Goal: Task Accomplishment & Management: Use online tool/utility

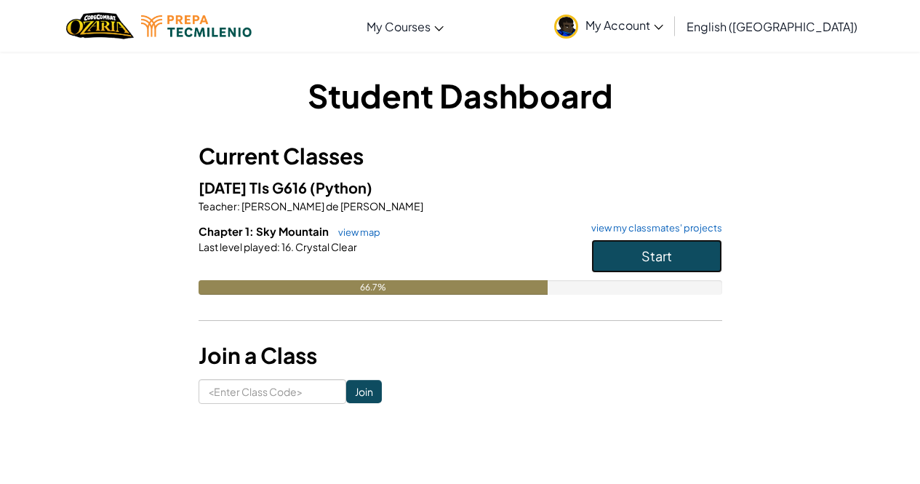
click at [651, 250] on span "Start" at bounding box center [657, 255] width 31 height 17
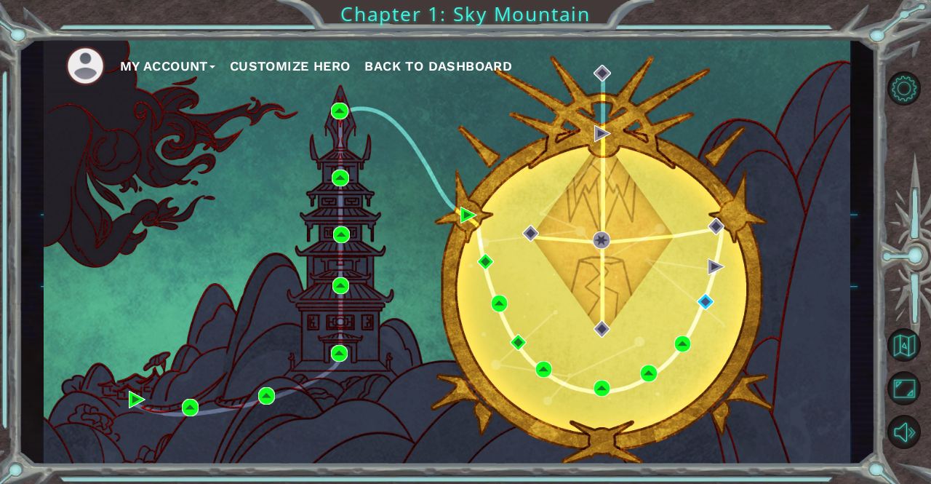
click at [815, 132] on div "My Account Customize Hero Back to Dashboard" at bounding box center [447, 252] width 807 height 426
click at [708, 306] on img at bounding box center [705, 301] width 17 height 17
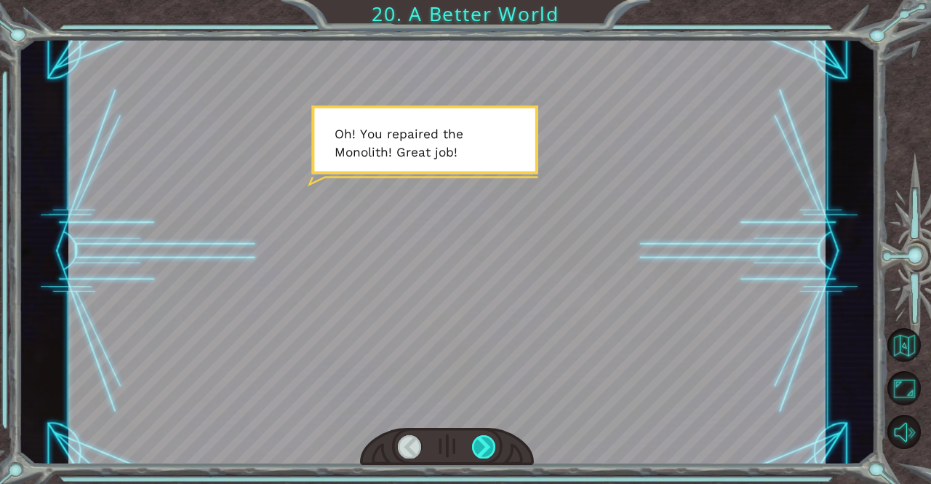
click at [486, 447] on div at bounding box center [484, 446] width 24 height 23
click at [490, 444] on div at bounding box center [484, 446] width 24 height 23
click at [482, 442] on div at bounding box center [484, 446] width 24 height 23
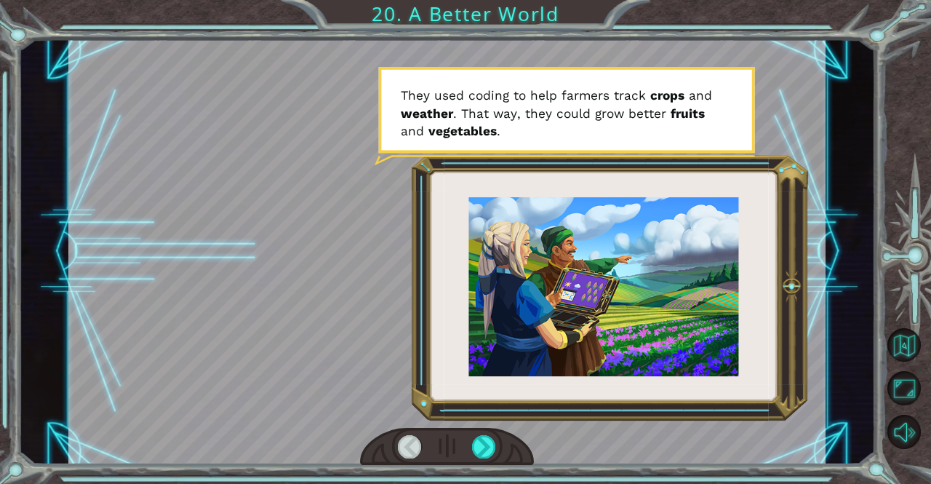
click at [410, 449] on div at bounding box center [410, 446] width 24 height 23
click at [512, 320] on div at bounding box center [446, 252] width 757 height 426
click at [482, 454] on div at bounding box center [484, 446] width 24 height 23
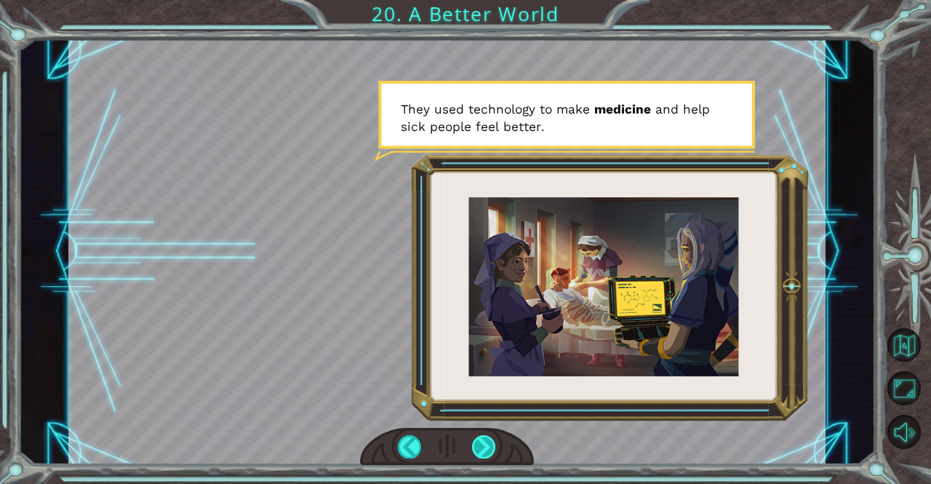
click at [485, 453] on div at bounding box center [484, 446] width 24 height 23
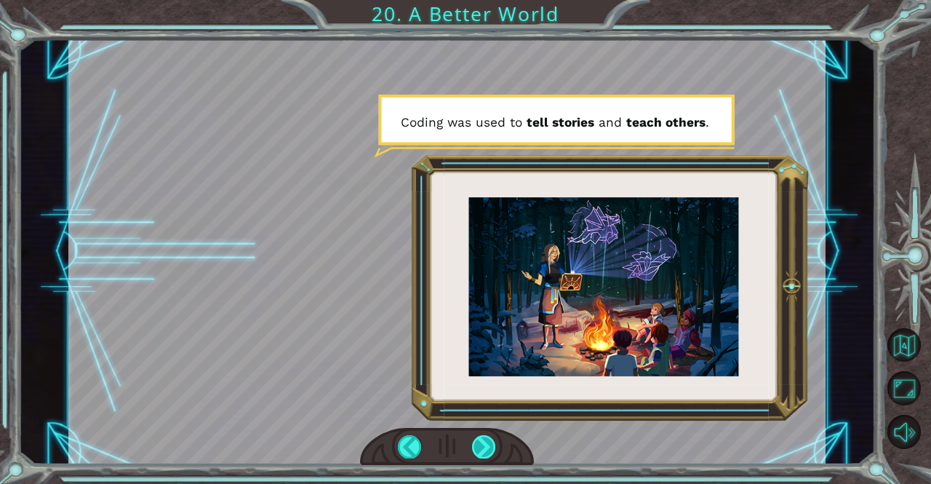
click at [488, 454] on div at bounding box center [484, 446] width 24 height 23
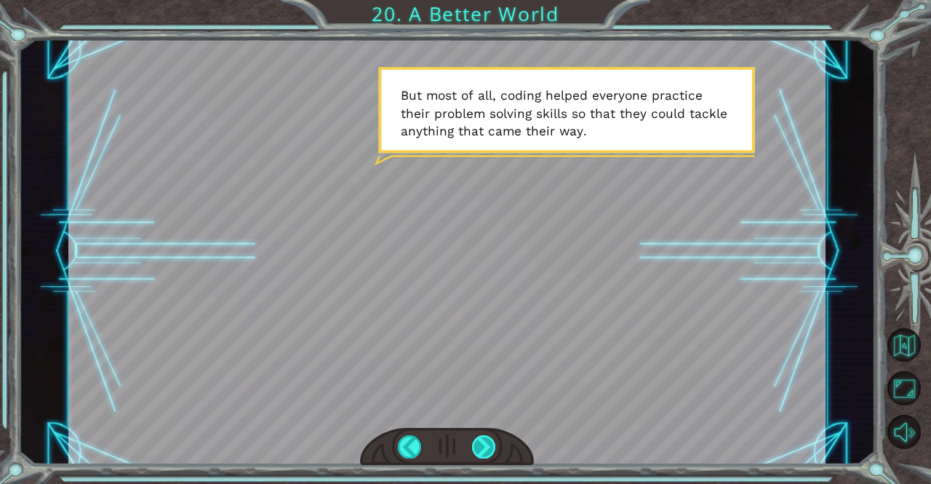
click at [494, 448] on div at bounding box center [484, 446] width 24 height 23
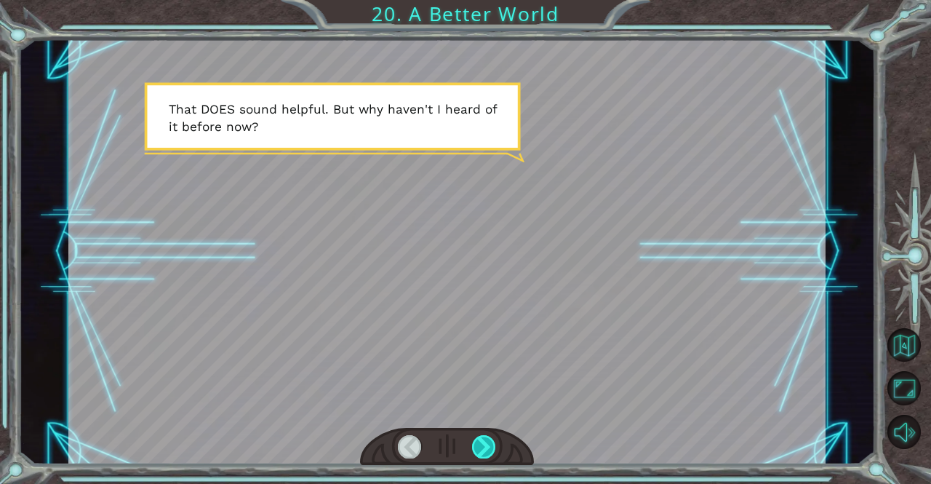
click at [482, 449] on div at bounding box center [484, 446] width 24 height 23
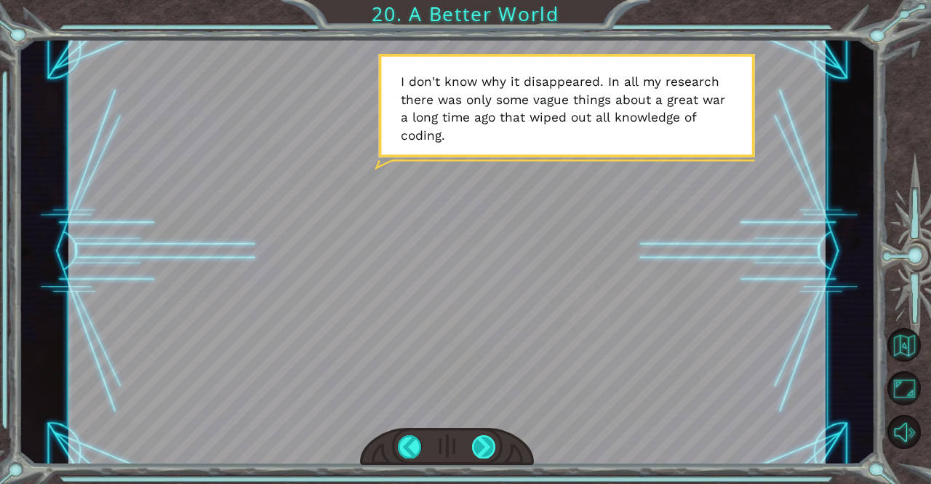
click at [486, 453] on div at bounding box center [484, 446] width 24 height 23
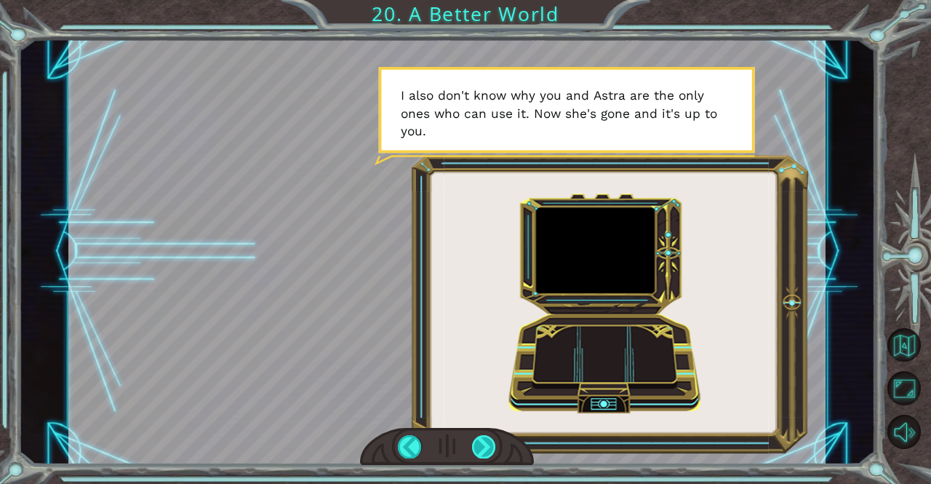
click at [486, 452] on div at bounding box center [484, 446] width 24 height 23
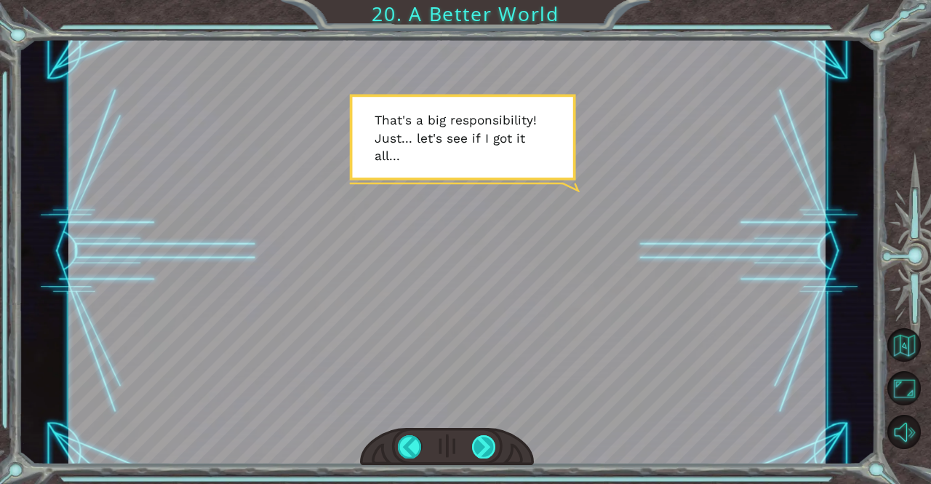
click at [491, 447] on div at bounding box center [484, 446] width 24 height 23
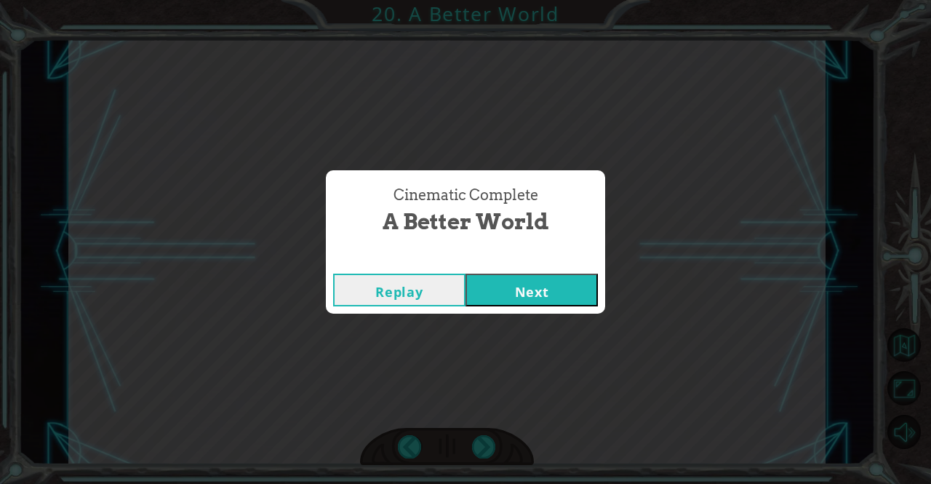
click at [549, 294] on button "Next" at bounding box center [532, 290] width 132 height 33
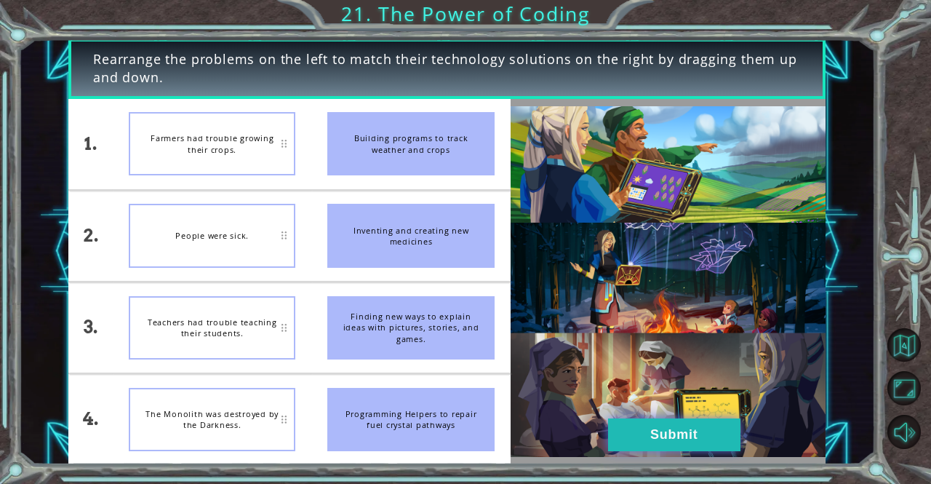
click at [635, 426] on button "Submit" at bounding box center [674, 434] width 132 height 33
click at [643, 432] on button "Submit" at bounding box center [674, 434] width 132 height 33
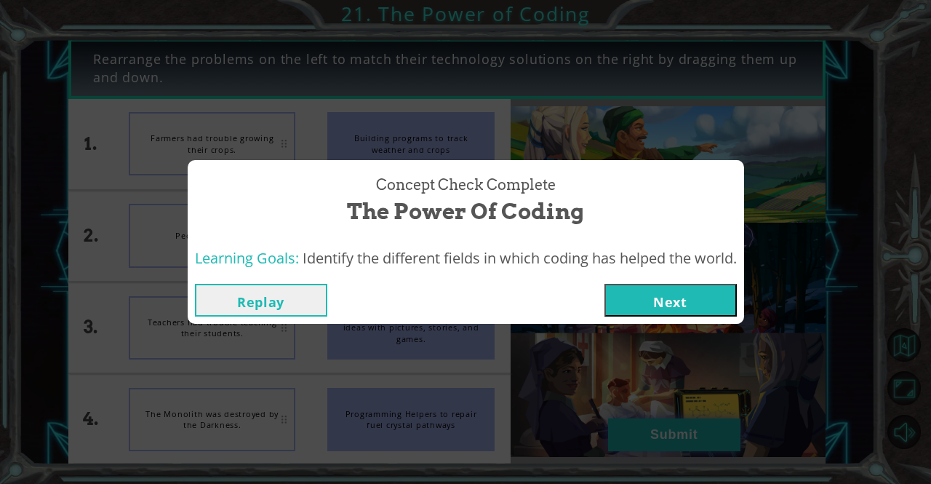
click at [656, 296] on button "Next" at bounding box center [671, 300] width 132 height 33
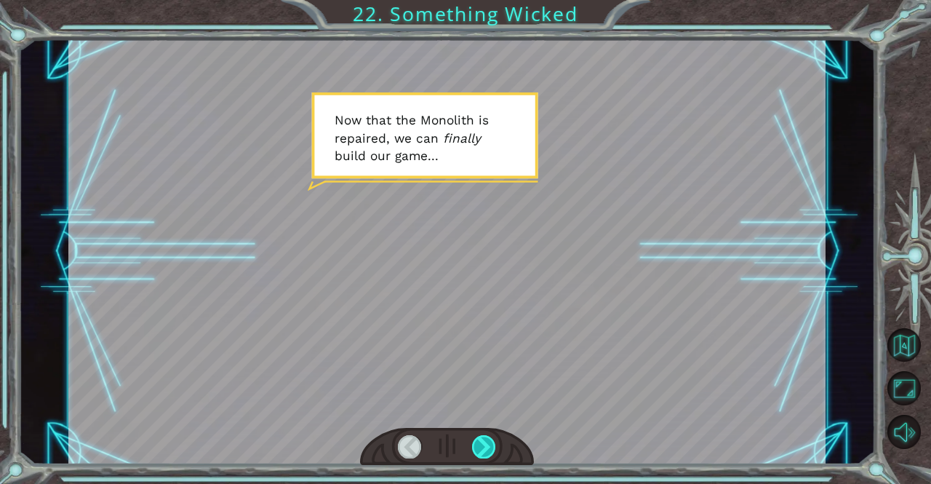
click at [480, 447] on div at bounding box center [484, 446] width 24 height 23
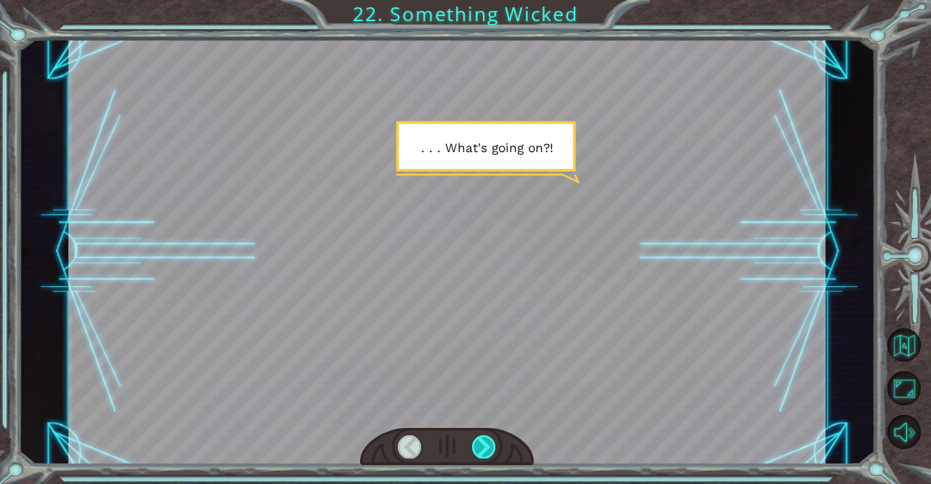
click at [481, 456] on div at bounding box center [484, 446] width 24 height 23
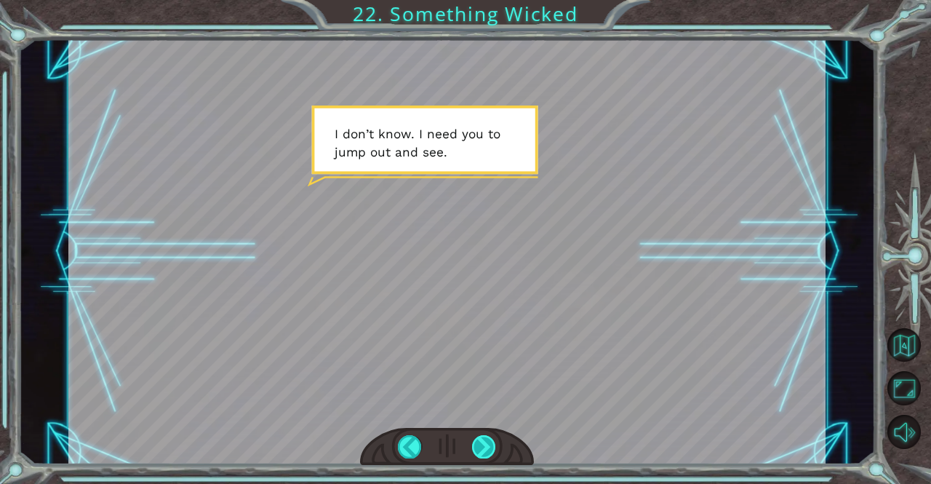
click at [482, 447] on div at bounding box center [484, 446] width 24 height 23
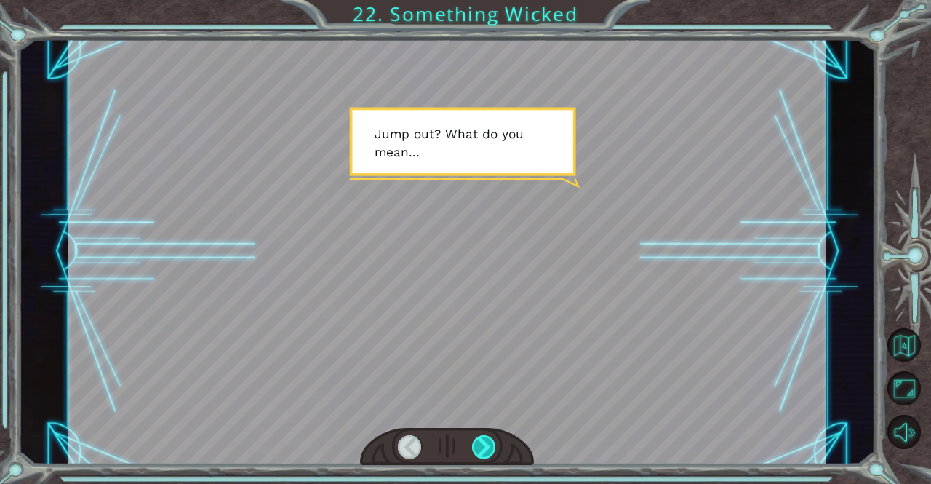
click at [492, 453] on div at bounding box center [484, 446] width 24 height 23
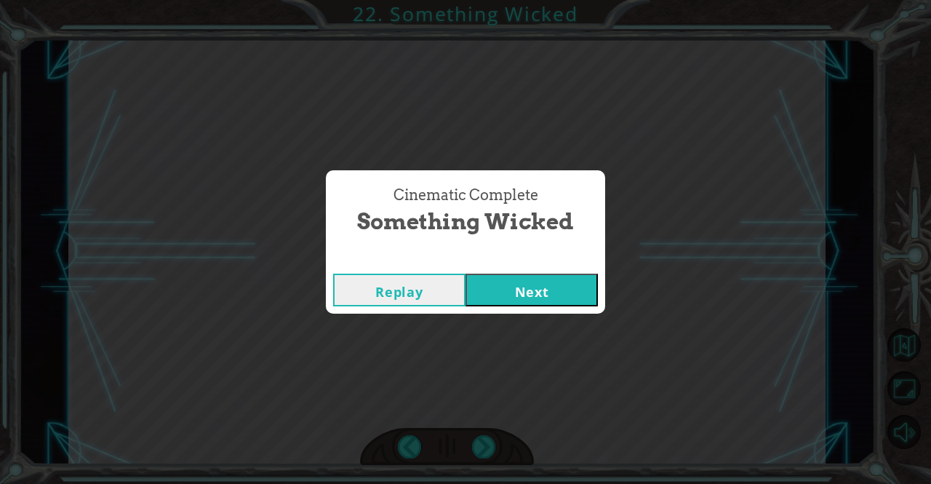
click at [559, 290] on button "Next" at bounding box center [532, 290] width 132 height 33
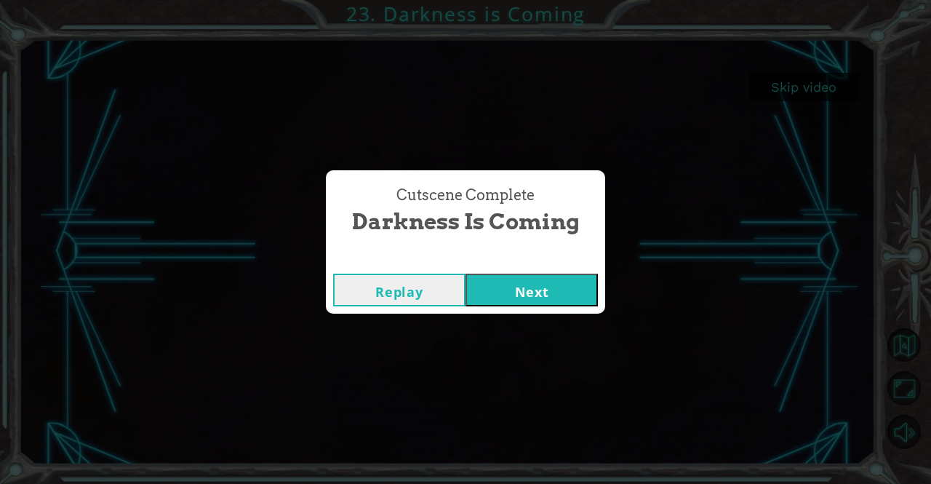
click at [536, 301] on button "Next" at bounding box center [532, 290] width 132 height 33
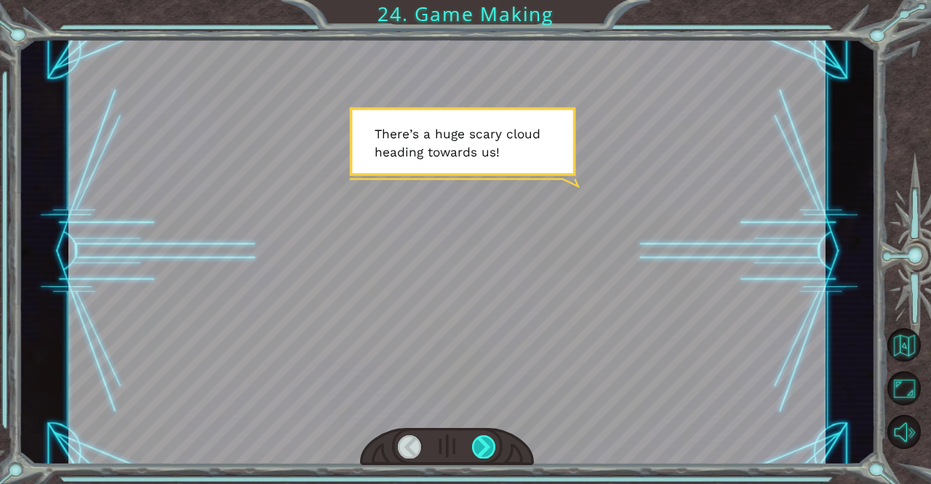
click at [479, 455] on div at bounding box center [484, 446] width 24 height 23
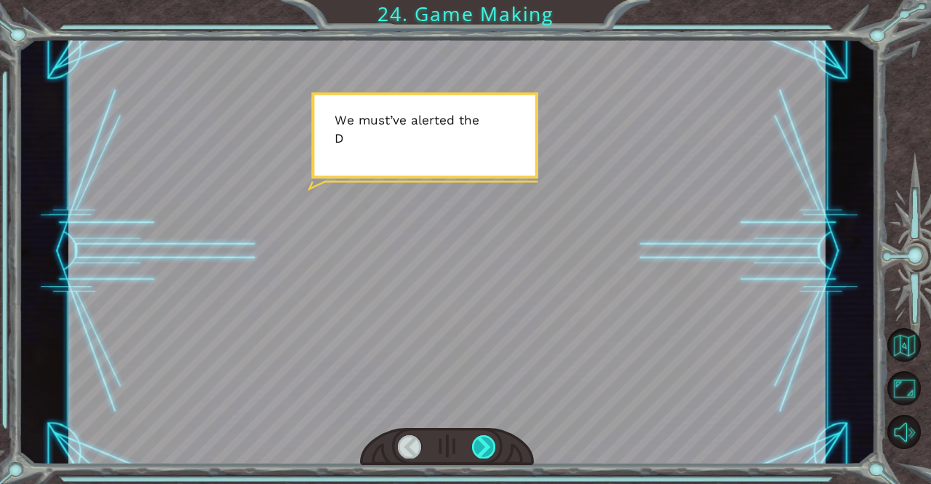
click at [477, 454] on div at bounding box center [484, 446] width 24 height 23
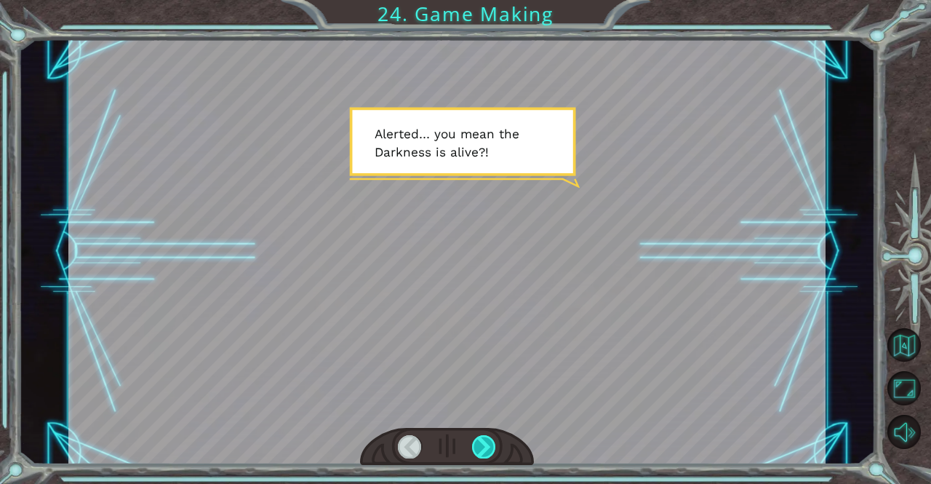
click at [480, 451] on div at bounding box center [484, 446] width 24 height 23
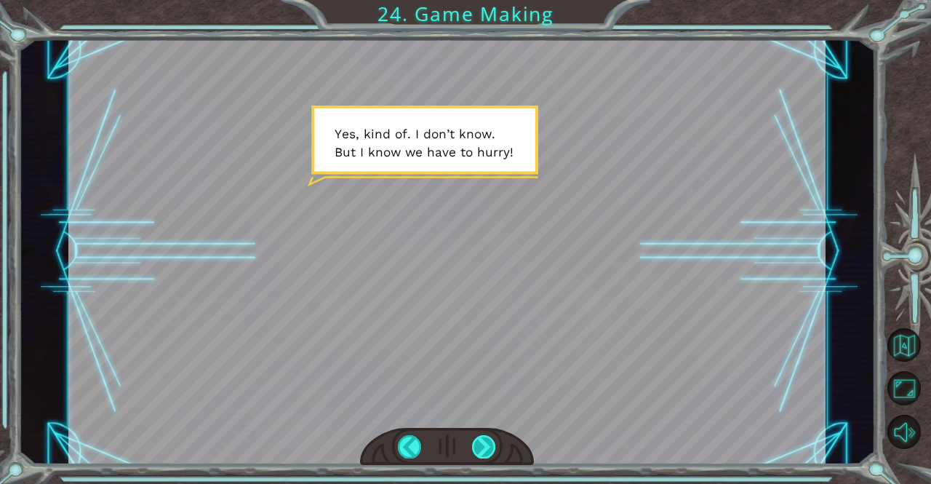
click at [487, 446] on div at bounding box center [484, 446] width 24 height 23
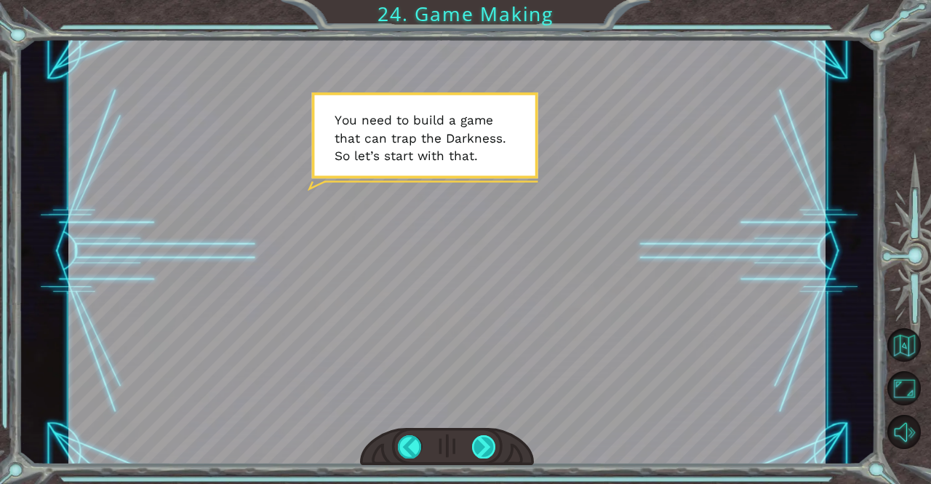
click at [489, 447] on div at bounding box center [484, 446] width 24 height 23
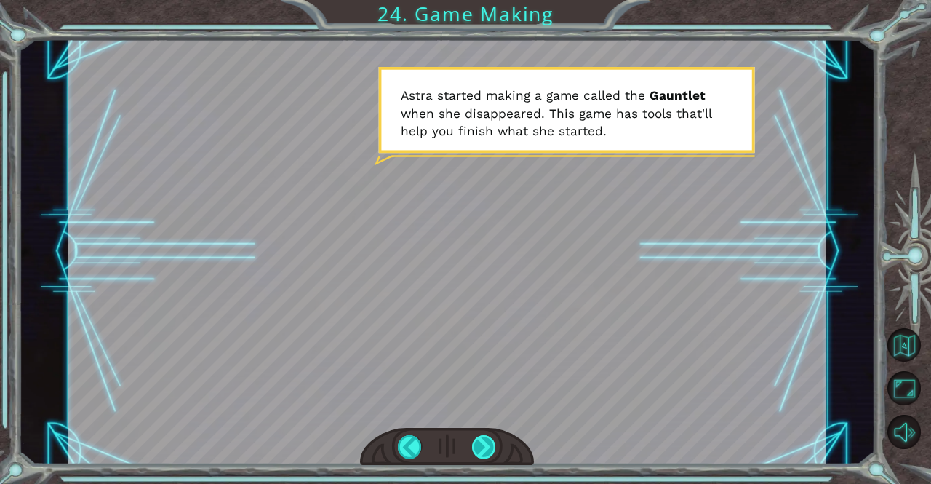
click at [483, 447] on div at bounding box center [484, 446] width 24 height 23
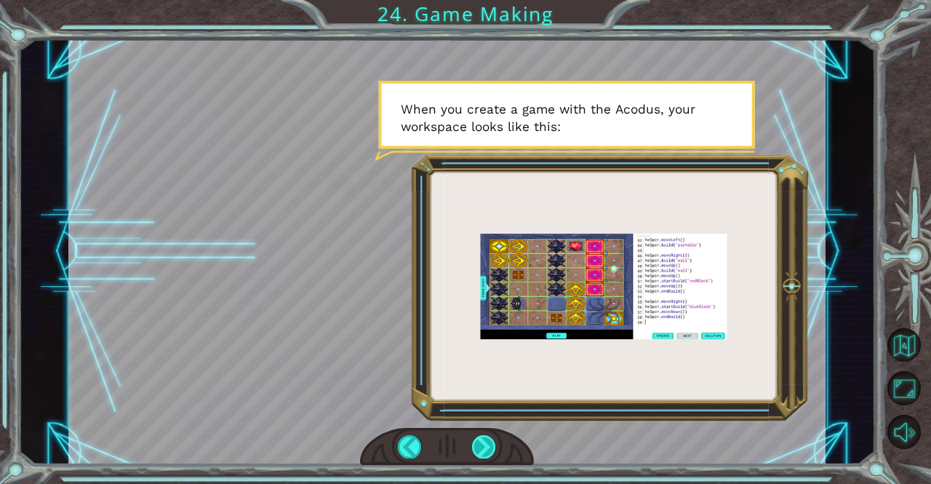
click at [479, 451] on div at bounding box center [484, 446] width 24 height 23
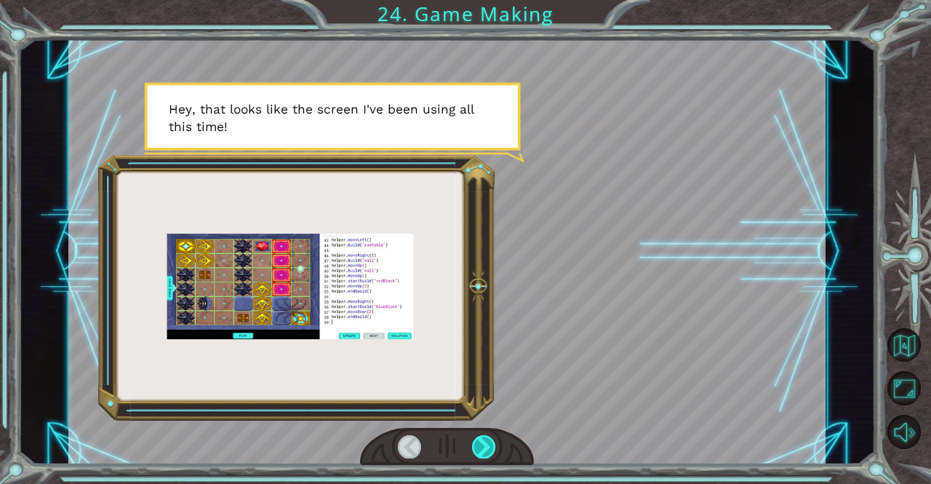
click at [483, 439] on div at bounding box center [484, 446] width 24 height 23
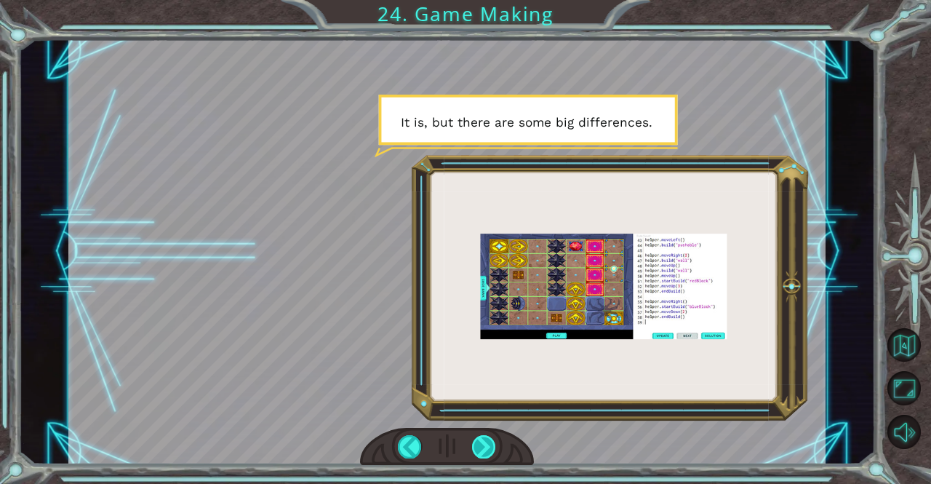
click at [494, 442] on div at bounding box center [484, 446] width 24 height 23
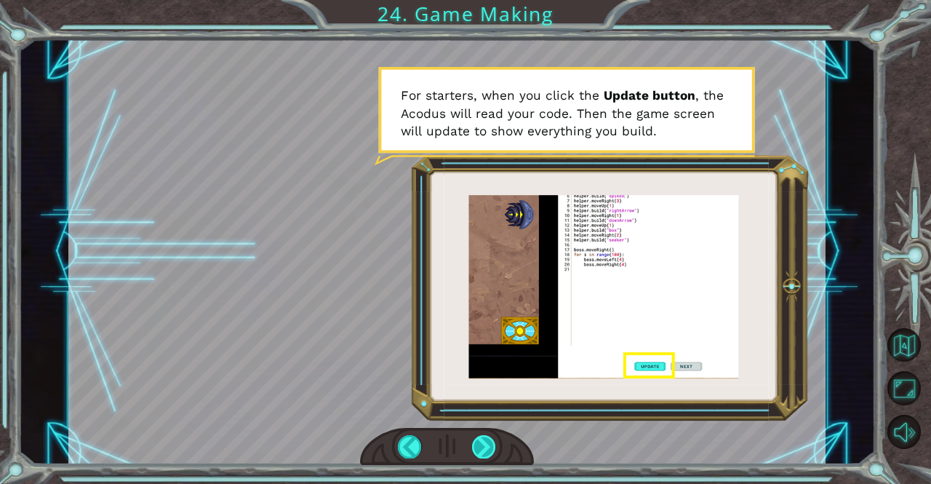
click at [491, 444] on div at bounding box center [484, 446] width 24 height 23
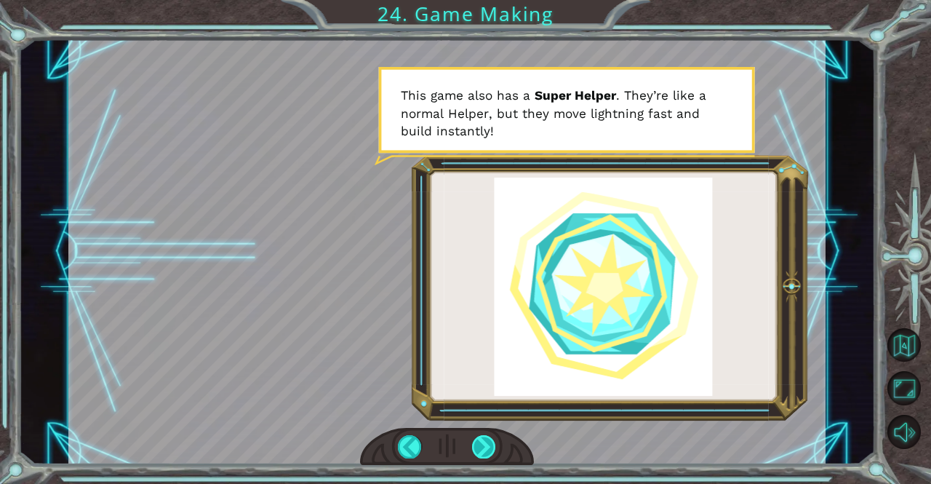
click at [495, 439] on div at bounding box center [484, 446] width 24 height 23
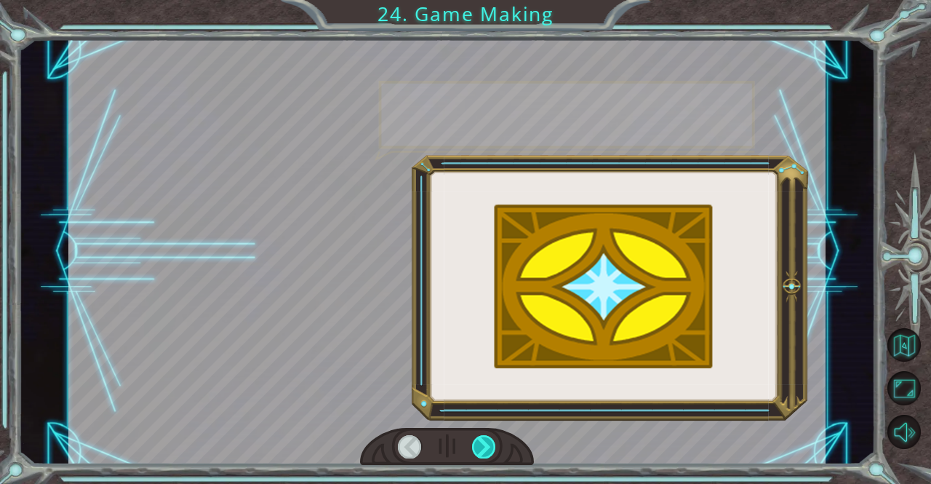
click at [491, 448] on div at bounding box center [484, 446] width 24 height 23
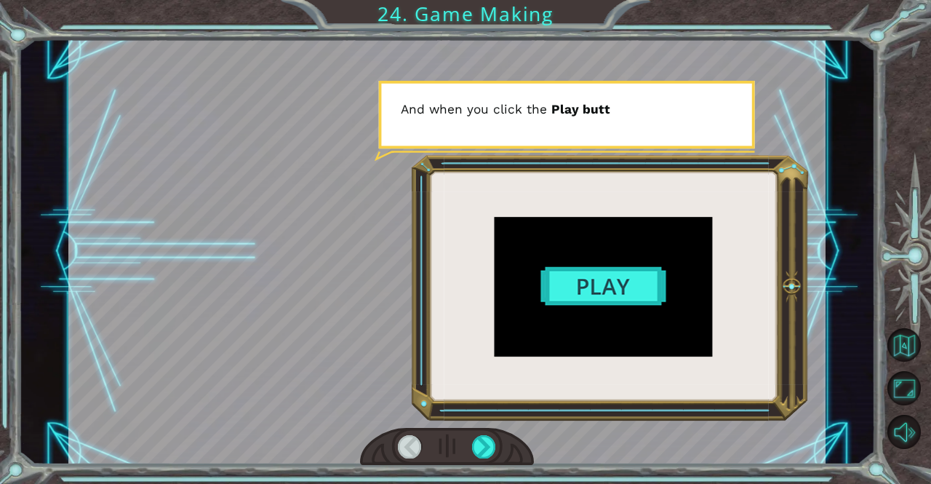
click at [413, 453] on div at bounding box center [410, 446] width 24 height 23
click at [484, 447] on div at bounding box center [484, 446] width 24 height 23
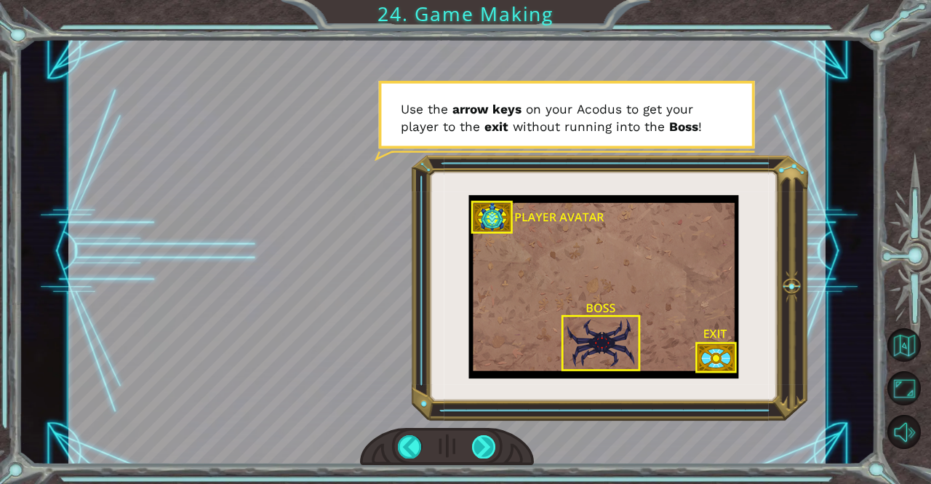
click at [482, 450] on div at bounding box center [484, 446] width 24 height 23
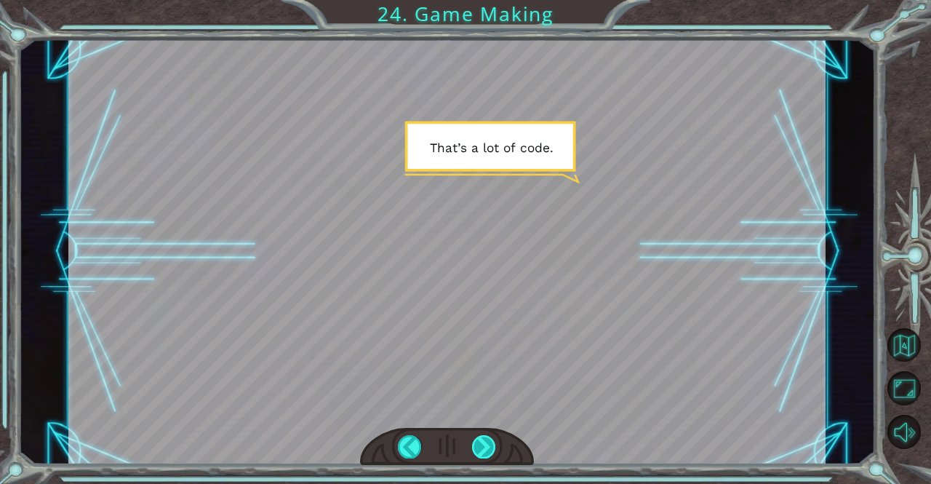
click at [485, 445] on div at bounding box center [484, 446] width 24 height 23
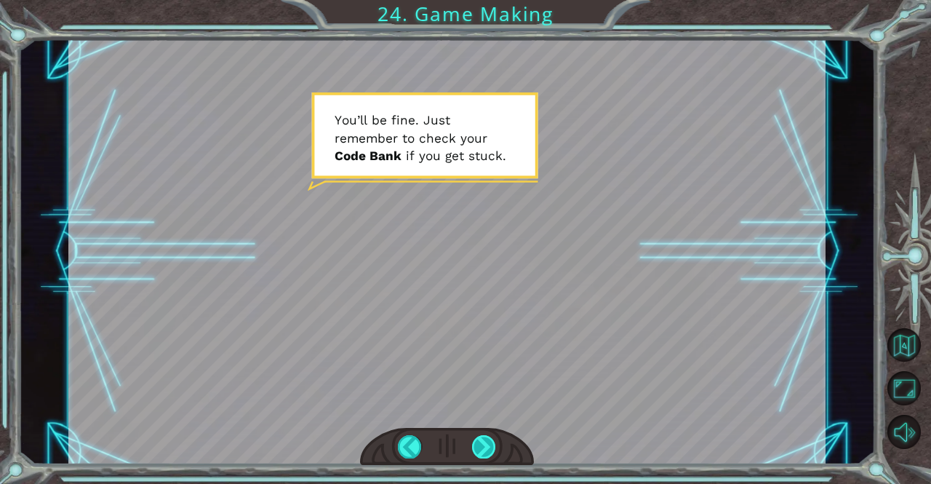
click at [482, 446] on div at bounding box center [484, 446] width 24 height 23
click at [479, 447] on div at bounding box center [484, 446] width 24 height 23
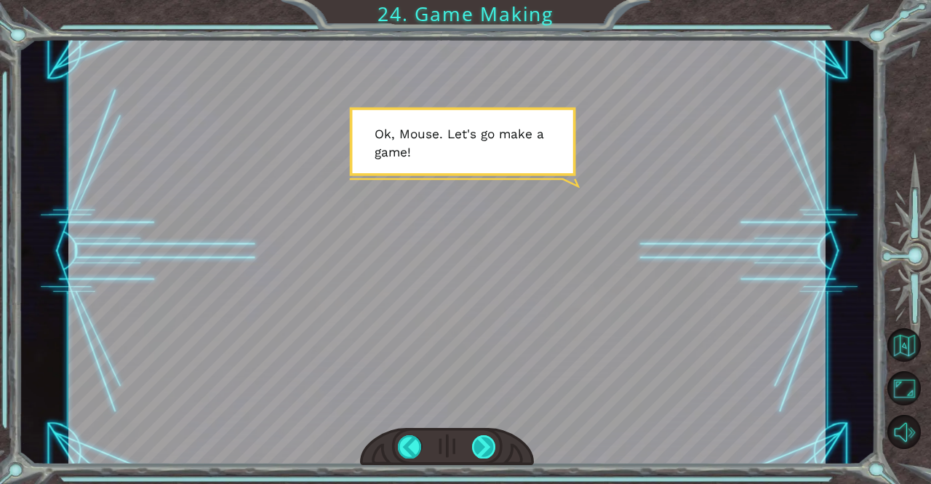
click at [481, 445] on div at bounding box center [484, 446] width 24 height 23
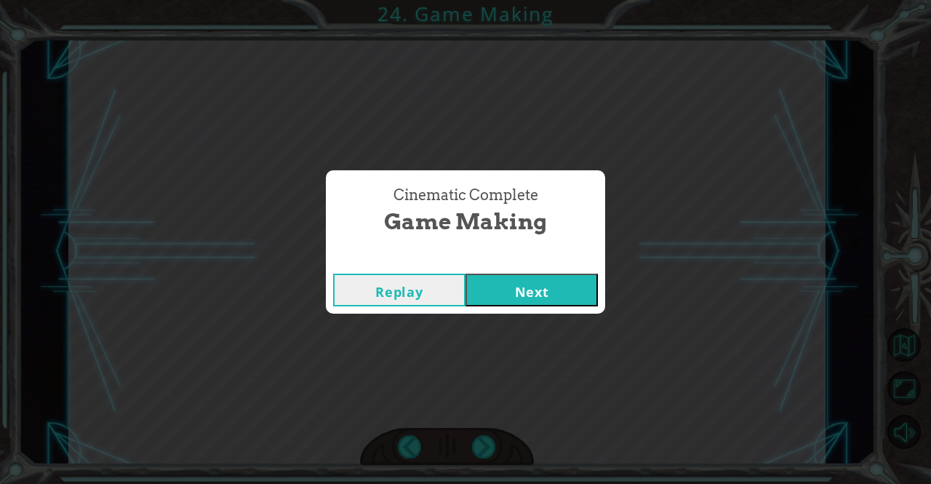
click at [562, 287] on button "Next" at bounding box center [532, 290] width 132 height 33
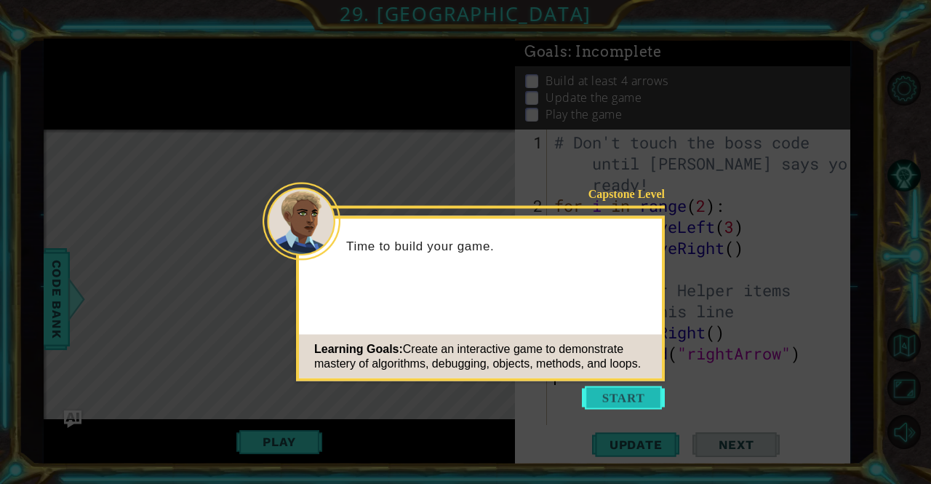
click at [626, 398] on button "Start" at bounding box center [623, 397] width 83 height 23
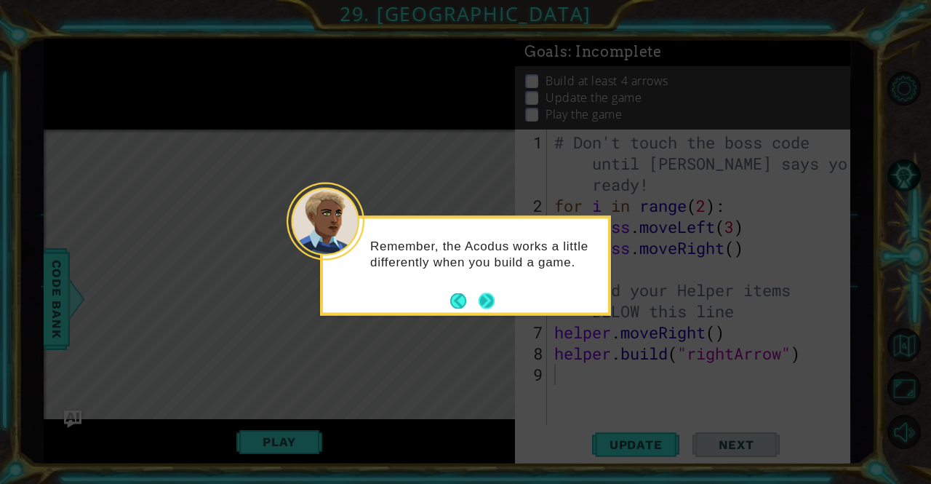
click at [488, 308] on button "Next" at bounding box center [487, 300] width 16 height 16
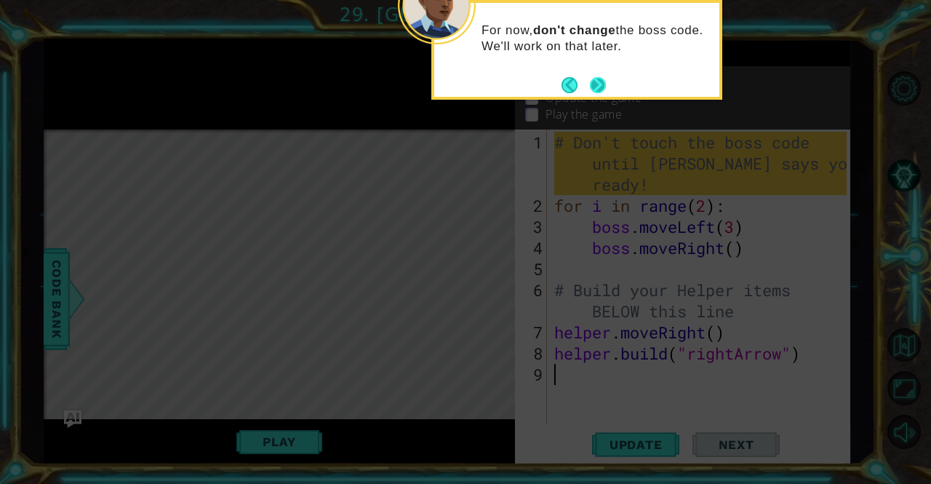
click at [599, 89] on button "Next" at bounding box center [598, 85] width 16 height 16
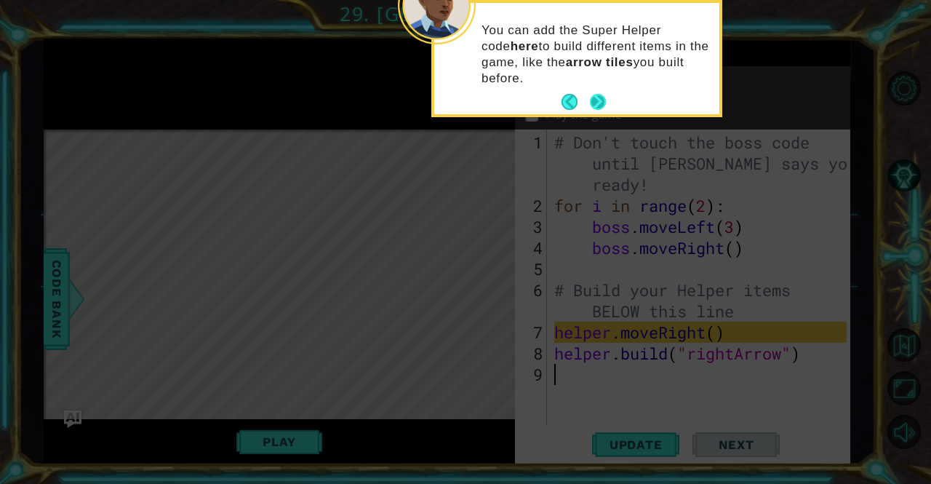
click at [601, 110] on button "Next" at bounding box center [598, 102] width 16 height 16
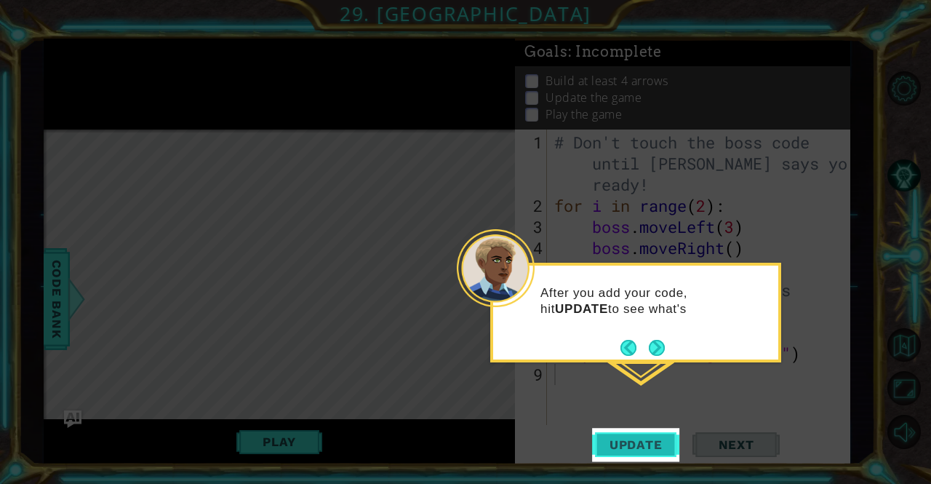
click at [629, 456] on button "Update" at bounding box center [635, 444] width 87 height 33
click at [623, 445] on span "Update" at bounding box center [636, 444] width 82 height 15
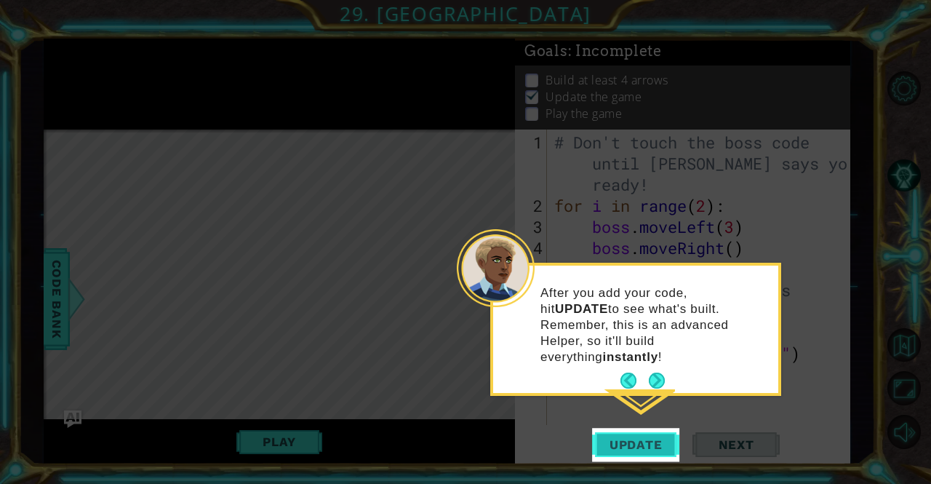
click at [642, 453] on button "Update" at bounding box center [635, 444] width 87 height 33
click at [649, 372] on button "Next" at bounding box center [657, 380] width 16 height 16
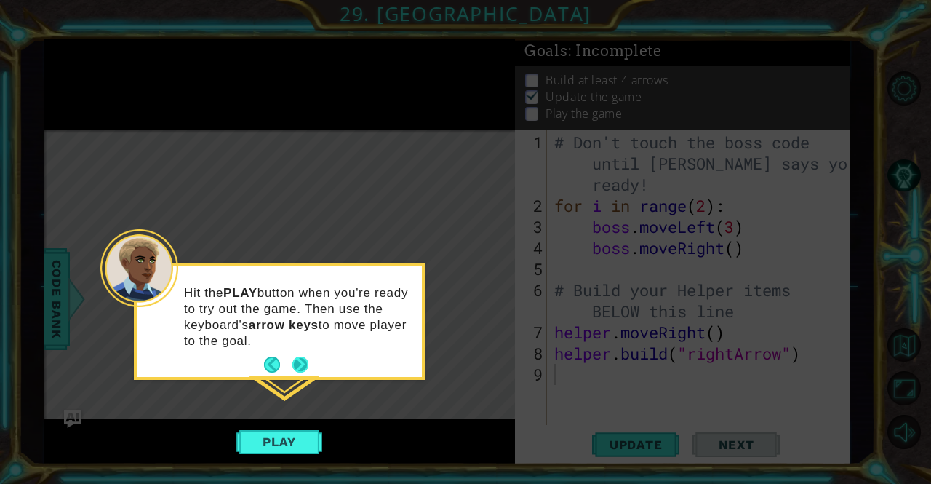
click at [302, 361] on button "Next" at bounding box center [300, 364] width 19 height 19
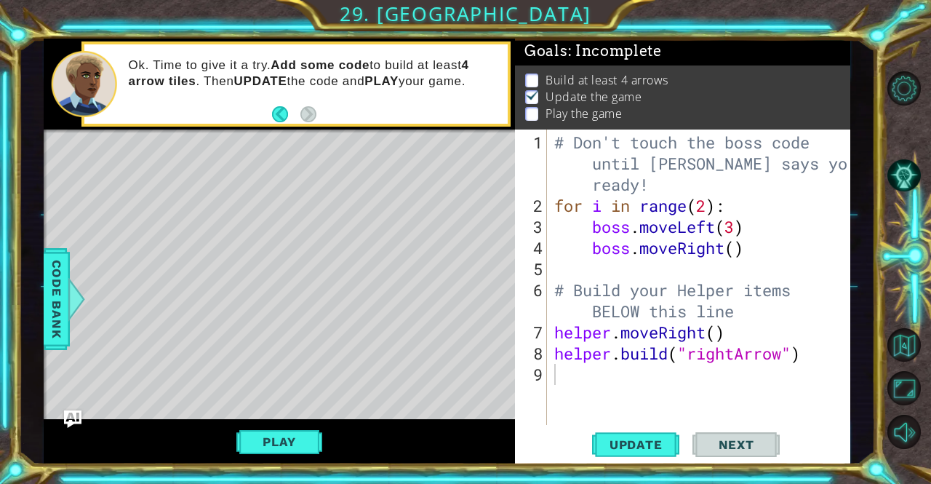
click at [755, 72] on li "Build at least 4 arrows" at bounding box center [684, 80] width 318 height 17
click at [656, 447] on span "Update" at bounding box center [636, 444] width 82 height 15
click at [640, 446] on span "Update" at bounding box center [636, 444] width 82 height 15
click at [271, 441] on button "Play" at bounding box center [278, 442] width 85 height 28
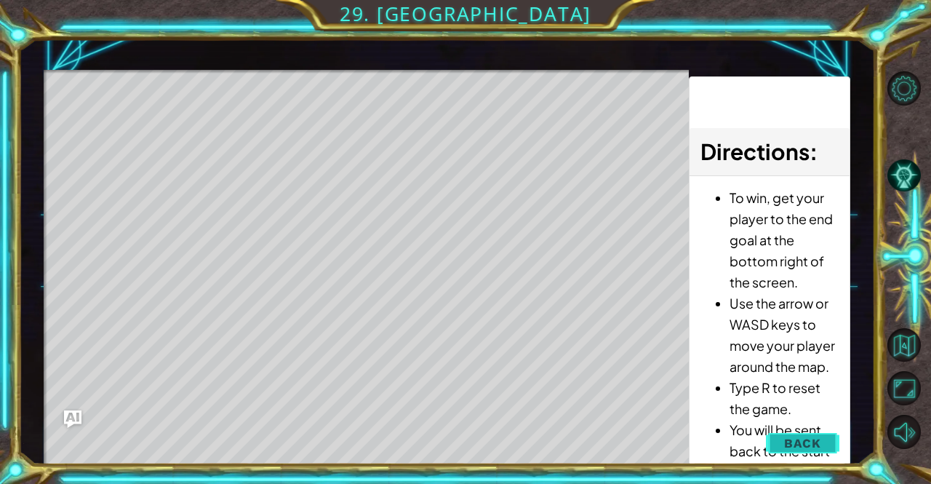
click at [812, 444] on span "Back" at bounding box center [802, 443] width 37 height 15
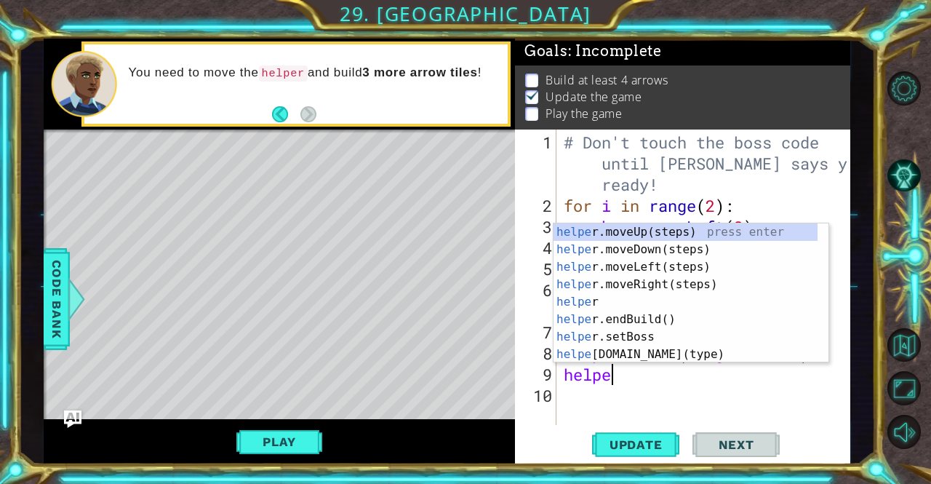
type textarea "helper"
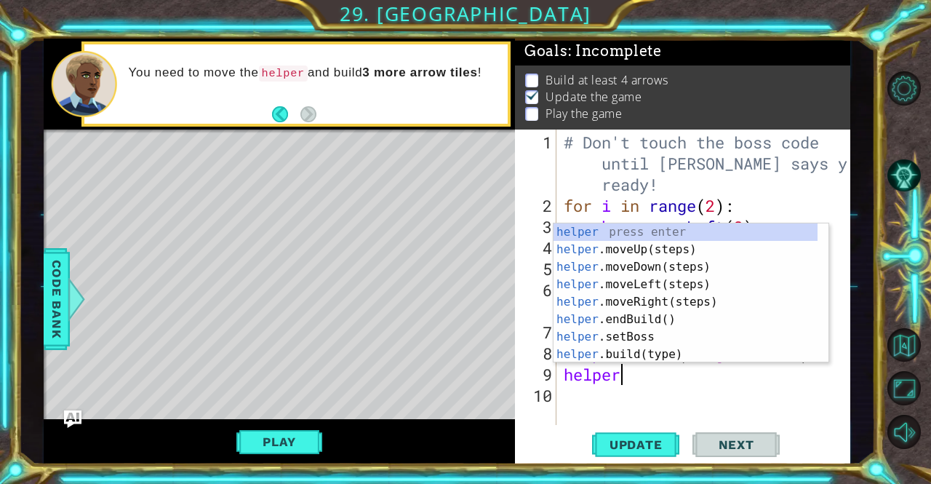
scroll to position [0, 1]
click at [652, 303] on div "helper press enter helper .moveUp(steps) press enter helper .moveDown(steps) pr…" at bounding box center [686, 310] width 264 height 175
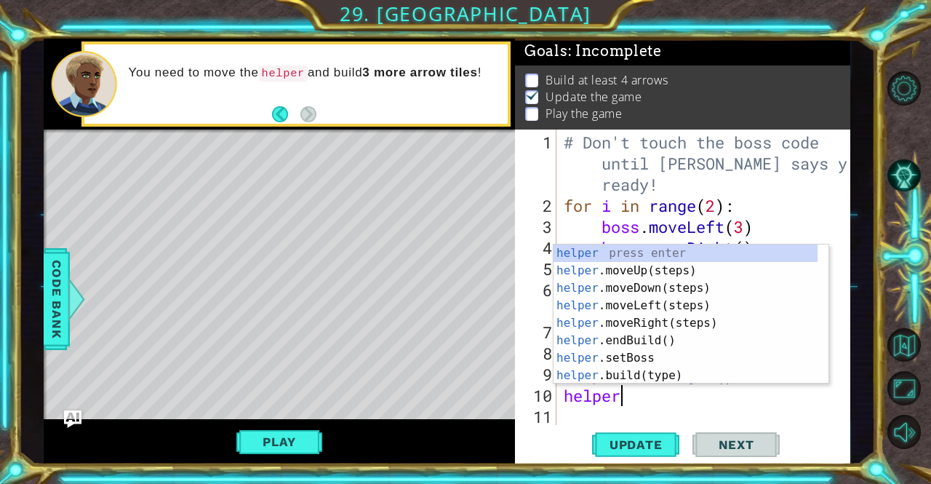
click at [655, 370] on div "helper press enter helper .moveUp(steps) press enter helper .moveDown(steps) pr…" at bounding box center [686, 331] width 264 height 175
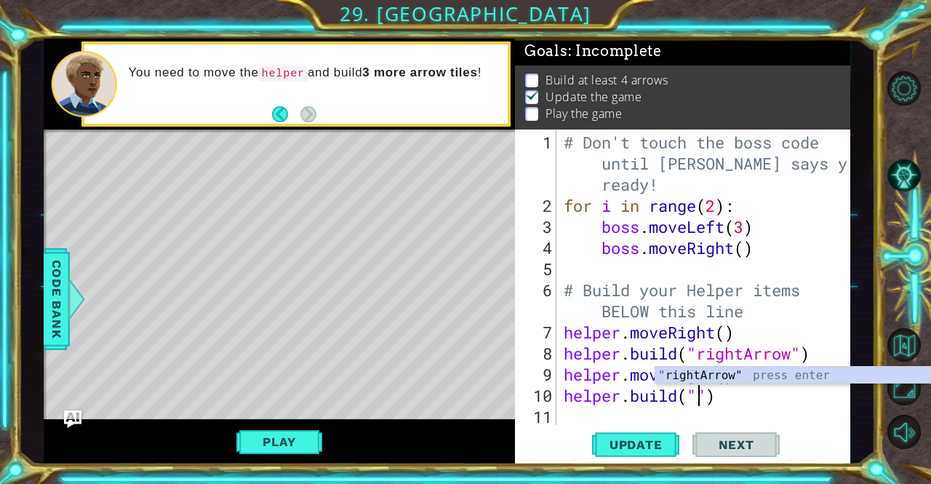
click at [789, 373] on div "" rightArrow" press enter" at bounding box center [793, 393] width 275 height 52
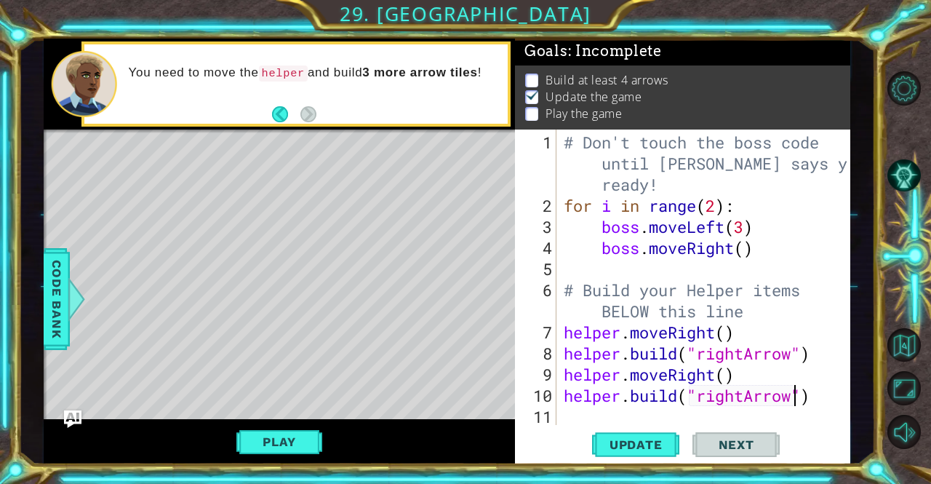
click at [826, 400] on div "# Don't touch the boss code until Vega says you're ready! for i in range ( 2 ) …" at bounding box center [708, 322] width 294 height 380
type textarea "[DOMAIN_NAME]("rightArrow")"
click at [658, 439] on span "Update" at bounding box center [636, 444] width 82 height 15
click at [645, 449] on span "Update" at bounding box center [636, 444] width 82 height 15
click at [709, 412] on div "# Don't touch the boss code until Vega says you're ready! for i in range ( 2 ) …" at bounding box center [708, 322] width 294 height 380
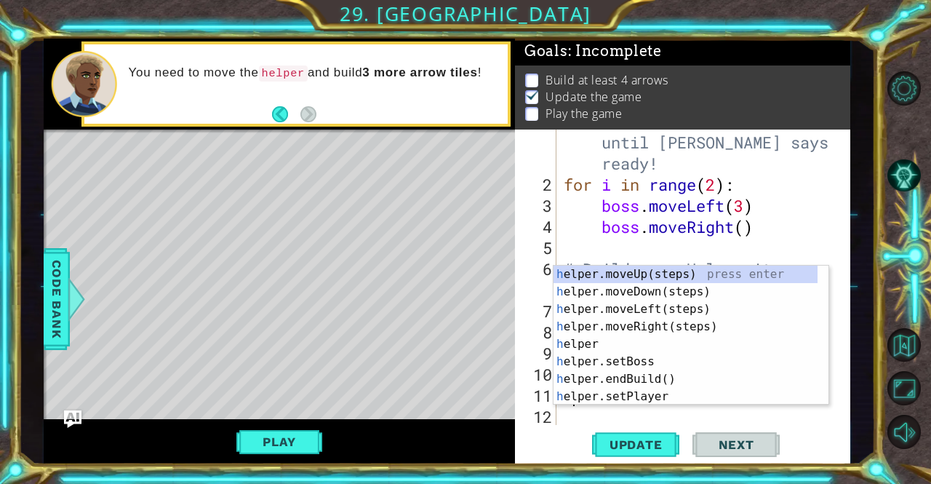
scroll to position [21, 0]
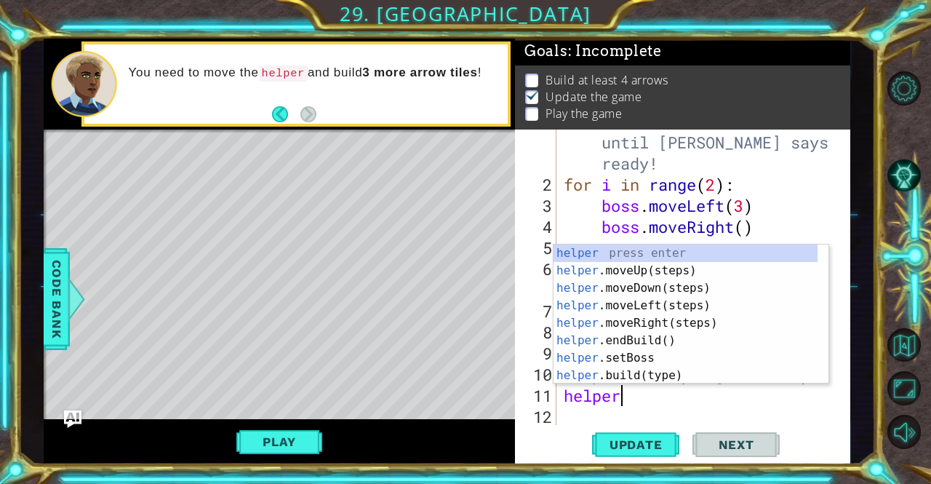
type textarea "helper."
click at [719, 305] on div "helper. moveUp(steps) press enter helper. moveDown(steps) press enter helper. m…" at bounding box center [686, 331] width 264 height 175
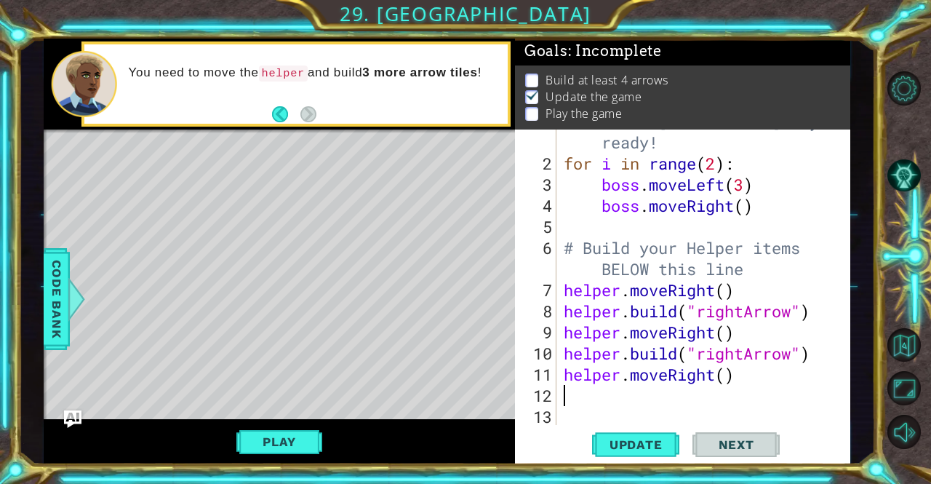
scroll to position [42, 0]
click at [728, 369] on div "# Don't touch the boss code until Vega says you're ready! for i in range ( 2 ) …" at bounding box center [702, 279] width 282 height 380
type textarea "helper.moveRight()"
click at [671, 394] on div "# Don't touch the boss code until Vega says you're ready! for i in range ( 2 ) …" at bounding box center [702, 279] width 282 height 380
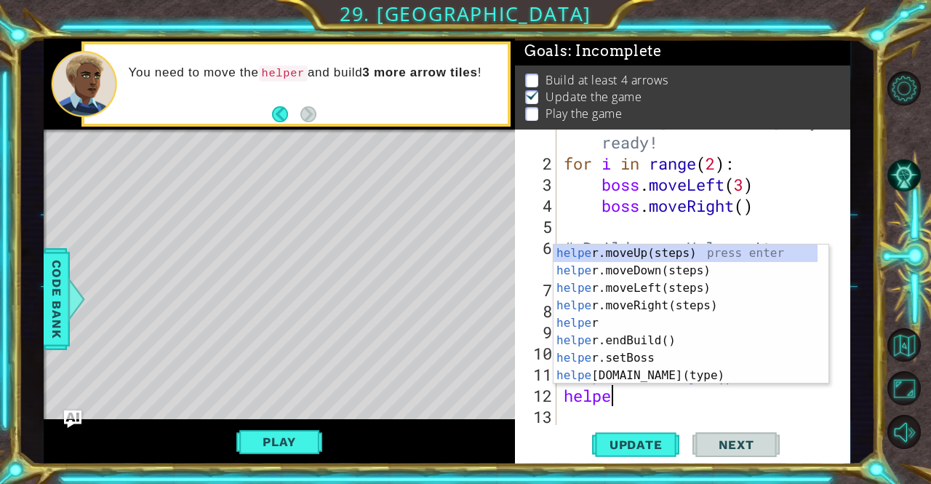
scroll to position [0, 1]
type textarea "h"
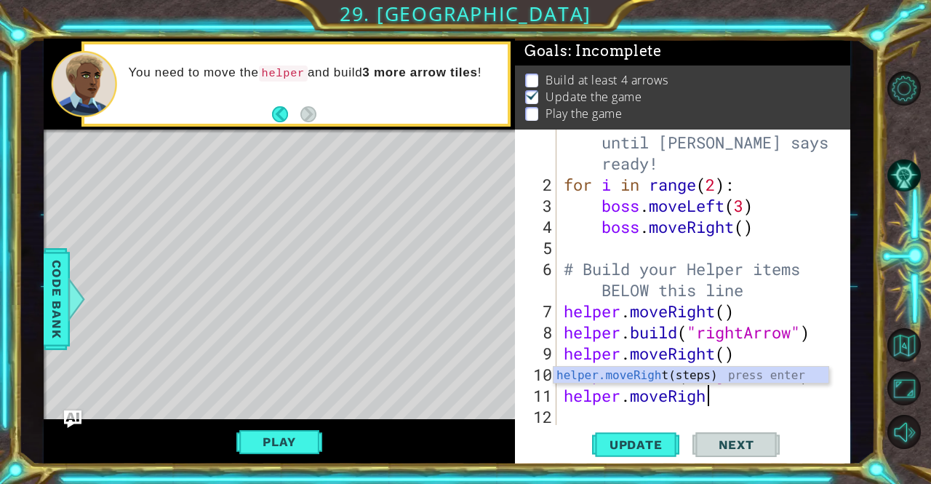
scroll to position [21, 0]
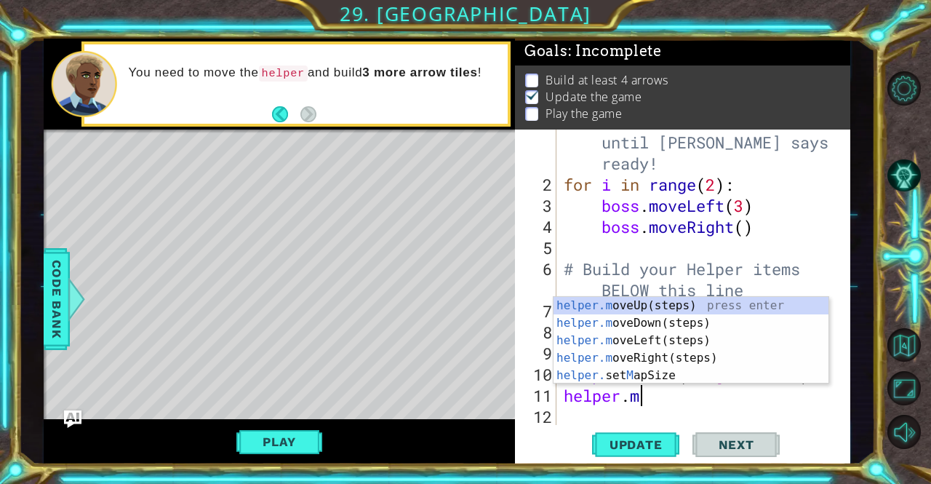
type textarea "h"
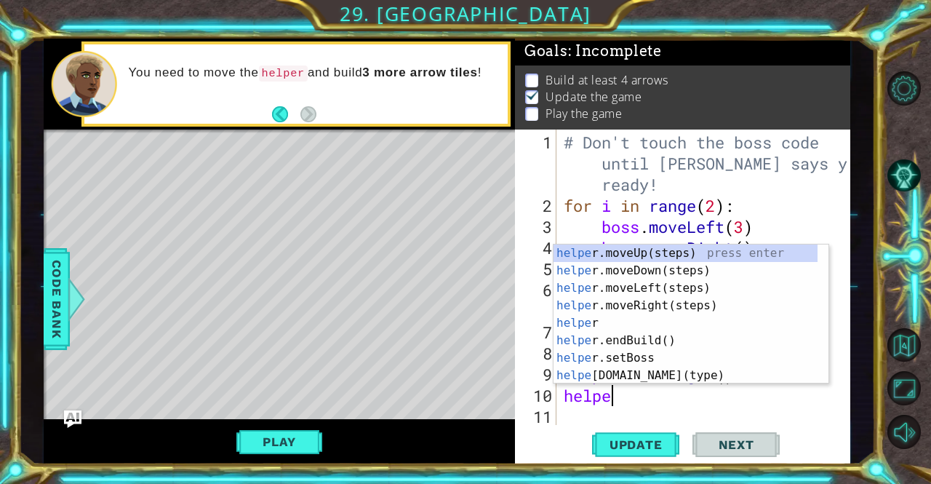
type textarea "h"
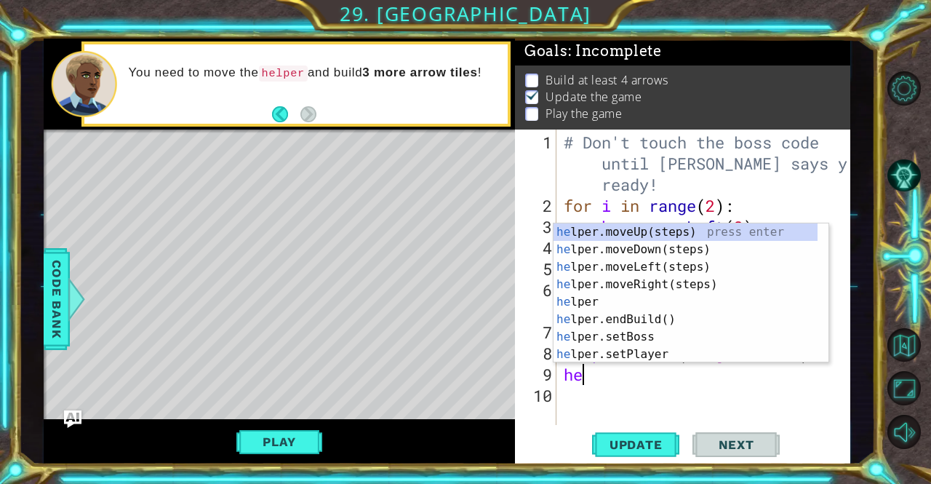
type textarea "h"
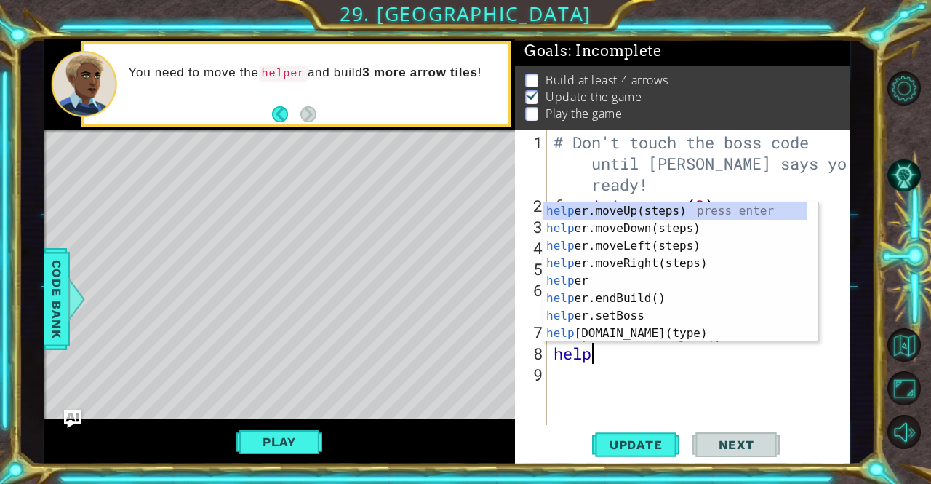
type textarea "h"
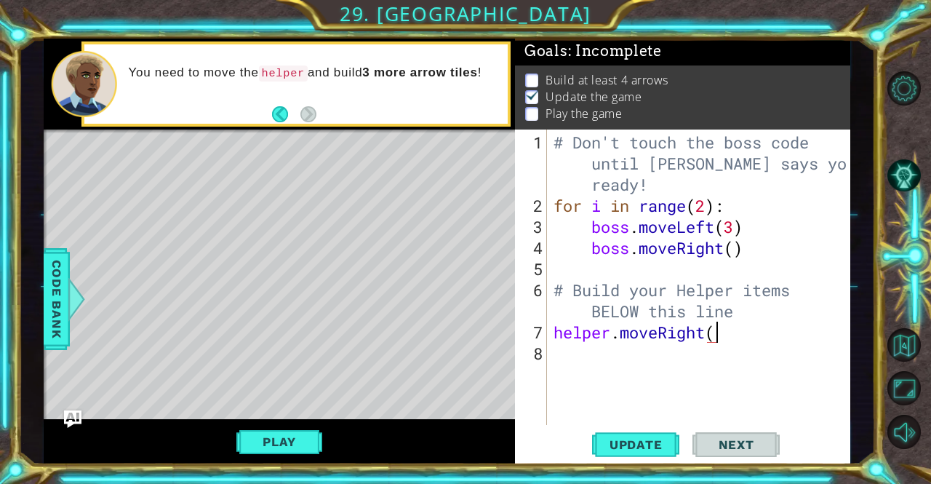
type textarea "helper.moveRight()"
type textarea "for i in range(6):"
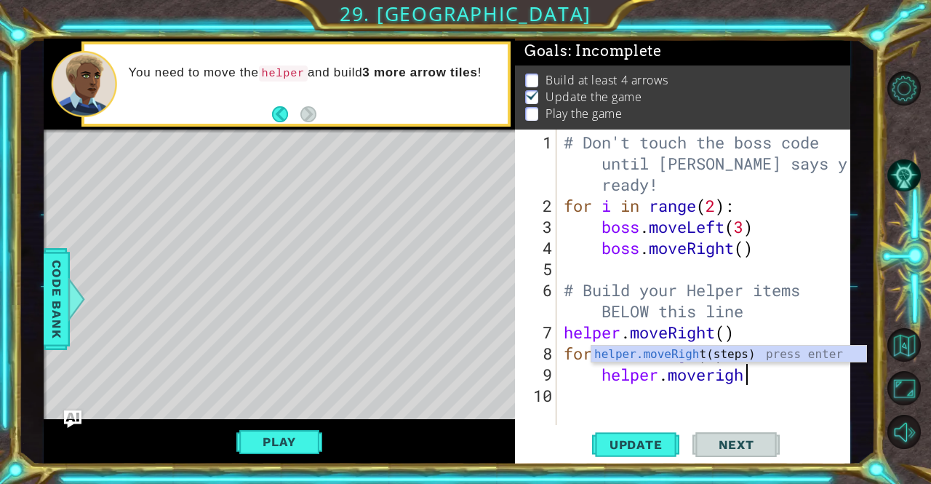
type textarea "helper.moveright"
click at [768, 355] on div "helper.moveRight (steps) press enter" at bounding box center [728, 372] width 275 height 52
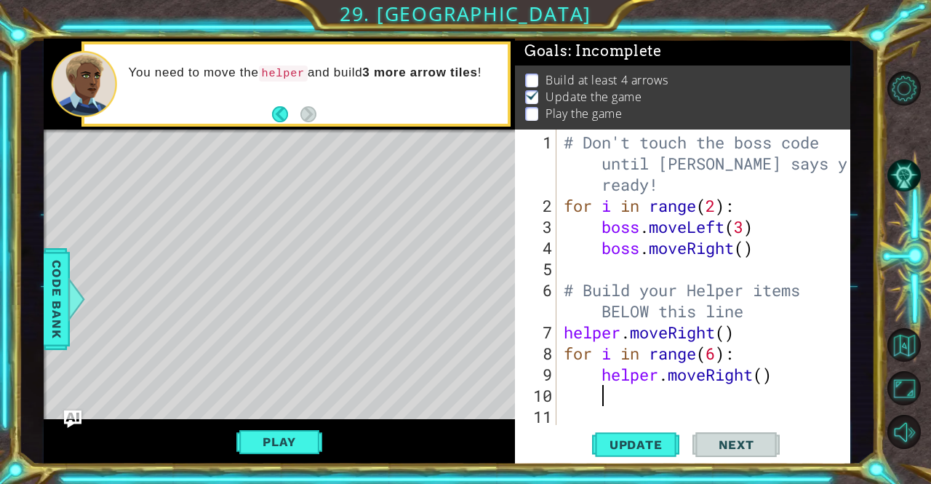
click at [762, 380] on div "# Don't touch the boss code until Vega says you're ready! for i in range ( 2 ) …" at bounding box center [708, 322] width 294 height 380
type textarea "helper.moveRight(5)"
click at [701, 402] on div "# Don't touch the boss code until Vega says you're ready! for i in range ( 2 ) …" at bounding box center [708, 322] width 294 height 380
click at [773, 375] on div "# Don't touch the boss code until Vega says you're ready! for i in range ( 2 ) …" at bounding box center [708, 322] width 294 height 380
type textarea "helper.moveRight()"
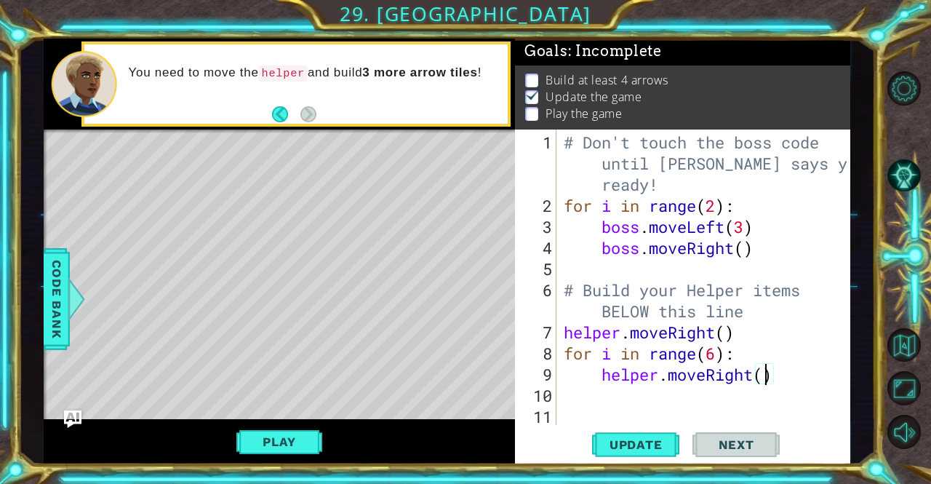
click at [701, 413] on div "# Don't touch the boss code until Vega says you're ready! for i in range ( 2 ) …" at bounding box center [708, 322] width 294 height 380
click at [669, 401] on div "# Don't touch the boss code until Vega says you're ready! for i in range ( 2 ) …" at bounding box center [708, 322] width 294 height 380
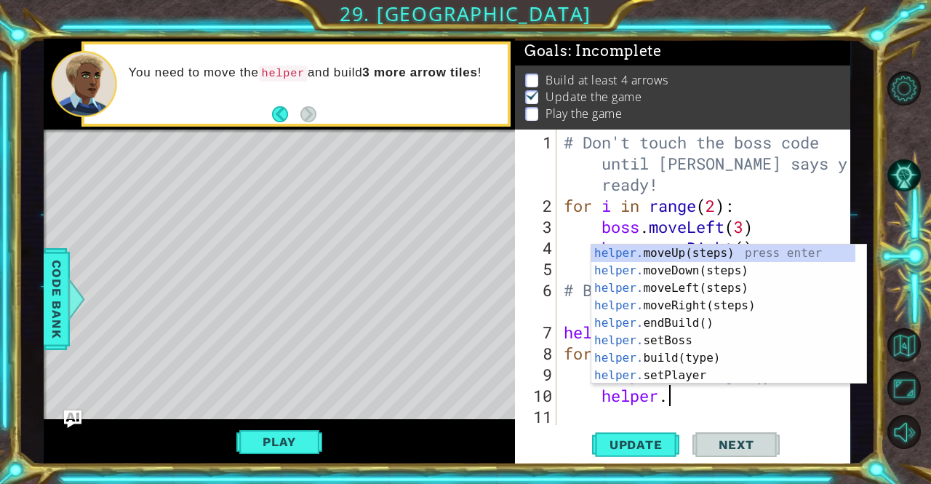
scroll to position [0, 4]
click at [702, 361] on div "helper. moveUp(steps) press enter helper. moveDown(steps) press enter helper. m…" at bounding box center [723, 331] width 264 height 175
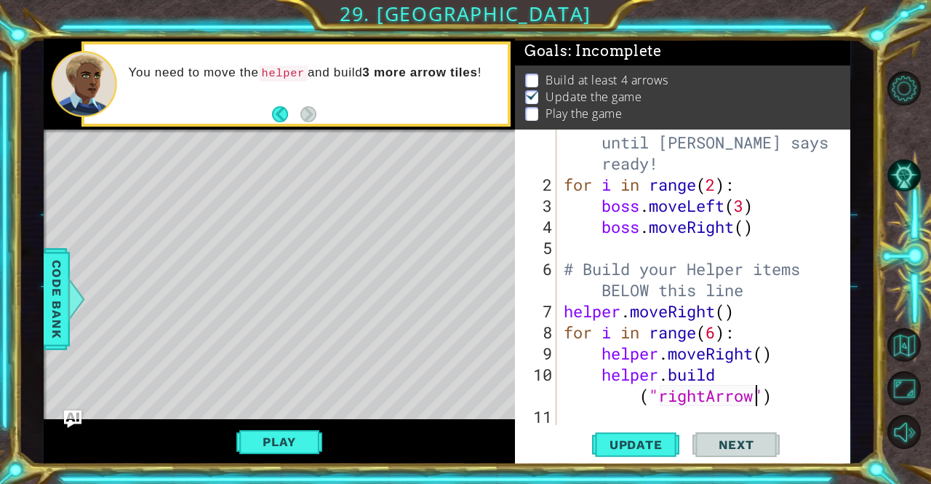
scroll to position [21, 0]
click at [737, 376] on div "# Don't touch the boss code until Vega says you're ready! for i in range ( 2 ) …" at bounding box center [702, 301] width 282 height 380
click at [746, 376] on div "# Don't touch the boss code until Vega says you're ready! for i in range ( 2 ) …" at bounding box center [702, 301] width 282 height 380
click at [746, 378] on div "# Don't touch the boss code until Vega says you're ready! for i in range ( 2 ) …" at bounding box center [702, 301] width 282 height 380
click at [741, 375] on div "# Don't touch the boss code until Vega says you're ready! for i in range ( 2 ) …" at bounding box center [702, 301] width 282 height 380
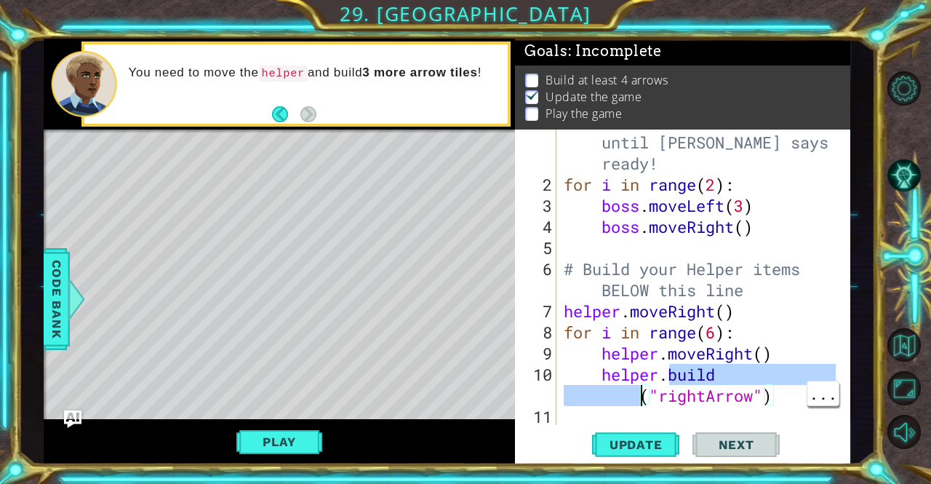
type textarea "[DOMAIN_NAME]("rightArrow")"
click at [578, 430] on div "Update Next" at bounding box center [686, 444] width 335 height 33
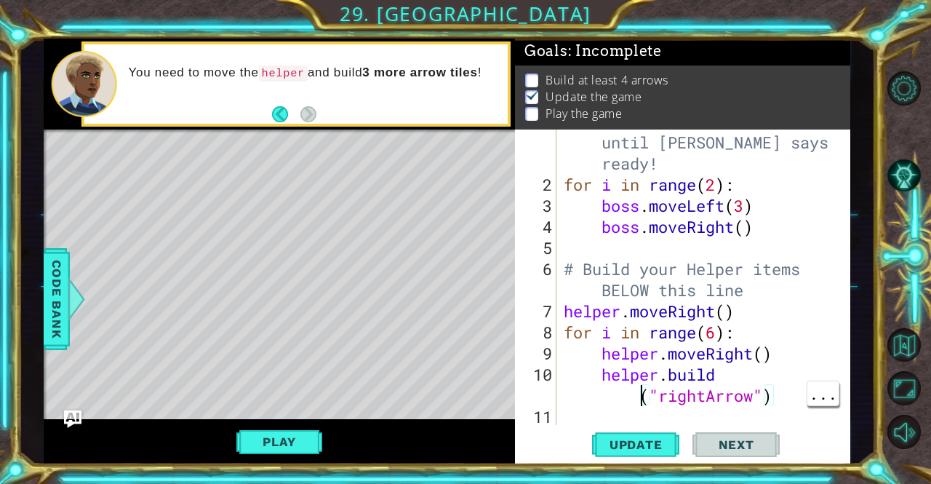
click at [655, 422] on div "# Don't touch the boss code until Vega says you're ready! for i in range ( 2 ) …" at bounding box center [702, 301] width 282 height 380
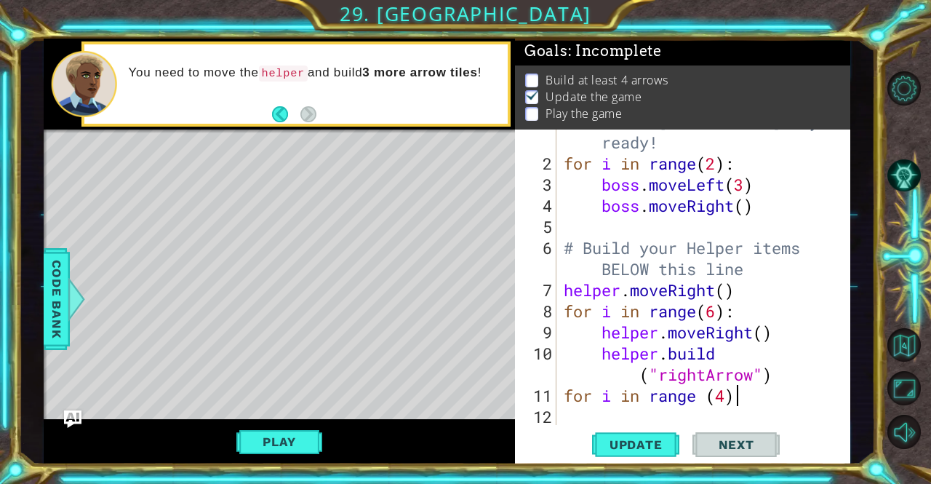
scroll to position [0, 7]
type textarea "for i in range(4)"
click at [683, 411] on div "# Don't touch the boss code until Vega says you're ready! for i in range ( 2 ) …" at bounding box center [702, 279] width 282 height 380
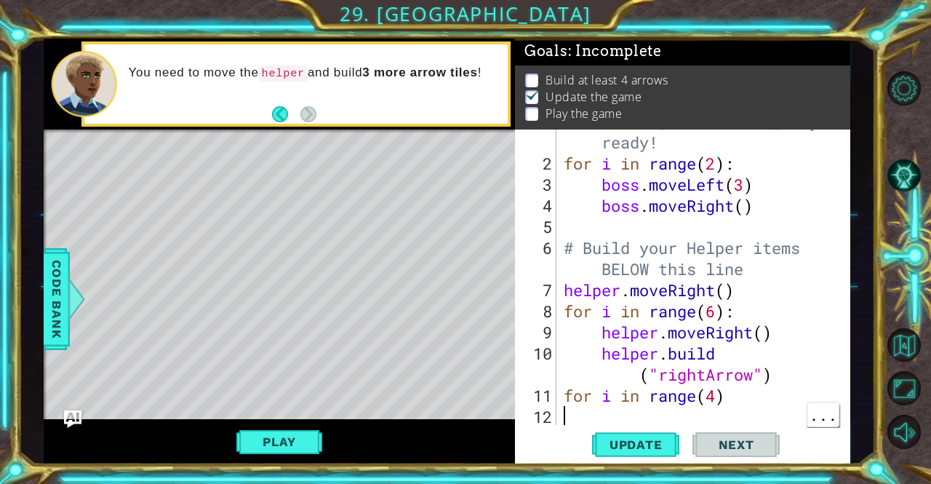
click at [746, 402] on div "# Don't touch the boss code until Vega says you're ready! for i in range ( 2 ) …" at bounding box center [702, 279] width 282 height 380
type textarea "for i in range(4)"
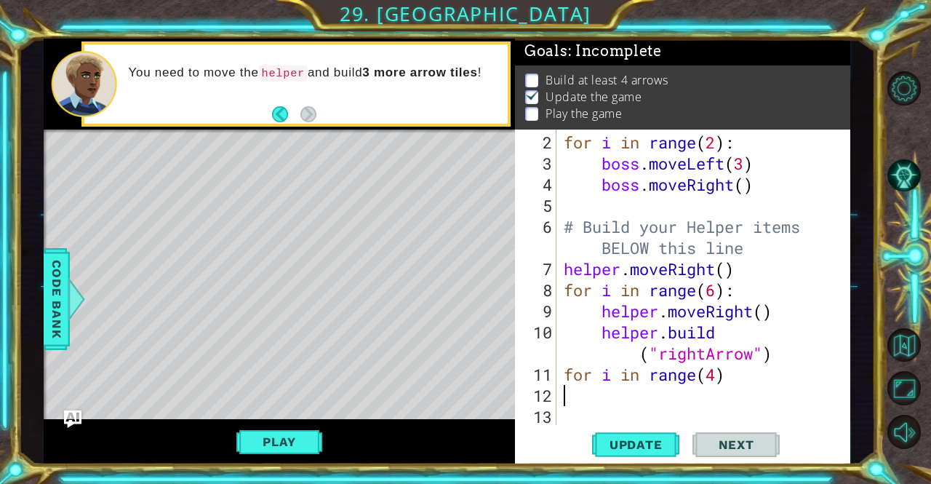
scroll to position [63, 0]
click at [710, 374] on div "for i in range ( 2 ) : boss . moveLeft ( 3 ) boss . moveRight ( ) # Build your …" at bounding box center [702, 301] width 282 height 338
type textarea "for i in range(4)"
click at [726, 371] on div "for i in range ( 2 ) : boss . moveLeft ( 3 ) boss . moveRight ( ) # Build your …" at bounding box center [702, 301] width 282 height 338
click at [738, 376] on div "for i in range ( 2 ) : boss . moveLeft ( 3 ) boss . moveRight ( ) # Build your …" at bounding box center [702, 301] width 282 height 338
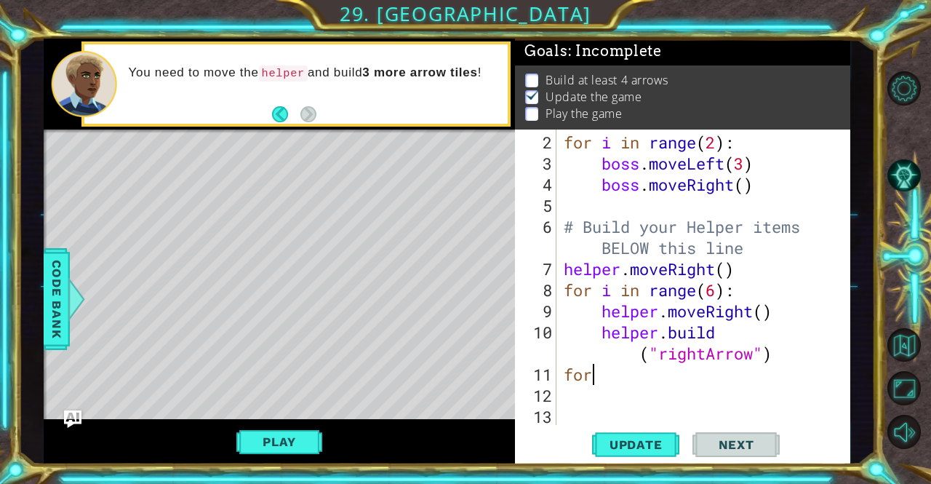
type textarea "f"
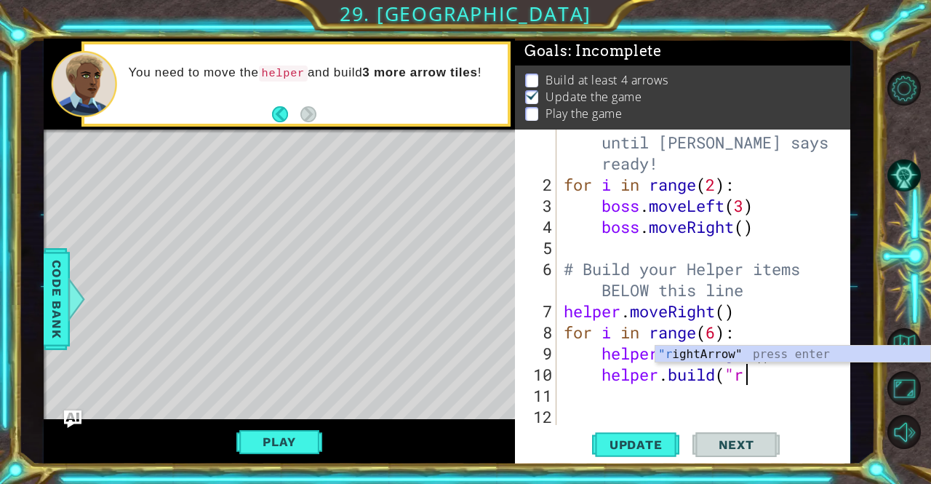
scroll to position [0, 7]
click at [772, 351] on div ""r ightArrow" press enter" at bounding box center [793, 372] width 275 height 52
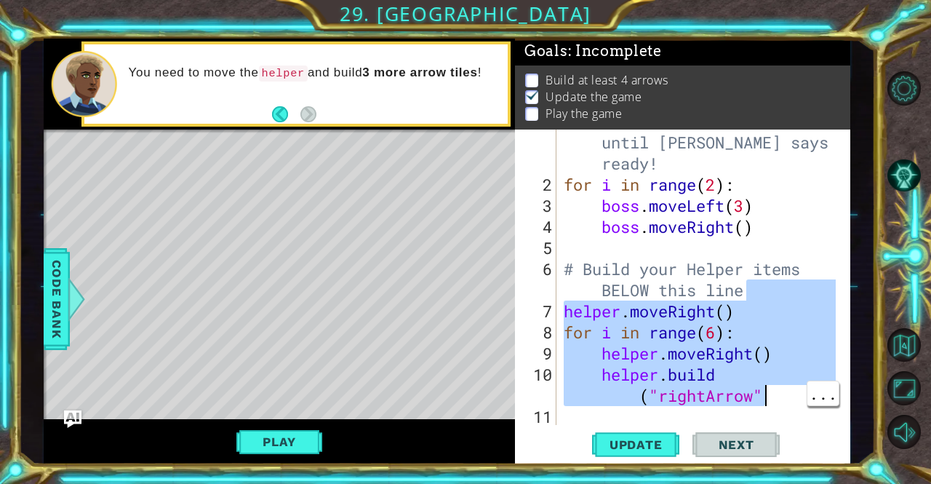
click at [779, 402] on div "# Don't touch the boss code until Vega says you're ready! for i in range ( 2 ) …" at bounding box center [702, 301] width 282 height 380
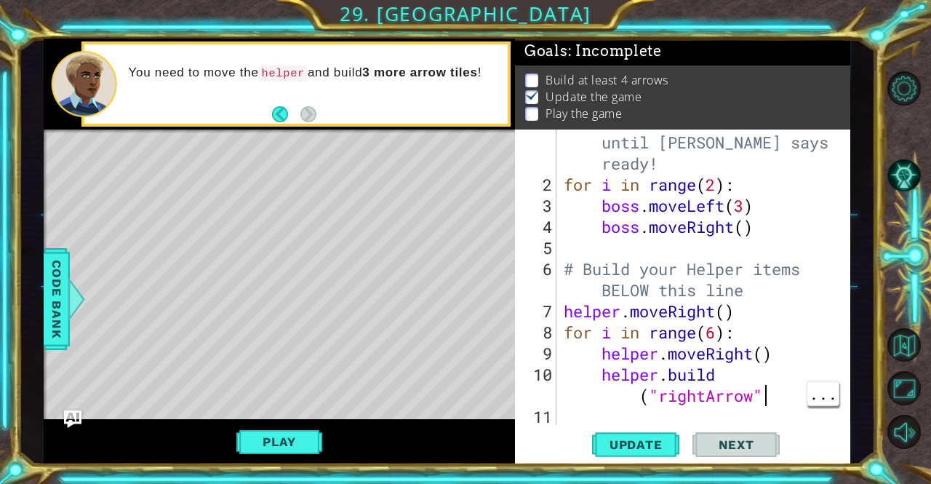
click at [772, 401] on div "# Don't touch the boss code until Vega says you're ready! for i in range ( 2 ) …" at bounding box center [702, 301] width 282 height 380
type textarea "[DOMAIN_NAME]("rightArrow")"
click at [590, 421] on div "# Don't touch the boss code until Vega says you're ready! for i in range ( 2 ) …" at bounding box center [702, 301] width 282 height 380
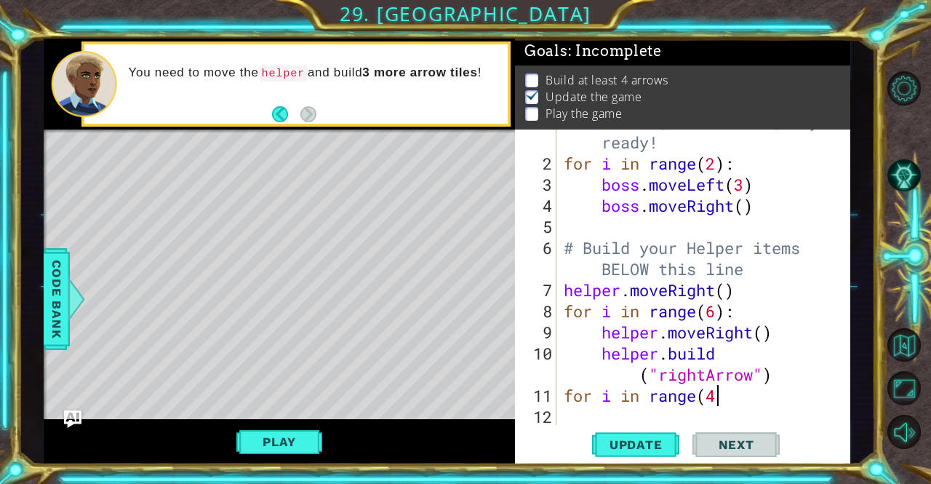
scroll to position [0, 7]
type textarea "for i in range(4):"
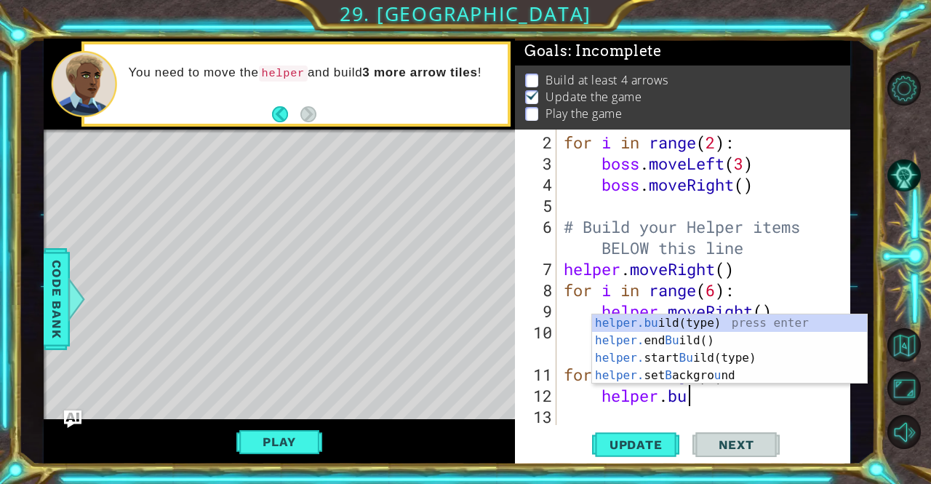
scroll to position [0, 5]
click at [710, 324] on div "helper.bu ild(type) press enter helper. end Bu ild() press enter helper. start …" at bounding box center [729, 366] width 275 height 105
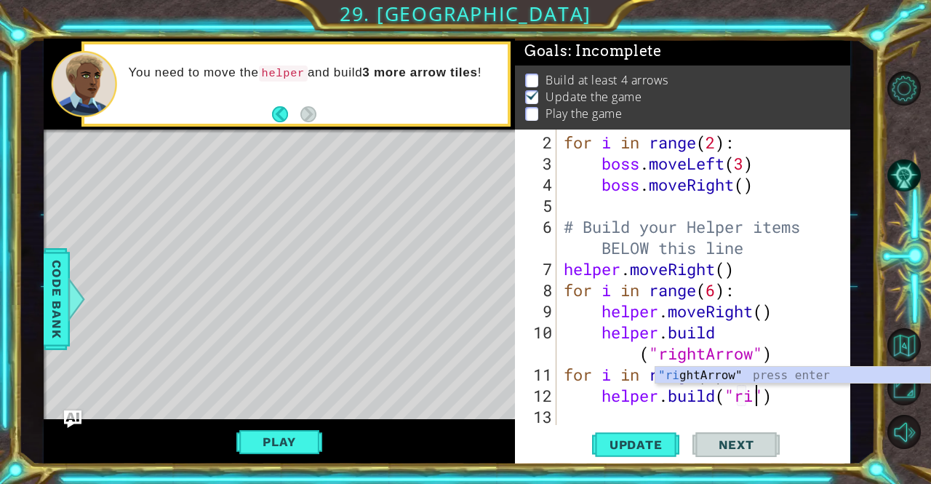
scroll to position [0, 9]
click at [726, 379] on div ""ri ghtArrow" press enter" at bounding box center [793, 393] width 275 height 52
type textarea "[DOMAIN_NAME]("rightArrow")"
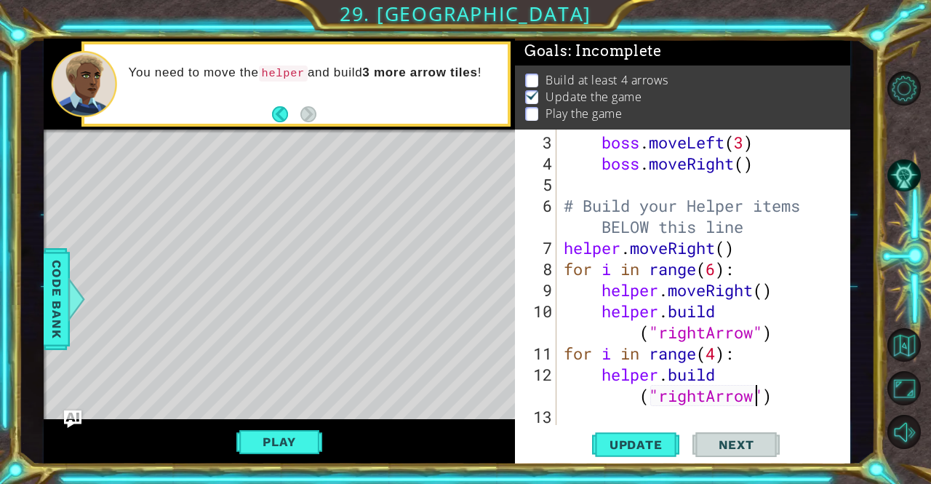
click at [582, 418] on div "boss . moveLeft ( 3 ) boss . moveRight ( ) # Build your Helper items BELOW this…" at bounding box center [702, 301] width 282 height 338
click at [791, 397] on div "boss . moveLeft ( 3 ) boss . moveRight ( ) # Build your Helper items BELOW this…" at bounding box center [702, 301] width 282 height 338
type textarea "[DOMAIN_NAME]("rightArrow")"
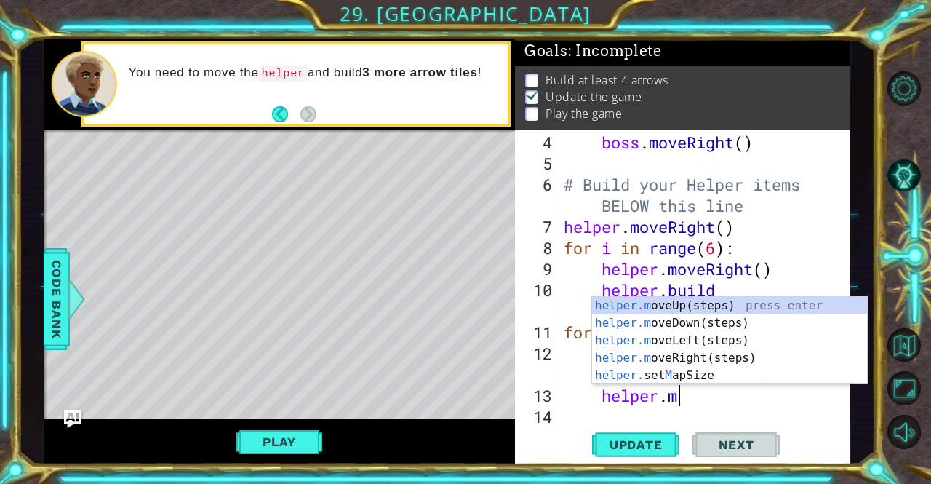
type textarea "[DOMAIN_NAME]"
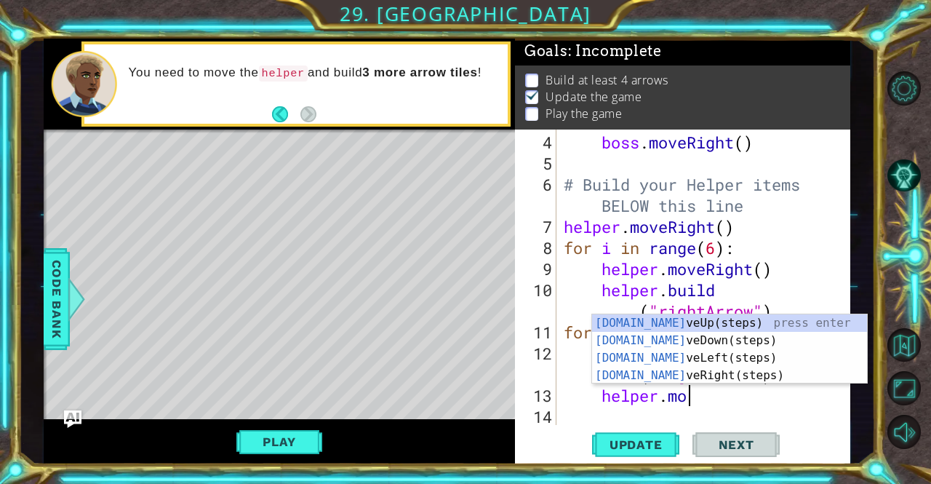
click at [724, 342] on div "helper.mo veUp(steps) press enter helper.mo veDown(steps) press enter helper.mo…" at bounding box center [729, 366] width 275 height 105
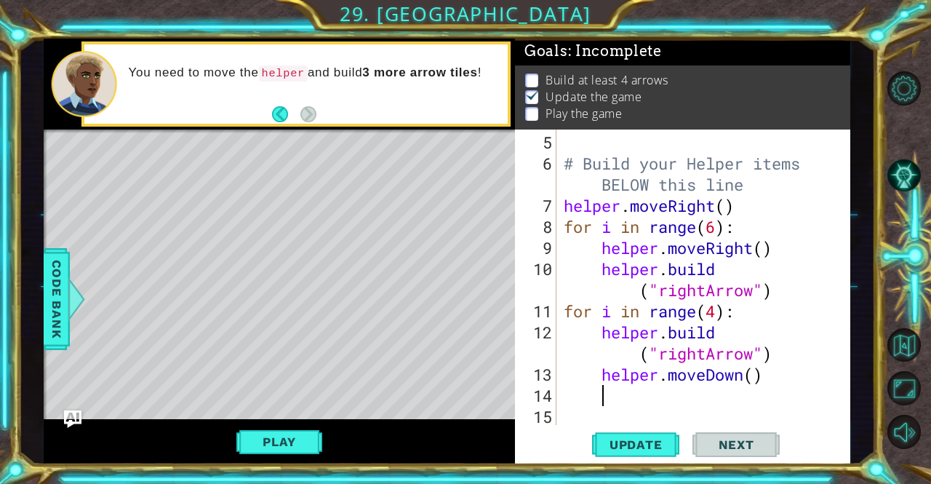
scroll to position [127, 0]
click at [286, 438] on button "Play" at bounding box center [278, 442] width 85 height 28
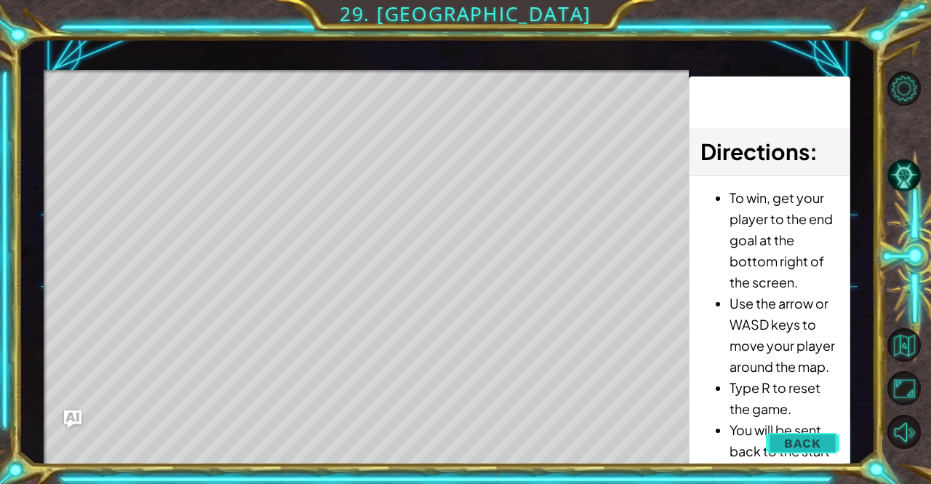
click at [809, 438] on span "Back" at bounding box center [802, 443] width 37 height 15
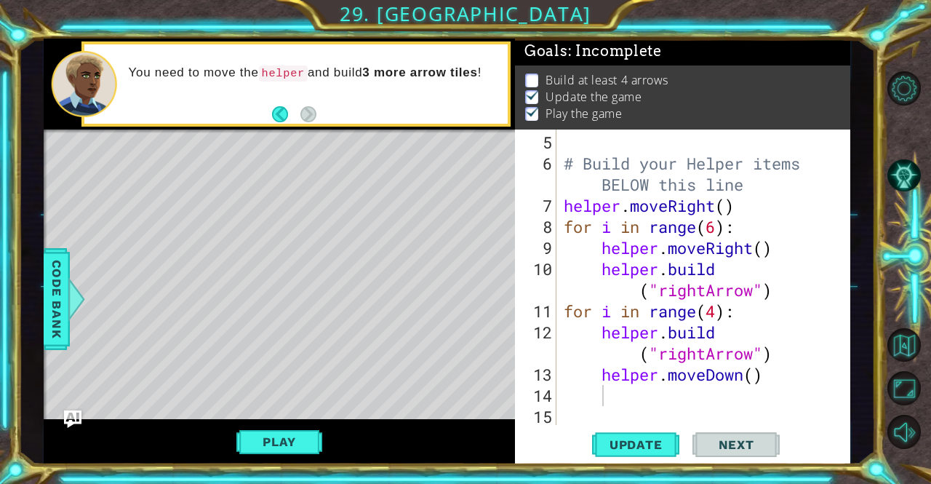
click at [699, 352] on div "# Build your Helper items BELOW this line helper . moveRight ( ) for i in range…" at bounding box center [702, 301] width 282 height 338
click at [704, 354] on div "# Build your Helper items BELOW this line helper . moveRight ( ) for i in range…" at bounding box center [702, 301] width 282 height 338
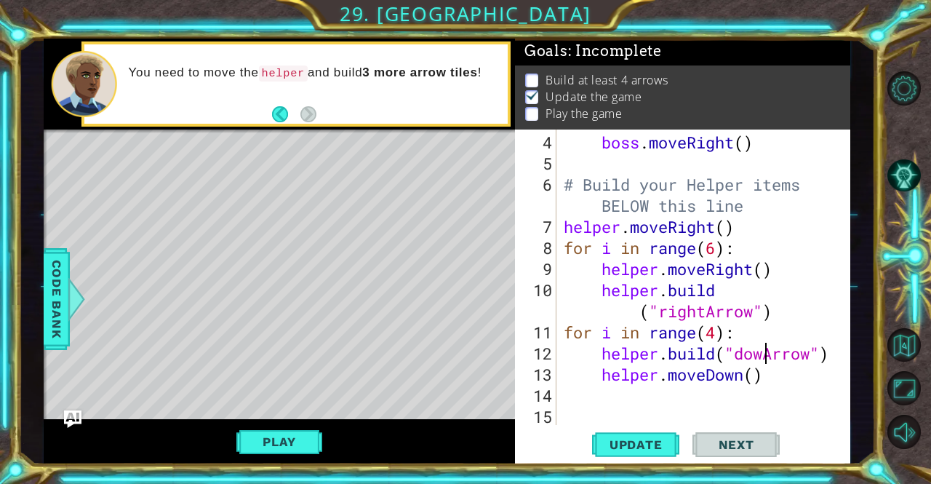
scroll to position [0, 9]
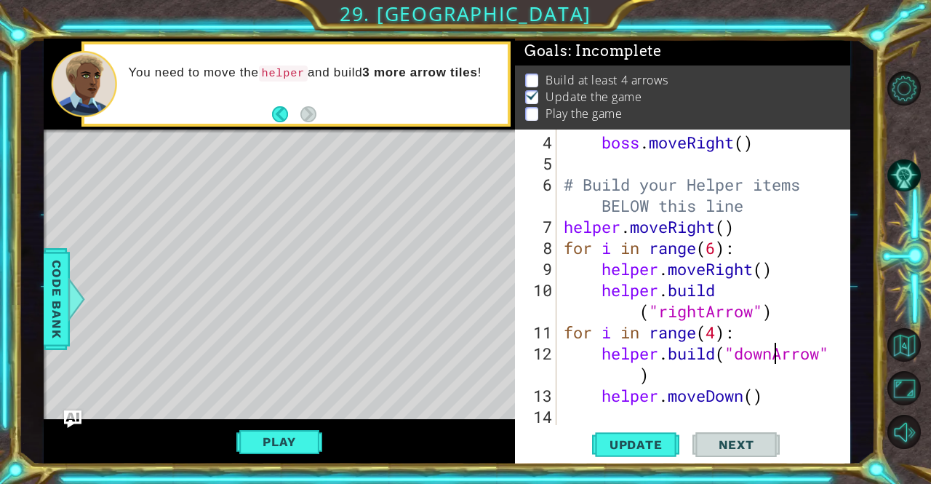
click at [740, 231] on div "boss . moveRight ( ) # Build your Helper items BELOW this line helper . moveRig…" at bounding box center [702, 301] width 282 height 338
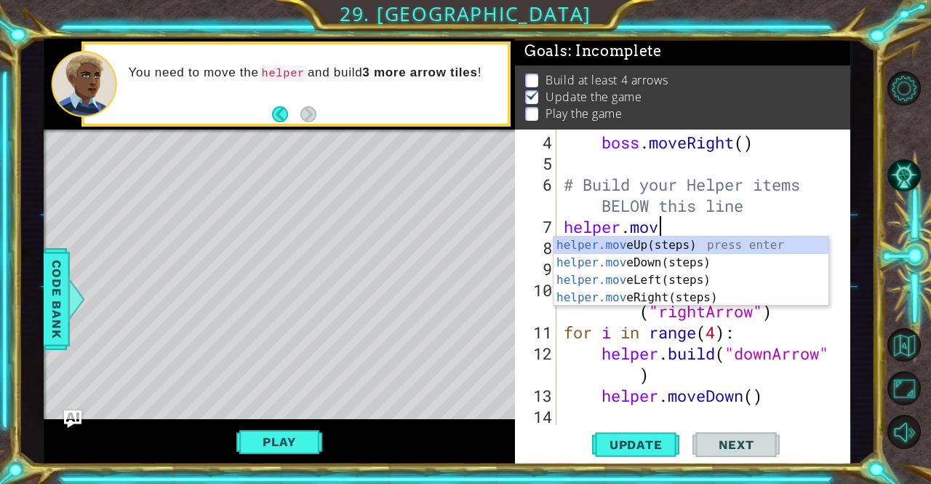
scroll to position [0, 1]
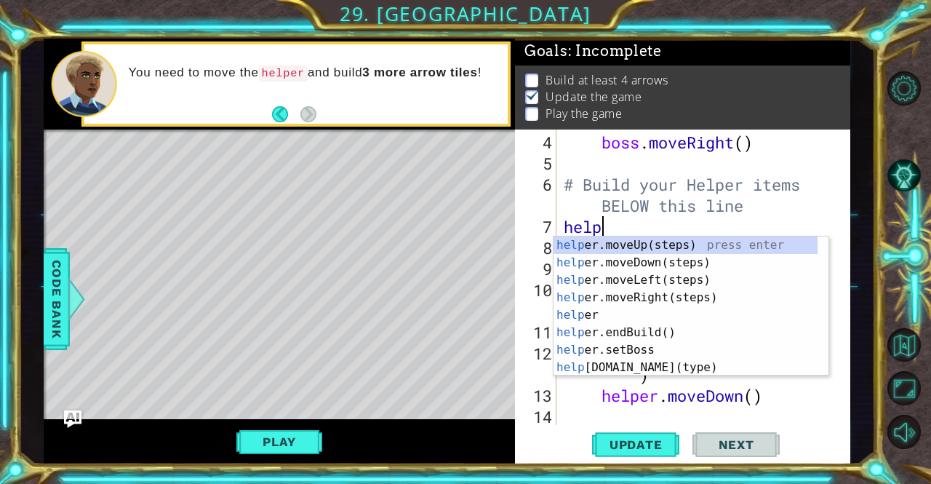
type textarea "h"
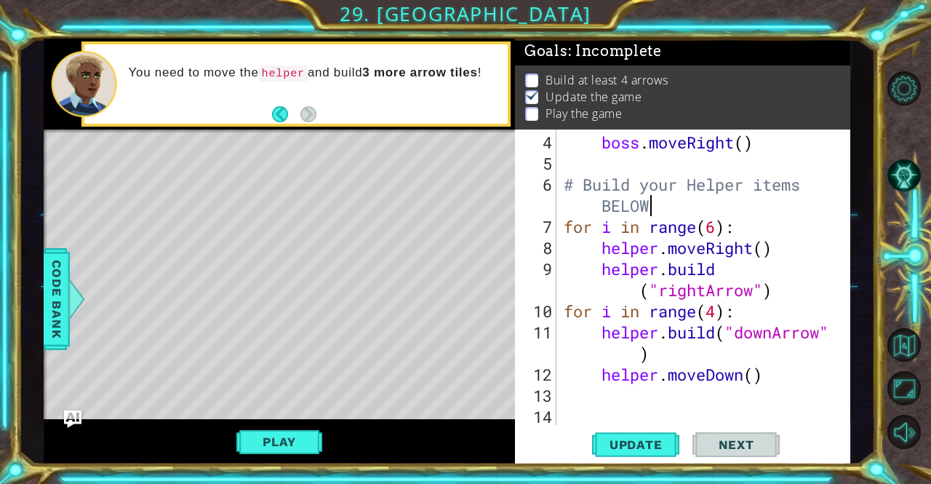
scroll to position [84, 0]
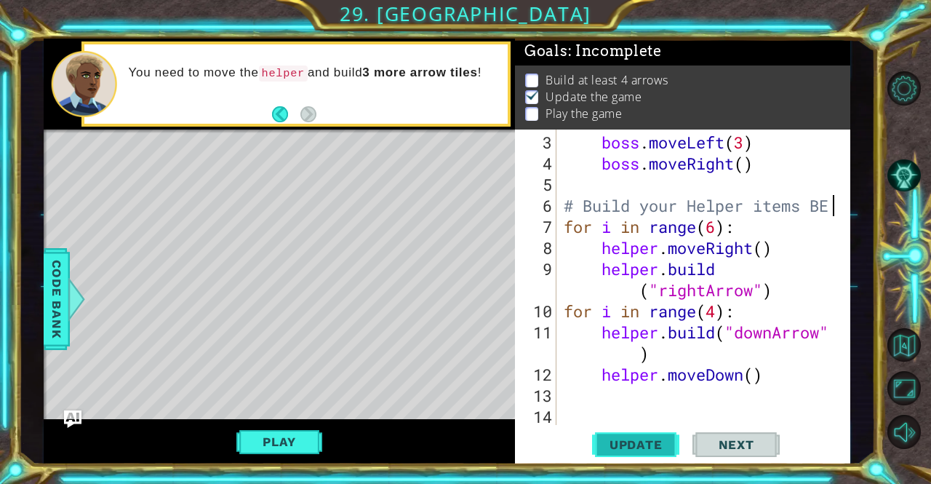
type textarea "# Build your Helper items BE"
click at [647, 448] on span "Update" at bounding box center [636, 444] width 82 height 15
click at [290, 431] on button "Play" at bounding box center [278, 442] width 85 height 28
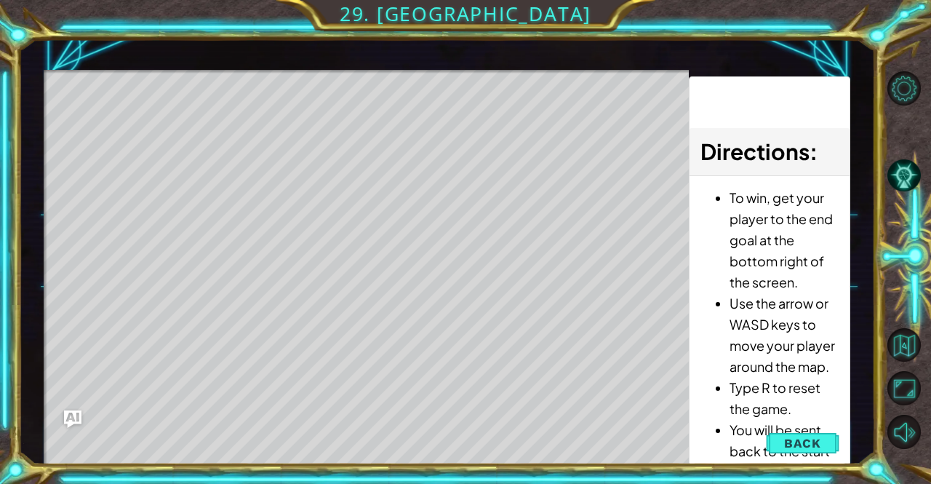
click at [122, 129] on div "Level Map" at bounding box center [380, 284] width 672 height 429
click at [811, 443] on span "Back" at bounding box center [802, 443] width 37 height 15
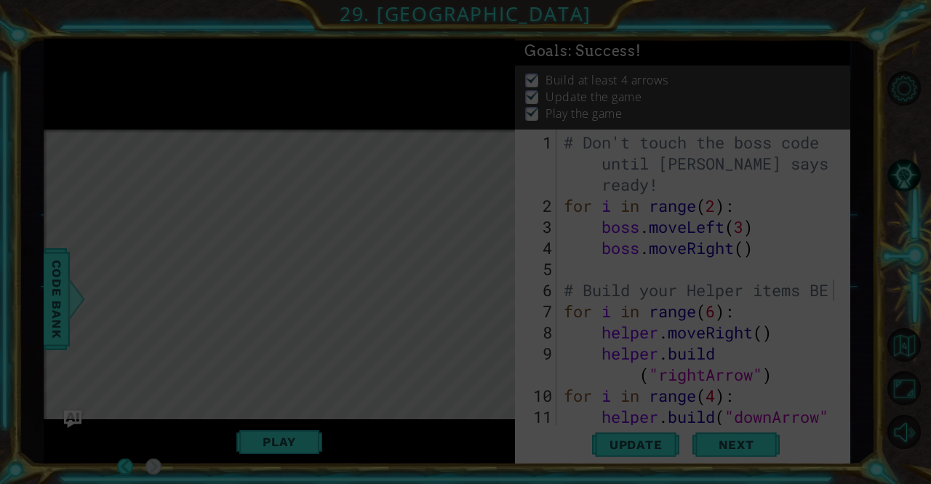
scroll to position [0, 0]
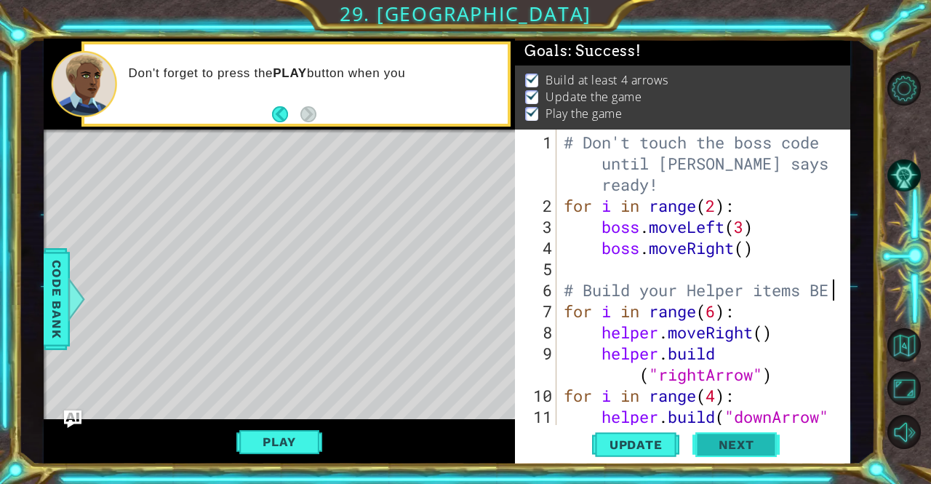
click at [758, 448] on span "Next" at bounding box center [736, 444] width 65 height 15
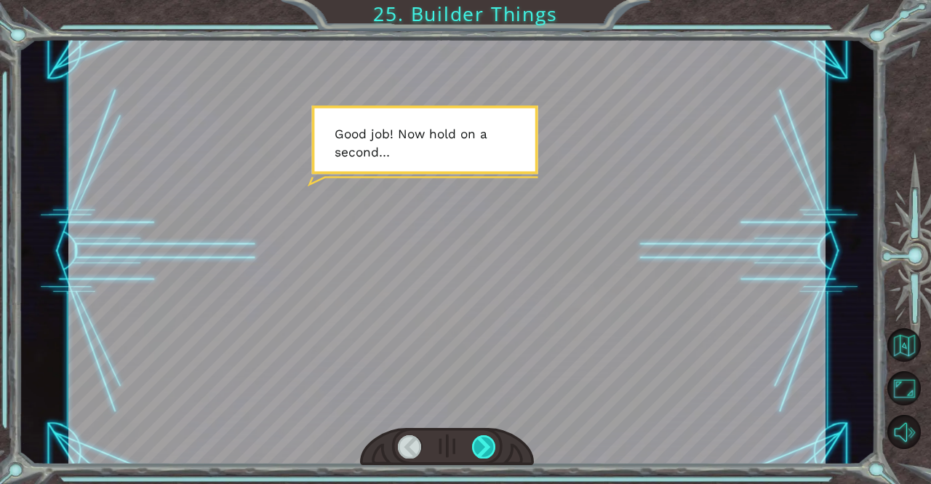
click at [488, 450] on div at bounding box center [484, 446] width 24 height 23
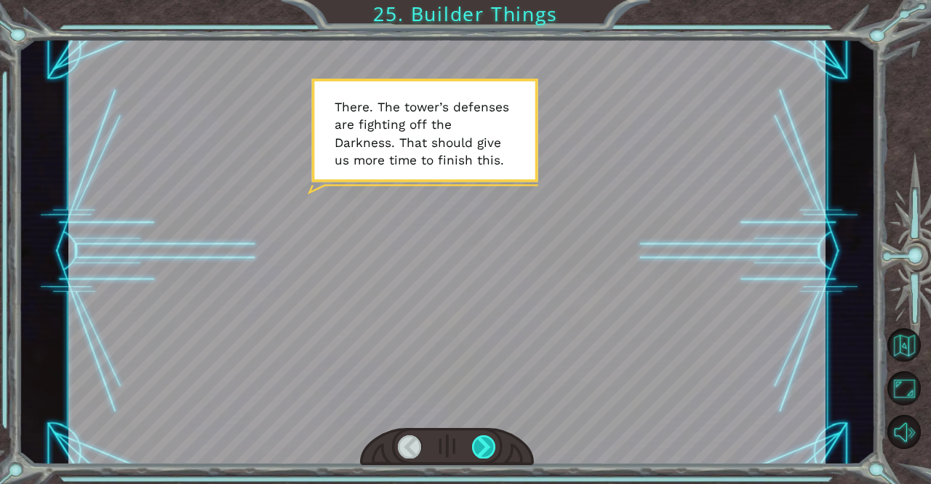
click at [482, 450] on div at bounding box center [484, 446] width 24 height 23
click at [493, 452] on div at bounding box center [484, 446] width 24 height 23
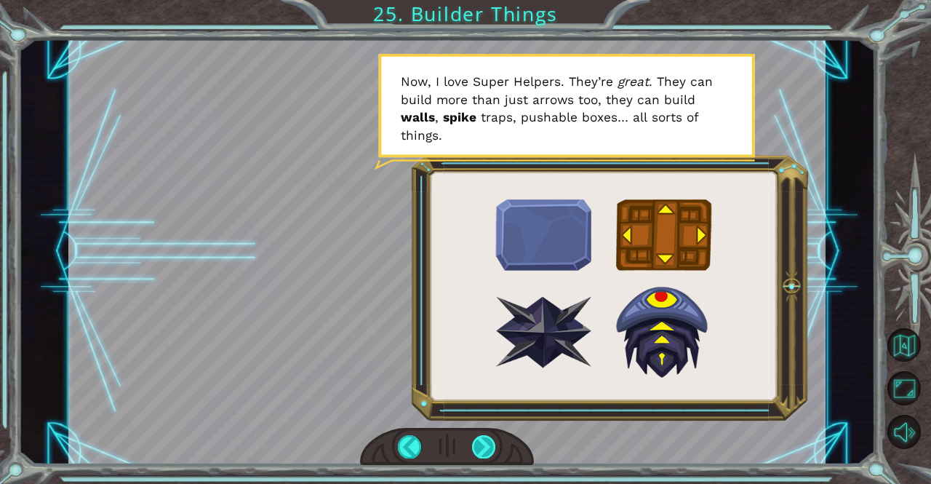
click at [478, 451] on div at bounding box center [484, 446] width 24 height 23
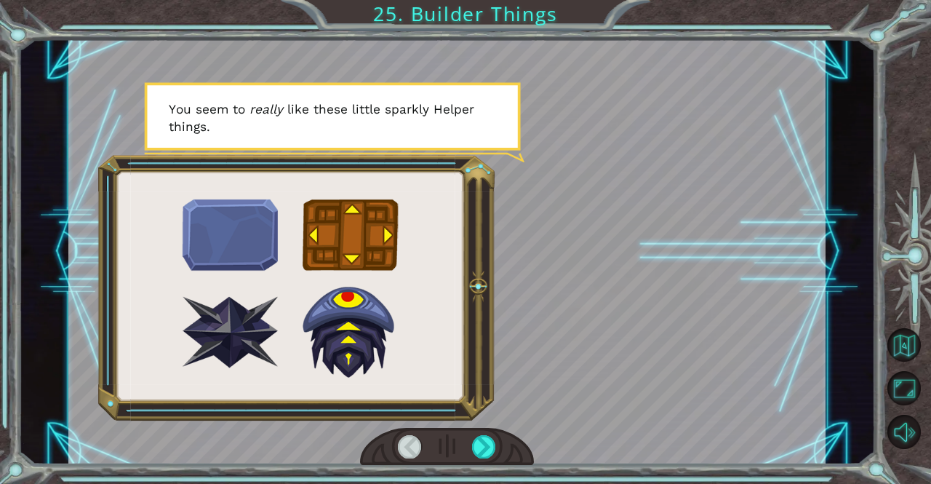
click at [512, 453] on div at bounding box center [447, 447] width 174 height 39
click at [478, 453] on div at bounding box center [484, 446] width 24 height 23
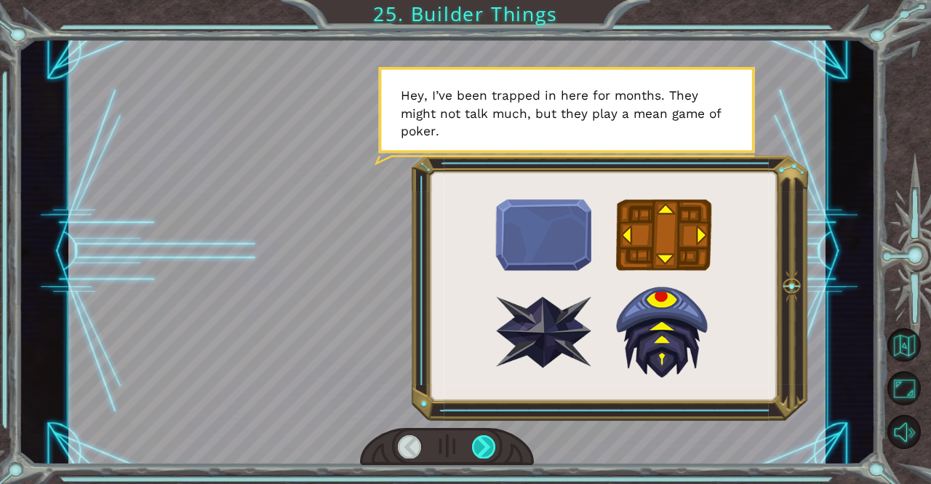
click at [486, 447] on div at bounding box center [484, 446] width 24 height 23
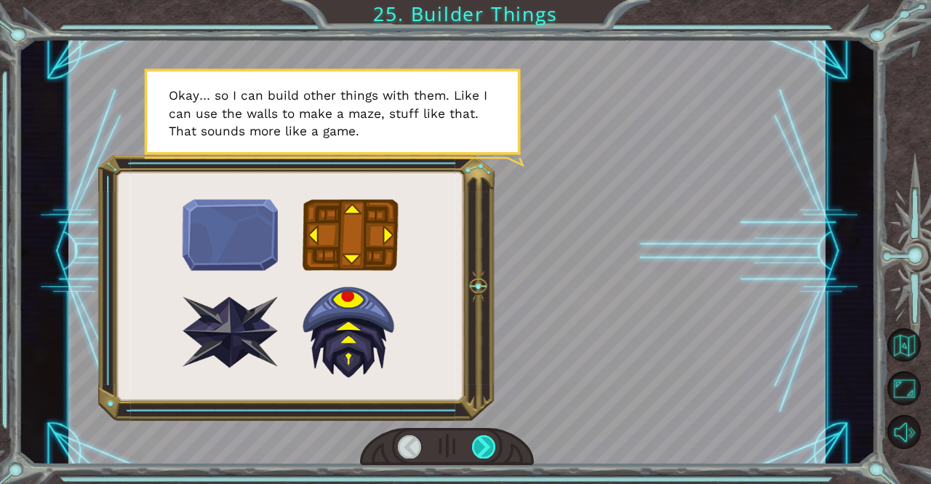
click at [482, 455] on div at bounding box center [484, 446] width 24 height 23
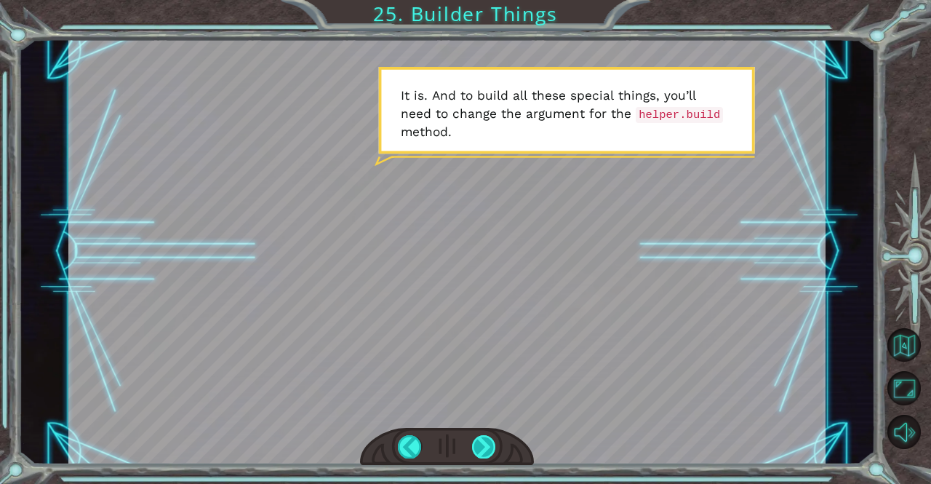
click at [482, 453] on div at bounding box center [484, 446] width 24 height 23
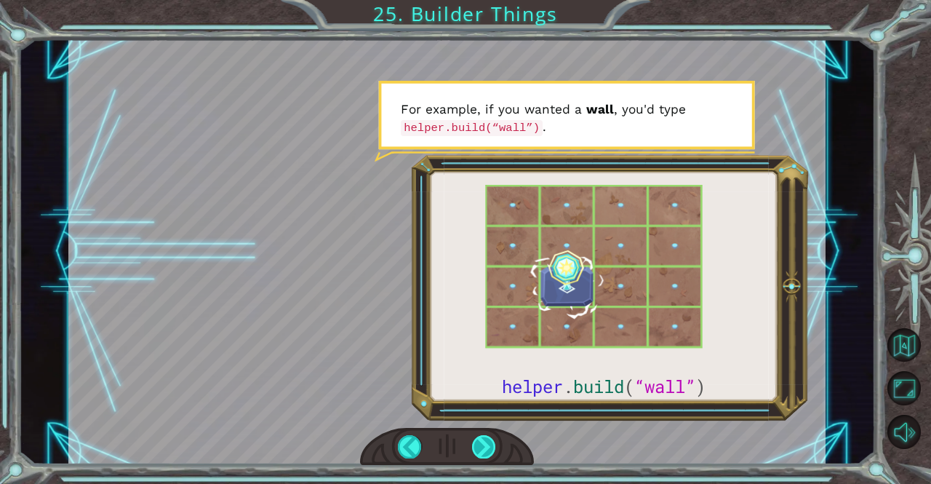
click at [474, 446] on div at bounding box center [484, 446] width 24 height 23
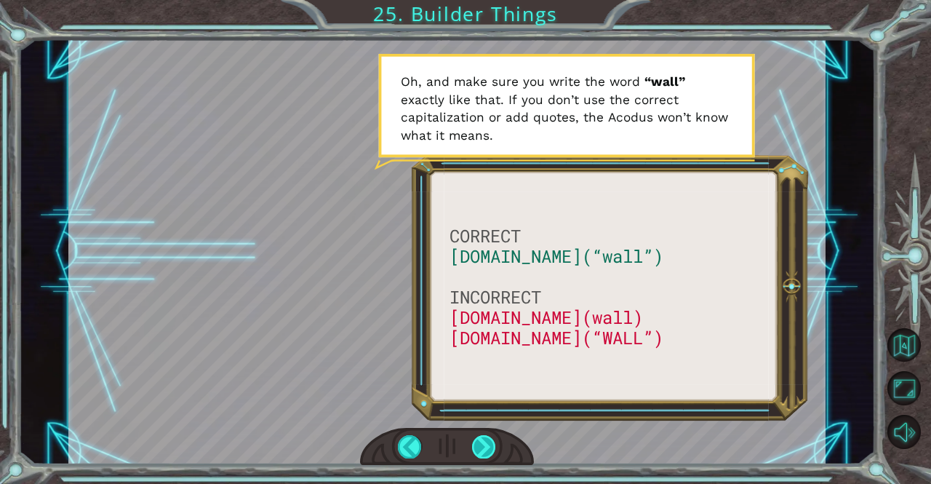
click at [491, 448] on div at bounding box center [484, 446] width 24 height 23
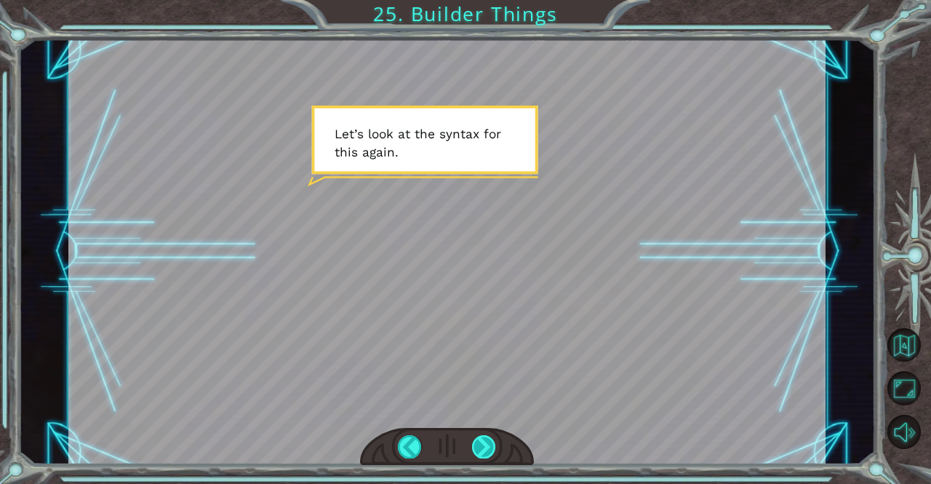
click at [485, 449] on div at bounding box center [484, 446] width 24 height 23
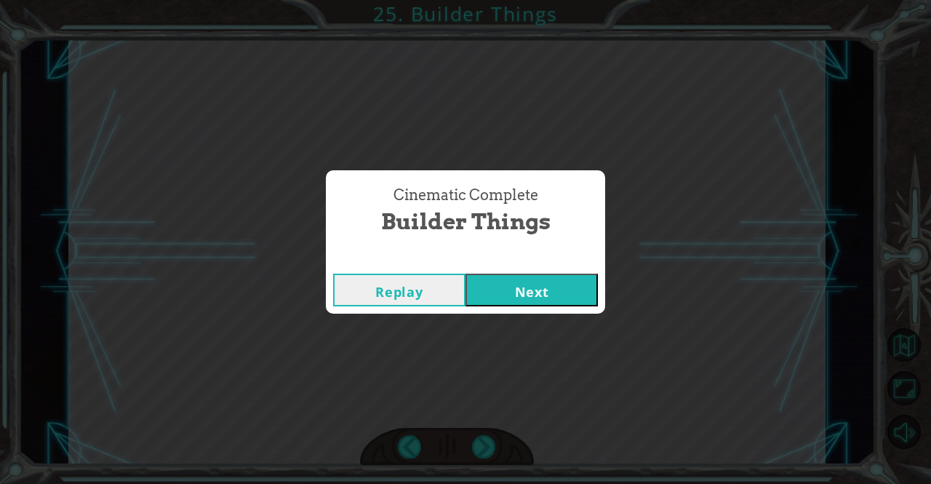
click at [551, 302] on button "Next" at bounding box center [532, 290] width 132 height 33
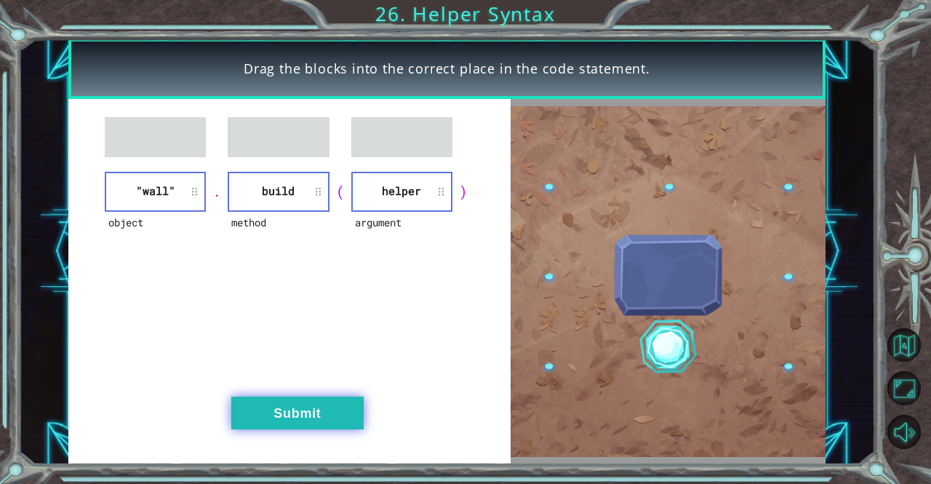
click at [302, 427] on button "Submit" at bounding box center [297, 413] width 132 height 33
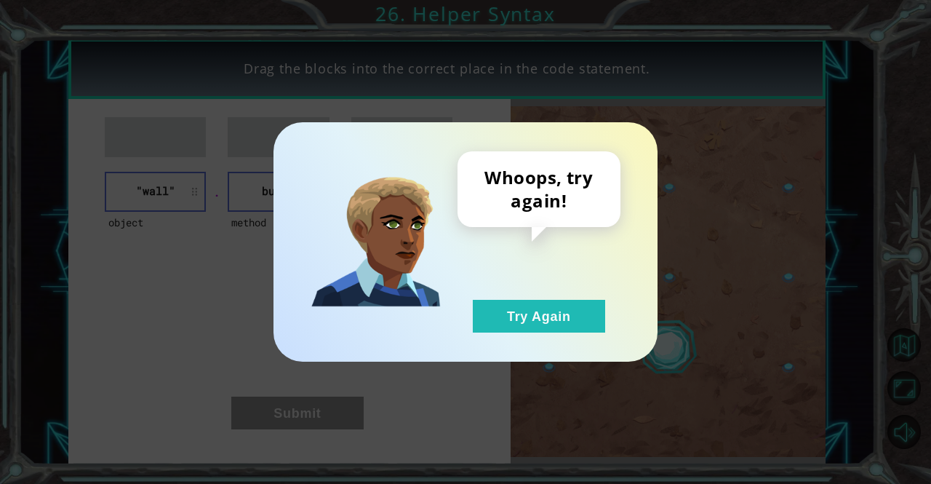
click at [316, 412] on div "Whoops, try again! Try Again" at bounding box center [465, 242] width 931 height 484
click at [538, 319] on button "Try Again" at bounding box center [539, 316] width 132 height 33
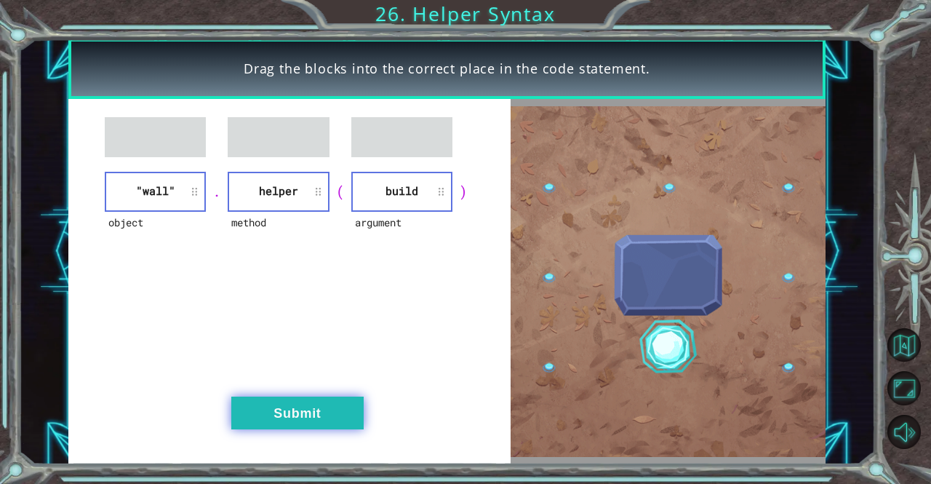
click at [306, 425] on button "Submit" at bounding box center [297, 413] width 132 height 33
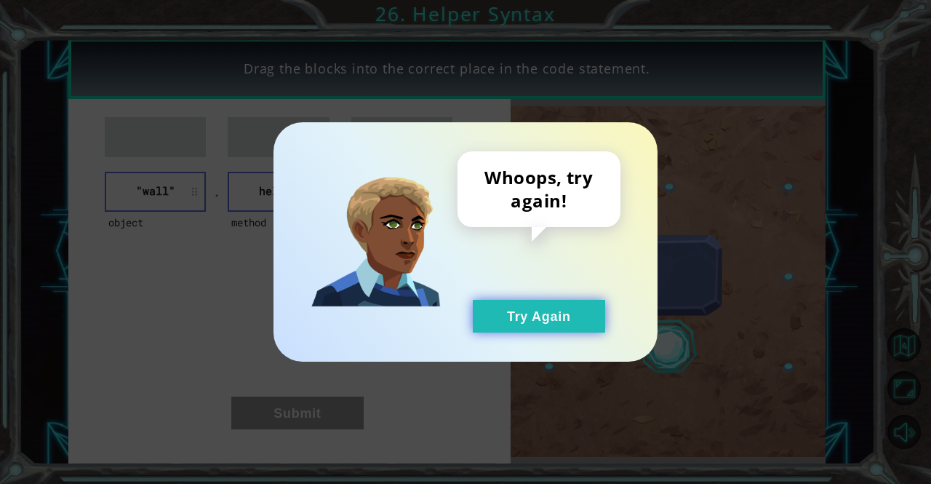
click at [521, 322] on button "Try Again" at bounding box center [539, 316] width 132 height 33
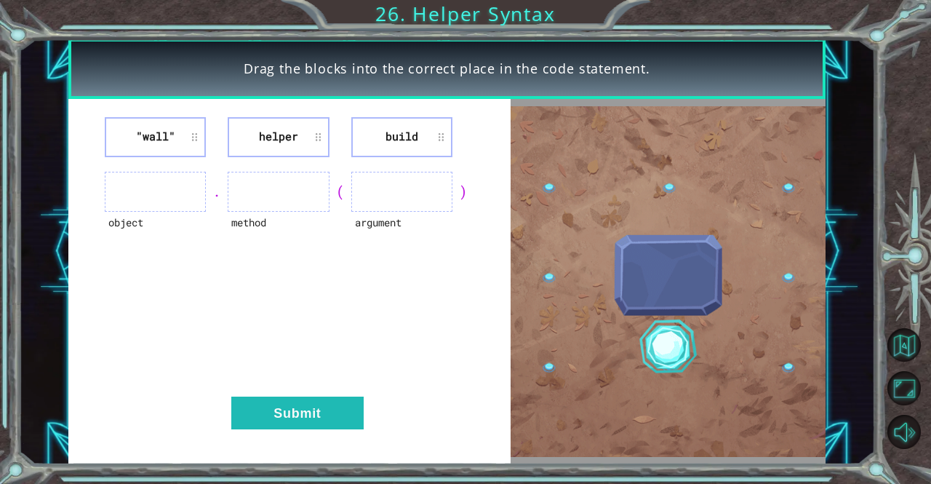
click at [447, 138] on li "build" at bounding box center [401, 137] width 101 height 40
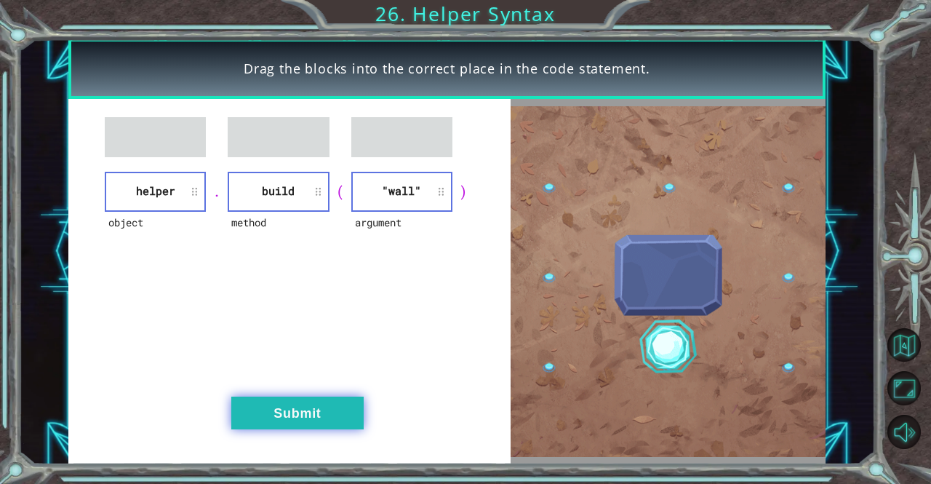
click at [317, 417] on button "Submit" at bounding box center [297, 413] width 132 height 33
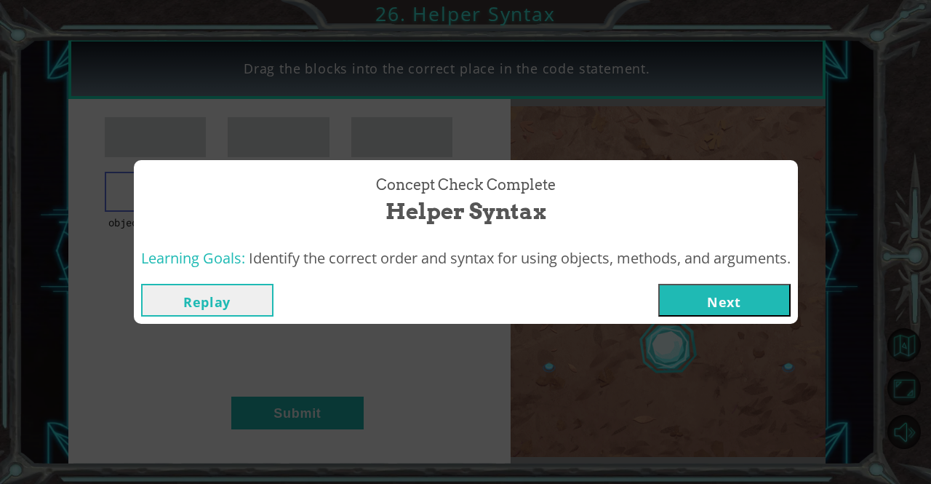
click at [734, 292] on button "Next" at bounding box center [724, 300] width 132 height 33
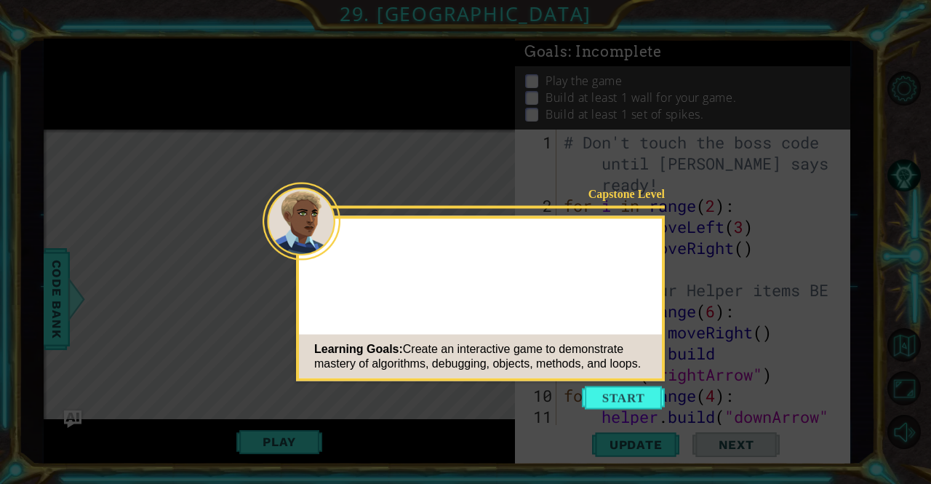
click at [621, 410] on icon at bounding box center [465, 242] width 931 height 484
click at [629, 394] on button "Start" at bounding box center [623, 397] width 83 height 23
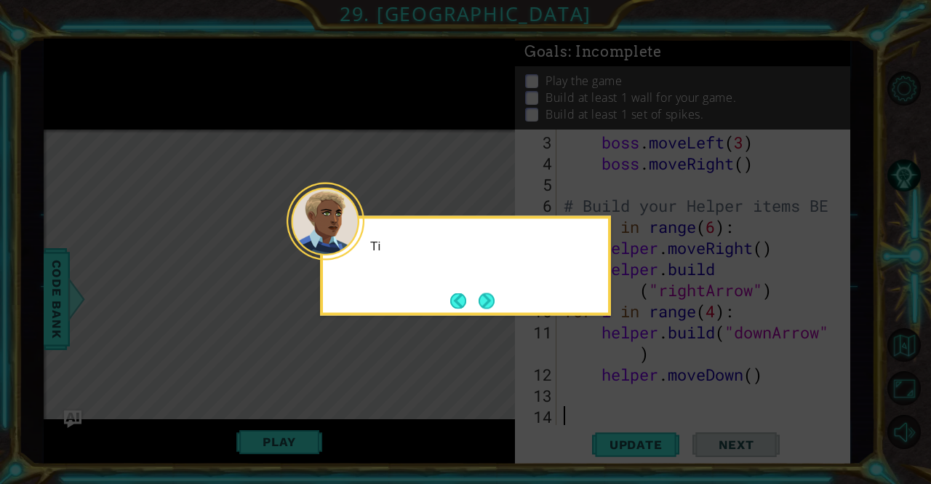
scroll to position [84, 0]
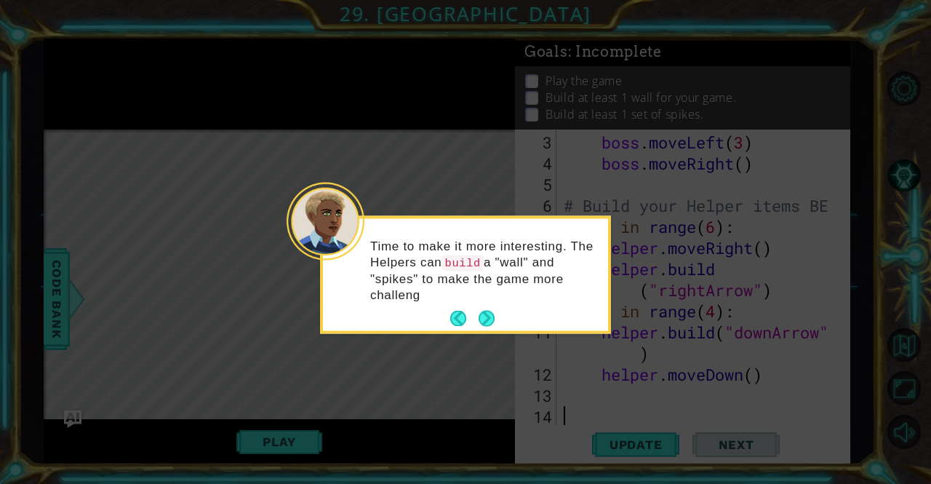
click at [490, 302] on p "Time to make it more interesting. The Helpers can build a "wall" and "spikes" t…" at bounding box center [484, 270] width 228 height 65
click at [482, 321] on button "Next" at bounding box center [487, 319] width 16 height 16
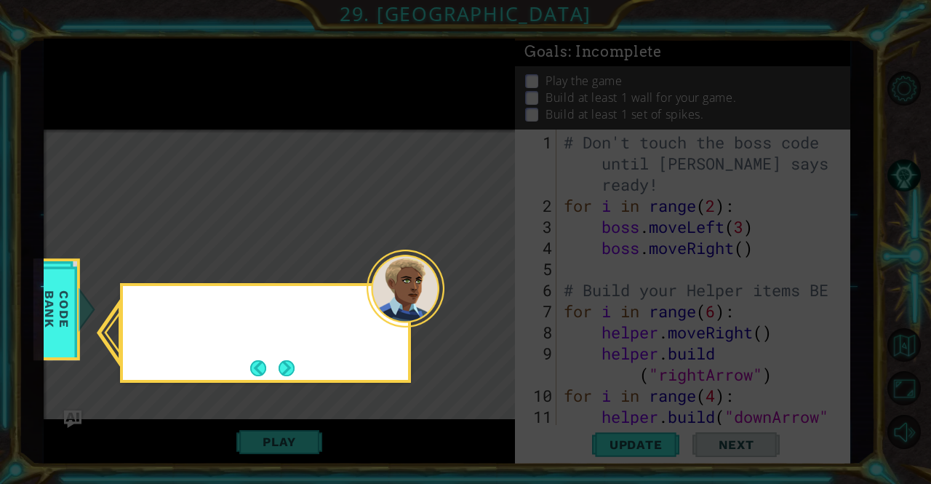
scroll to position [0, 0]
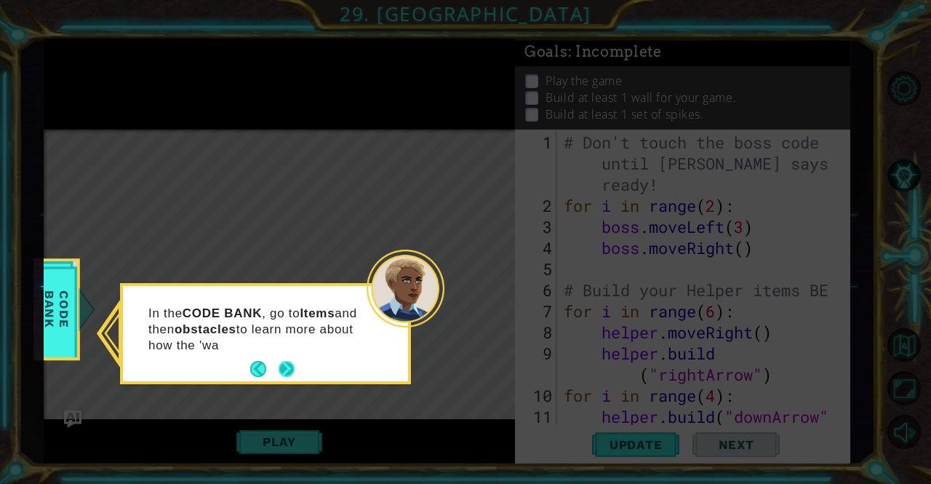
click at [286, 367] on button "Next" at bounding box center [287, 369] width 16 height 16
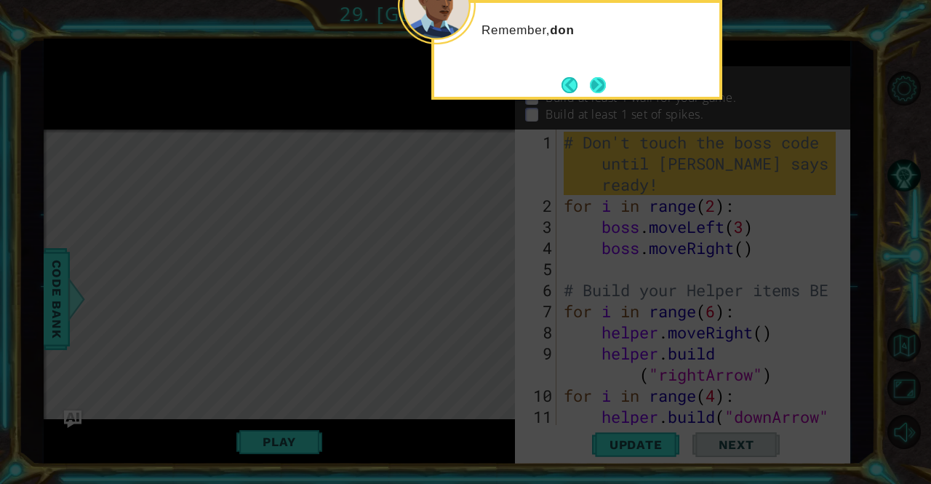
click at [606, 87] on button "Next" at bounding box center [598, 85] width 16 height 16
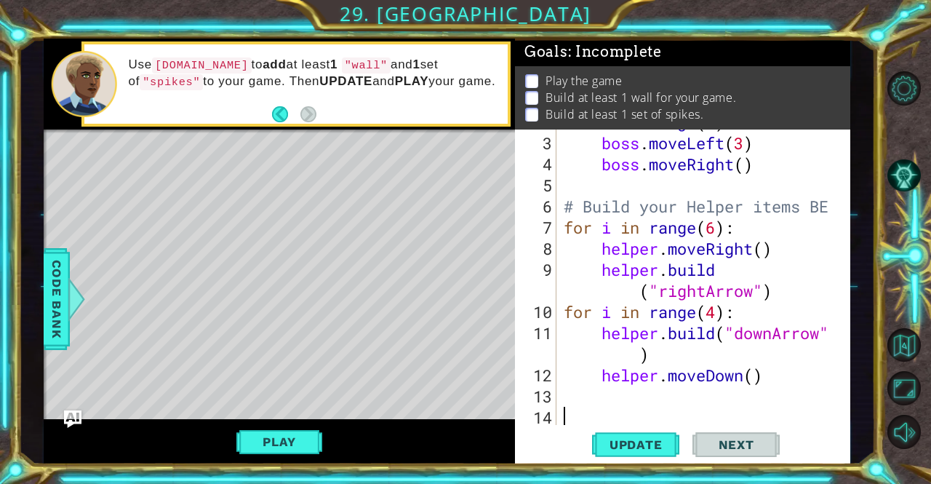
scroll to position [84, 0]
click at [284, 440] on button "Play" at bounding box center [278, 442] width 85 height 28
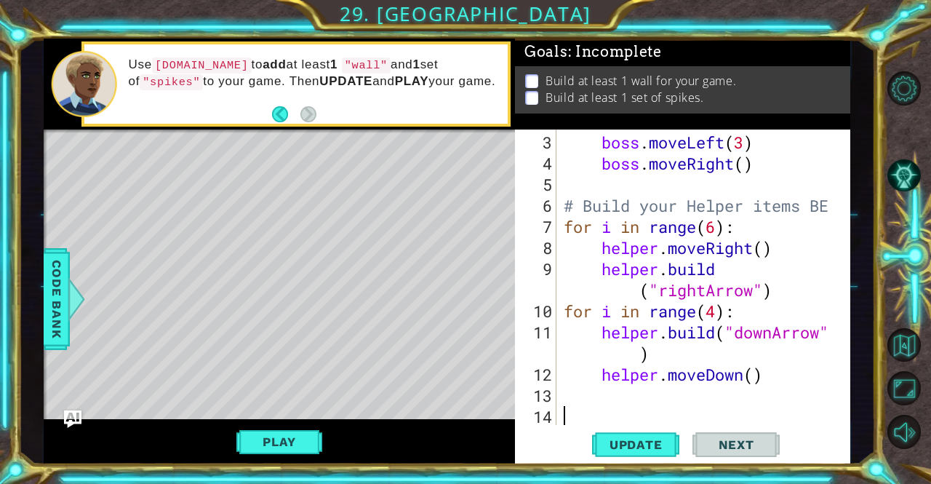
click at [663, 397] on div "boss . moveLeft ( 3 ) boss . moveRight ( ) # Build your Helper items BE for i i…" at bounding box center [702, 301] width 282 height 338
click at [271, 429] on button "Play" at bounding box center [278, 442] width 85 height 28
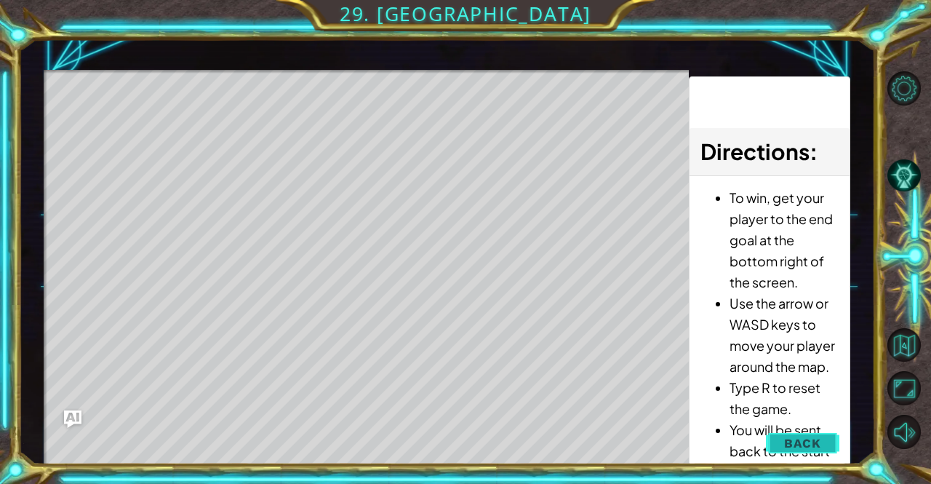
click at [808, 443] on span "Back" at bounding box center [802, 443] width 37 height 15
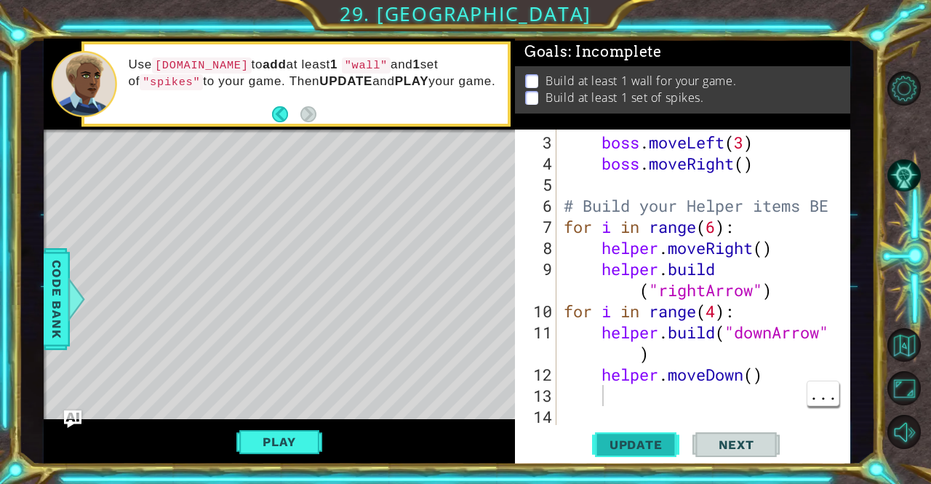
click at [647, 435] on button "Update" at bounding box center [635, 444] width 87 height 33
click at [698, 393] on div "boss . moveLeft ( 3 ) boss . moveRight ( ) # Build your Helper items BE for i i…" at bounding box center [702, 301] width 282 height 338
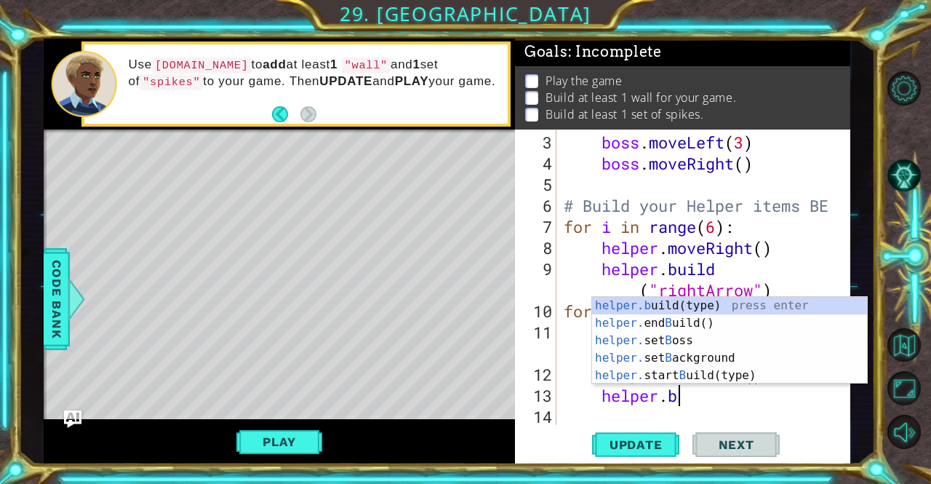
scroll to position [0, 4]
click at [698, 310] on div "helper.b uild(type) press enter helper. end B uild() press enter helper. set B …" at bounding box center [729, 358] width 275 height 122
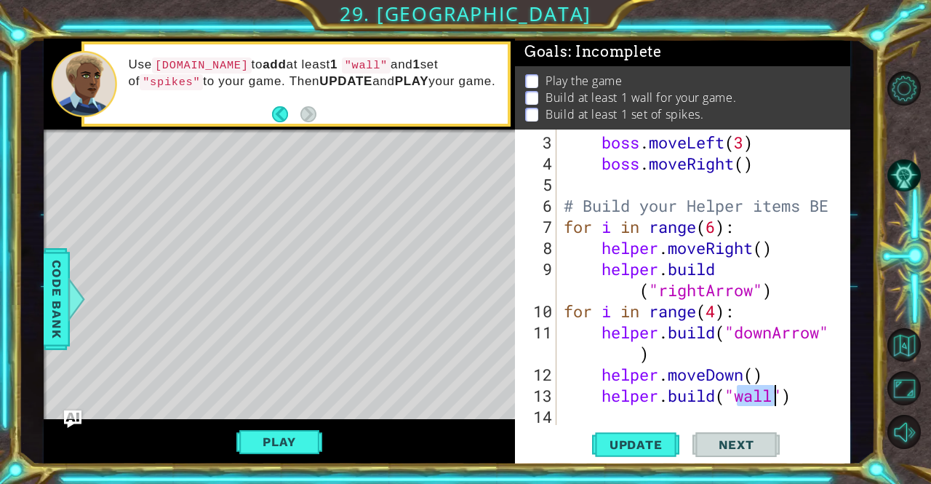
click at [817, 335] on div "boss . moveLeft ( 3 ) boss . moveRight ( ) # Build your Helper items BE for i i…" at bounding box center [702, 301] width 282 height 338
click at [659, 444] on span "Update" at bounding box center [636, 444] width 82 height 15
click at [268, 447] on button "Play" at bounding box center [278, 442] width 85 height 28
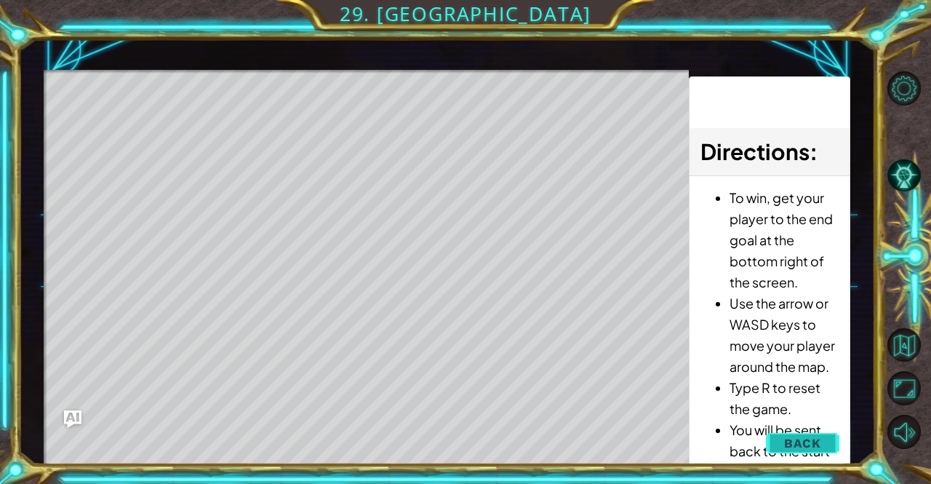
click at [807, 450] on span "Back" at bounding box center [802, 443] width 37 height 15
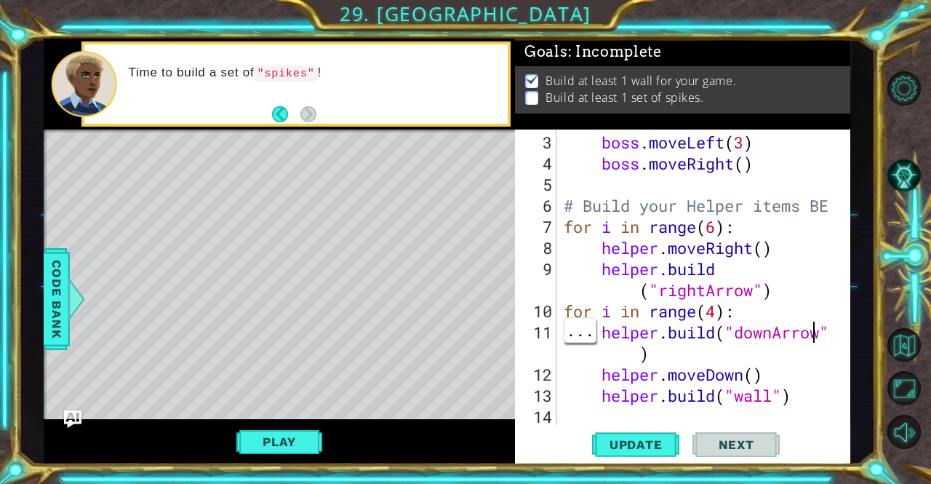
scroll to position [84, 0]
click at [802, 397] on div "boss . moveLeft ( 3 ) boss . moveRight ( ) # Build your Helper items BE for i i…" at bounding box center [702, 301] width 282 height 338
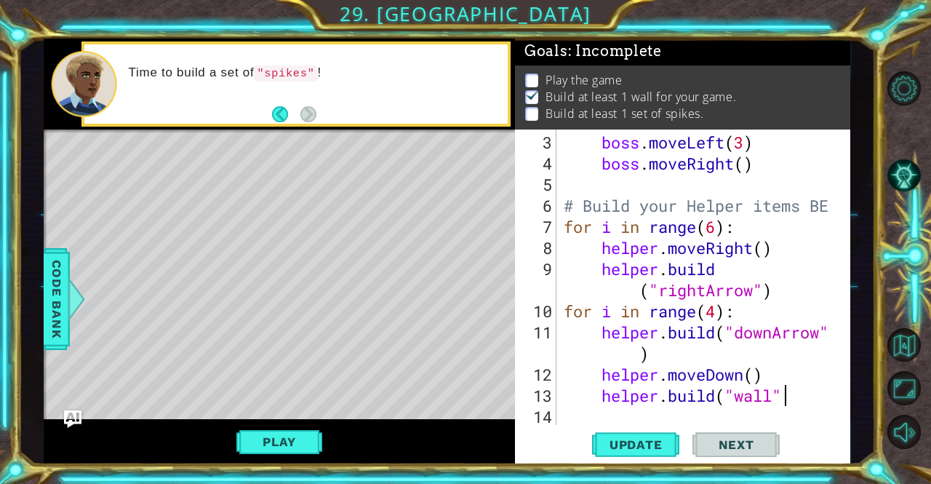
scroll to position [1, 0]
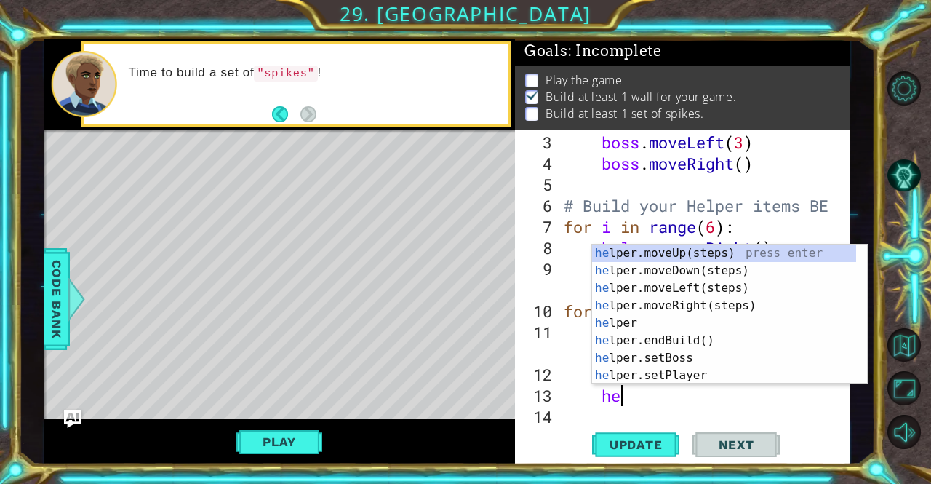
type textarea "h"
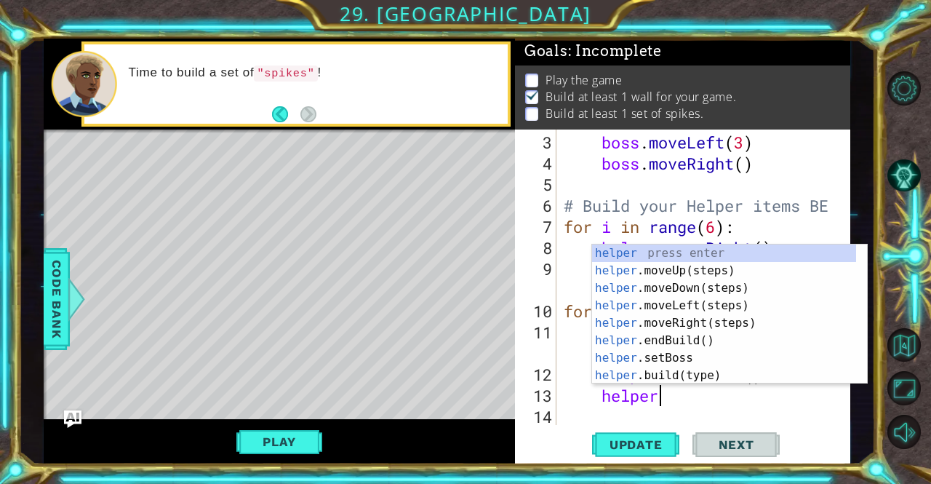
scroll to position [0, 4]
click at [698, 375] on div "helper press enter helper .moveUp(steps) press enter helper .moveDown(steps) pr…" at bounding box center [724, 331] width 264 height 175
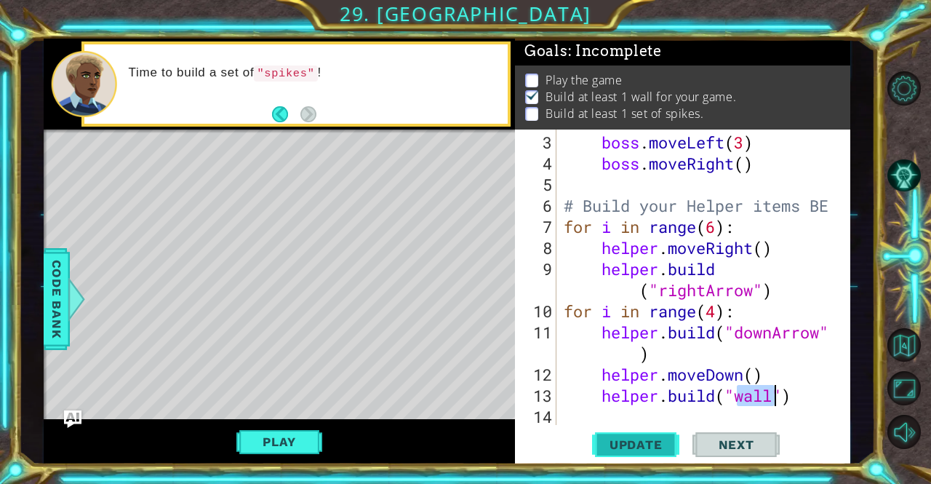
click at [651, 450] on span "Update" at bounding box center [636, 444] width 82 height 15
click at [70, 282] on div at bounding box center [76, 299] width 18 height 44
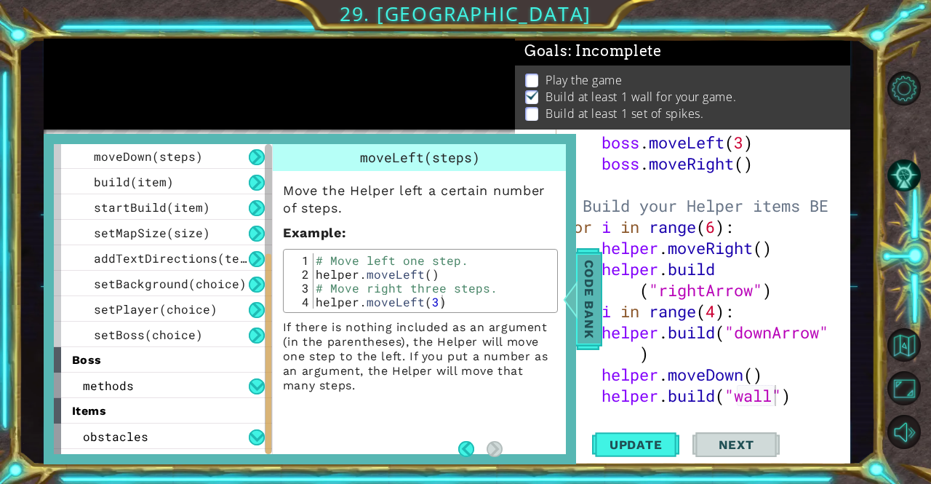
scroll to position [199, 0]
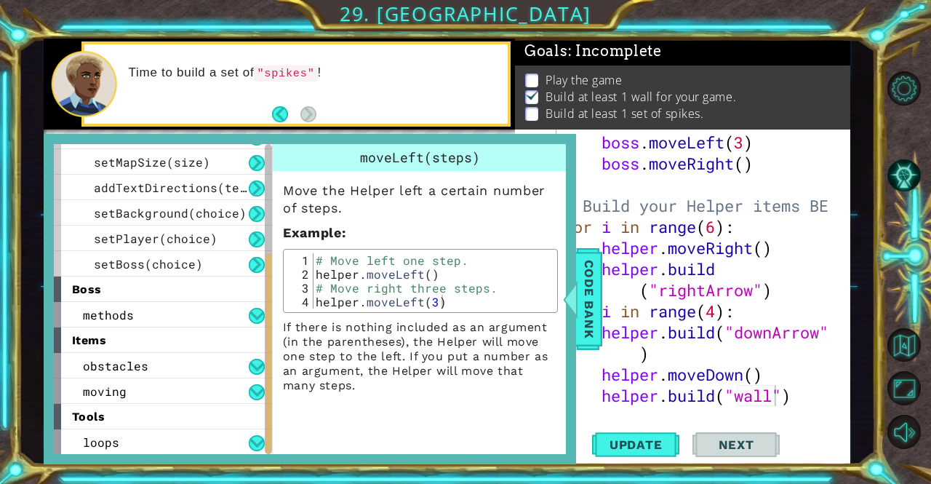
click at [469, 202] on p "Move the Helper left a certain number of steps." at bounding box center [420, 199] width 275 height 35
click at [591, 287] on span "Code Bank" at bounding box center [589, 299] width 23 height 89
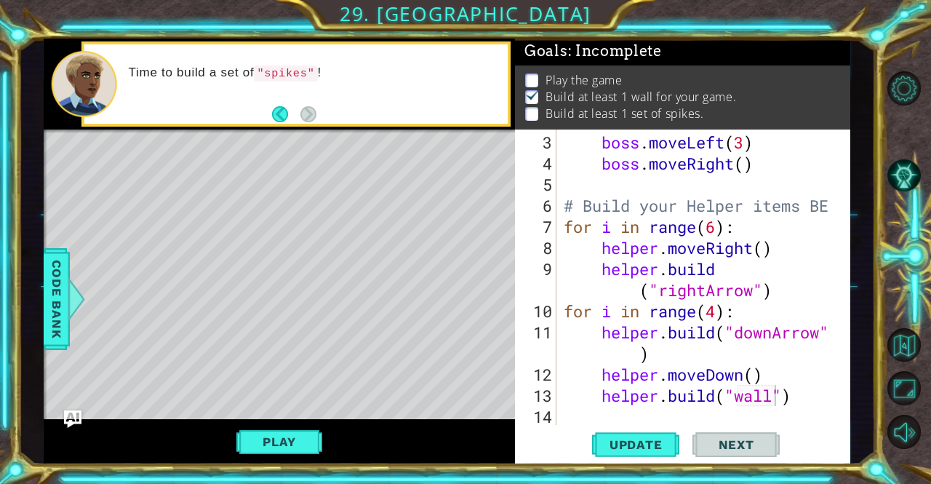
click at [713, 313] on div "boss . moveLeft ( 3 ) boss . moveRight ( ) # Build your Helper items BE for i i…" at bounding box center [702, 301] width 282 height 338
click at [798, 388] on div "boss . moveLeft ( 3 ) boss . moveRight ( ) # Build your Helper items BE for i i…" at bounding box center [702, 301] width 282 height 338
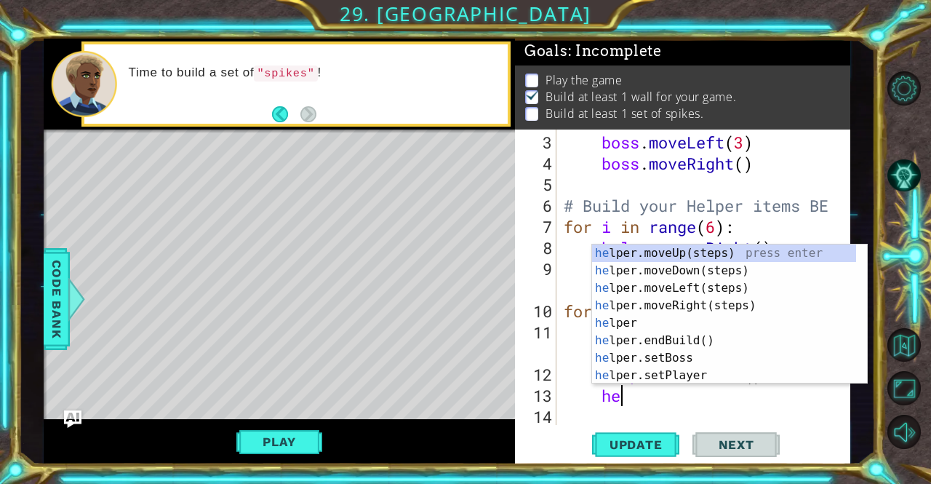
type textarea "h"
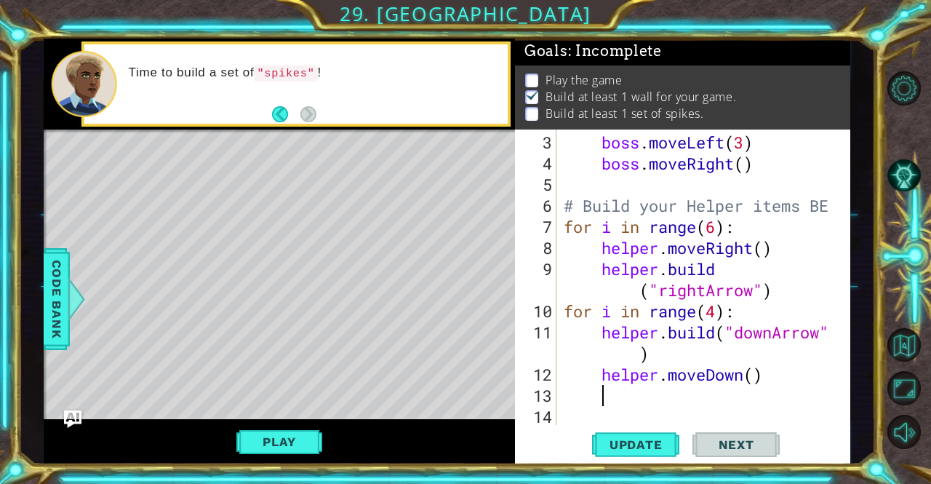
click at [657, 411] on div "boss . moveLeft ( 3 ) boss . moveRight ( ) # Build your Helper items BE for i i…" at bounding box center [702, 301] width 282 height 338
click at [655, 393] on div "boss . moveLeft ( 3 ) boss . moveRight ( ) # Build your Helper items BE for i i…" at bounding box center [702, 301] width 282 height 338
click at [713, 314] on div "boss . moveLeft ( 3 ) boss . moveRight ( ) # Build your Helper items BE for i i…" at bounding box center [702, 301] width 282 height 338
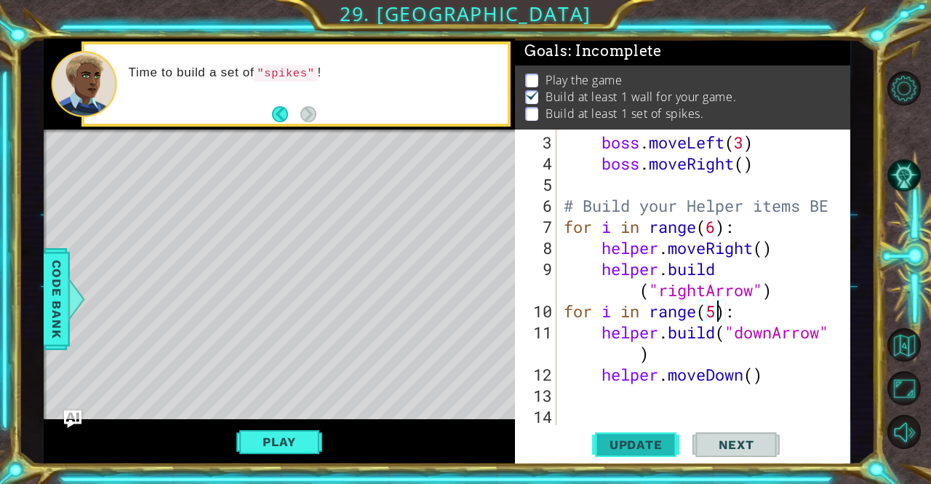
type textarea "for i in range(5):"
click at [634, 448] on span "Update" at bounding box center [636, 444] width 82 height 15
click at [688, 400] on div "boss . moveLeft ( 3 ) boss . moveRight ( ) # Build your Helper items BE for i i…" at bounding box center [702, 301] width 282 height 338
click at [298, 447] on button "Play" at bounding box center [278, 442] width 85 height 28
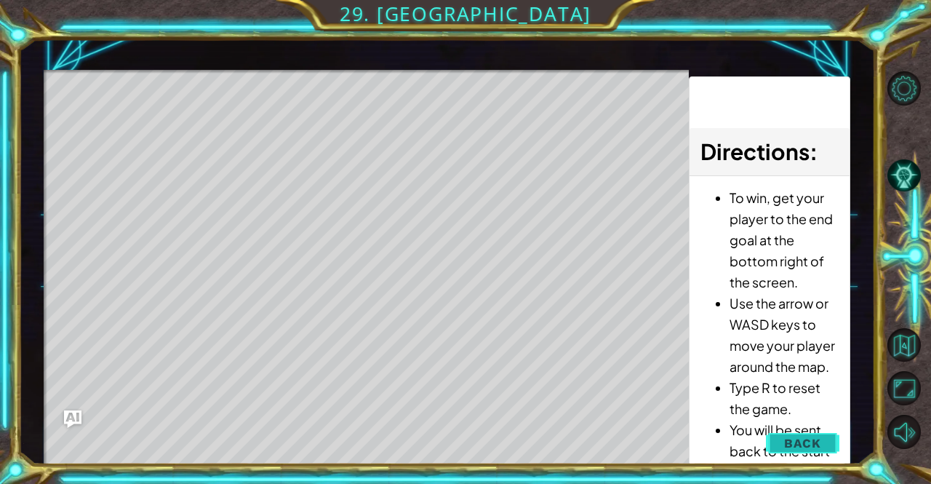
click at [813, 451] on button "Back" at bounding box center [802, 443] width 73 height 29
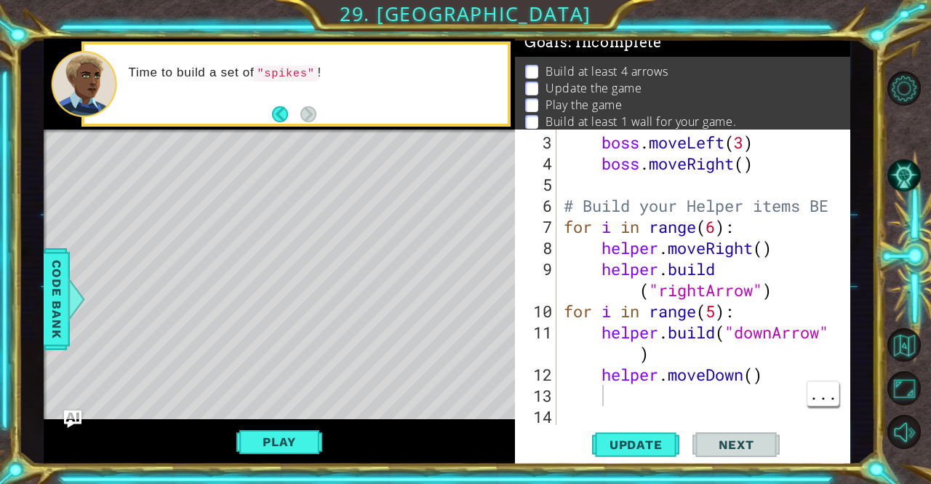
scroll to position [2, 0]
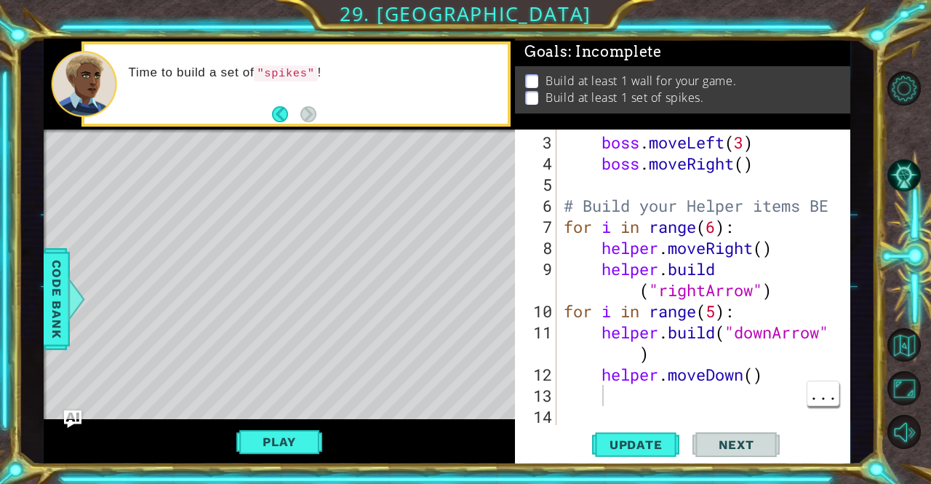
click at [714, 315] on div "boss . moveLeft ( 3 ) boss . moveRight ( ) # Build your Helper items BE for i i…" at bounding box center [702, 301] width 282 height 338
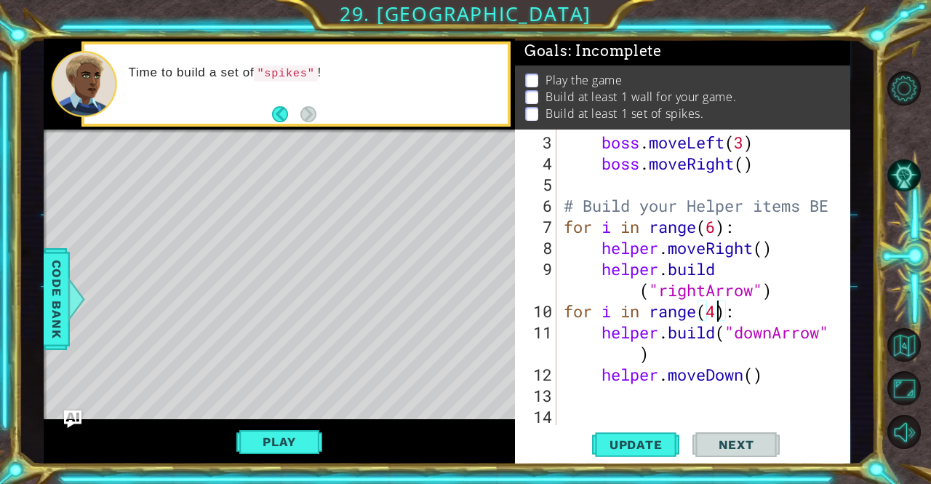
scroll to position [0, 7]
click at [767, 380] on div "boss . moveLeft ( 3 ) boss . moveRight ( ) # Build your Helper items BE for i i…" at bounding box center [702, 301] width 282 height 338
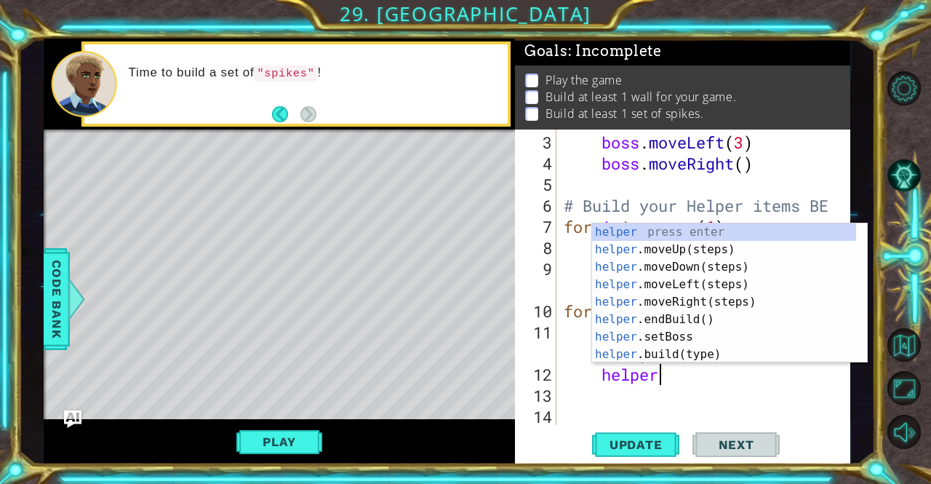
scroll to position [0, 3]
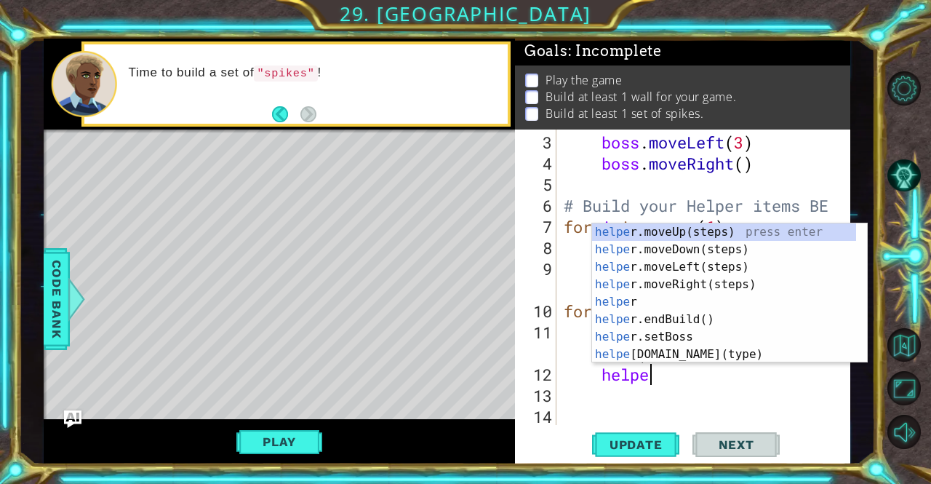
type textarea "h"
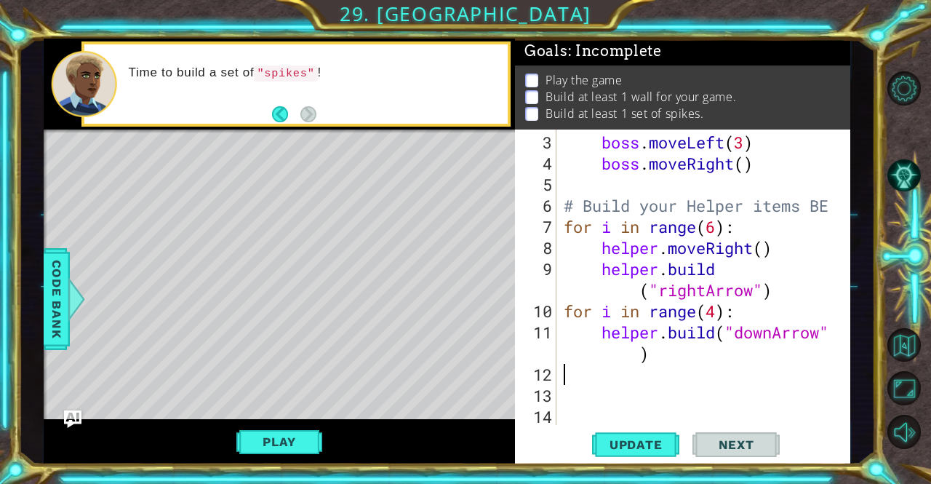
scroll to position [42, 0]
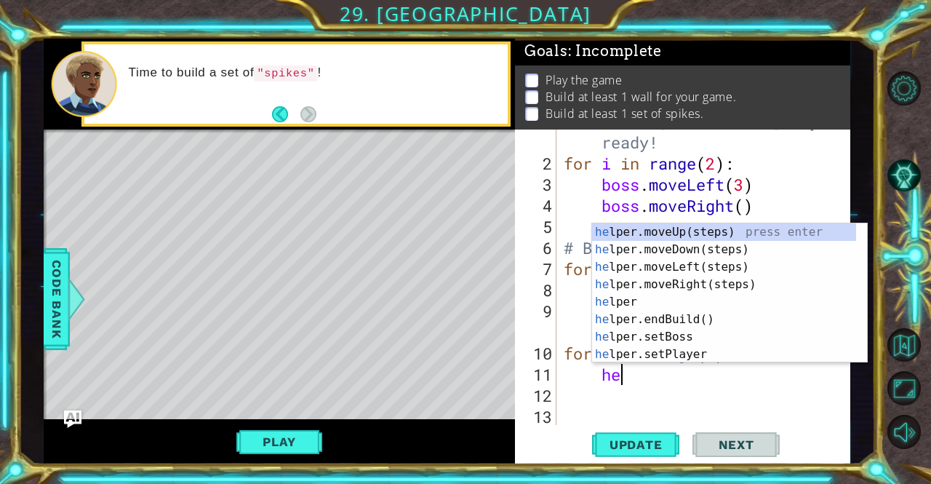
type textarea "h"
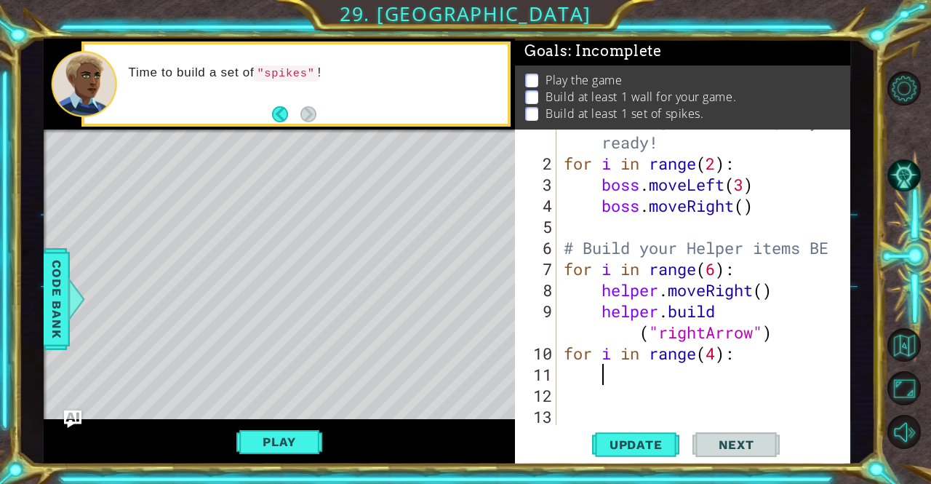
click at [629, 381] on div "# Don't touch the boss code until Vega says you're ready! for i in range ( 2 ) …" at bounding box center [702, 279] width 282 height 380
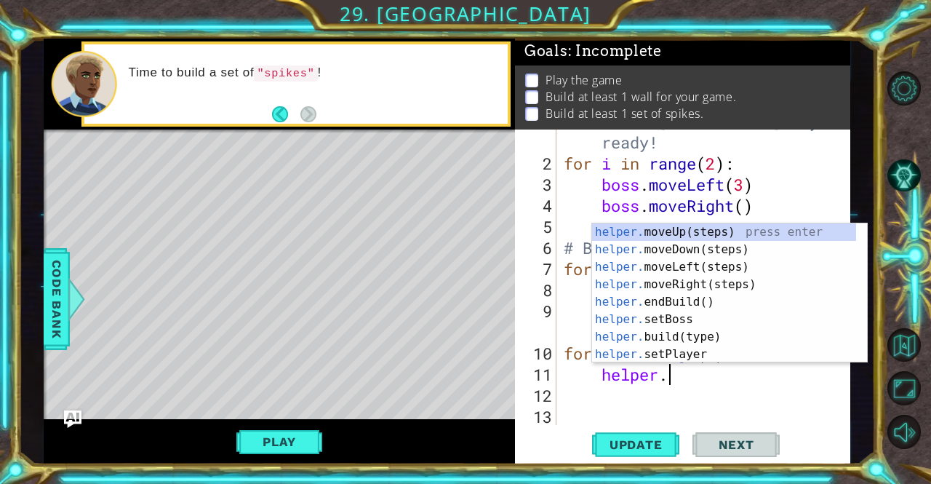
type textarea "helper.m"
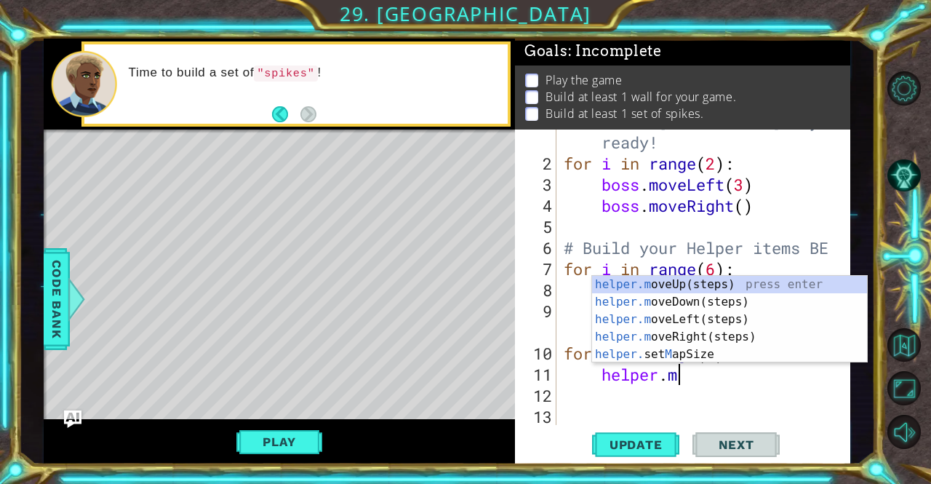
click at [699, 304] on div "helper.m oveUp(steps) press enter helper.m oveDown(steps) press enter helper.m …" at bounding box center [729, 337] width 275 height 122
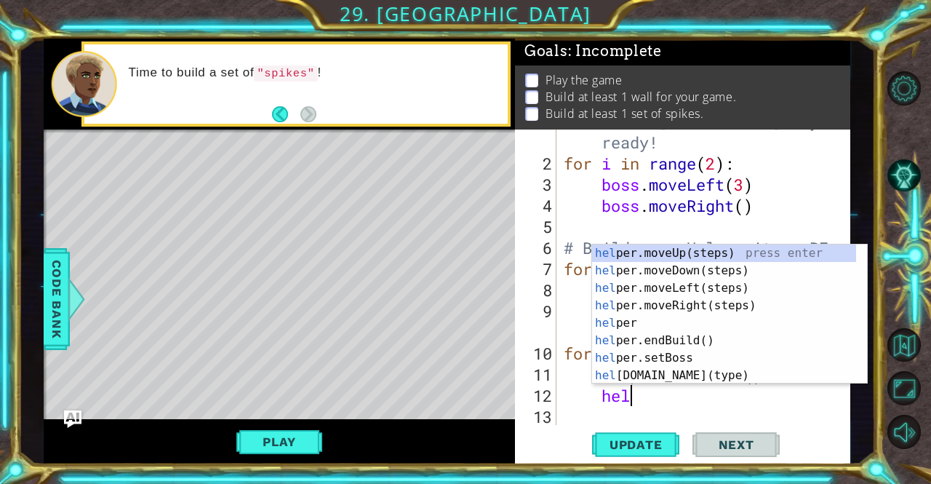
scroll to position [0, 2]
click at [702, 375] on div "hel per.moveUp(steps) press enter hel per.moveDown(steps) press enter hel per.m…" at bounding box center [724, 331] width 264 height 175
type textarea "[DOMAIN_NAME]("wall")"
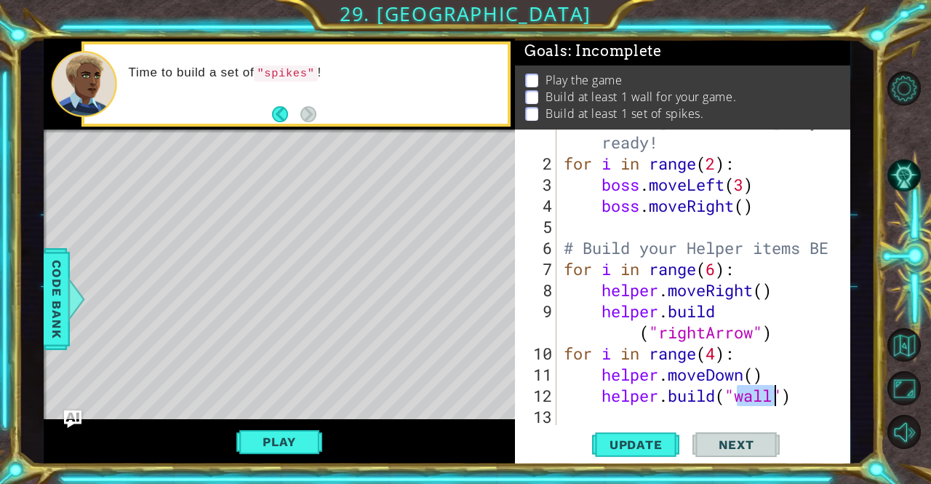
scroll to position [63, 0]
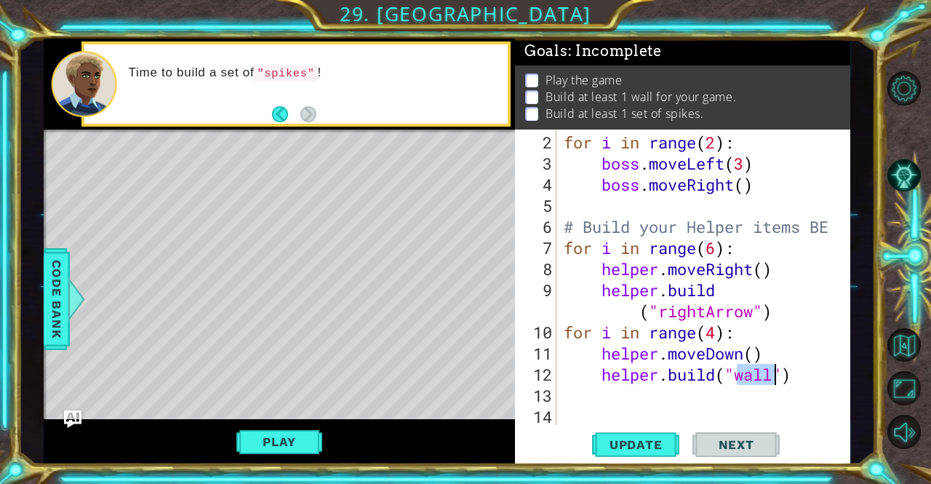
click at [650, 399] on div "for i in range ( 2 ) : boss . moveLeft ( 3 ) boss . moveRight ( ) # Build your …" at bounding box center [702, 301] width 282 height 338
click at [642, 450] on span "Update" at bounding box center [636, 444] width 82 height 15
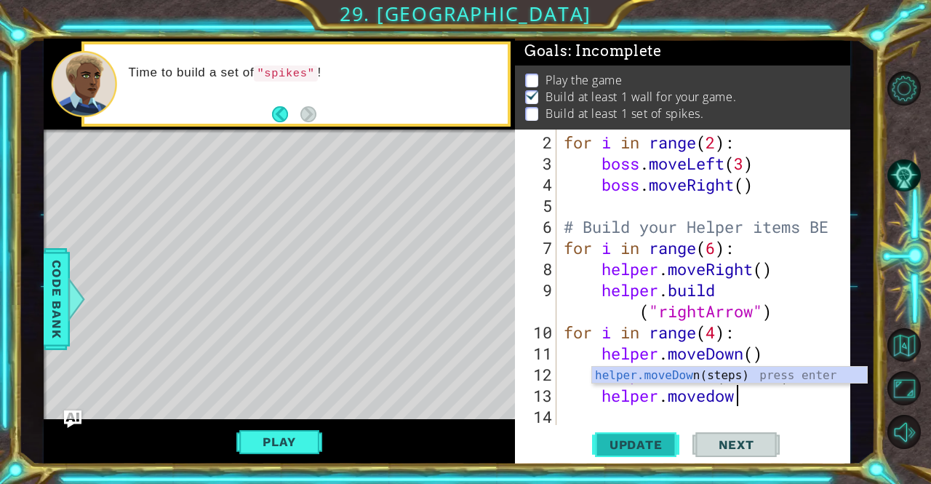
type textarea "helper.movedown"
click at [639, 413] on div "for i in range ( 2 ) : boss . moveLeft ( 3 ) boss . moveRight ( ) # Build your …" at bounding box center [702, 301] width 282 height 338
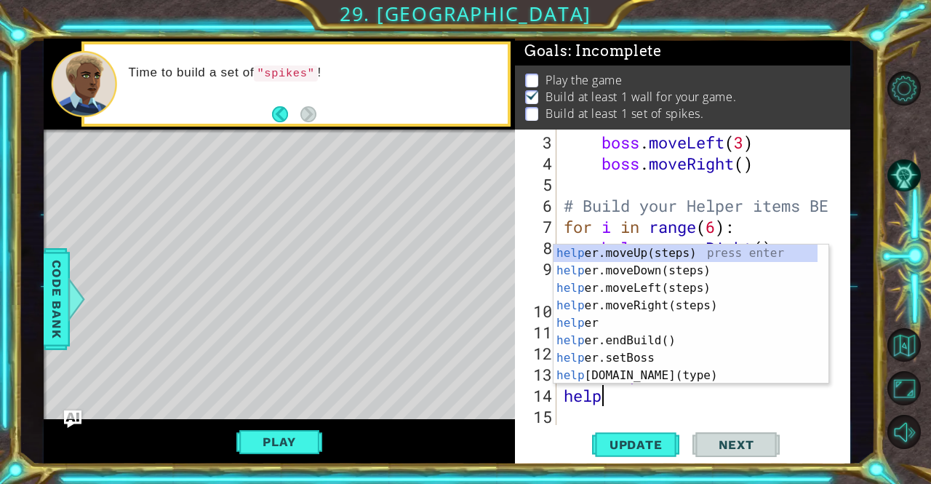
scroll to position [0, 1]
click at [660, 372] on div "helpe [PERSON_NAME]moveUp(steps) press enter helpe r.moveDown(steps) press ente…" at bounding box center [686, 331] width 264 height 175
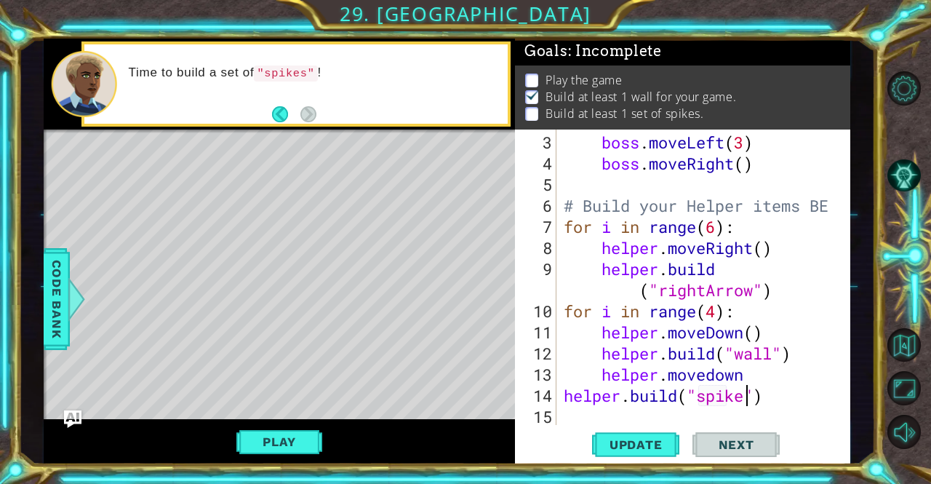
scroll to position [0, 9]
type textarea "helper.build("spikes")"
click at [611, 437] on span "Update" at bounding box center [636, 444] width 82 height 15
click at [280, 437] on button "Play" at bounding box center [278, 442] width 85 height 28
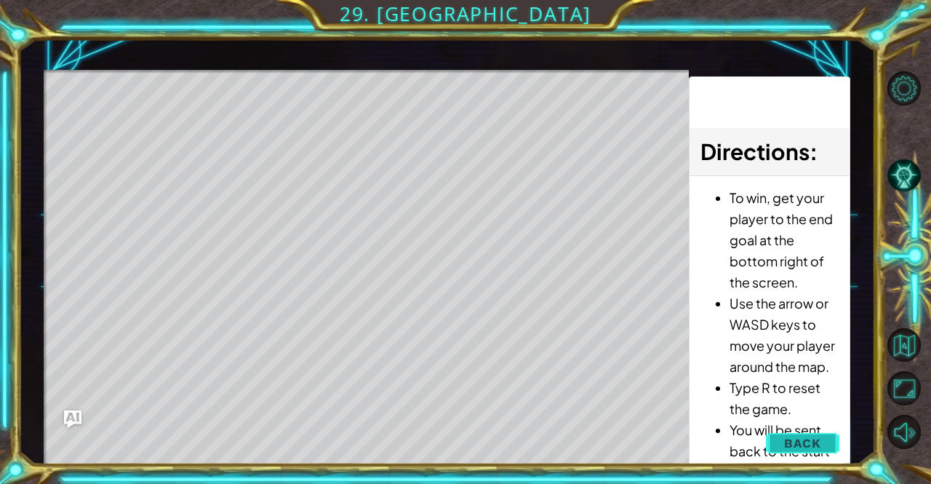
click at [810, 440] on span "Back" at bounding box center [802, 443] width 37 height 15
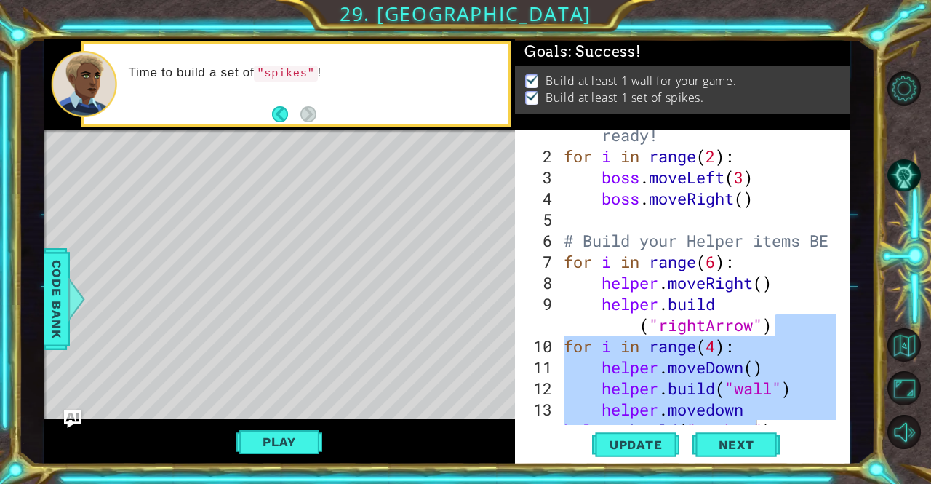
scroll to position [84, 0]
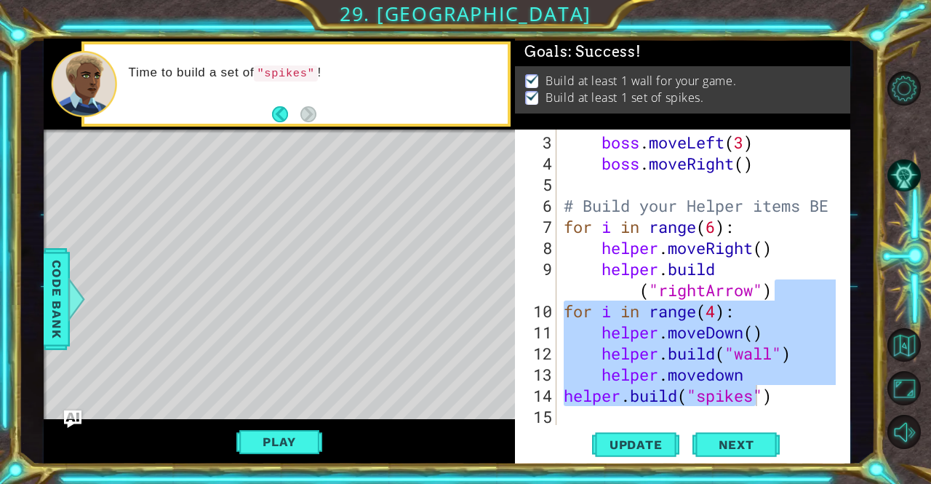
click at [805, 401] on div "boss . moveLeft ( 3 ) boss . moveRight ( ) # Build your Helper items BE for i i…" at bounding box center [702, 301] width 282 height 338
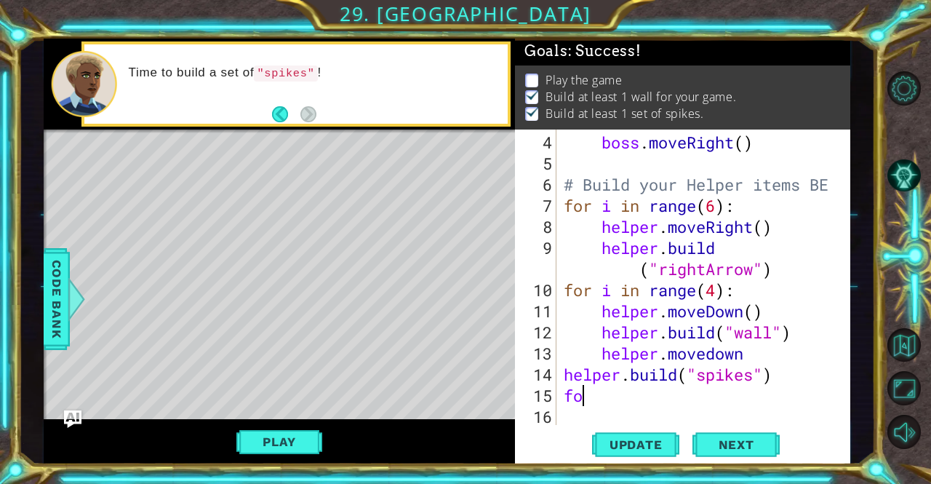
scroll to position [0, 0]
type textarea "f"
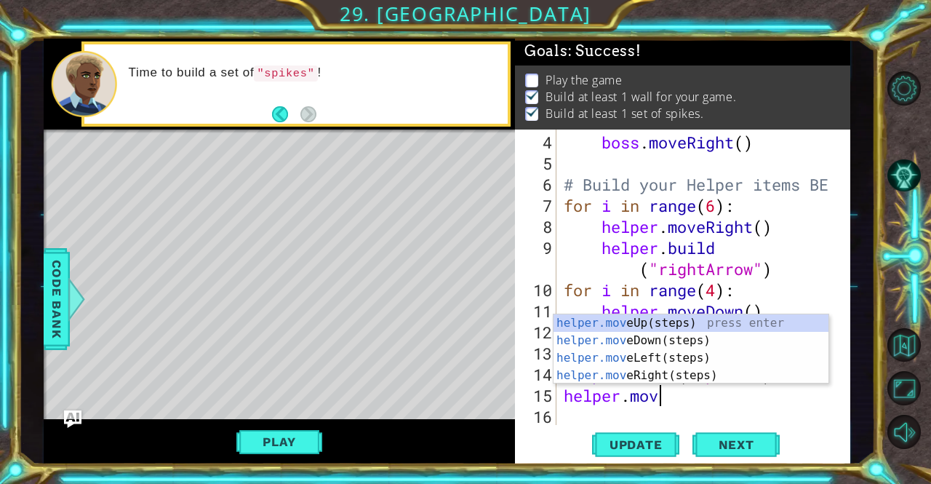
type textarea "helper.move"
click at [689, 340] on div "helper.move Up(steps) press enter helper.move Down(steps) press enter helper.mo…" at bounding box center [691, 366] width 275 height 105
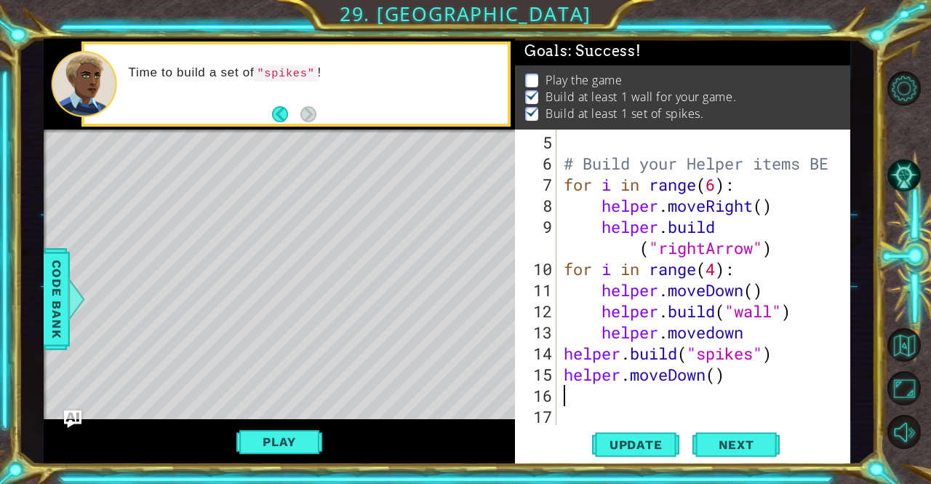
click at [719, 375] on div "# Build your Helper items BE for i in range ( 6 ) : helper . moveRight ( ) help…" at bounding box center [702, 301] width 282 height 338
type textarea "helper.moveDown(3)"
click at [644, 402] on div "# Build your Helper items BE for i in range ( 6 ) : helper . moveRight ( ) help…" at bounding box center [702, 301] width 282 height 338
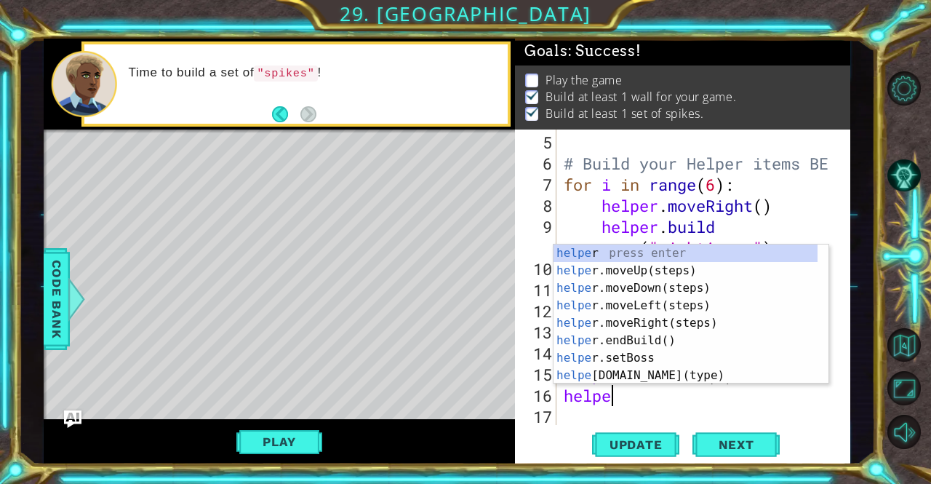
type textarea "helper"
click at [687, 324] on div "helper press enter helper .moveUp(steps) press enter helper .moveDown(steps) pr…" at bounding box center [686, 331] width 264 height 175
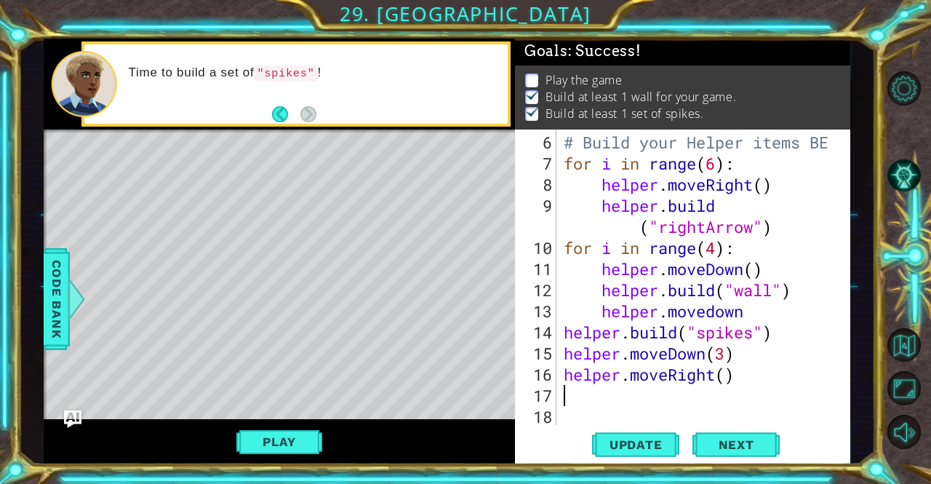
click at [717, 379] on div "# Build your Helper items BE for i in range ( 6 ) : helper . moveRight ( ) help…" at bounding box center [702, 301] width 282 height 338
click at [726, 378] on div "# Build your Helper items BE for i in range ( 6 ) : helper . moveRight ( ) help…" at bounding box center [702, 301] width 282 height 338
click at [650, 453] on button "Update" at bounding box center [635, 444] width 87 height 33
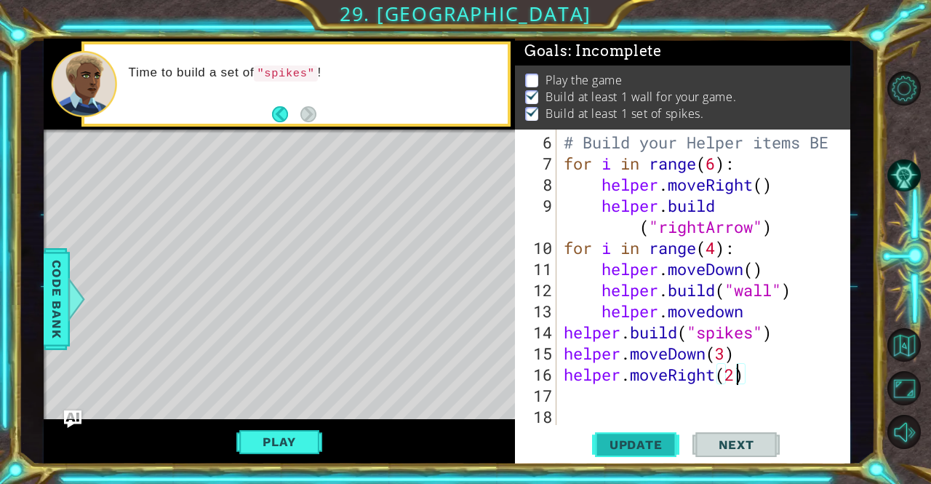
scroll to position [9, 0]
click at [274, 431] on button "Play" at bounding box center [278, 442] width 85 height 28
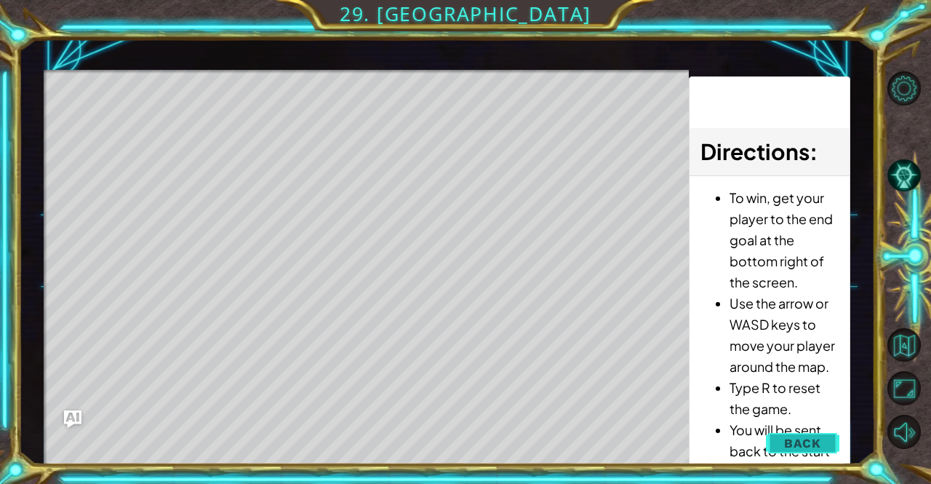
click at [812, 437] on span "Back" at bounding box center [802, 443] width 37 height 15
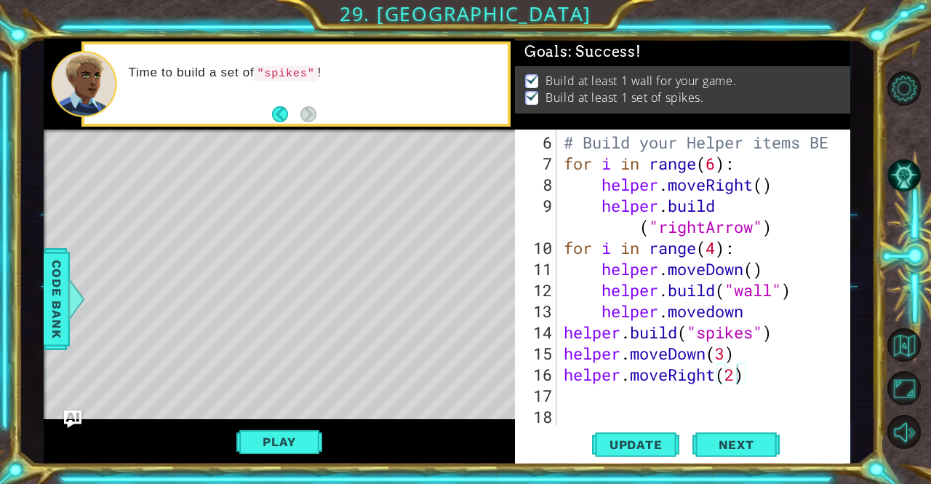
scroll to position [2, 0]
click at [819, 143] on div "# Build your Helper items BE for i in range ( 6 ) : helper . moveRight ( ) help…" at bounding box center [702, 301] width 282 height 338
type textarea "# Build your Helper items BE"
click at [765, 445] on span "Next" at bounding box center [736, 445] width 65 height 15
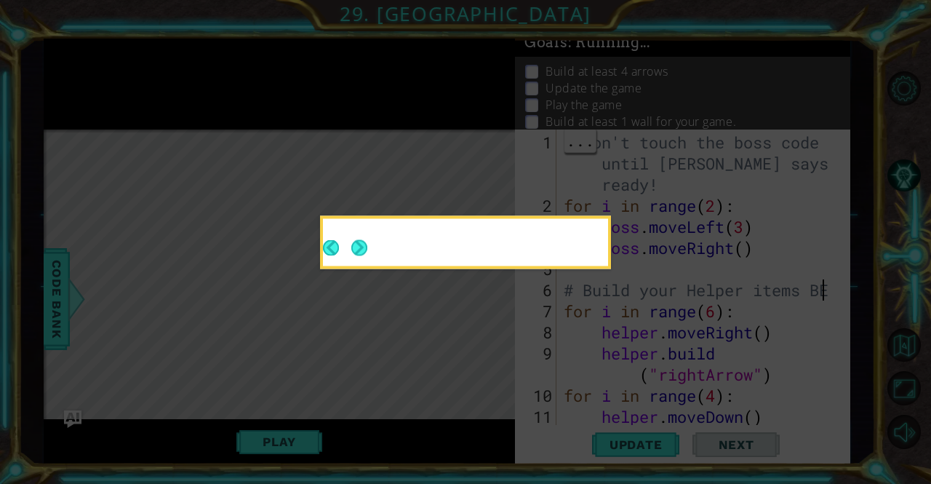
scroll to position [0, 0]
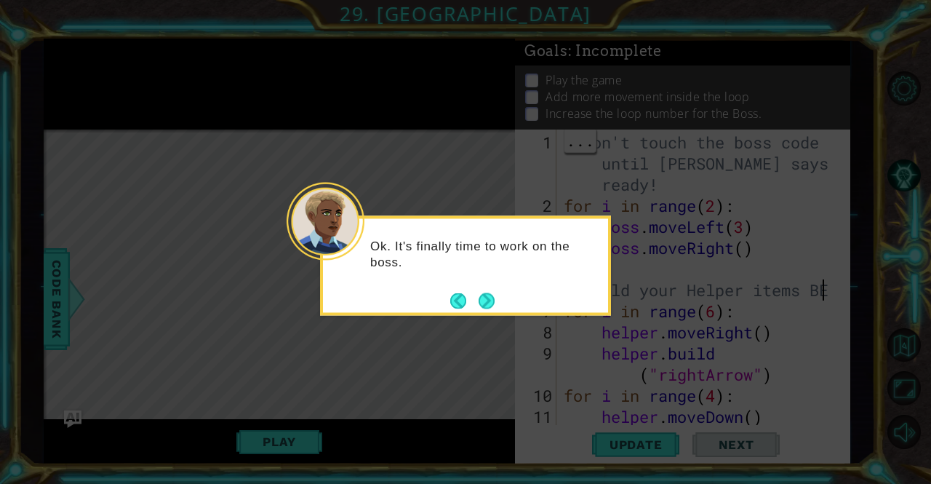
click at [492, 308] on footer at bounding box center [472, 301] width 44 height 22
click at [491, 305] on button "Next" at bounding box center [487, 300] width 16 height 16
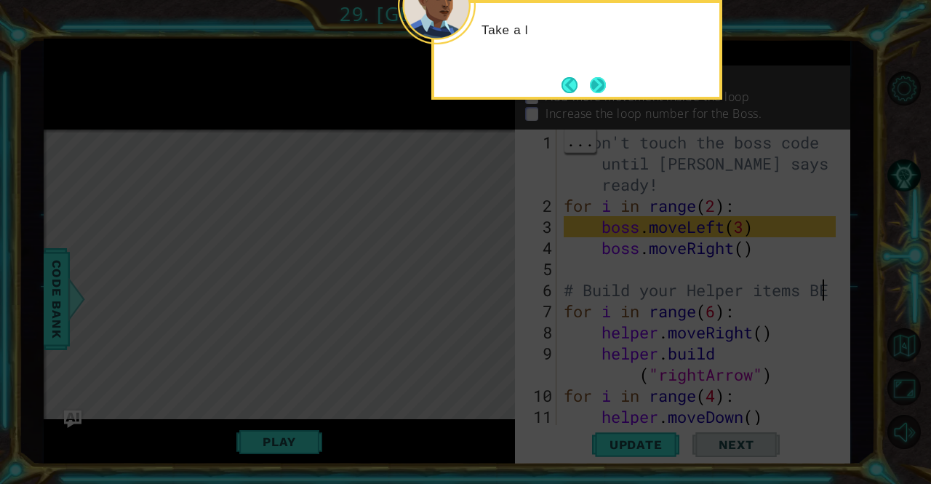
click at [592, 84] on button "Next" at bounding box center [598, 85] width 16 height 16
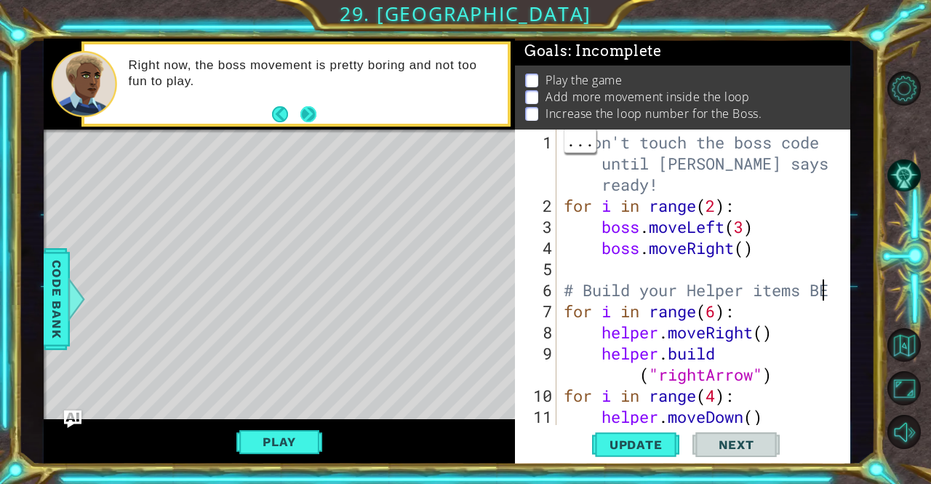
click at [314, 111] on button "Next" at bounding box center [308, 114] width 16 height 16
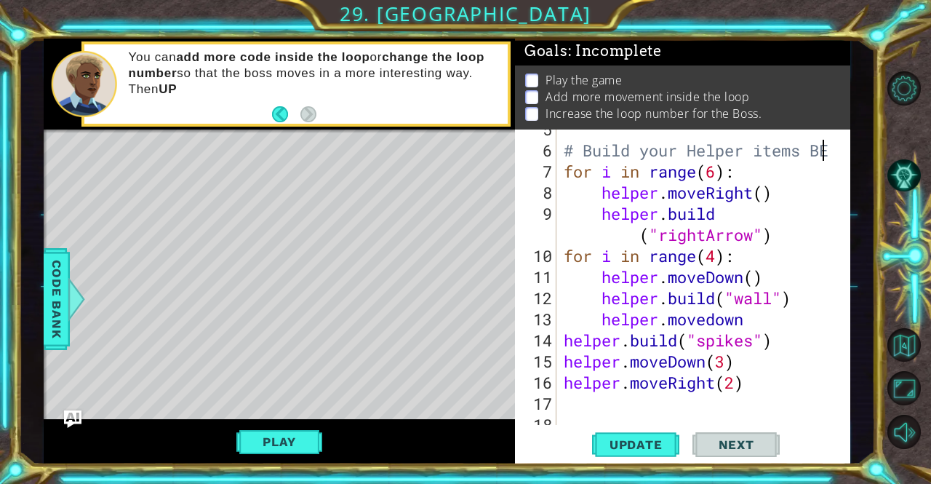
scroll to position [148, 0]
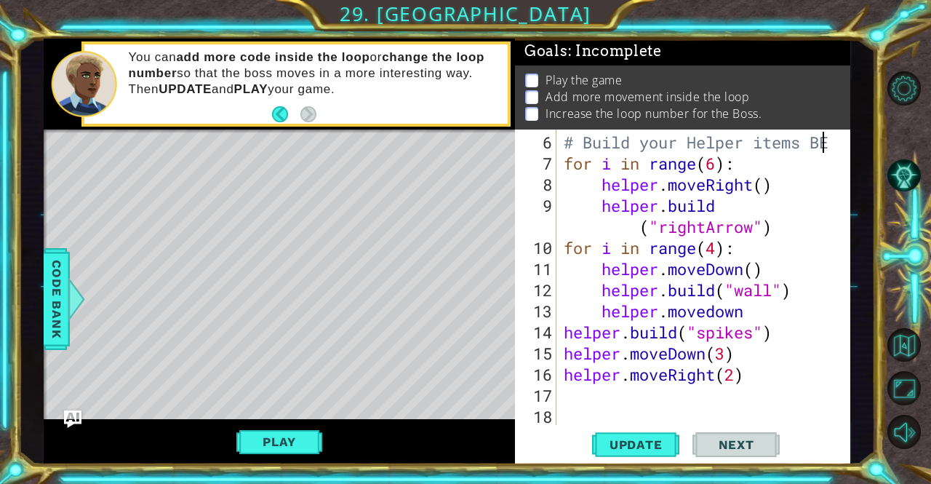
click at [738, 398] on div "# Build your Helper items BE for i in range ( 6 ) : helper . moveRight ( ) help…" at bounding box center [702, 301] width 282 height 338
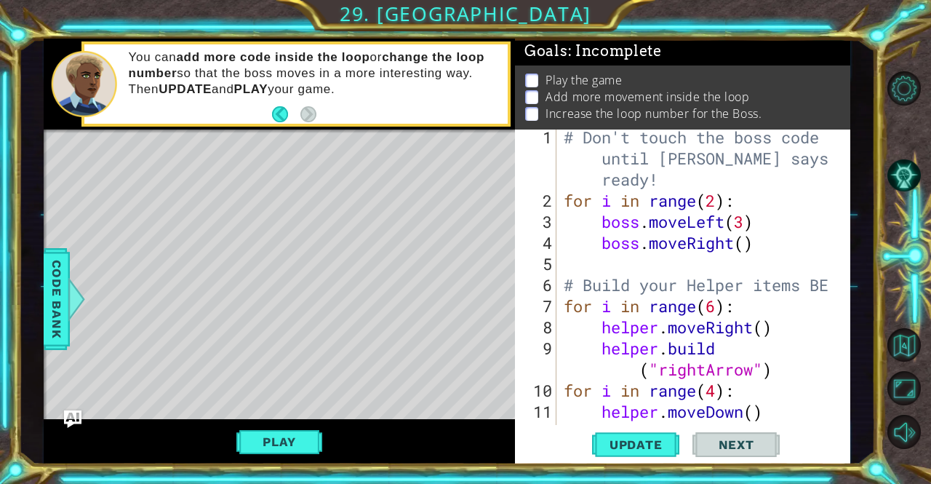
scroll to position [6, 0]
click at [717, 201] on div "# Don't touch the boss code until Vega says you're ready! for i in range ( 2 ) …" at bounding box center [702, 316] width 282 height 380
type textarea "for i in range(5):"
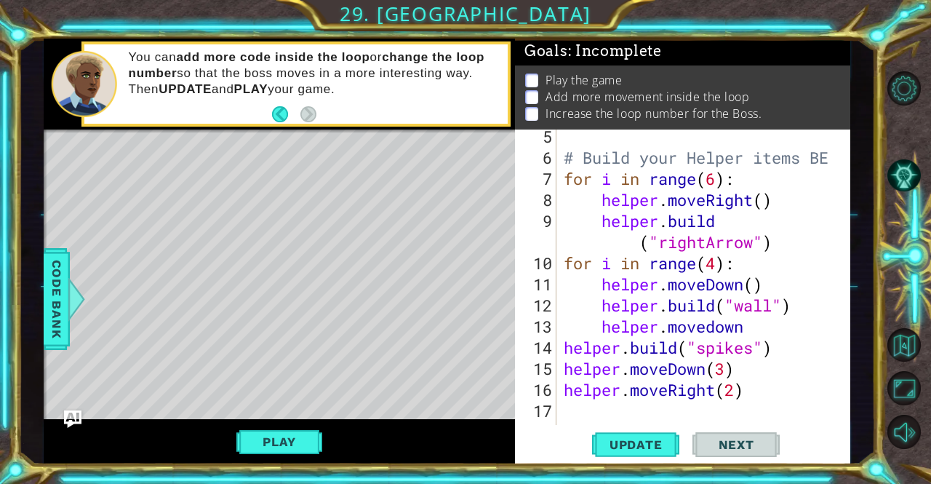
scroll to position [132, 0]
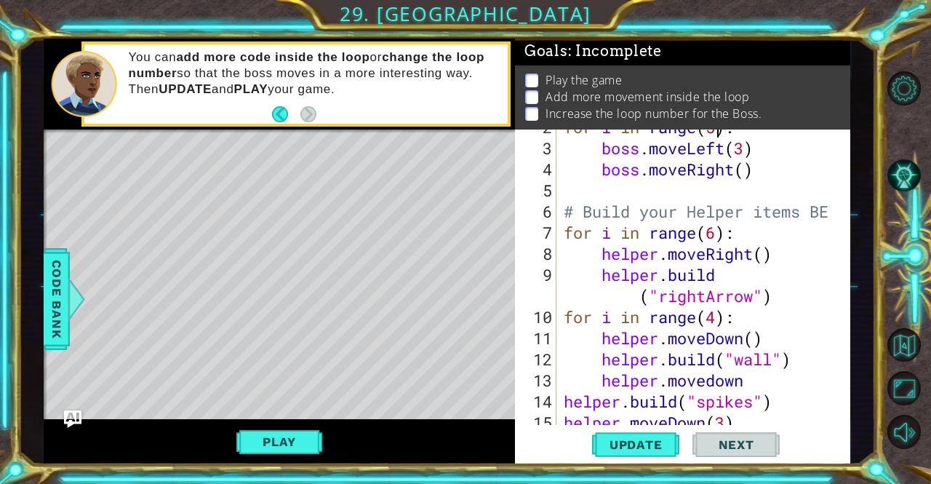
click at [677, 197] on div "for i in range ( 5 ) : boss . moveLeft ( 3 ) boss . moveRight ( ) # Build your …" at bounding box center [702, 285] width 282 height 338
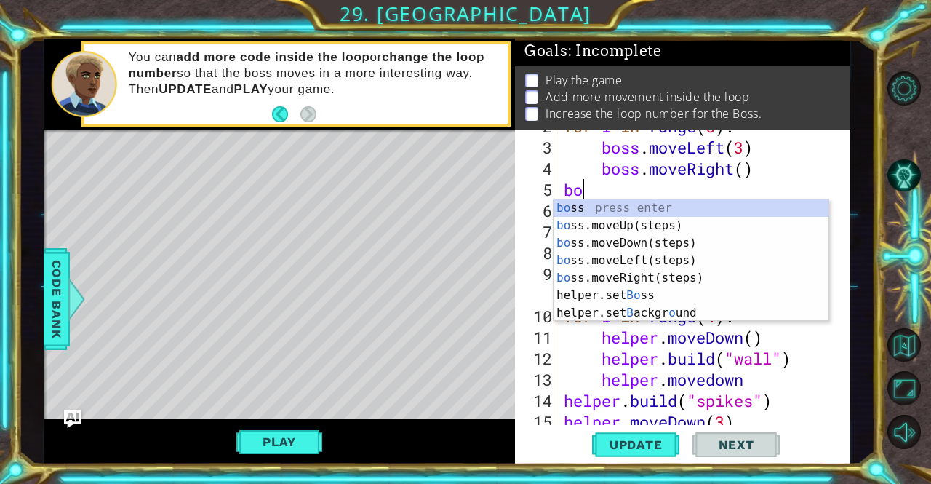
scroll to position [0, 0]
type textarea "b"
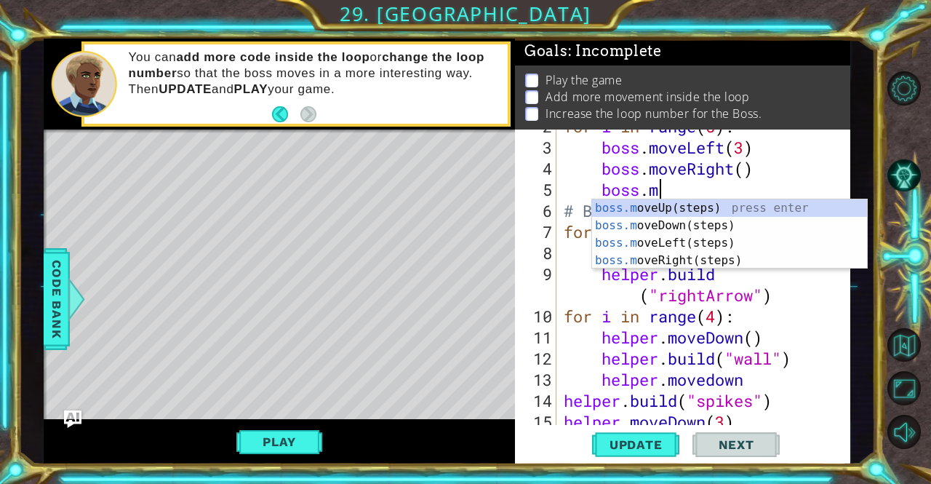
type textarea "[DOMAIN_NAME]"
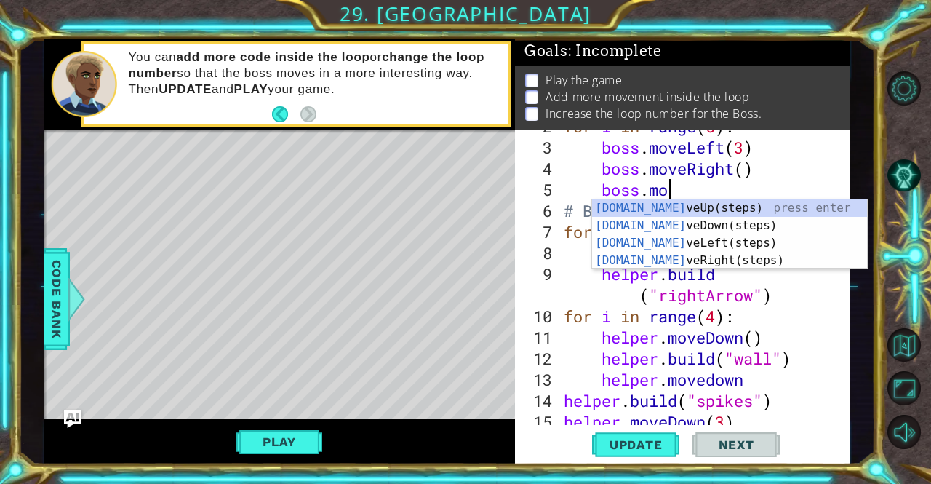
click at [725, 209] on div "boss.mo veUp(steps) press enter boss.mo veDown(steps) press enter boss.mo veLef…" at bounding box center [729, 251] width 275 height 105
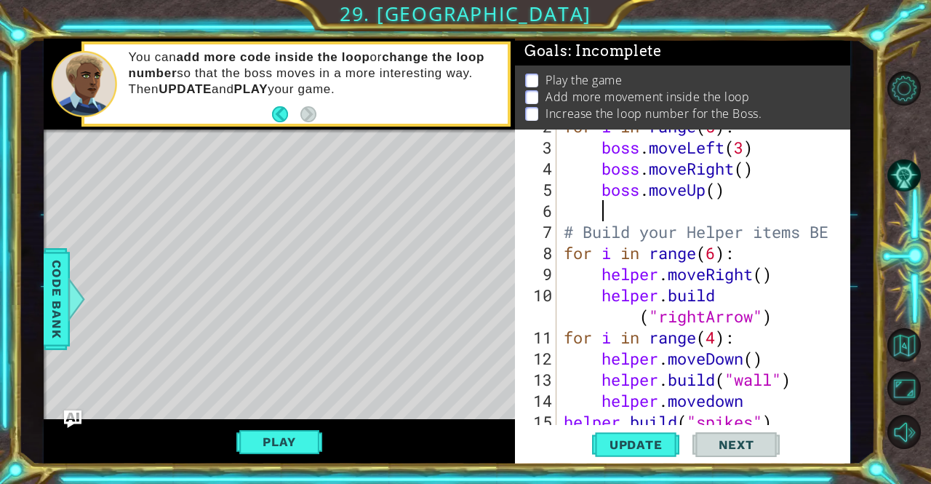
scroll to position [0, 1]
click at [722, 193] on div "for i in range ( 5 ) : boss . moveLeft ( 3 ) boss . moveRight ( ) boss . moveUp…" at bounding box center [702, 285] width 282 height 338
type textarea "boss.moveUp()"
click at [668, 438] on span "Update" at bounding box center [636, 444] width 82 height 15
click at [661, 450] on span "Update" at bounding box center [636, 444] width 82 height 15
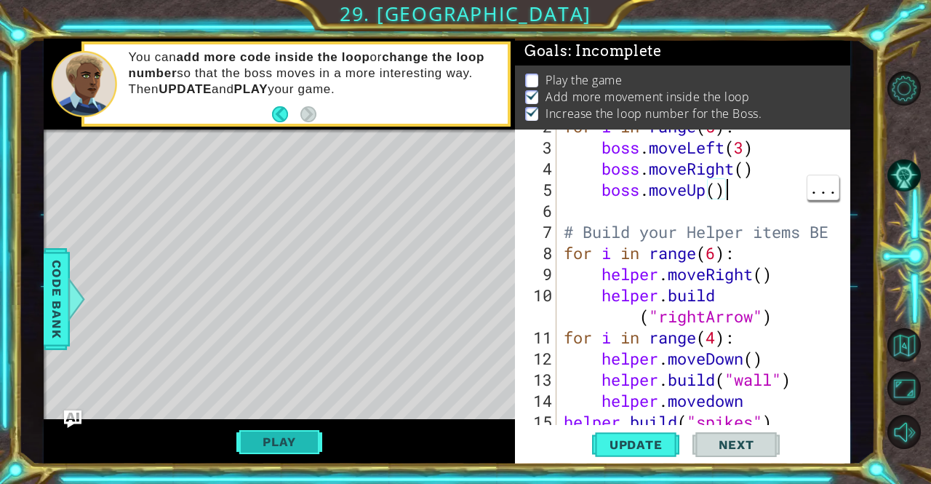
click at [265, 440] on button "Play" at bounding box center [278, 442] width 85 height 28
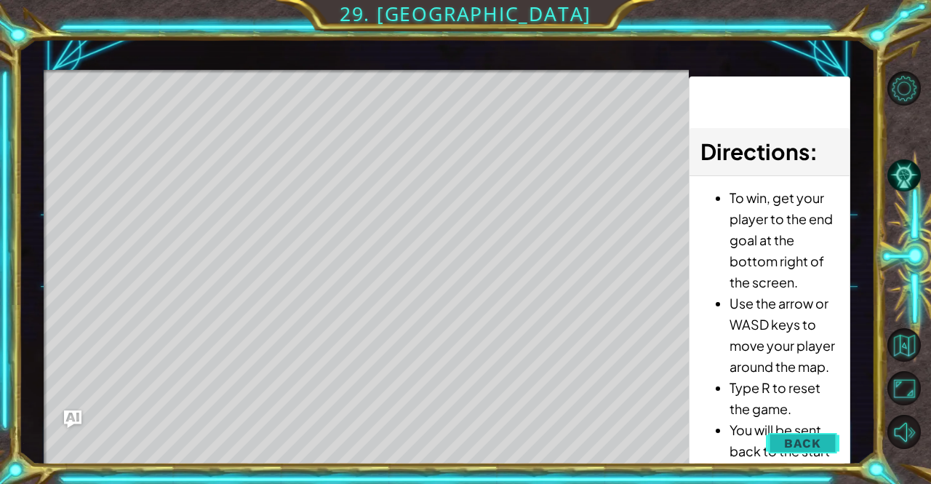
click at [809, 452] on button "Back" at bounding box center [802, 443] width 73 height 29
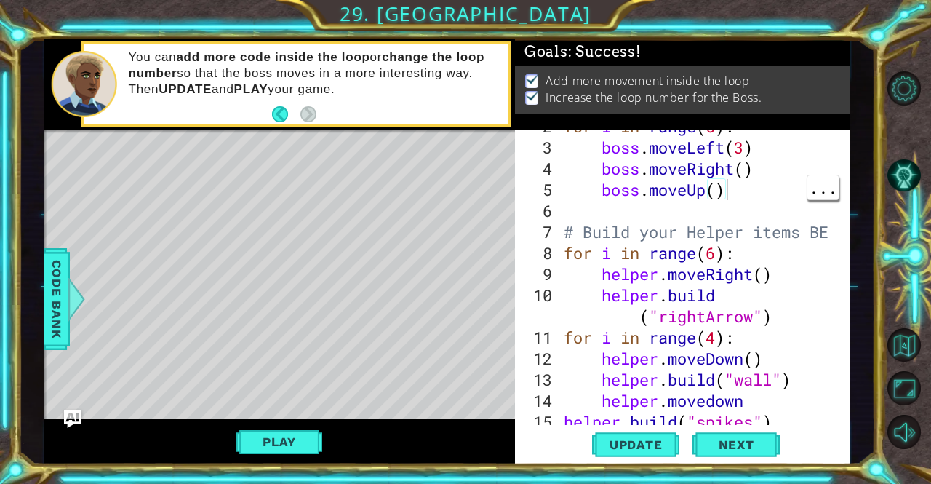
scroll to position [2, 0]
click at [265, 453] on button "Play" at bounding box center [278, 442] width 85 height 28
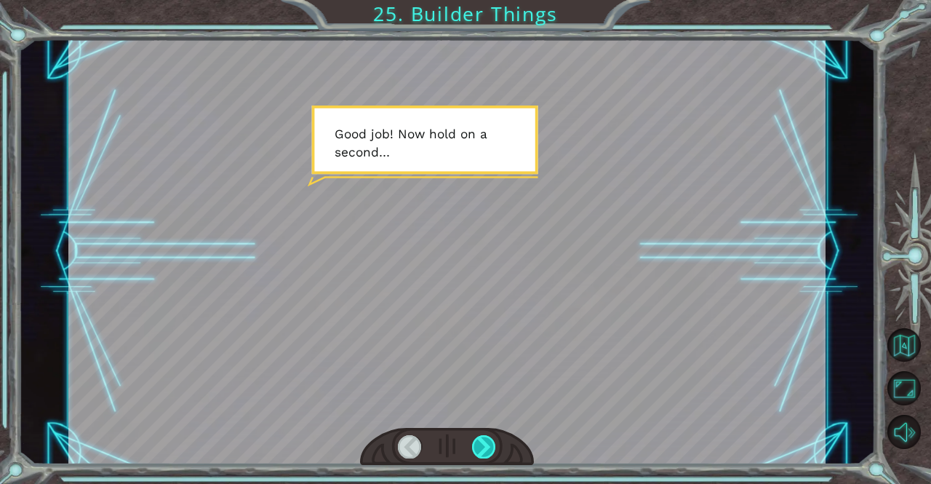
click at [482, 440] on div at bounding box center [484, 446] width 24 height 23
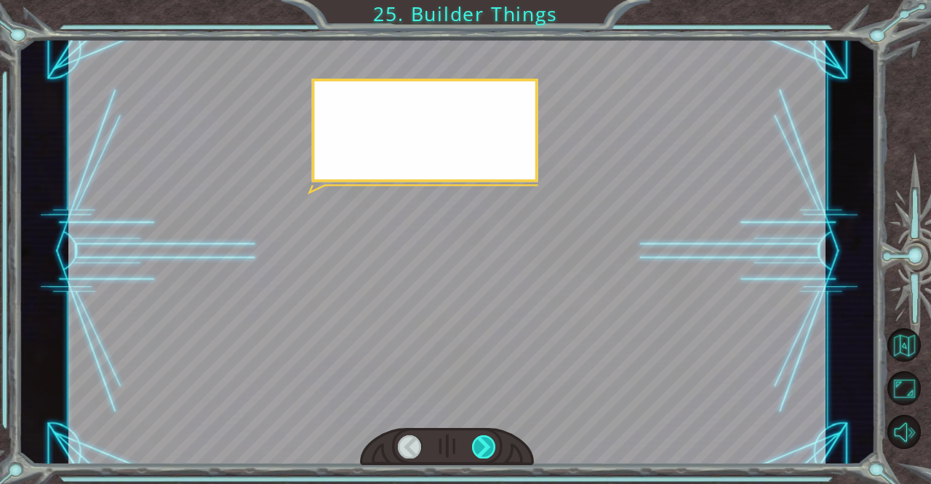
click at [495, 441] on div at bounding box center [484, 446] width 24 height 23
click at [493, 443] on div at bounding box center [484, 446] width 24 height 23
click at [490, 445] on div at bounding box center [484, 446] width 24 height 23
click at [495, 449] on div at bounding box center [484, 446] width 24 height 23
click at [494, 449] on div at bounding box center [484, 446] width 24 height 23
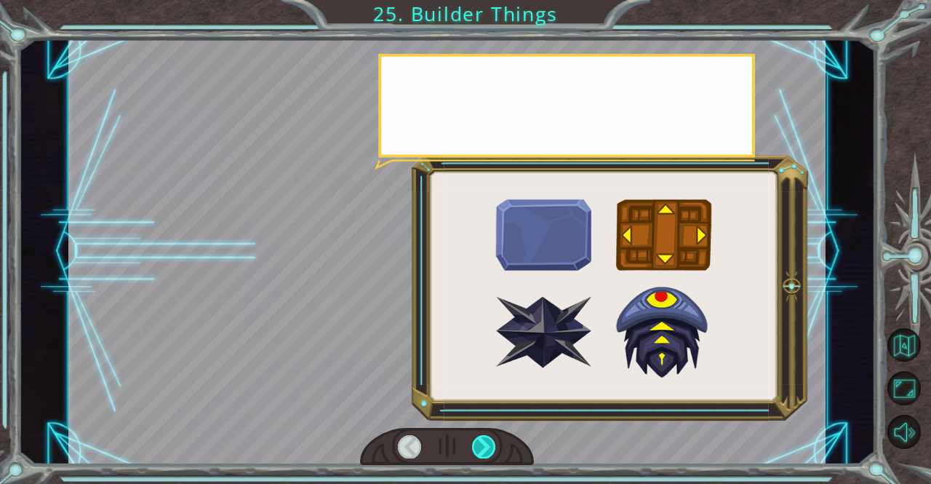
click at [495, 445] on div at bounding box center [484, 446] width 24 height 23
click at [493, 444] on div at bounding box center [484, 446] width 24 height 23
click at [492, 442] on div at bounding box center [484, 446] width 24 height 23
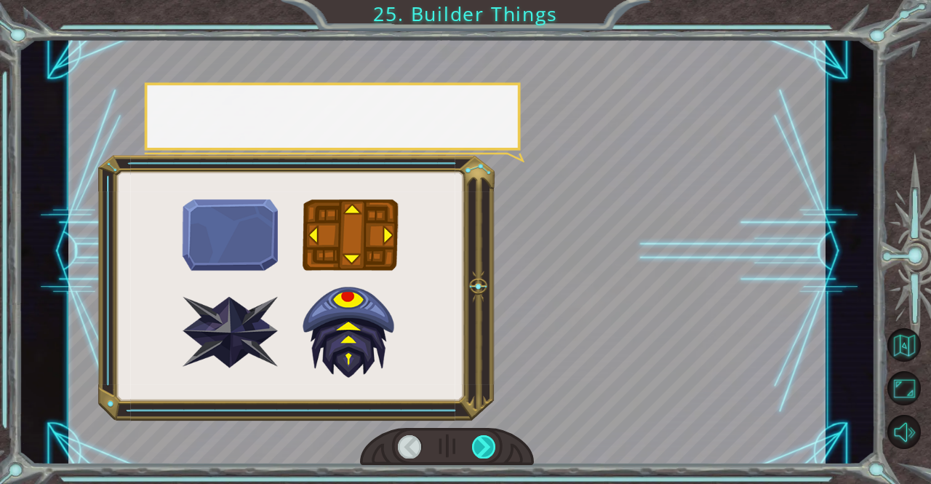
click at [493, 443] on div at bounding box center [484, 446] width 24 height 23
click at [492, 443] on div at bounding box center [484, 446] width 24 height 23
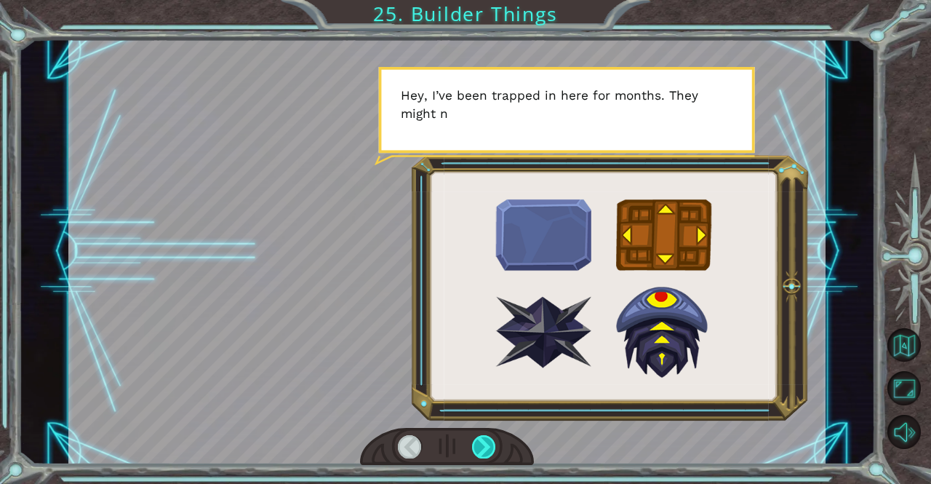
click at [488, 449] on div at bounding box center [484, 446] width 24 height 23
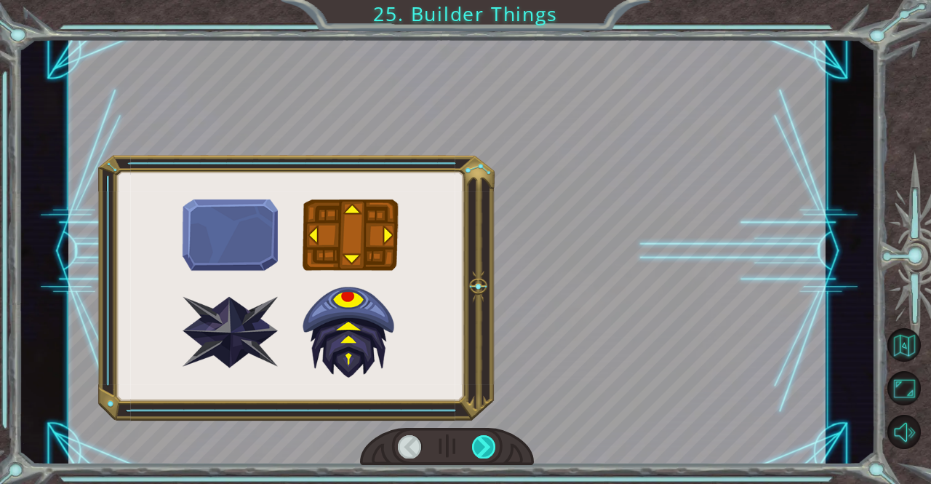
click at [485, 447] on div at bounding box center [484, 446] width 24 height 23
click at [487, 442] on div at bounding box center [484, 446] width 24 height 23
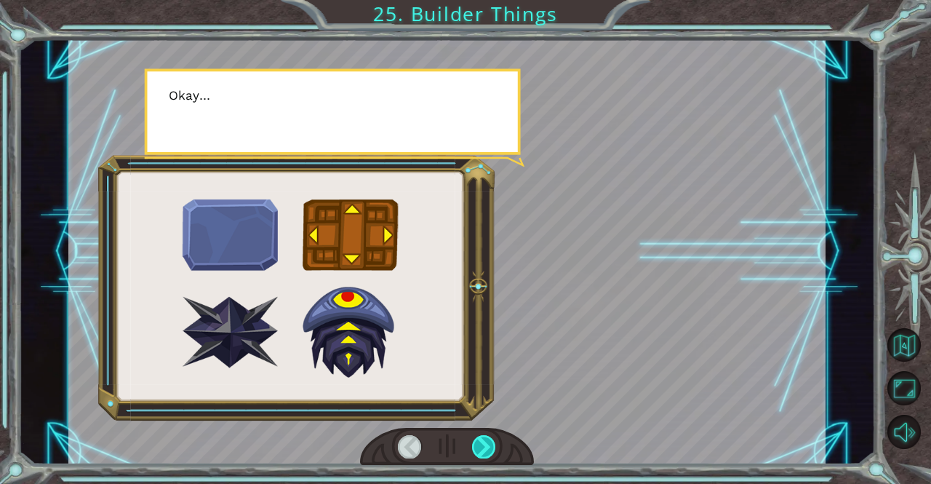
click at [491, 444] on div at bounding box center [484, 446] width 24 height 23
click at [495, 448] on div at bounding box center [484, 446] width 24 height 23
click at [495, 450] on div at bounding box center [484, 446] width 24 height 23
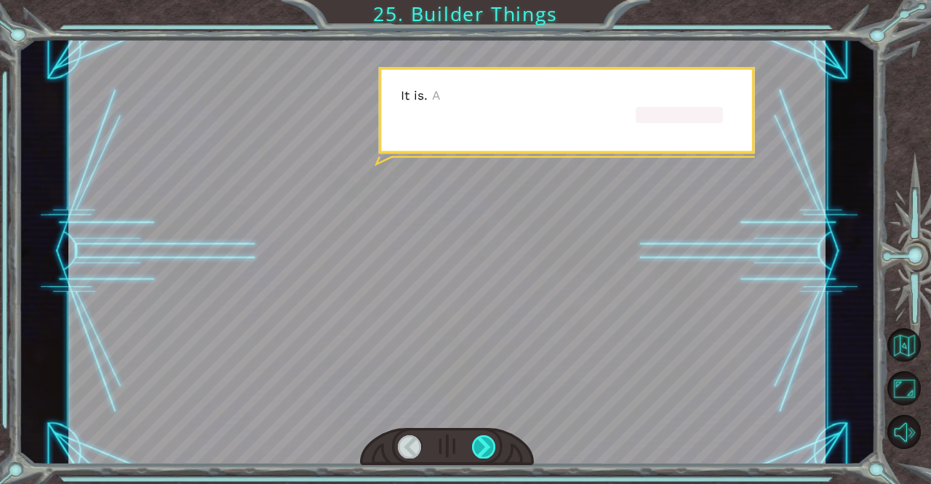
click at [495, 450] on div at bounding box center [484, 446] width 24 height 23
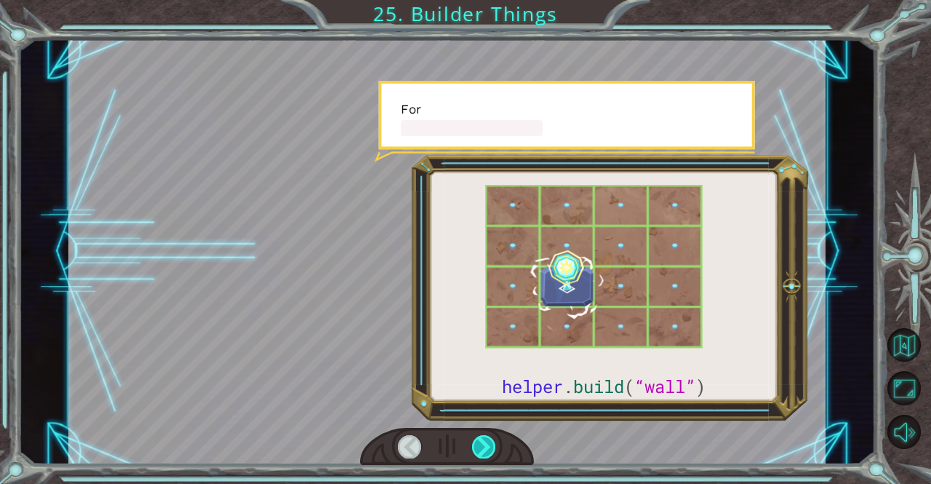
click at [493, 446] on div at bounding box center [484, 446] width 24 height 23
click at [493, 450] on div at bounding box center [484, 446] width 24 height 23
click at [492, 453] on div at bounding box center [484, 446] width 24 height 23
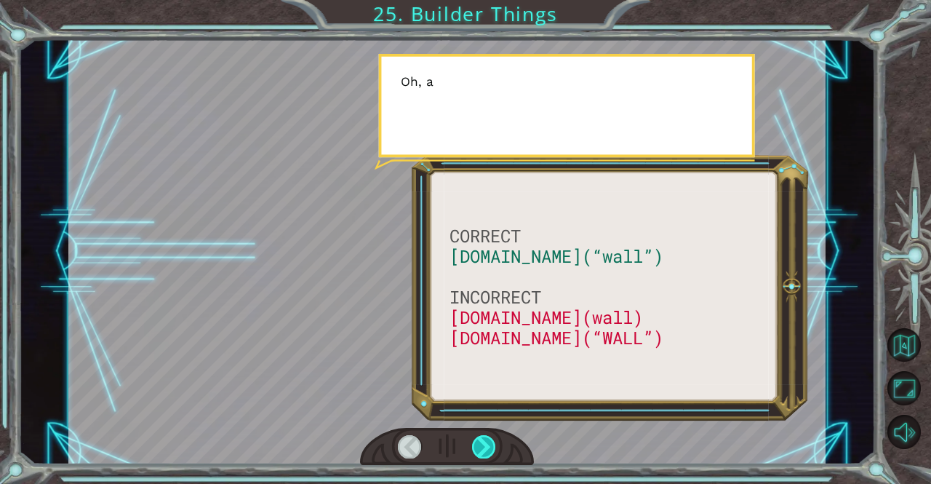
click at [492, 457] on div at bounding box center [484, 446] width 24 height 23
click at [492, 455] on div at bounding box center [484, 446] width 24 height 23
click at [493, 453] on div at bounding box center [484, 446] width 24 height 23
click at [493, 455] on div at bounding box center [484, 446] width 24 height 23
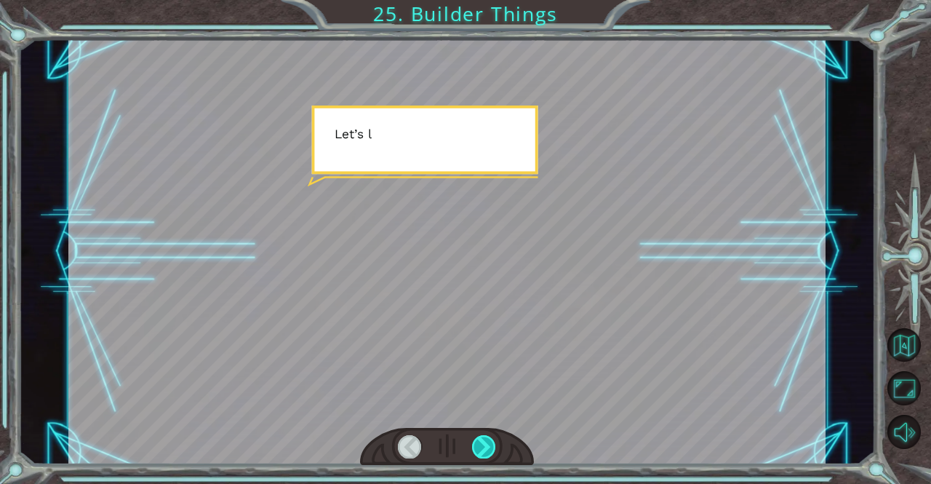
click at [489, 446] on div at bounding box center [484, 446] width 24 height 23
click at [495, 455] on div at bounding box center [484, 446] width 24 height 23
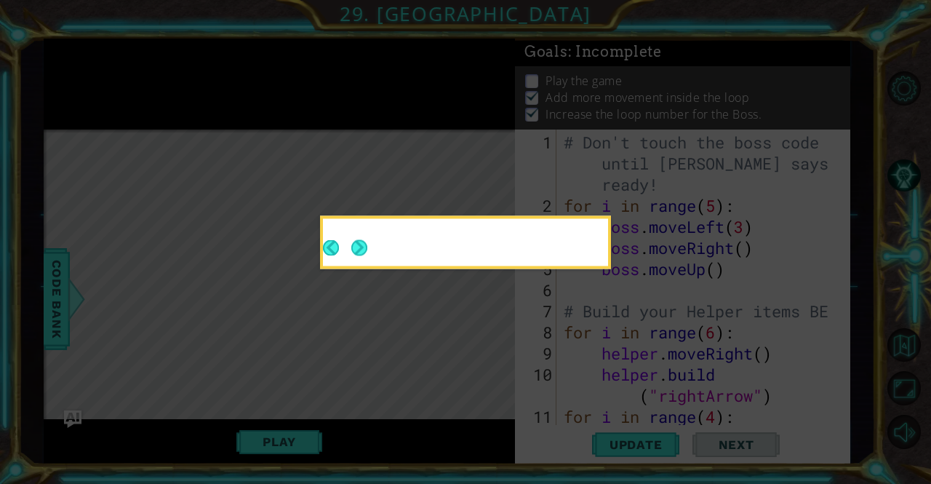
click at [373, 250] on div at bounding box center [465, 244] width 285 height 41
click at [357, 251] on button "Next" at bounding box center [359, 248] width 16 height 16
click at [353, 252] on icon at bounding box center [465, 242] width 931 height 484
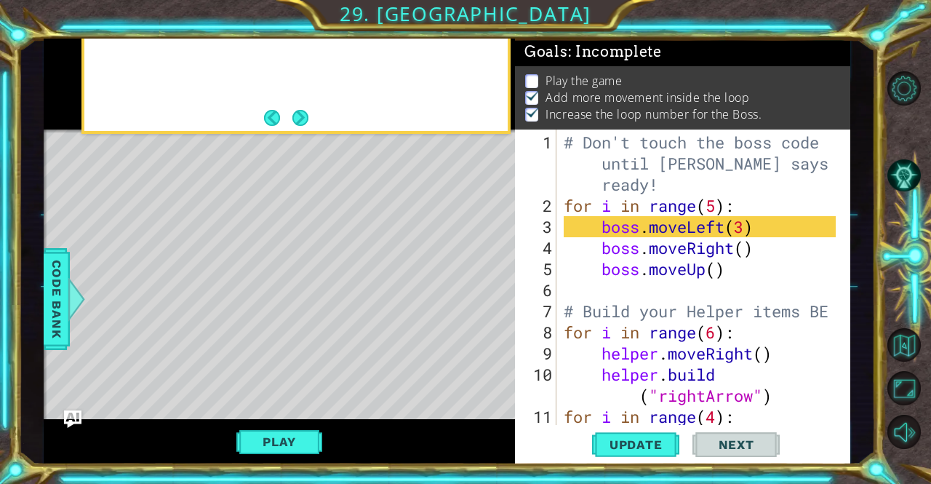
scroll to position [169, 0]
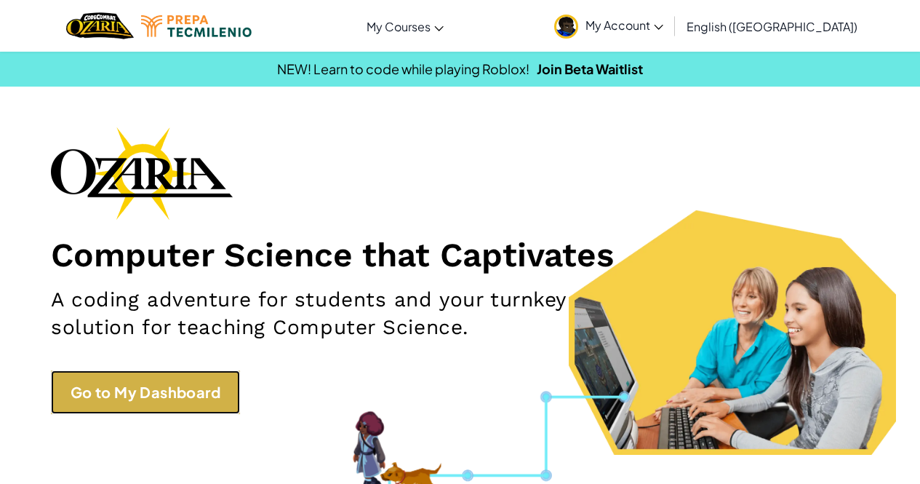
click at [192, 394] on link "Go to My Dashboard" at bounding box center [145, 392] width 189 height 44
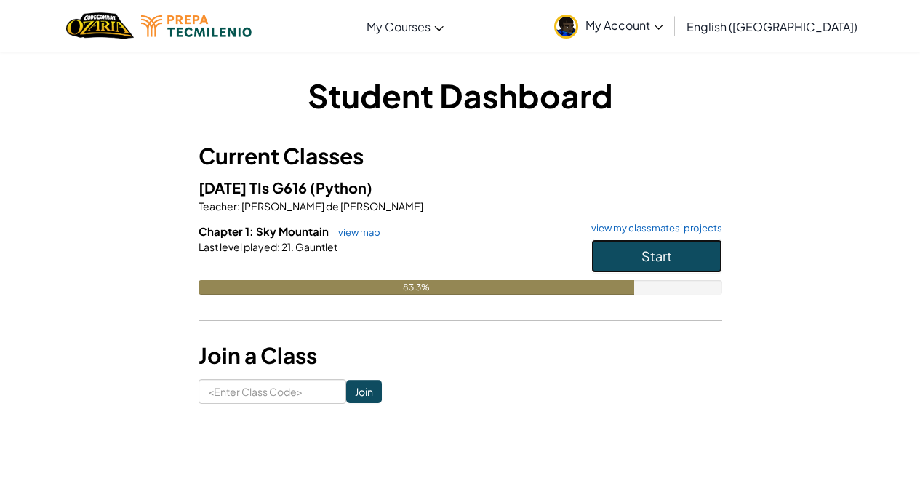
click at [669, 256] on span "Start" at bounding box center [657, 255] width 31 height 17
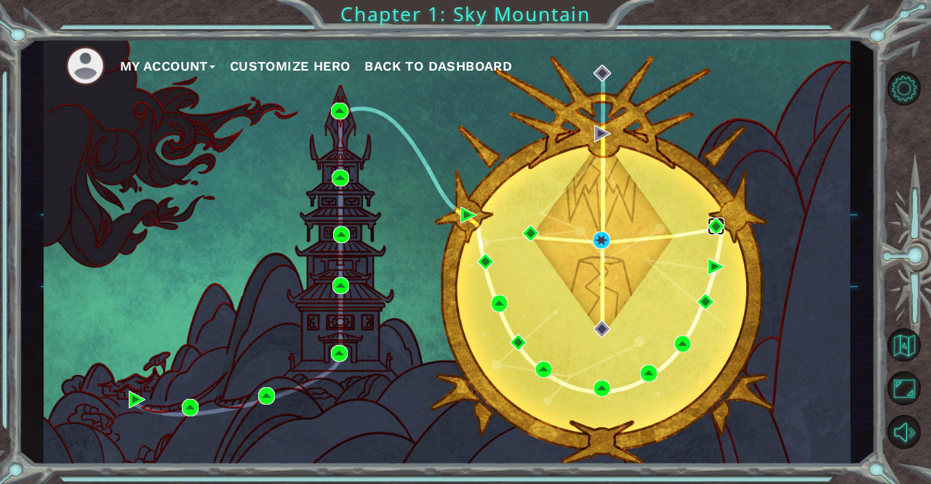
click at [712, 220] on img at bounding box center [716, 226] width 17 height 17
click at [537, 234] on img at bounding box center [530, 233] width 17 height 17
click at [602, 243] on img at bounding box center [601, 239] width 17 height 17
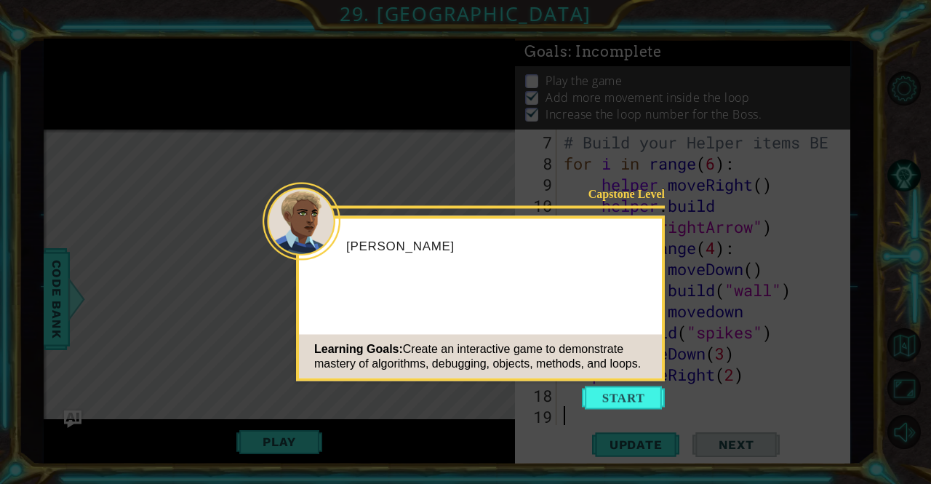
click at [672, 147] on icon at bounding box center [465, 242] width 931 height 484
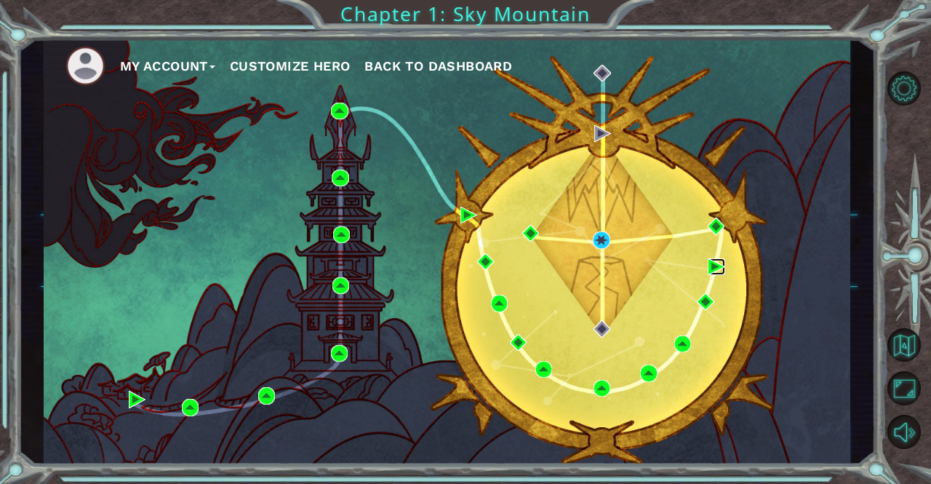
click at [717, 268] on img at bounding box center [716, 266] width 17 height 17
click at [534, 237] on img at bounding box center [530, 233] width 17 height 17
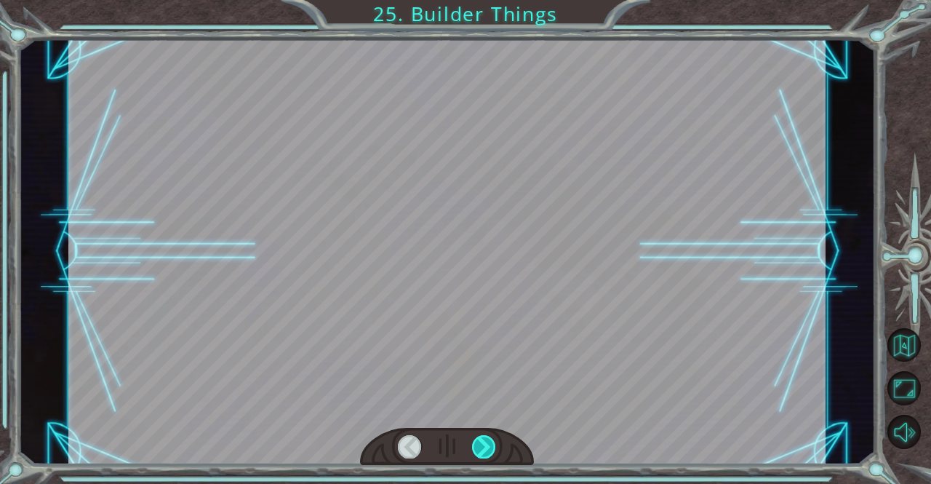
click at [493, 452] on div at bounding box center [484, 446] width 24 height 23
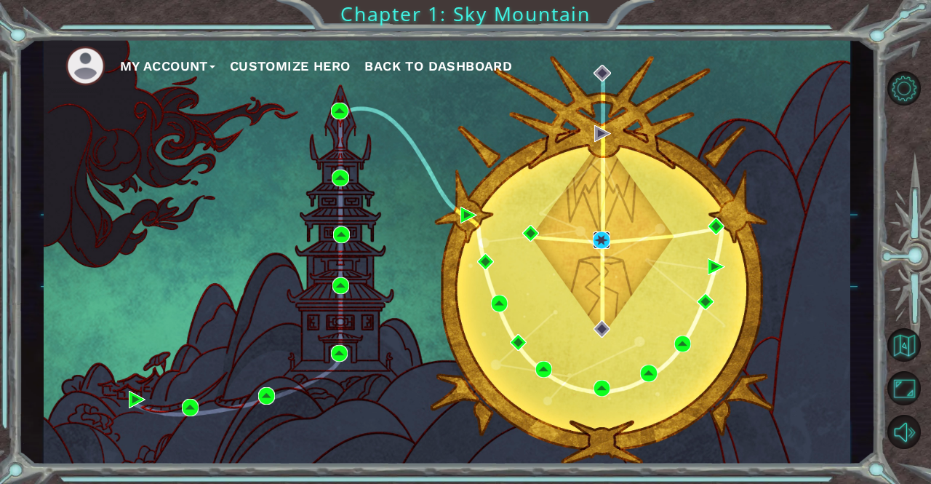
click at [600, 239] on img at bounding box center [601, 239] width 17 height 17
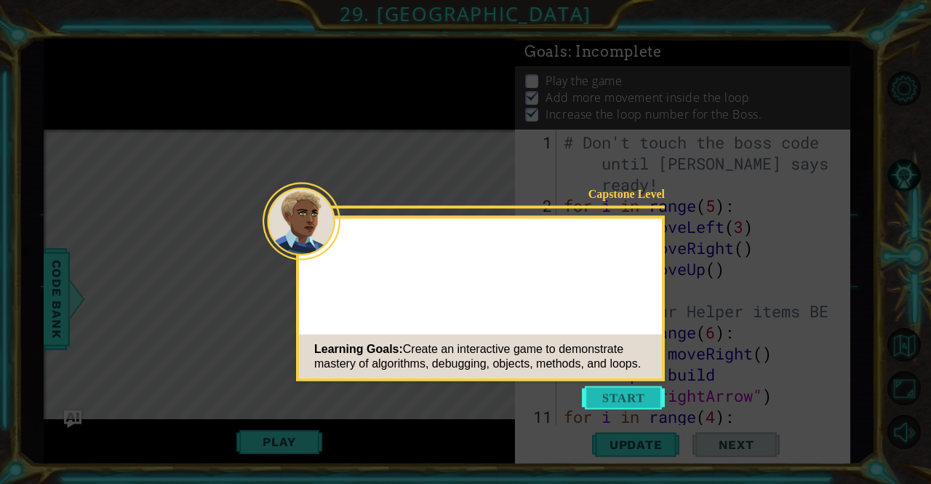
click at [637, 397] on button "Start" at bounding box center [623, 397] width 83 height 23
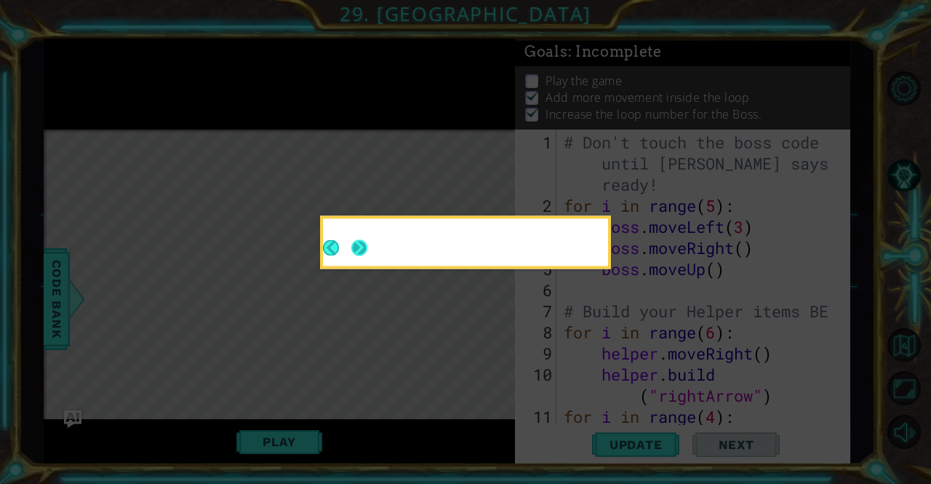
click at [551, 172] on icon at bounding box center [465, 242] width 931 height 484
click at [367, 251] on button "Next" at bounding box center [359, 247] width 16 height 16
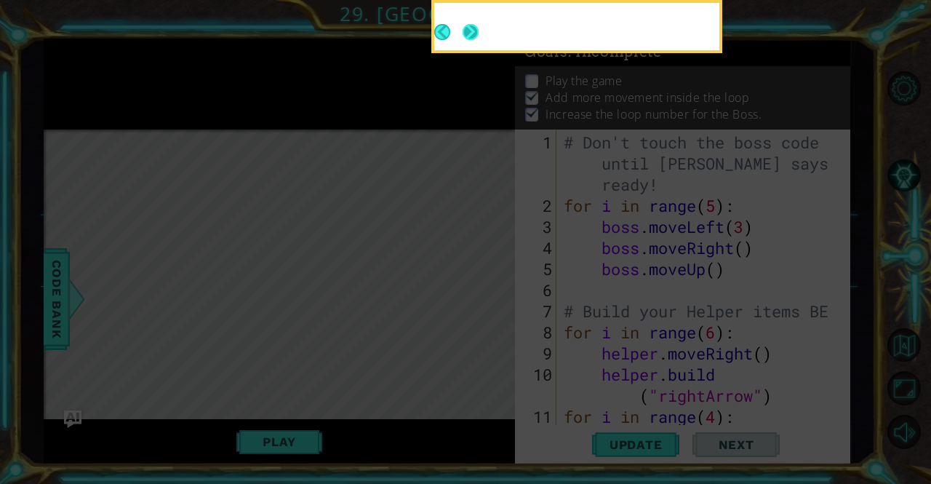
click at [362, 255] on icon at bounding box center [465, 242] width 931 height 484
click at [365, 250] on icon at bounding box center [465, 242] width 931 height 484
click at [479, 40] on button "Next" at bounding box center [471, 32] width 16 height 16
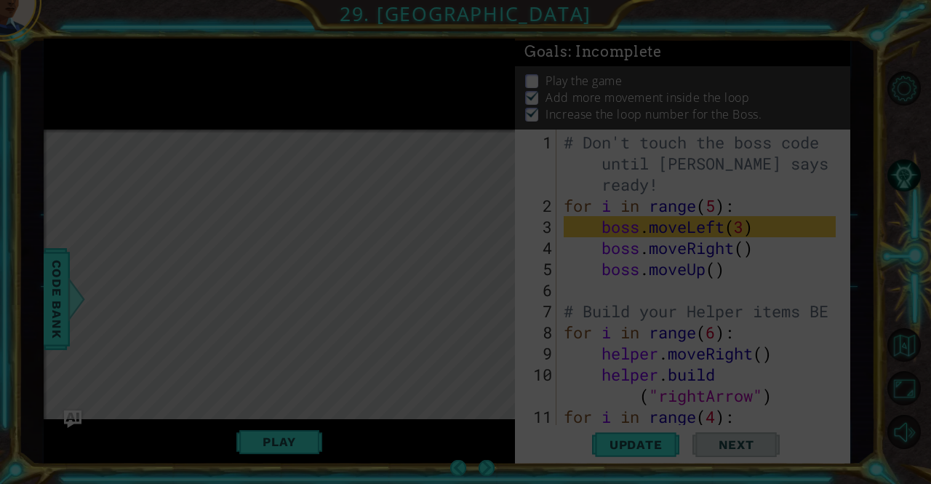
click at [600, 96] on icon at bounding box center [465, 242] width 931 height 484
click at [597, 95] on p "Add more movement inside the loop" at bounding box center [648, 97] width 204 height 16
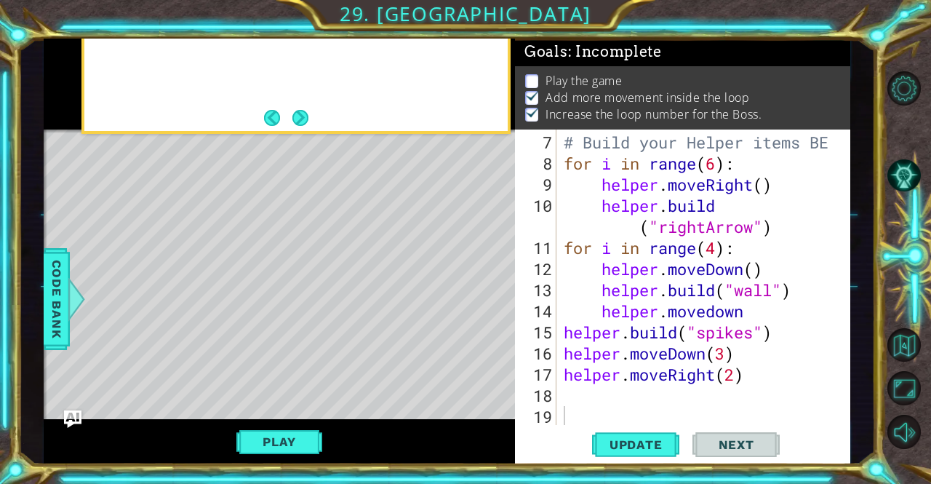
scroll to position [169, 0]
click at [647, 451] on span "Update" at bounding box center [636, 444] width 82 height 15
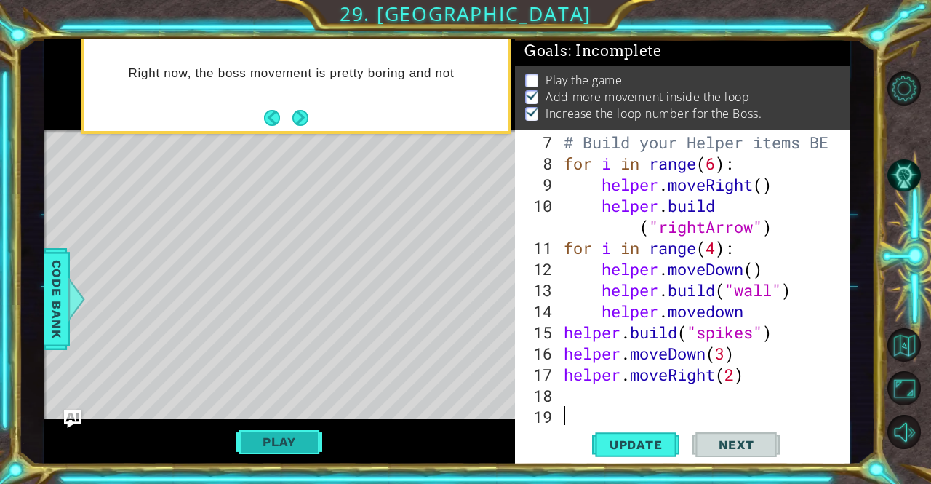
click at [274, 449] on button "Play" at bounding box center [278, 442] width 85 height 28
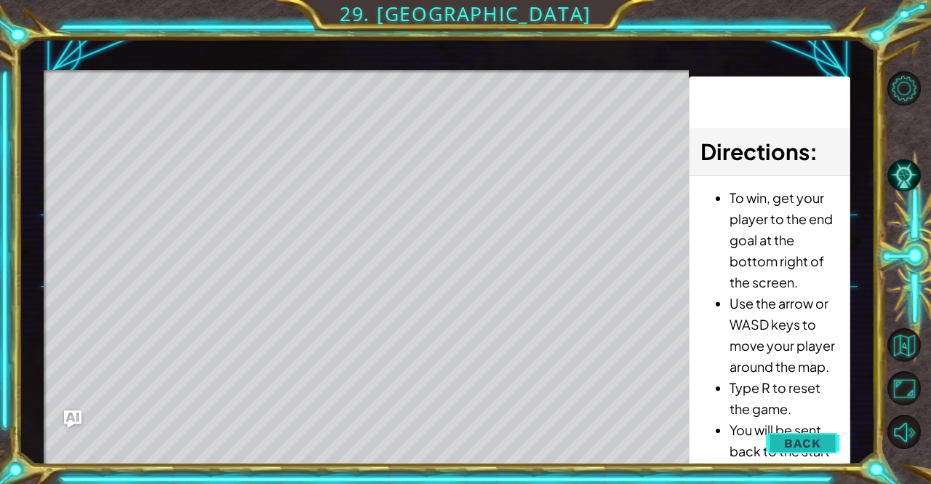
click at [809, 447] on span "Back" at bounding box center [802, 443] width 37 height 15
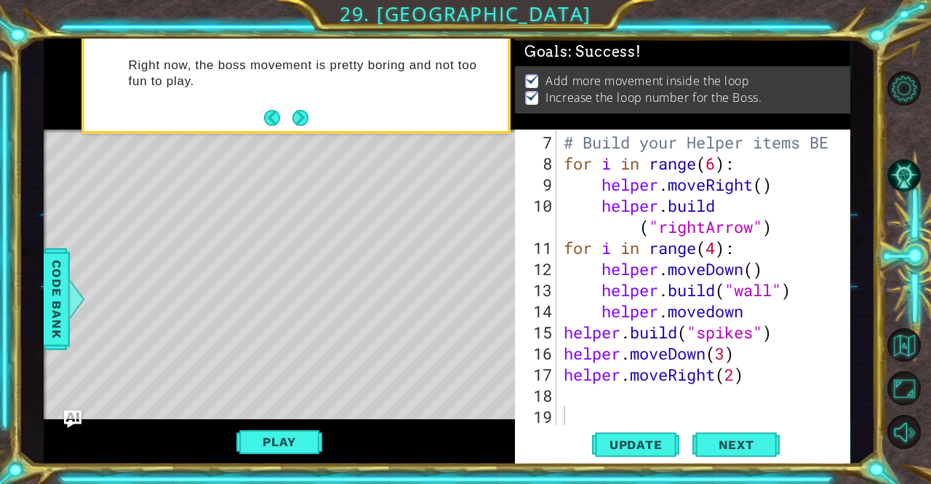
scroll to position [2, 0]
click at [754, 447] on span "Next" at bounding box center [736, 445] width 65 height 15
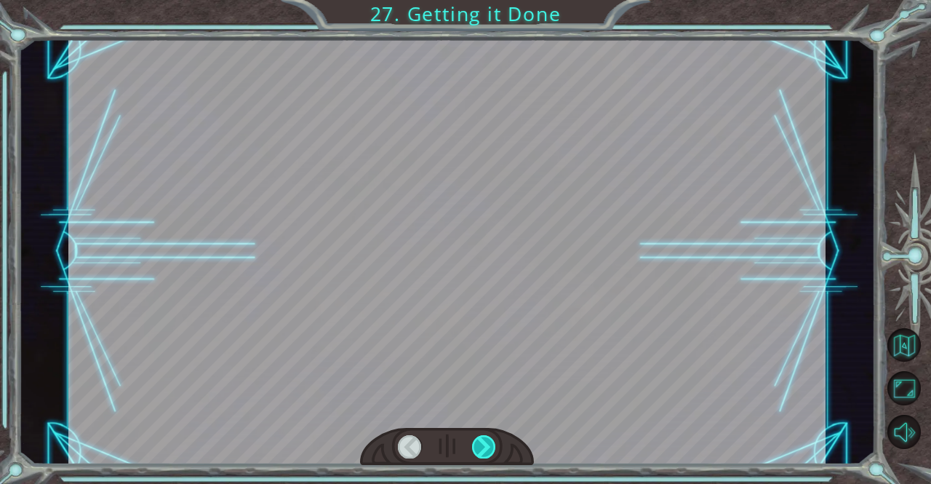
click at [483, 450] on div at bounding box center [484, 446] width 24 height 23
click at [485, 451] on div at bounding box center [484, 446] width 24 height 23
click at [490, 442] on div at bounding box center [484, 446] width 24 height 23
click at [492, 443] on div at bounding box center [484, 446] width 24 height 23
click at [493, 449] on div at bounding box center [484, 446] width 24 height 23
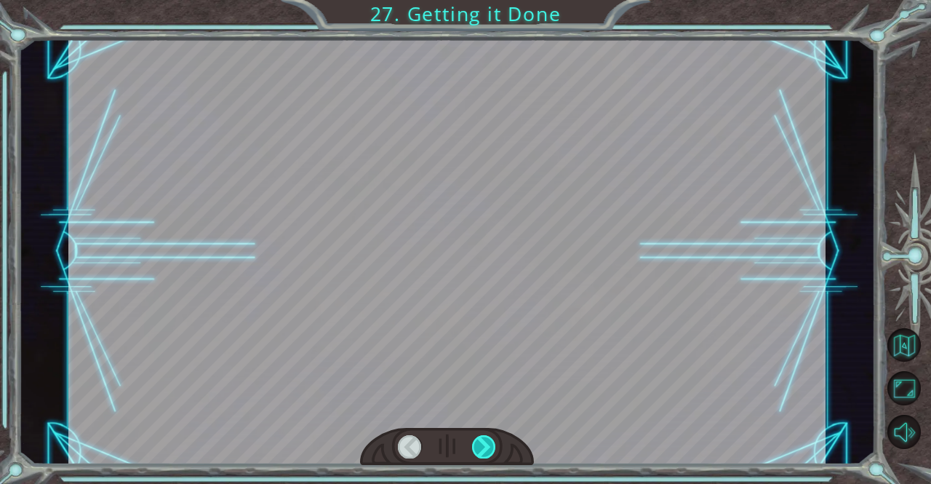
click at [493, 447] on div at bounding box center [484, 446] width 24 height 23
click at [491, 451] on div at bounding box center [484, 446] width 24 height 23
click at [488, 450] on div at bounding box center [484, 446] width 24 height 23
click at [490, 449] on div at bounding box center [484, 446] width 24 height 23
click at [490, 447] on div at bounding box center [484, 446] width 24 height 23
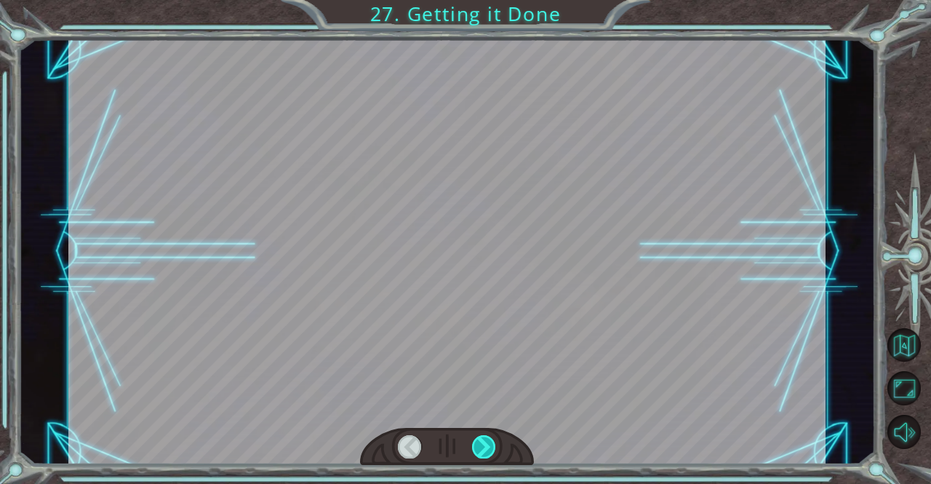
click at [487, 445] on div at bounding box center [484, 446] width 24 height 23
click at [486, 442] on div at bounding box center [484, 446] width 24 height 23
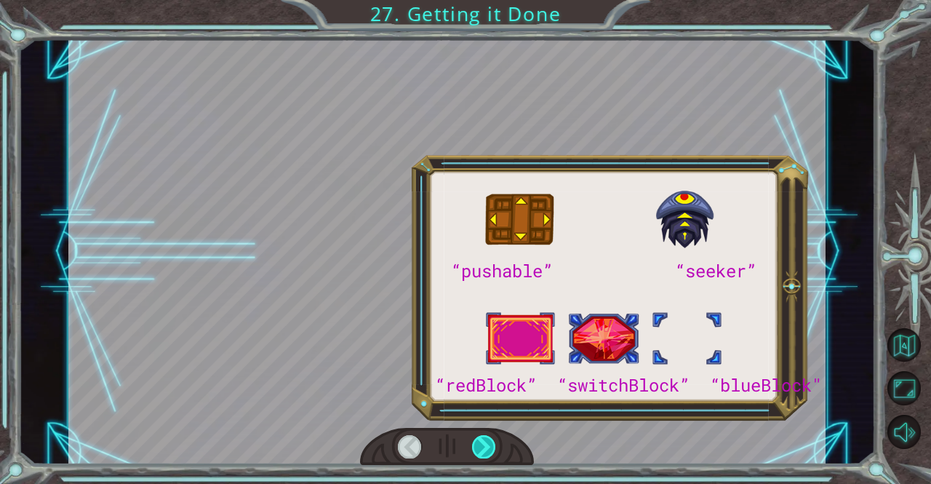
click at [490, 444] on div at bounding box center [484, 446] width 24 height 23
click at [490, 445] on div at bounding box center [484, 446] width 24 height 23
click at [493, 445] on div at bounding box center [484, 446] width 24 height 23
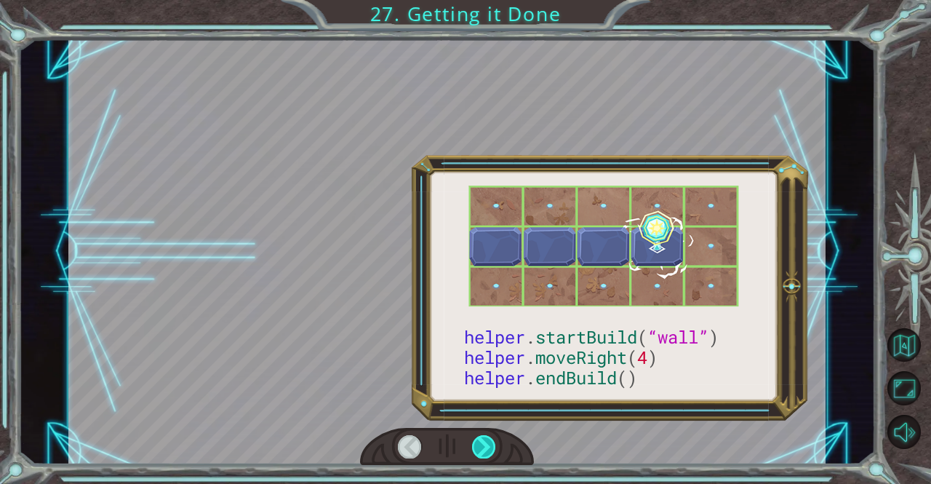
click at [493, 445] on div at bounding box center [484, 446] width 24 height 23
click at [495, 450] on div at bounding box center [484, 446] width 24 height 23
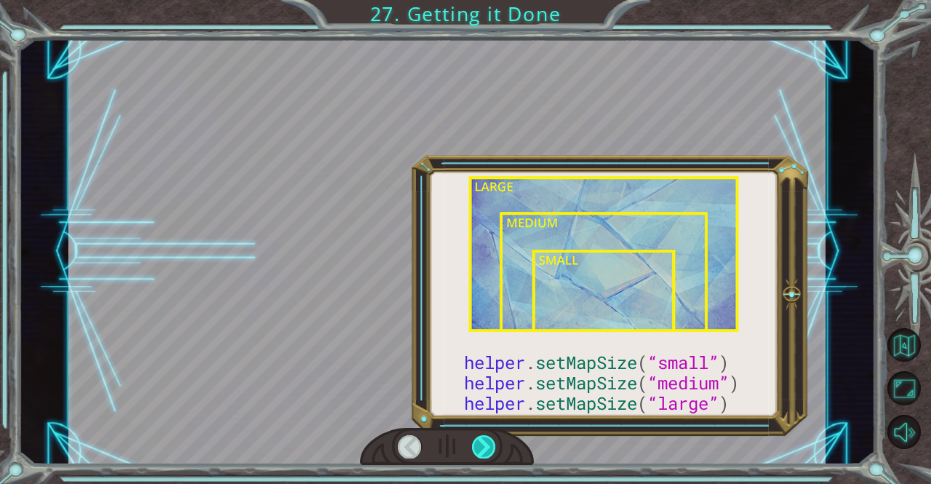
click at [493, 445] on div at bounding box center [484, 446] width 24 height 23
click at [490, 451] on div at bounding box center [484, 446] width 24 height 23
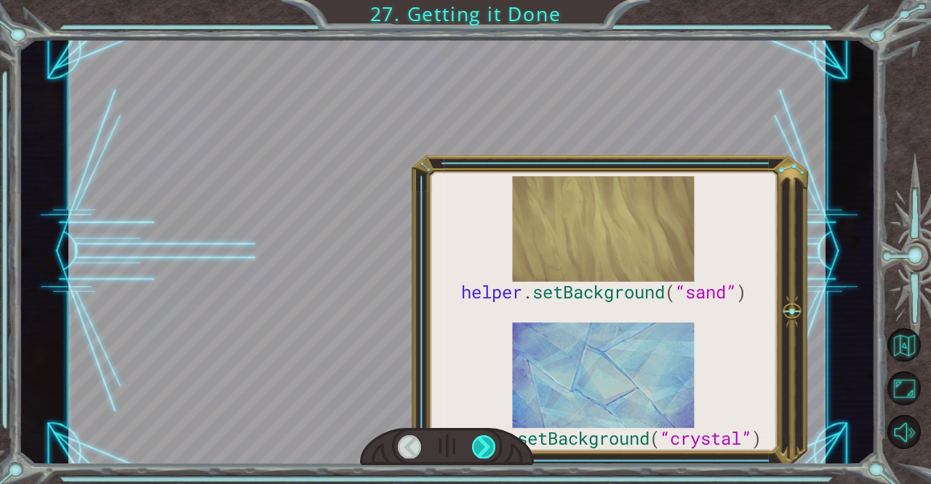
click at [495, 453] on div at bounding box center [484, 446] width 24 height 23
click at [494, 450] on div at bounding box center [484, 446] width 24 height 23
click at [495, 448] on div at bounding box center [484, 446] width 24 height 23
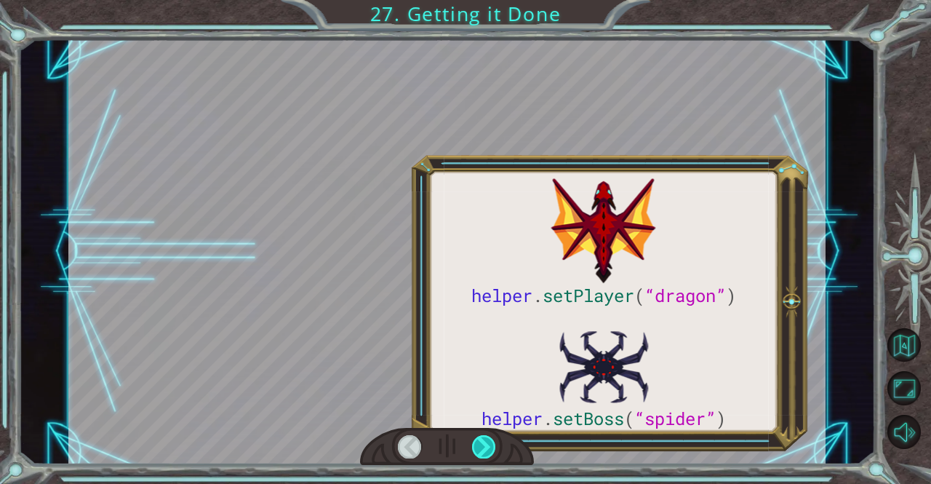
click at [495, 449] on div at bounding box center [484, 446] width 24 height 23
click at [494, 451] on div at bounding box center [484, 446] width 24 height 23
click at [490, 450] on div at bounding box center [484, 446] width 24 height 23
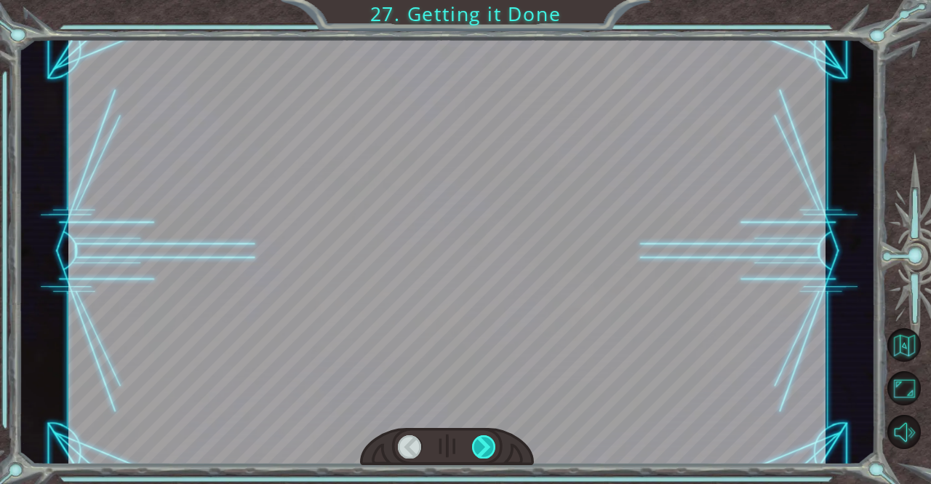
click at [491, 449] on div at bounding box center [484, 446] width 24 height 23
click at [495, 457] on div at bounding box center [484, 446] width 24 height 23
click at [490, 450] on div at bounding box center [484, 446] width 24 height 23
click at [487, 453] on div at bounding box center [484, 446] width 24 height 23
click at [490, 447] on div at bounding box center [484, 446] width 24 height 23
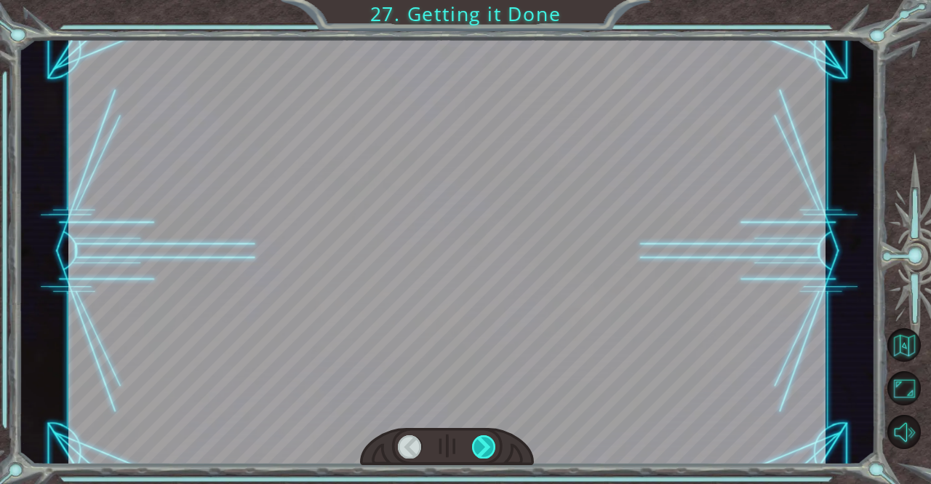
click at [491, 451] on div at bounding box center [484, 446] width 24 height 23
click at [494, 453] on div at bounding box center [484, 446] width 24 height 23
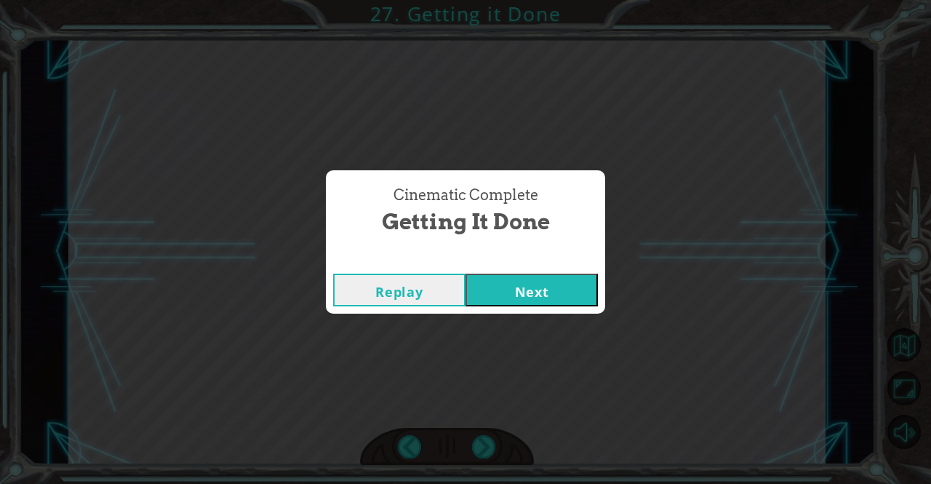
click at [495, 450] on div "Cinematic Complete Getting it Done Replay Next" at bounding box center [465, 242] width 931 height 484
click at [493, 447] on div "Cinematic Complete Getting it Done Replay Next" at bounding box center [465, 242] width 931 height 484
click at [531, 306] on button "Next" at bounding box center [532, 290] width 132 height 33
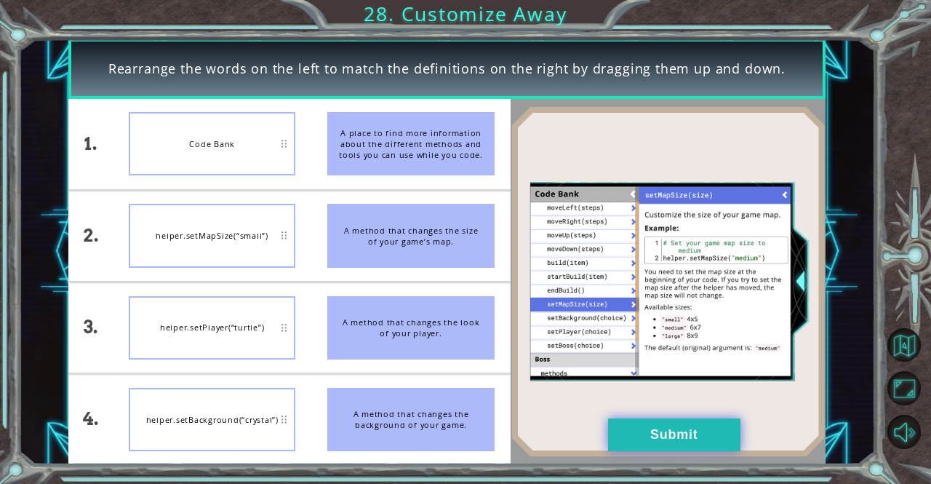
click at [677, 431] on button "Submit" at bounding box center [674, 434] width 132 height 33
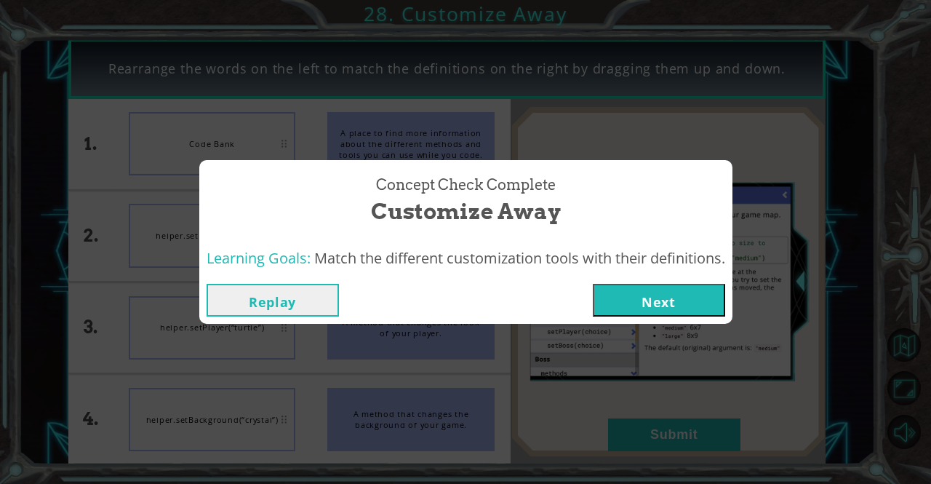
click at [696, 295] on button "Next" at bounding box center [659, 300] width 132 height 33
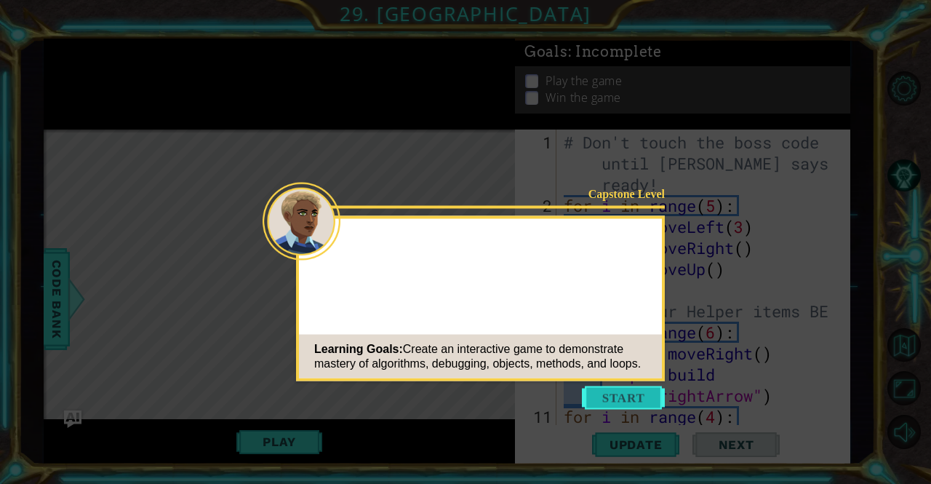
click at [625, 397] on button "Start" at bounding box center [623, 397] width 83 height 23
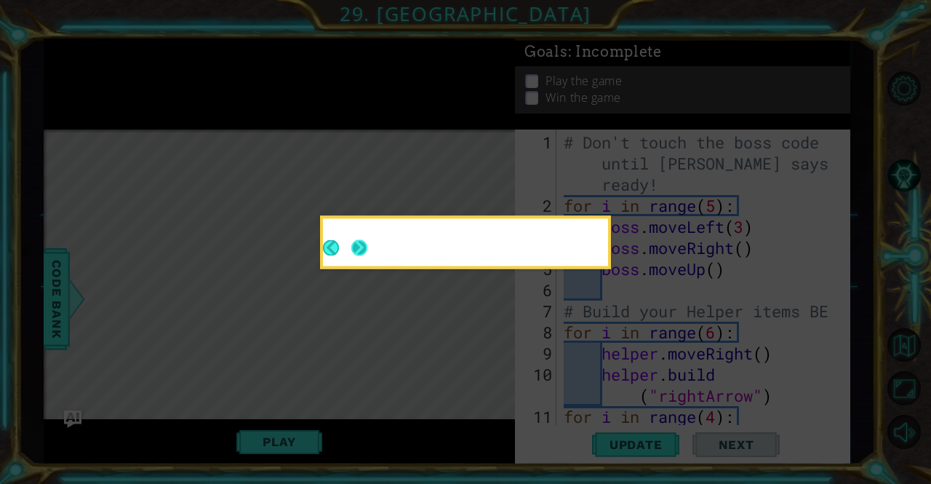
click at [367, 250] on button "Next" at bounding box center [359, 248] width 16 height 16
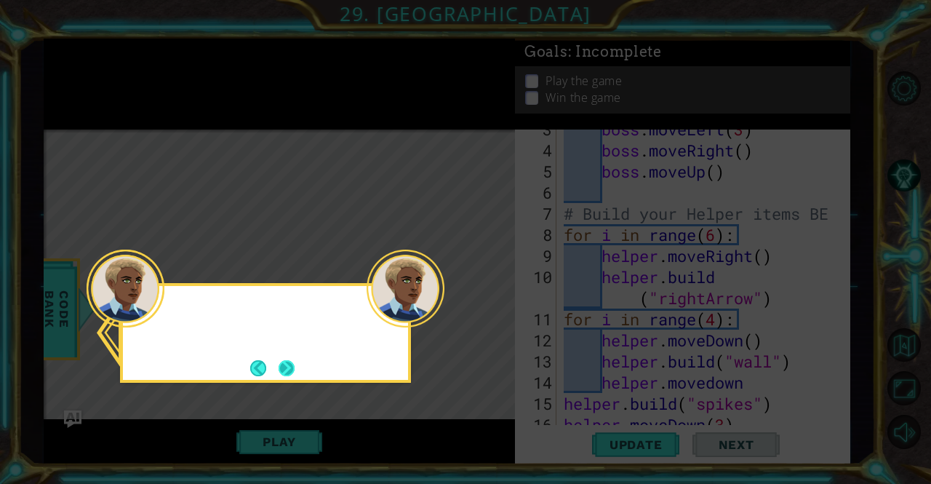
click at [291, 367] on button "Next" at bounding box center [287, 368] width 16 height 16
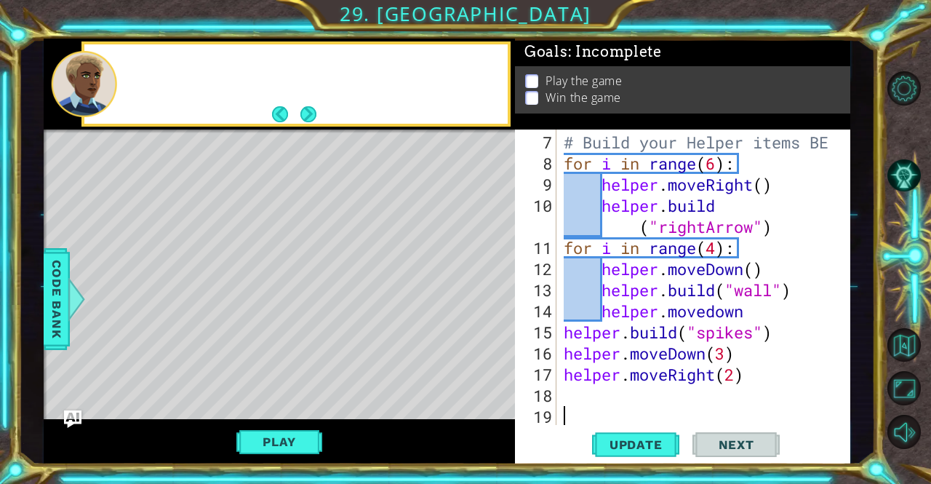
scroll to position [169, 0]
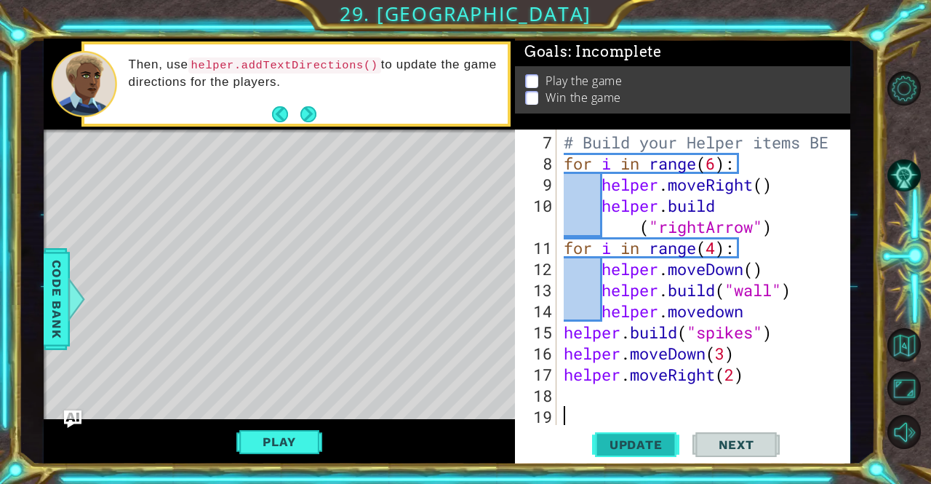
click at [637, 440] on span "Update" at bounding box center [636, 444] width 82 height 15
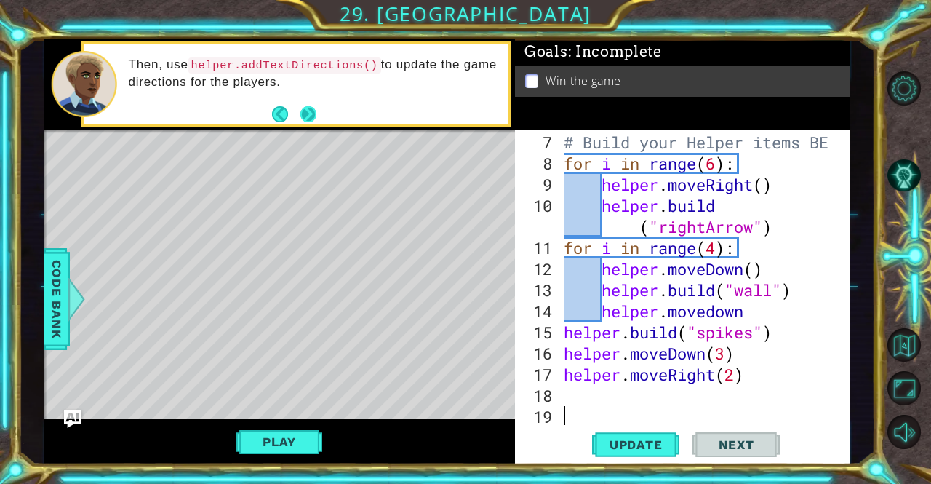
click at [316, 120] on button "Next" at bounding box center [308, 114] width 16 height 16
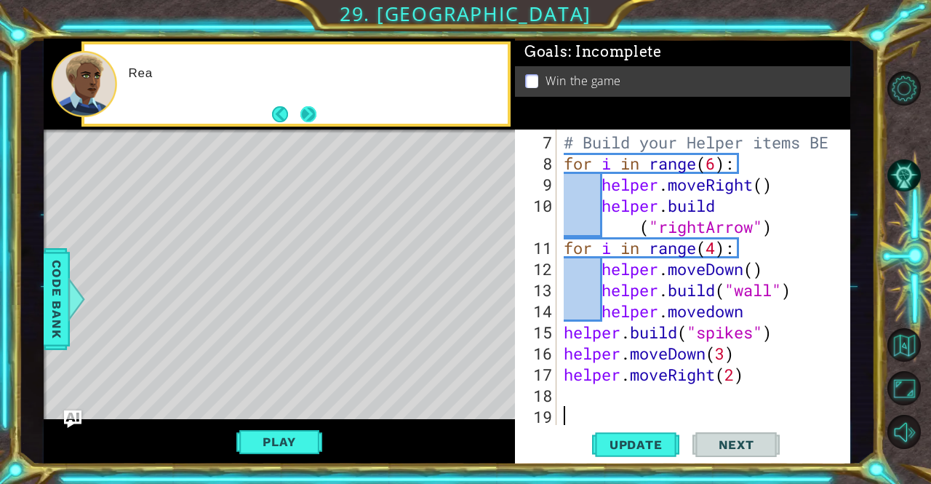
click at [302, 121] on button "Next" at bounding box center [308, 114] width 16 height 16
click at [292, 121] on button "Back" at bounding box center [286, 114] width 28 height 16
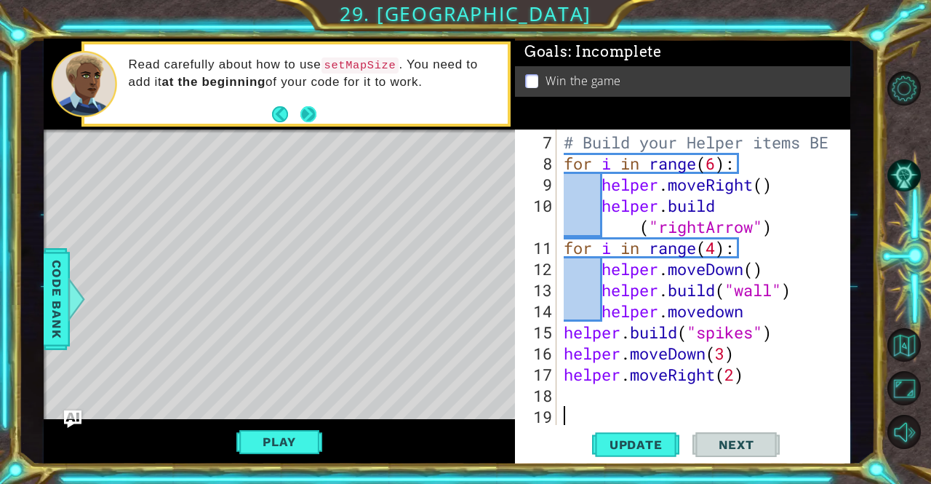
click at [311, 114] on button "Next" at bounding box center [308, 114] width 16 height 16
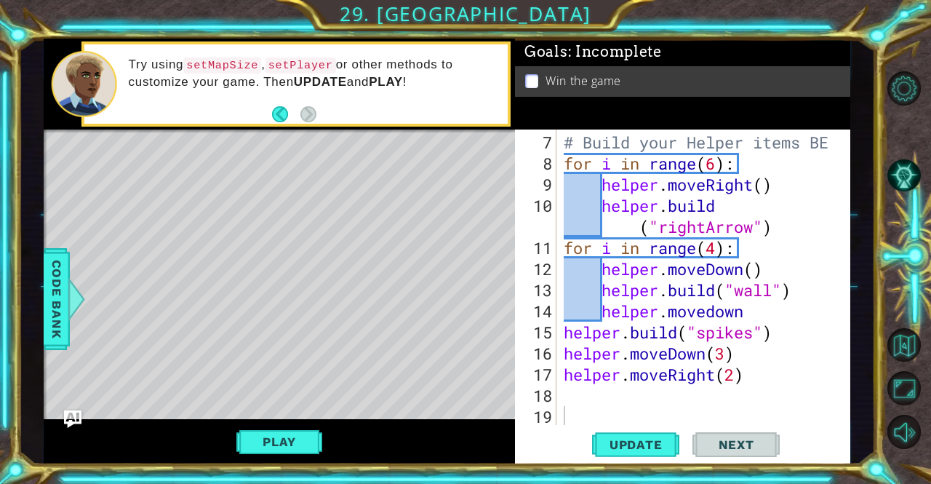
click at [816, 118] on div "Goals : Incomplete Win the game" at bounding box center [682, 84] width 335 height 91
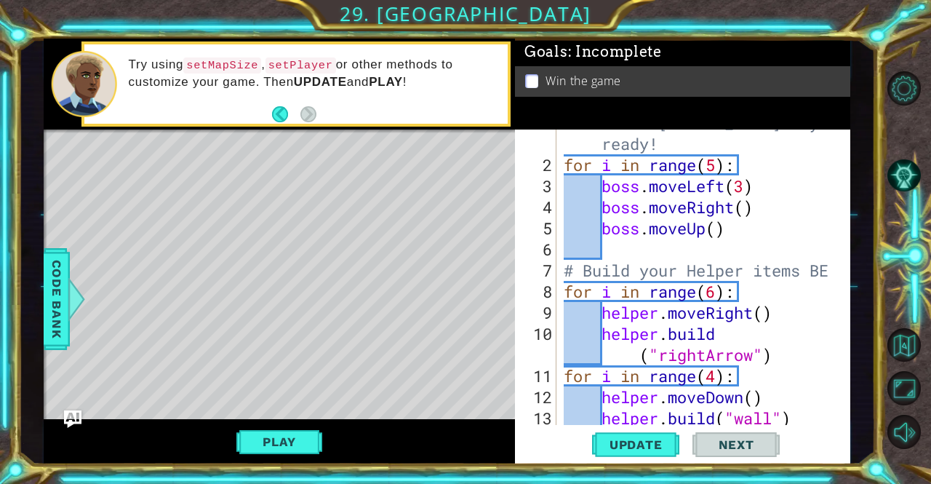
scroll to position [41, 0]
click at [639, 456] on button "Update" at bounding box center [635, 444] width 87 height 33
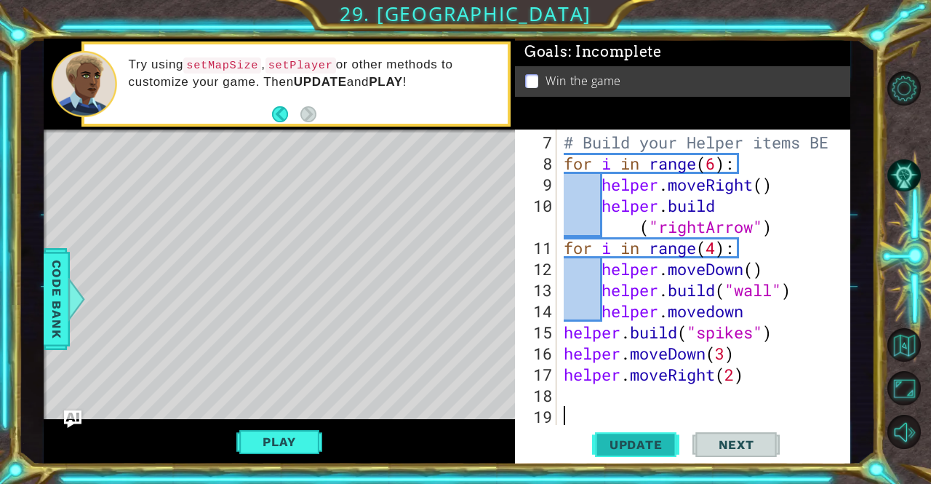
scroll to position [169, 0]
click at [708, 403] on div "# Build your Helper items BE for i in range ( 6 ) : helper . moveRight ( ) help…" at bounding box center [702, 301] width 282 height 338
click at [281, 449] on button "Play" at bounding box center [278, 442] width 85 height 28
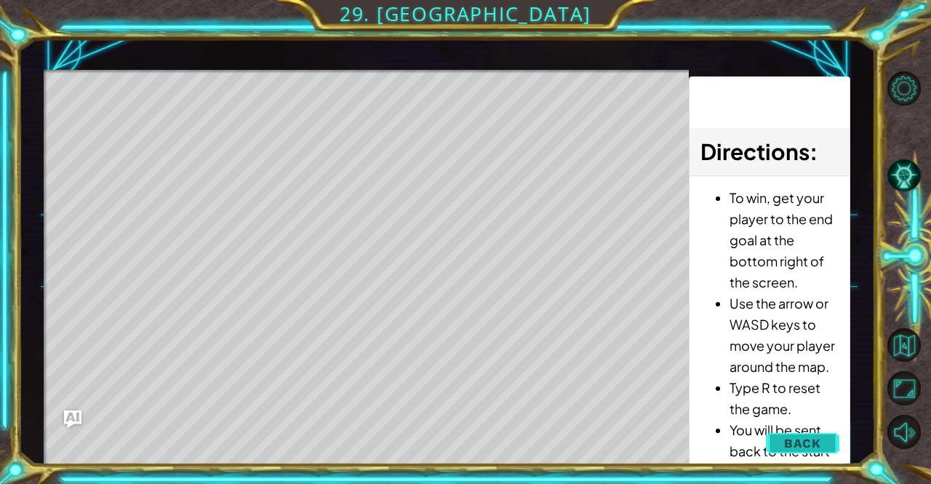
click at [804, 443] on span "Back" at bounding box center [802, 443] width 37 height 15
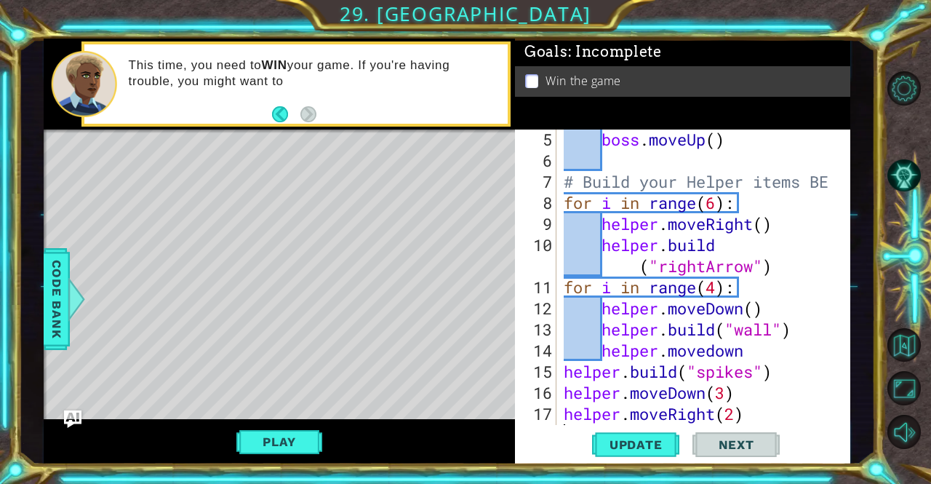
scroll to position [130, 0]
click at [784, 181] on div "boss . moveUp ( ) # Build your Helper items BE for i in range ( 6 ) : helper . …" at bounding box center [702, 297] width 282 height 338
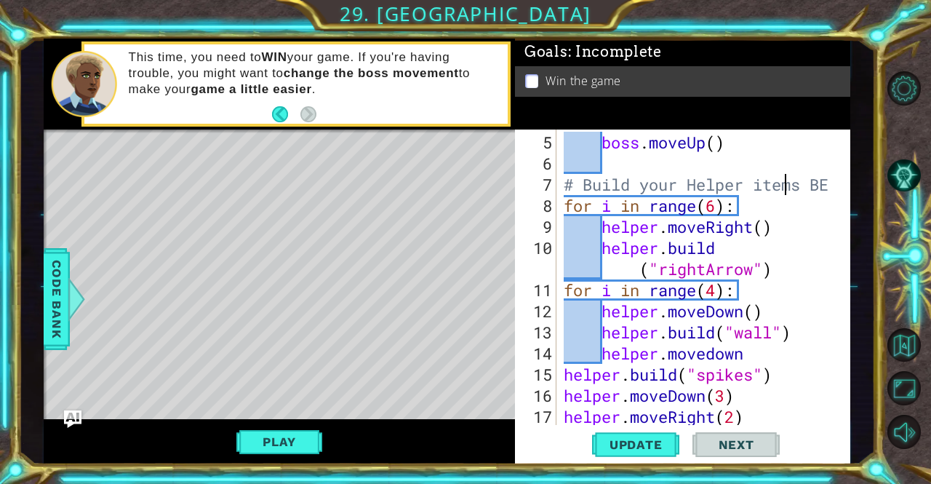
click at [809, 189] on div "boss . moveUp ( ) # Build your Helper items BE for i in range ( 6 ) : helper . …" at bounding box center [702, 301] width 282 height 338
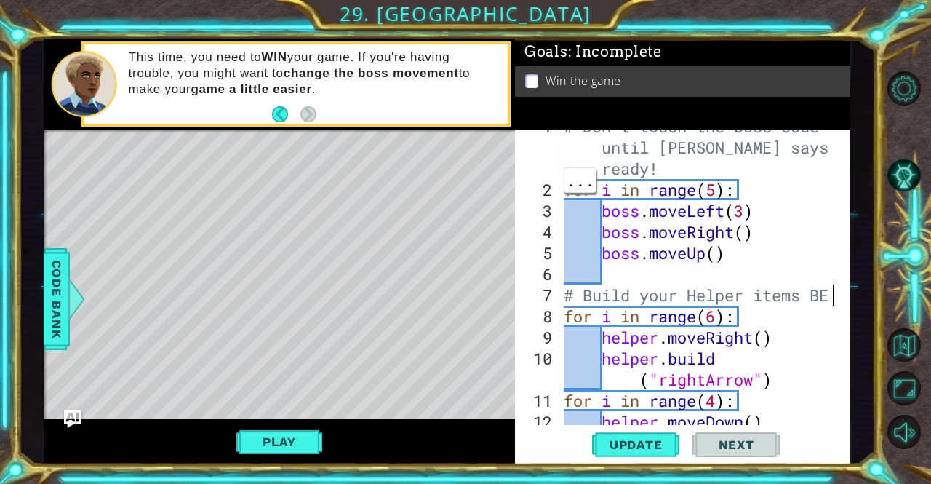
scroll to position [0, 0]
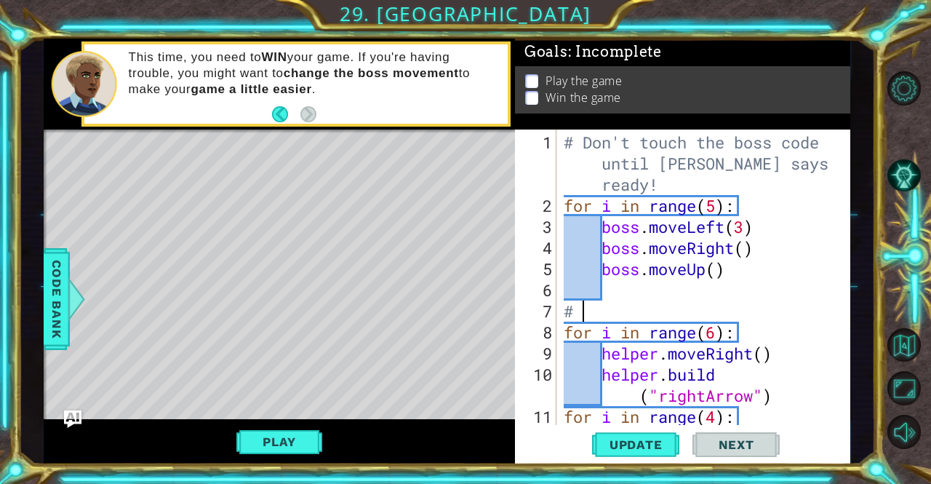
type textarea "#"
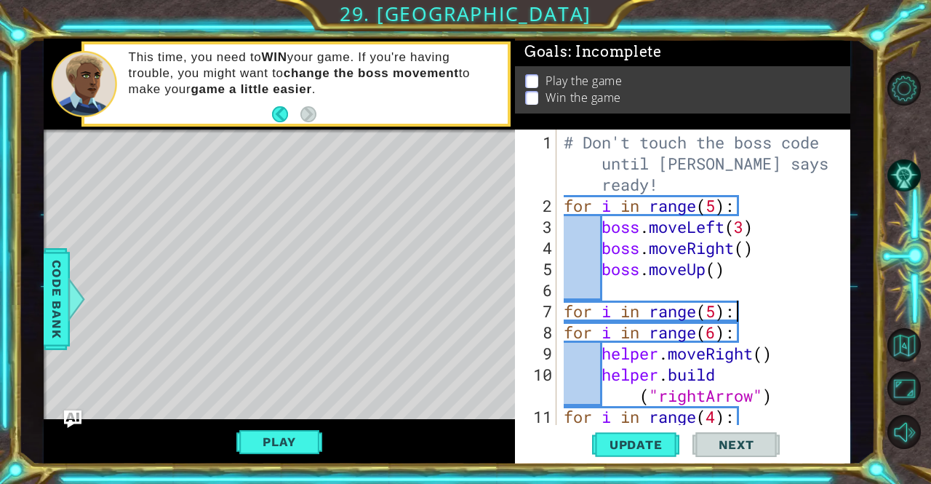
click at [739, 336] on div "# Don't touch the boss code until [PERSON_NAME] says you're ready! for i in ran…" at bounding box center [702, 322] width 282 height 380
click at [736, 338] on div "# Don't touch the boss code until [PERSON_NAME] says you're ready! for i in ran…" at bounding box center [702, 322] width 282 height 380
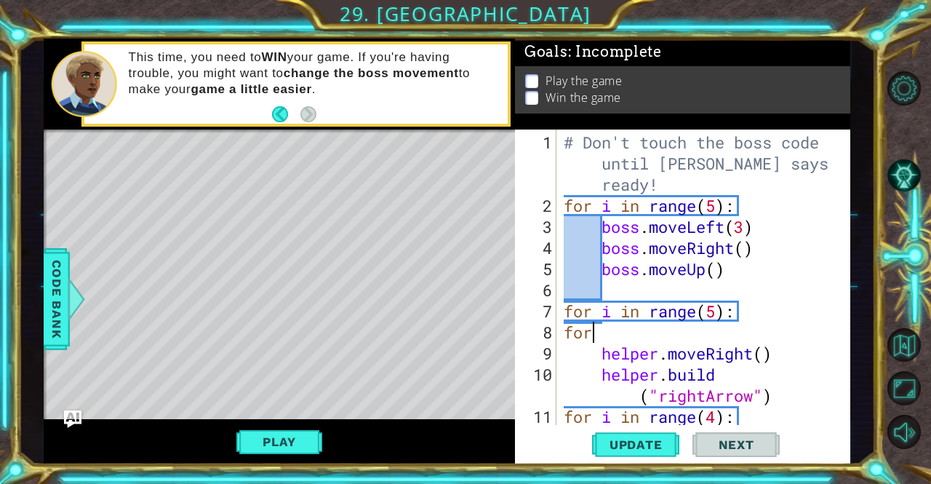
scroll to position [0, 0]
type textarea "f"
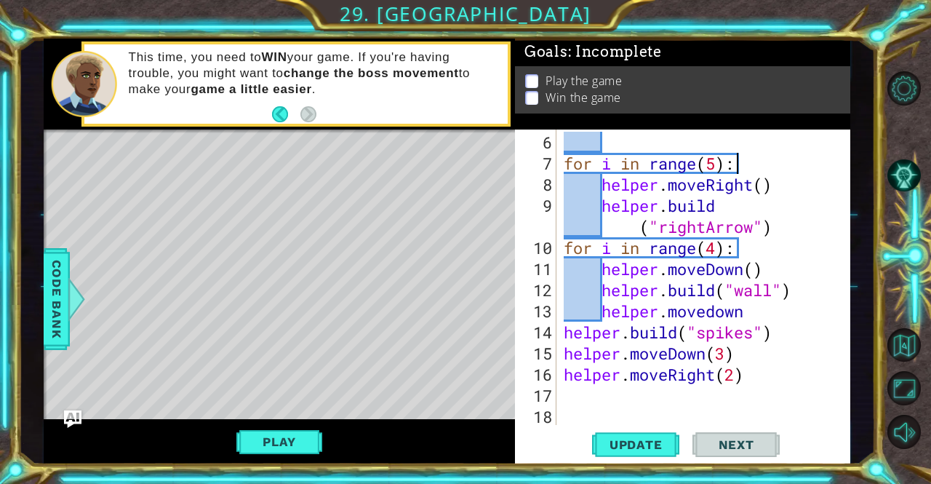
scroll to position [148, 0]
click at [783, 234] on div "for i in range ( 5 ) : helper . moveRight ( ) helper . build ( "rightArrow" ) f…" at bounding box center [702, 301] width 282 height 338
type textarea "[DOMAIN_NAME]("rightArrow")"
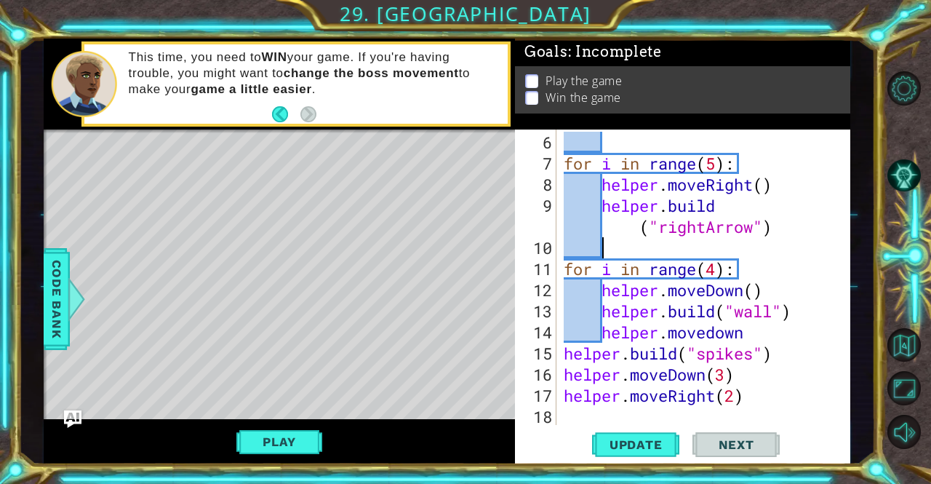
click at [751, 192] on div "for i in range ( 5 ) : helper . moveRight ( ) helper . build ( "rightArrow" ) f…" at bounding box center [702, 301] width 282 height 338
click at [757, 184] on div "for i in range ( 5 ) : helper . moveRight ( ) helper . build ( "rightArrow" ) f…" at bounding box center [702, 301] width 282 height 338
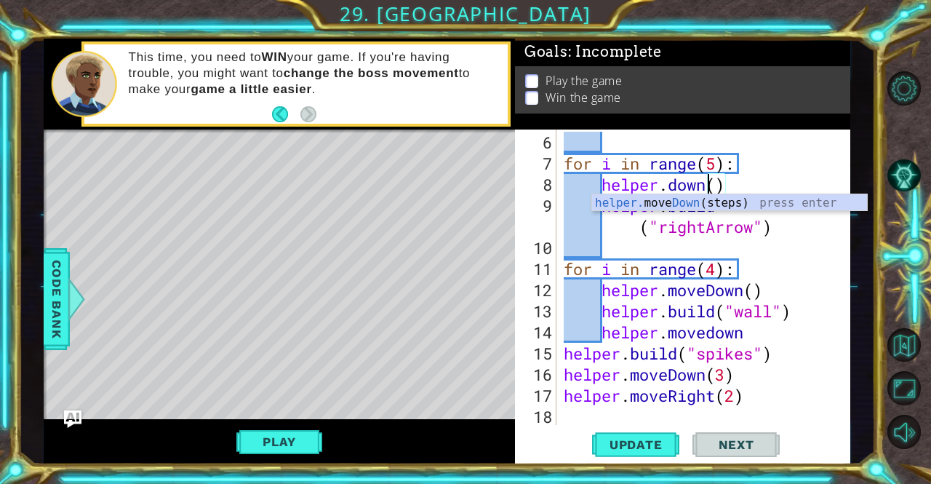
scroll to position [0, 7]
click at [794, 164] on div "for i in range ( 5 ) : helper . down ( ) helper . build ( "rightArrow" ) for i …" at bounding box center [702, 301] width 282 height 338
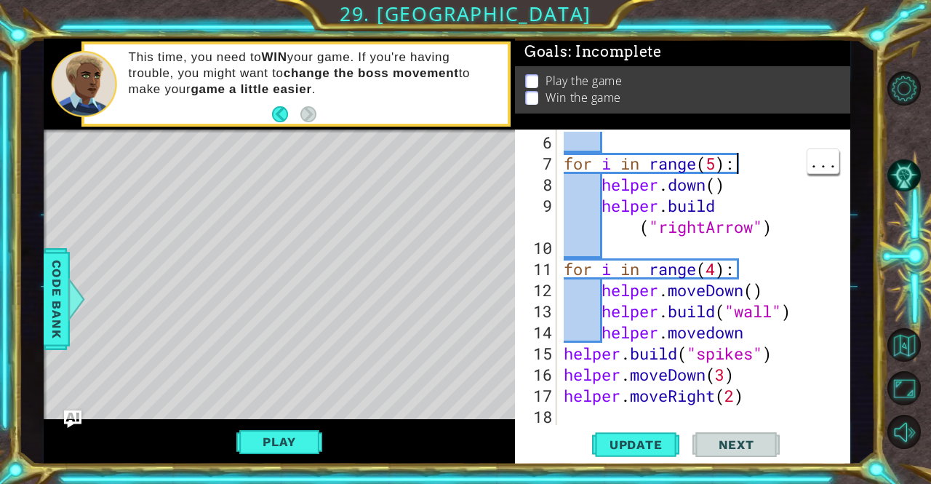
click at [723, 206] on div "for i in range ( 5 ) : helper . down ( ) helper . build ( "rightArrow" ) for i …" at bounding box center [702, 301] width 282 height 338
type textarea "[DOMAIN_NAME]("rightArrow")"
click at [706, 228] on div "for i in range ( 5 ) : helper . down ( ) helper . build ( "rightArrow" ) for i …" at bounding box center [702, 301] width 282 height 338
click at [665, 252] on div "for i in range ( 5 ) : helper . down ( ) helper . build ( "rightArrow" ) for i …" at bounding box center [702, 301] width 282 height 338
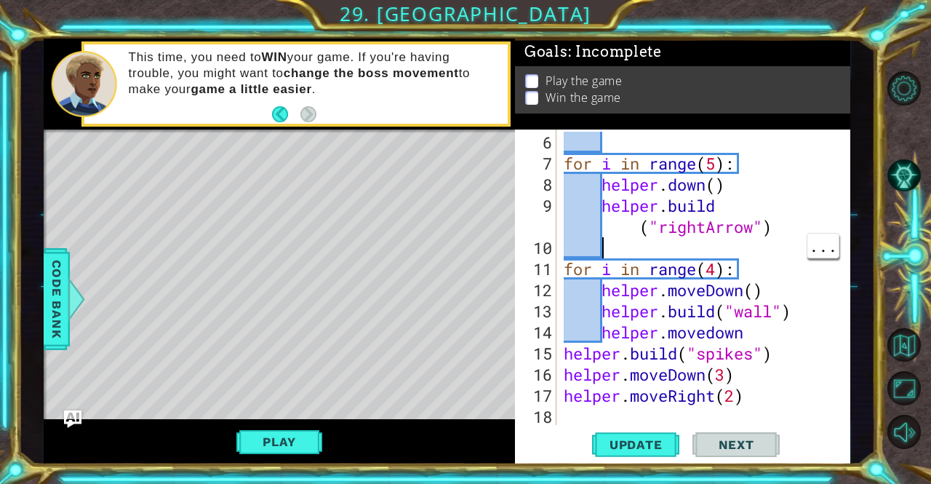
type textarea "h"
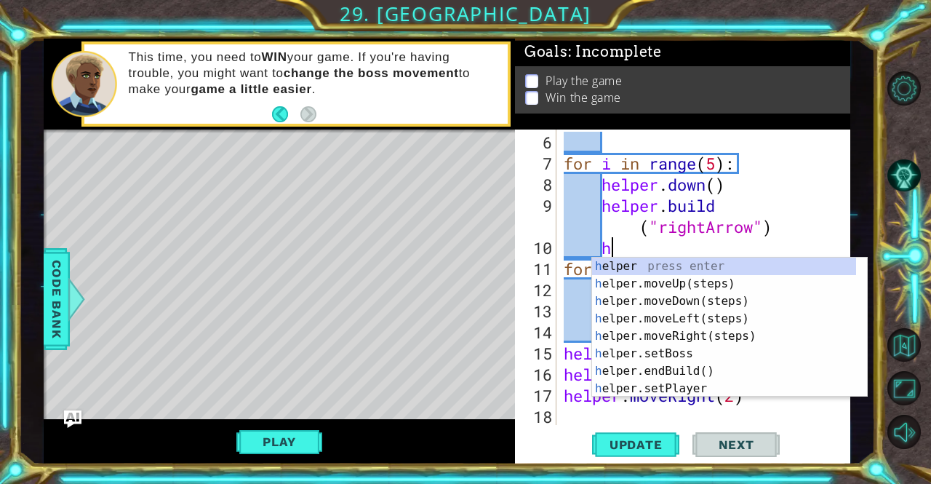
scroll to position [0, 1]
click at [741, 335] on div "h elper press enter h elper.moveUp(steps) press enter h elper.moveDown(steps) p…" at bounding box center [729, 345] width 275 height 175
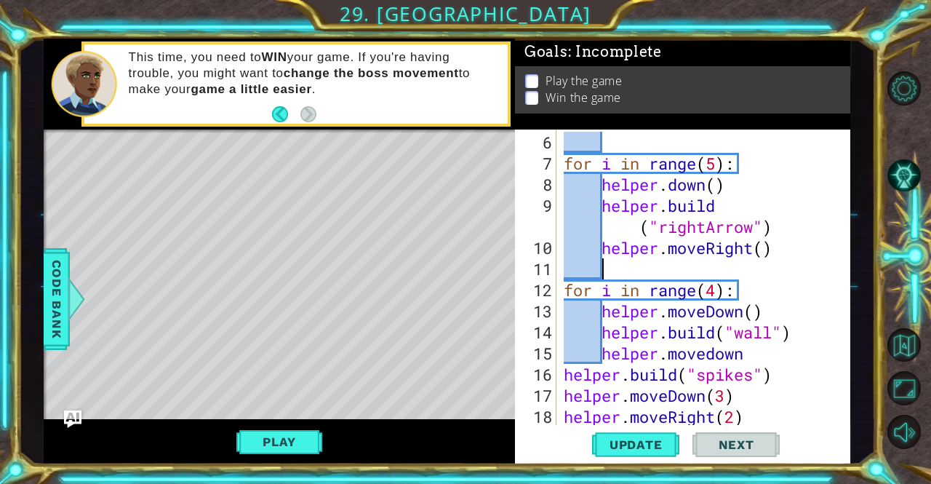
scroll to position [0, 1]
click at [701, 265] on div "for i in range ( 5 ) : helper . down ( ) helper . build ( "rightArrow" ) helper…" at bounding box center [702, 301] width 282 height 338
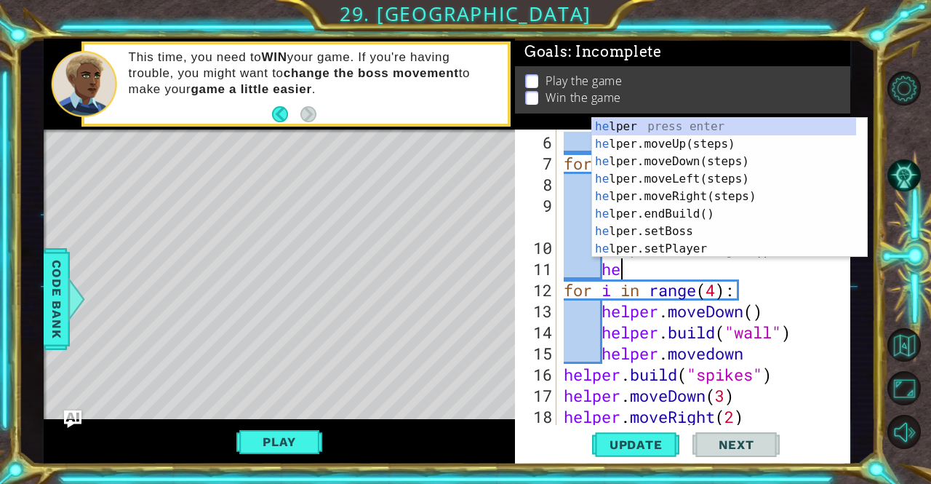
scroll to position [0, 2]
click at [697, 249] on div "hel per press enter hel per.moveUp(steps) press enter hel per.moveDown(steps) p…" at bounding box center [724, 205] width 264 height 175
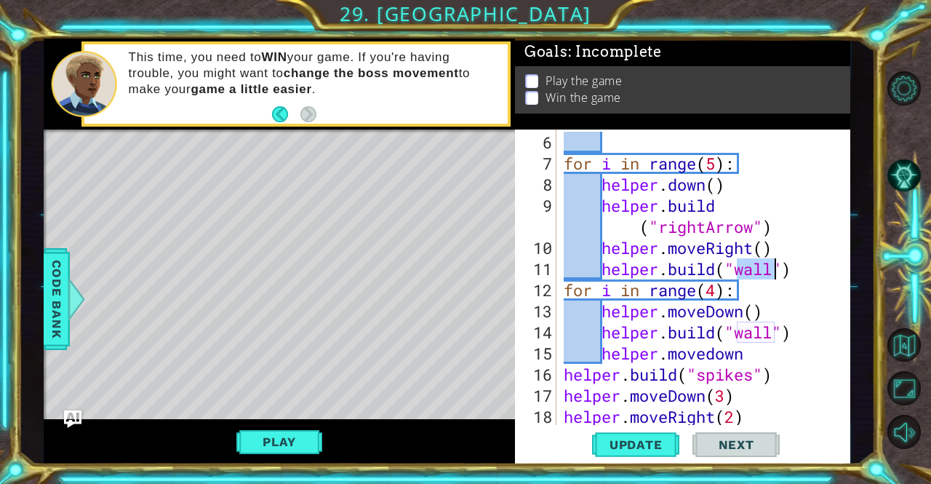
click at [0, 0] on span "..." at bounding box center [0, 0] width 0 height 0
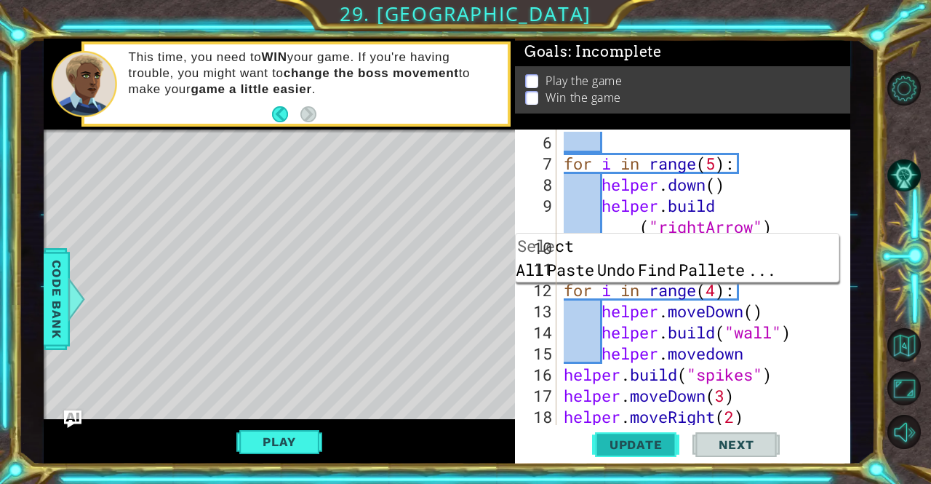
click at [629, 447] on span "Update" at bounding box center [636, 444] width 82 height 15
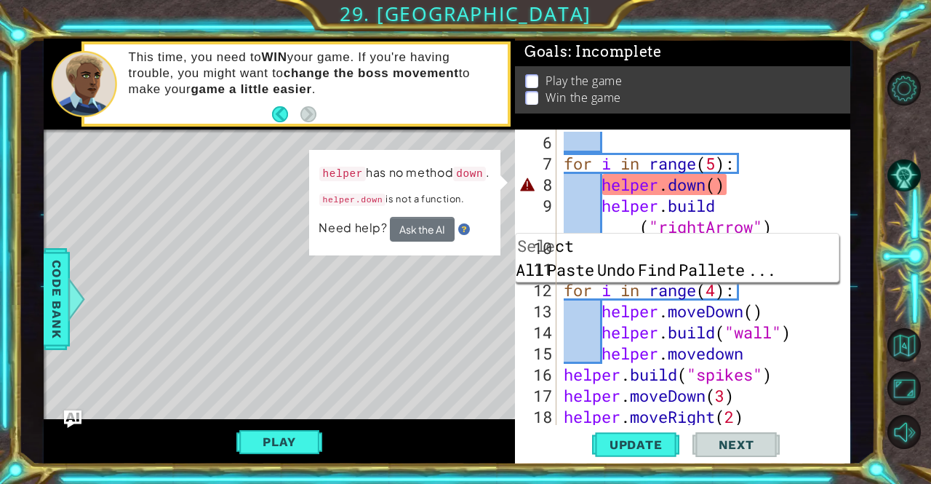
click at [741, 187] on div "for i in range ( 5 ) : helper . down ( ) helper . build ( "rightArrow" ) helper…" at bounding box center [702, 301] width 282 height 338
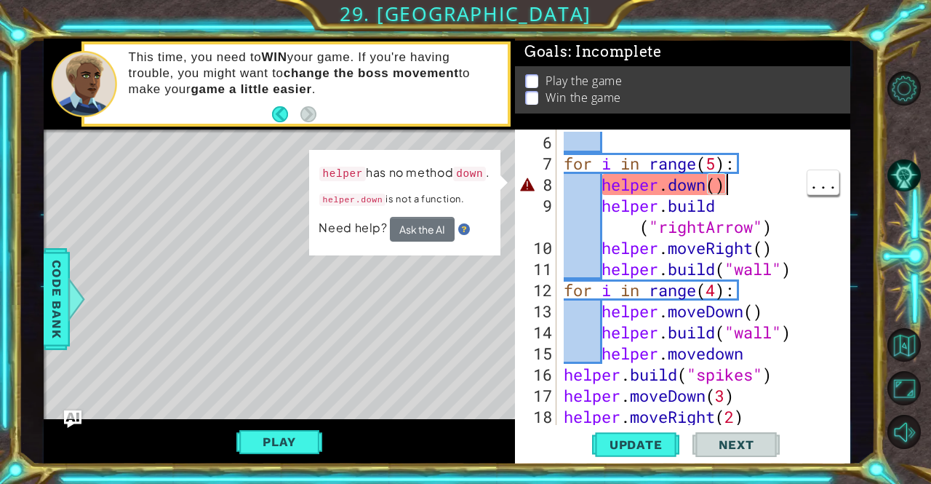
click at [662, 186] on div "for i in range ( 5 ) : helper . down ( ) helper . build ( "rightArrow" ) helper…" at bounding box center [702, 301] width 282 height 338
click at [671, 186] on div "for i in range ( 5 ) : helper . down ( ) helper . build ( "rightArrow" ) helper…" at bounding box center [702, 301] width 282 height 338
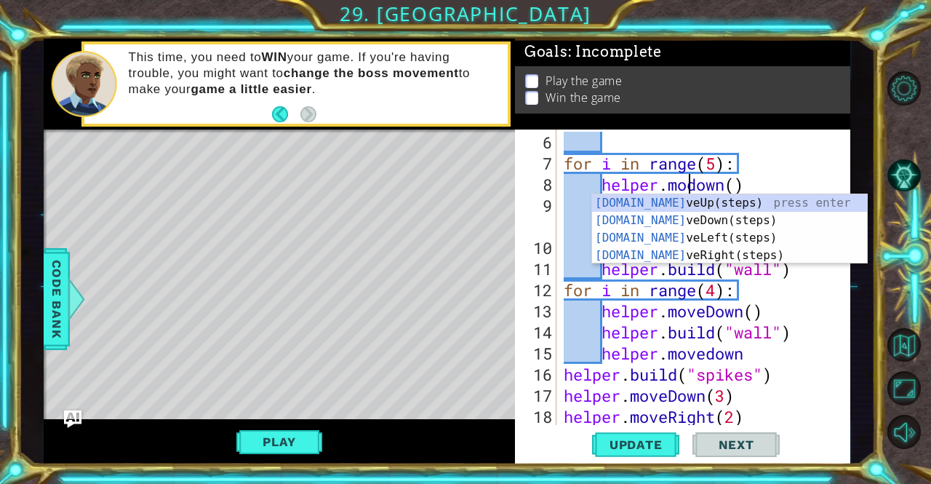
type textarea "helper.movedown()"
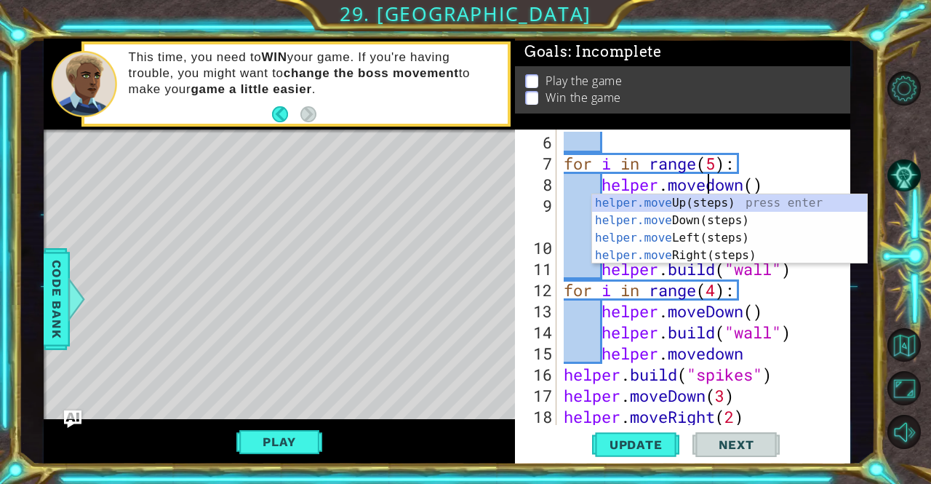
click at [794, 140] on div "for i in range ( 5 ) : helper . movedown ( ) helper . build ( "rightArrow" ) he…" at bounding box center [702, 301] width 282 height 338
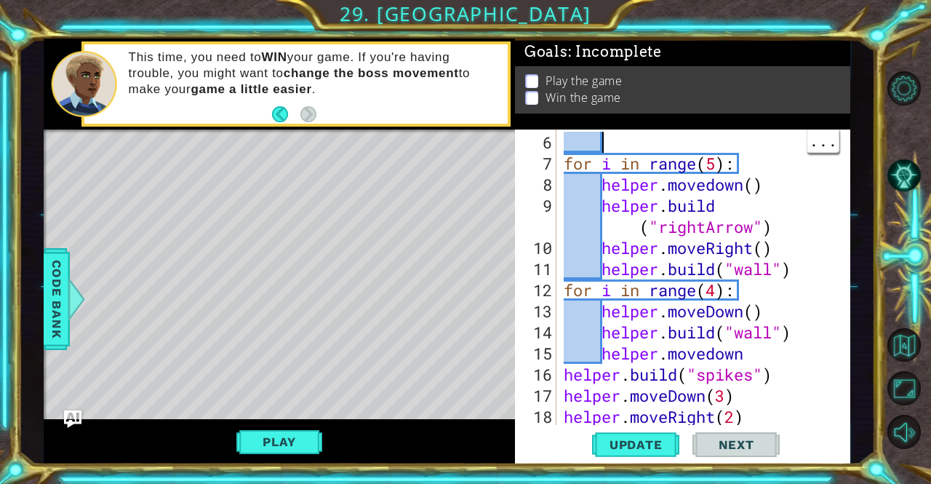
click at [282, 427] on div "Play" at bounding box center [279, 441] width 471 height 45
click at [279, 453] on button "Play" at bounding box center [278, 442] width 85 height 28
click at [645, 443] on span "Update" at bounding box center [636, 444] width 82 height 15
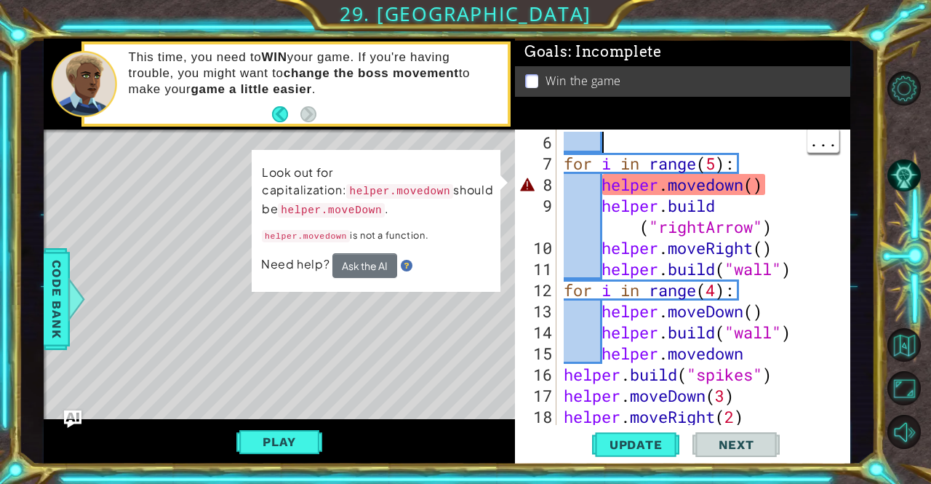
click at [711, 184] on div "for i in range ( 5 ) : helper . movedown ( ) helper . build ( "rightArrow" ) he…" at bounding box center [702, 301] width 282 height 338
click at [710, 189] on div "for i in range ( 5 ) : helper . movedown ( ) helper . build ( "rightArrow" ) he…" at bounding box center [702, 301] width 282 height 338
click at [720, 183] on div "for i in range ( 5 ) : helper . movedown ( ) helper . build ( "rightArrow" ) he…" at bounding box center [702, 301] width 282 height 338
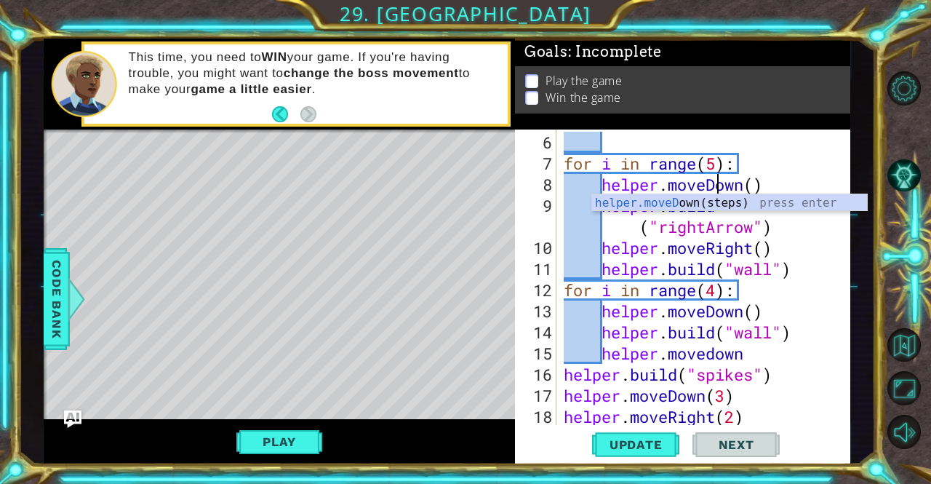
scroll to position [0, 7]
click at [650, 452] on span "Update" at bounding box center [636, 444] width 82 height 15
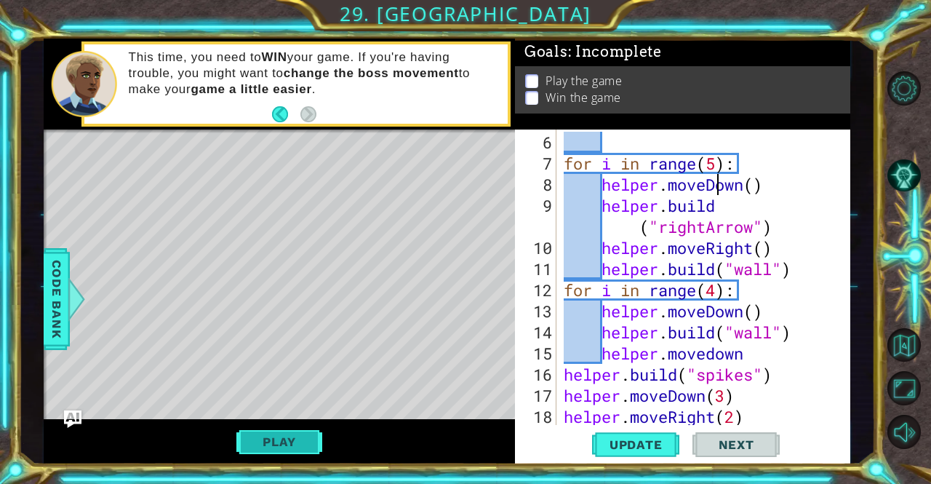
click at [273, 444] on button "Play" at bounding box center [278, 442] width 85 height 28
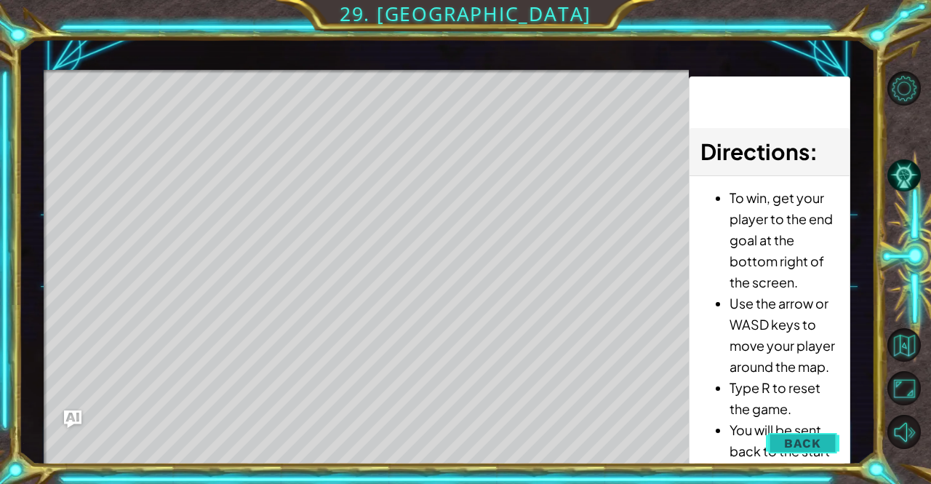
click at [804, 438] on span "Back" at bounding box center [802, 443] width 37 height 15
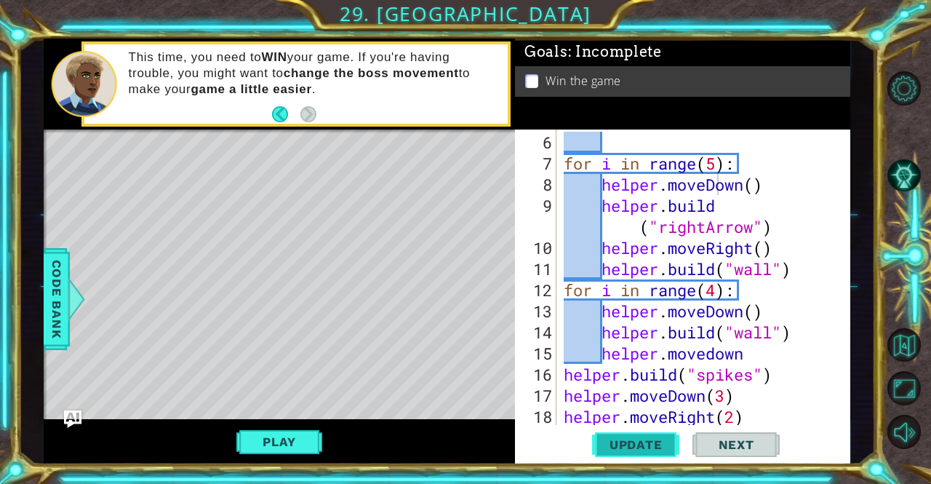
click at [653, 450] on span "Update" at bounding box center [636, 444] width 82 height 15
click at [661, 456] on button "Update" at bounding box center [635, 444] width 87 height 33
click at [757, 413] on div "for i in range ( 5 ) : helper . moveDown ( ) helper . build ( "rightArrow" ) he…" at bounding box center [702, 301] width 282 height 338
type textarea "helper.moveDown(3) helper.moveRight(2)"
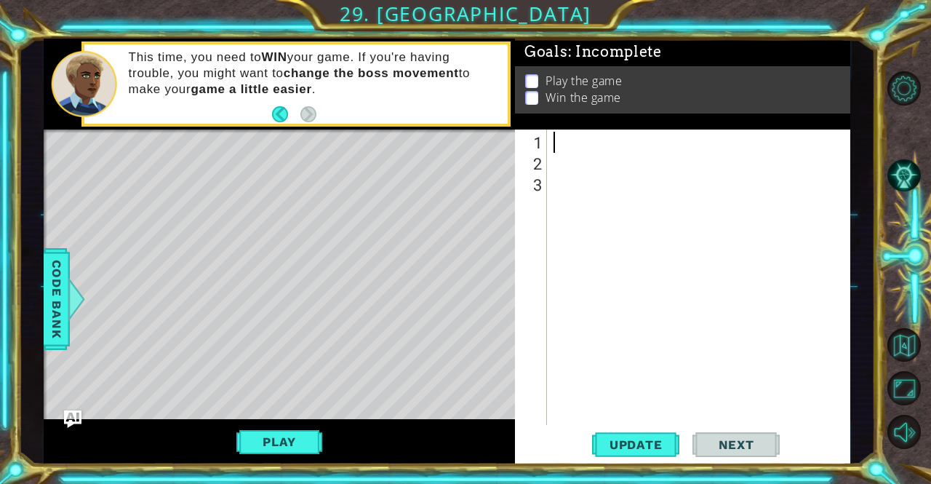
scroll to position [0, 0]
click at [635, 455] on button "Update" at bounding box center [635, 444] width 87 height 33
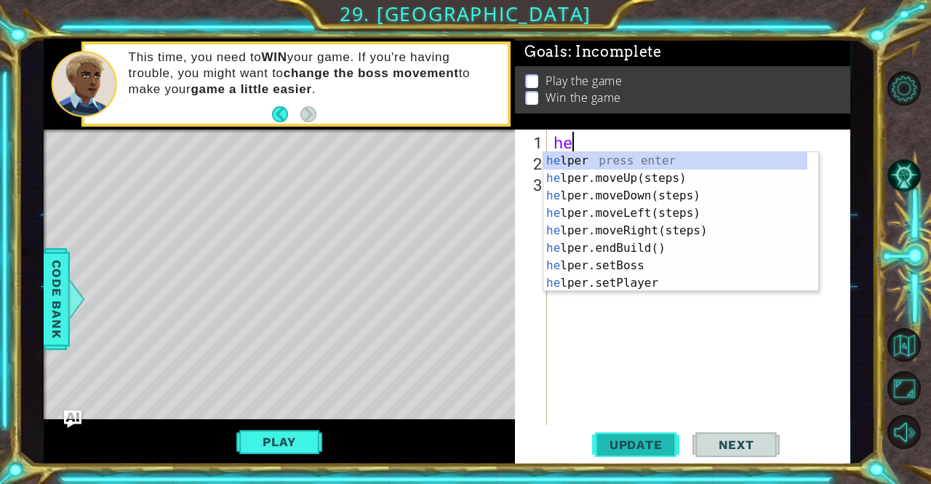
type textarea "hero"
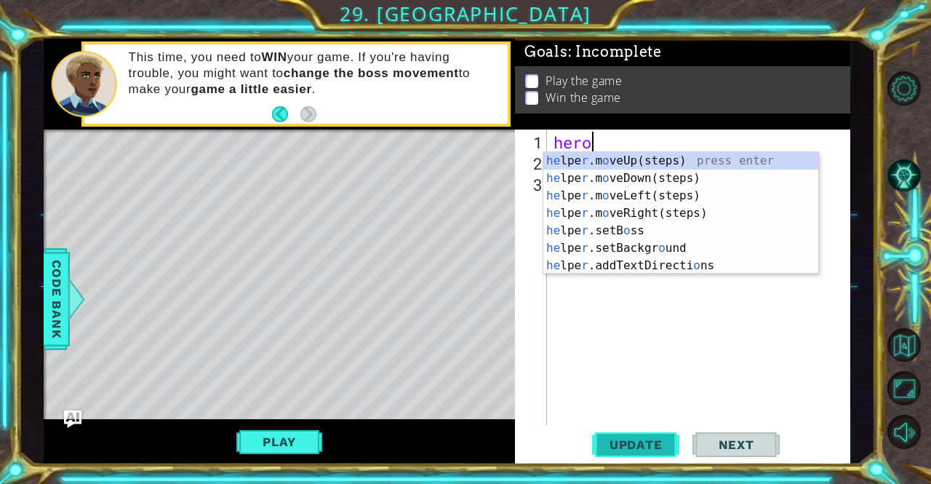
scroll to position [0, 1]
click at [690, 209] on div "he lpe r .m o veUp(steps) press enter he lpe r .m o veDown(steps) press enter h…" at bounding box center [680, 230] width 275 height 157
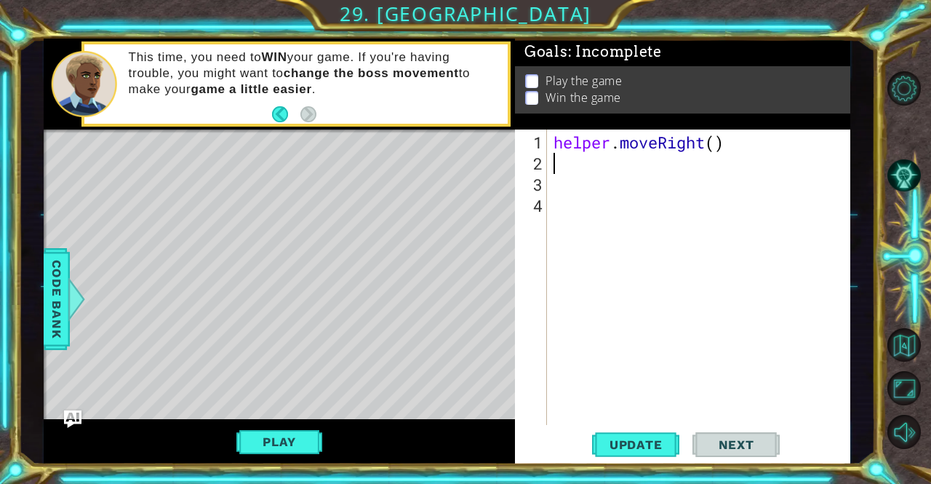
scroll to position [0, 0]
click at [741, 151] on div "helper . moveRight ( )" at bounding box center [702, 301] width 303 height 338
click at [731, 148] on div "helper . moveRight ( )" at bounding box center [702, 301] width 303 height 338
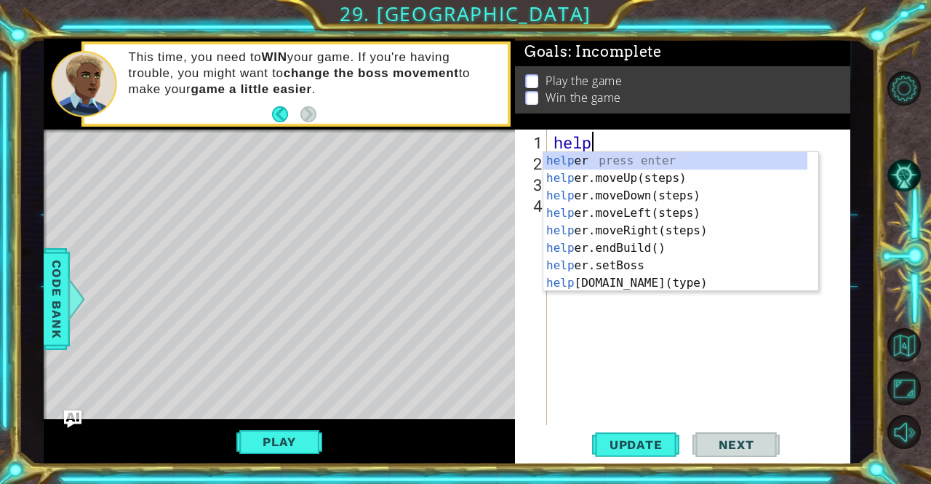
type textarea "h"
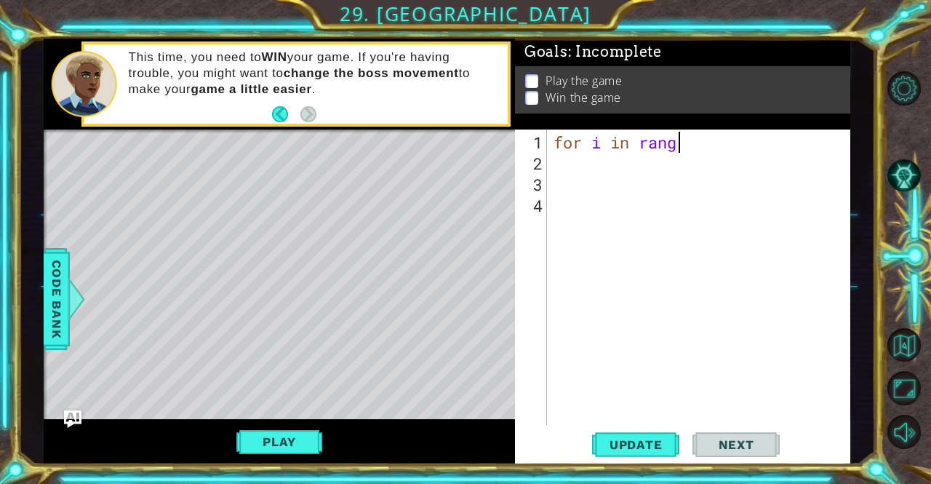
scroll to position [0, 5]
type textarea "for i in range (2)"
click at [744, 149] on div "for i in range ( 2 )" at bounding box center [702, 301] width 303 height 338
type textarea "for i in range (2):"
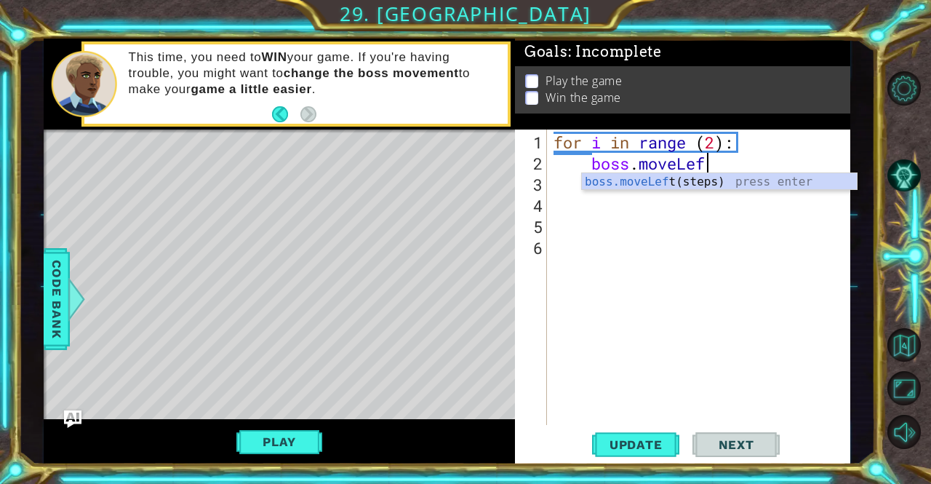
scroll to position [0, 7]
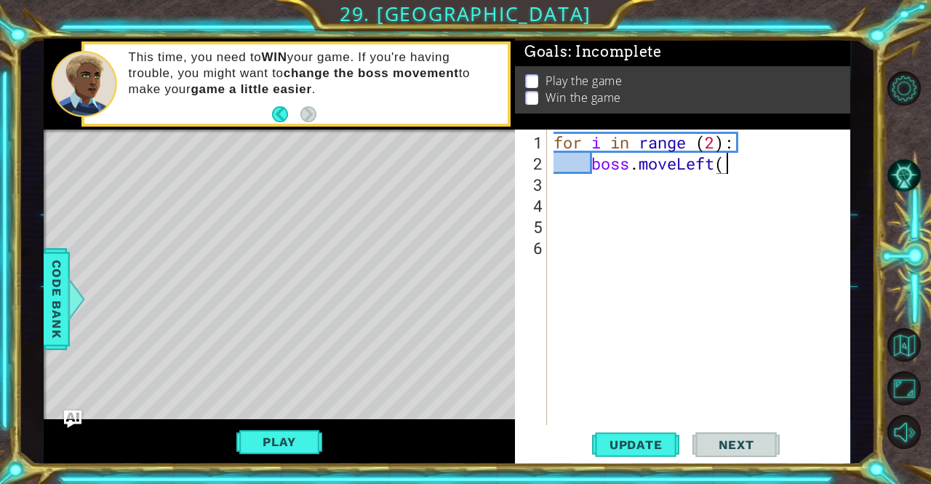
type textarea "boss.moveLeft()"
click at [694, 196] on div "for i in range ( 2 ) : boss . moveLeft ( )" at bounding box center [702, 301] width 303 height 338
click at [673, 188] on div "for i in range ( 2 ) : boss . moveLeft ( )" at bounding box center [702, 301] width 303 height 338
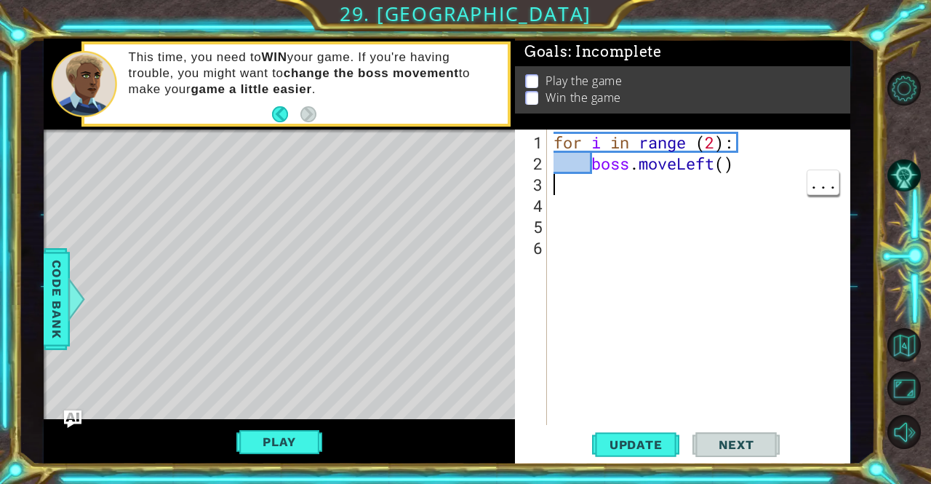
click at [743, 161] on div "for i in range ( 2 ) : boss . moveLeft ( )" at bounding box center [702, 301] width 303 height 338
type textarea "boss.moveLeft()"
click at [727, 164] on div "for i in range ( 2 ) : boss . moveLeft ( )" at bounding box center [702, 301] width 303 height 338
type textarea "boss.moveLeft(3)"
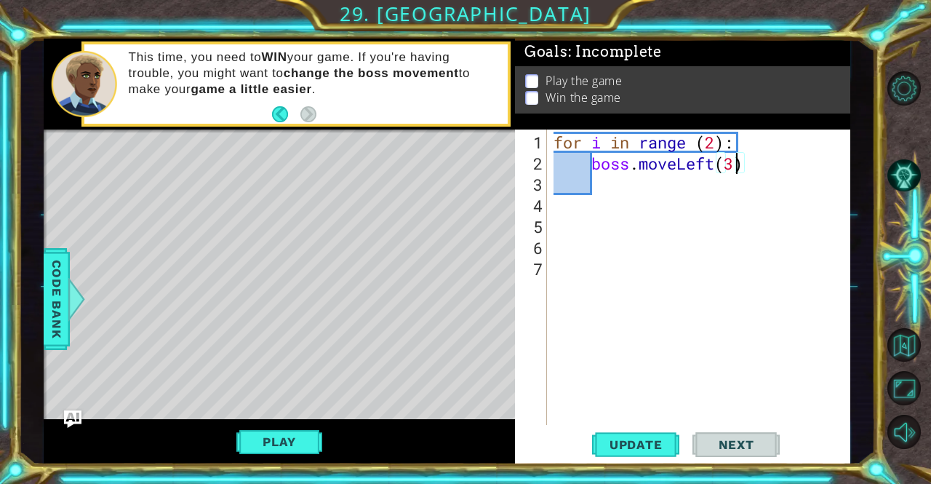
click at [770, 169] on div "for i in range ( 2 ) : boss . moveLeft ( 3 )" at bounding box center [702, 301] width 303 height 338
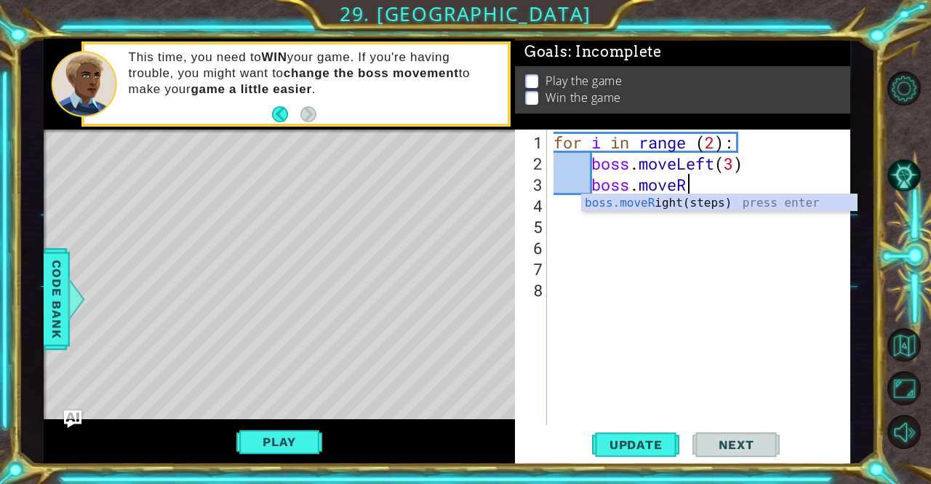
type textarea "boss.moveRi"
click at [746, 202] on div "boss.moveRi ght(steps) press enter" at bounding box center [719, 220] width 275 height 52
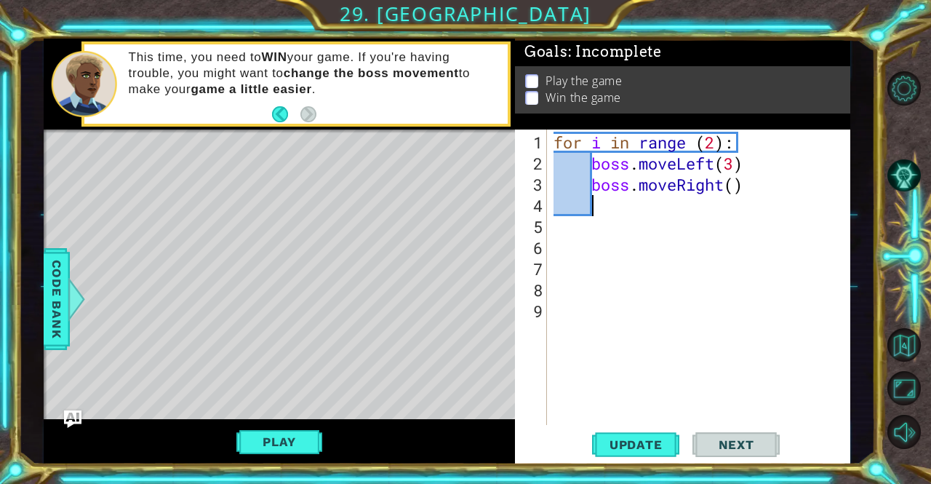
click at [637, 239] on div "for i in range ( 2 ) : boss . moveLeft ( 3 ) boss . moveRight ( )" at bounding box center [702, 301] width 303 height 338
click at [602, 272] on div "for i in range ( 2 ) : boss . moveLeft ( 3 ) boss . moveRight ( )" at bounding box center [702, 301] width 303 height 338
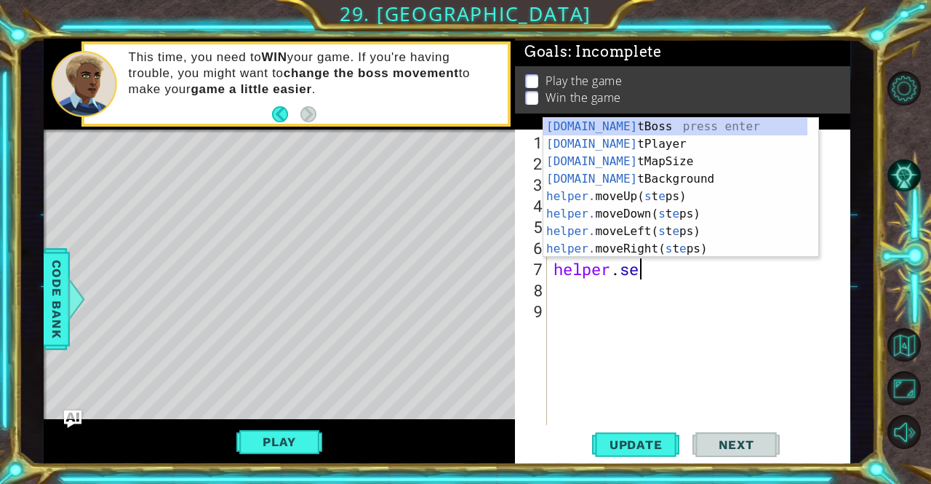
scroll to position [0, 4]
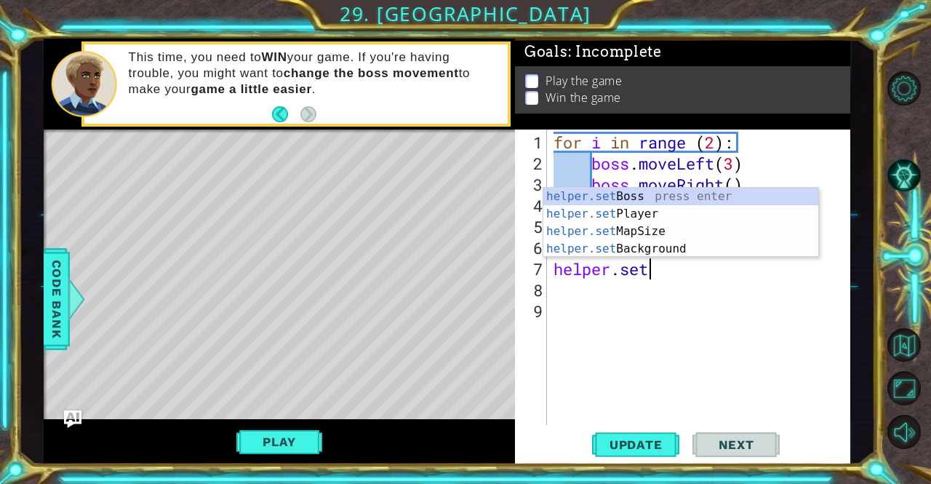
click at [699, 249] on div "helper.set Boss press enter helper.set Player press enter helper.set MapSize pr…" at bounding box center [680, 240] width 275 height 105
type textarea "helper.setBackground("crystal")"
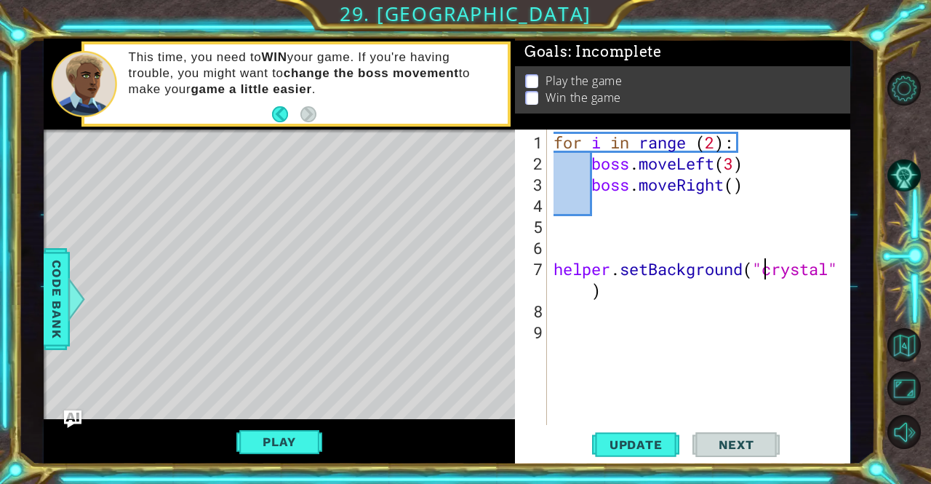
click at [613, 319] on div "for i in range ( 2 ) : boss . moveLeft ( 3 ) boss . moveRight ( ) helper . setB…" at bounding box center [702, 301] width 303 height 338
click at [586, 310] on div "for i in range ( 2 ) : boss . moveLeft ( 3 ) boss . moveRight ( ) helper . setB…" at bounding box center [702, 301] width 303 height 338
type textarea "for i in range (5):"
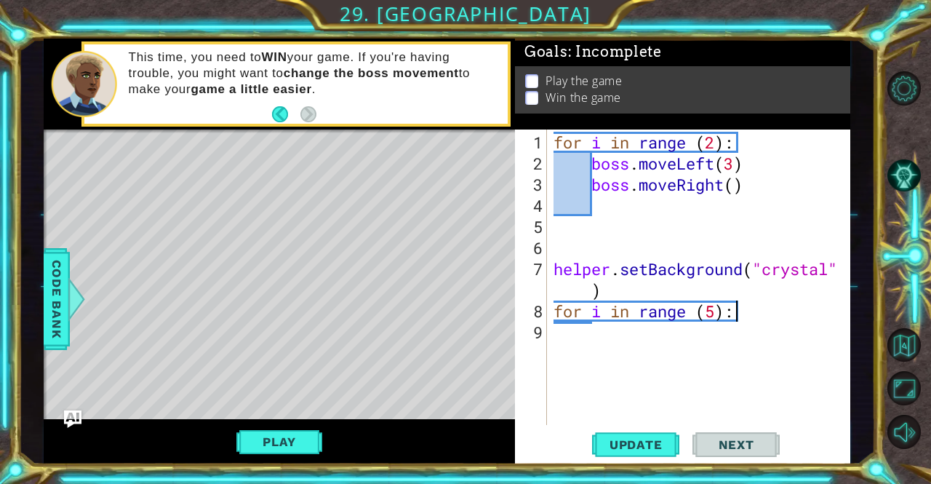
scroll to position [0, 1]
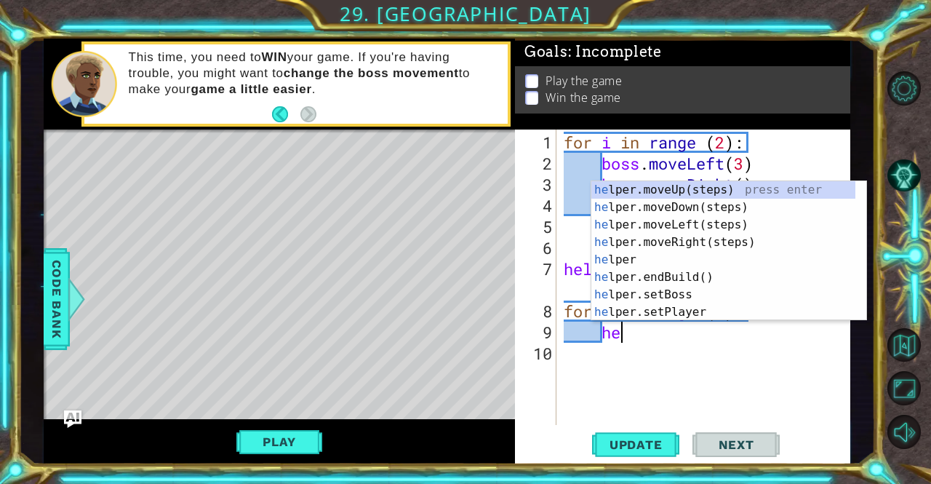
type textarea "hel"
click at [710, 244] on div "hel per.moveUp(steps) press enter hel per.moveDown(steps) press enter hel per.m…" at bounding box center [723, 268] width 264 height 175
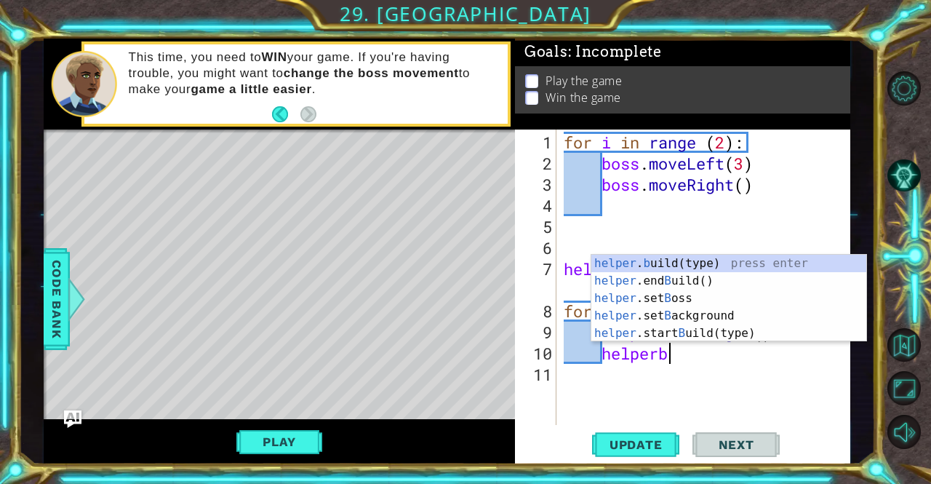
scroll to position [0, 4]
click at [725, 268] on div "helper . b uild(type) press enter helper .end B uild() press enter helper .set …" at bounding box center [728, 316] width 275 height 122
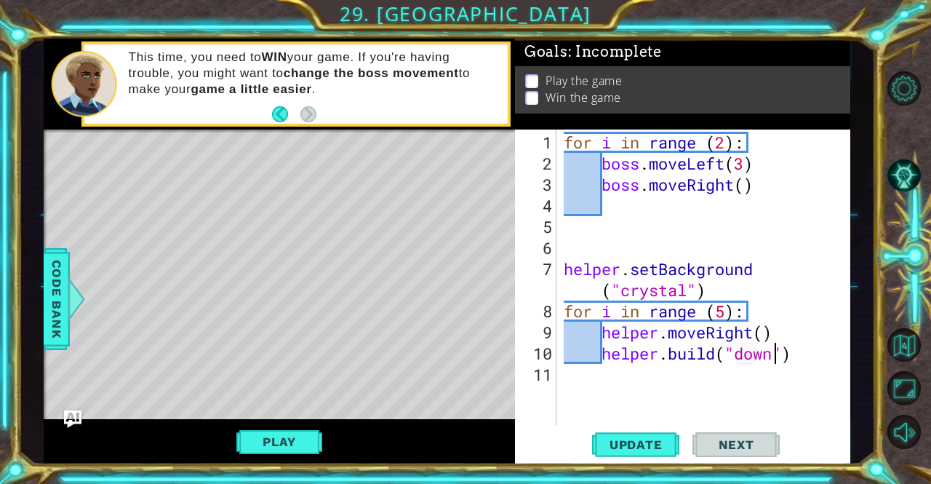
scroll to position [0, 9]
type textarea "[DOMAIN_NAME]("downArrow")"
click at [680, 384] on div "for i in range ( 2 ) : boss . moveLeft ( 3 ) boss . moveRight ( ) helper . setB…" at bounding box center [708, 301] width 294 height 338
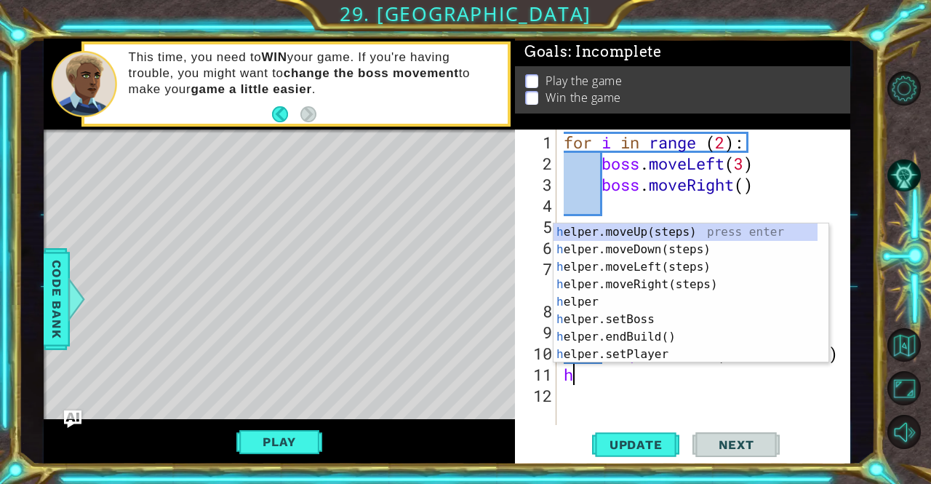
type textarea "hel"
click at [691, 254] on div "hel per.moveUp(steps) press enter hel per.moveDown(steps) press enter hel per.m…" at bounding box center [686, 310] width 264 height 175
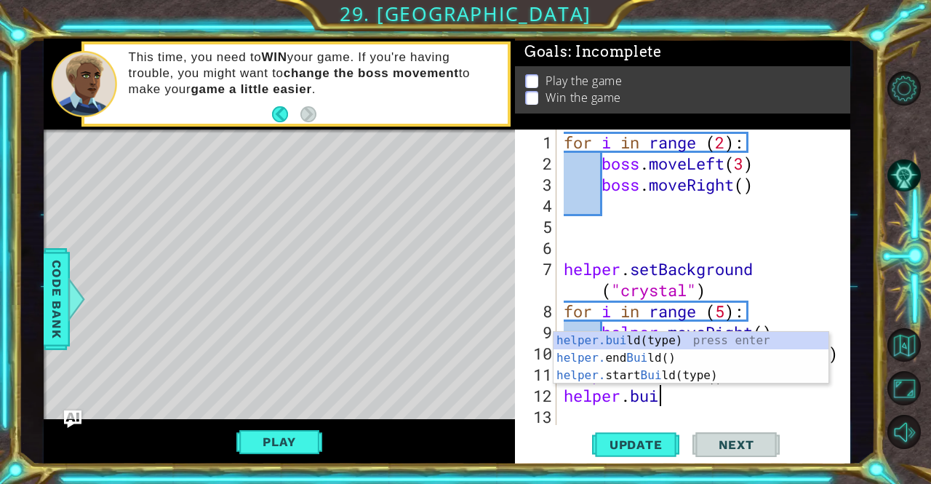
scroll to position [0, 4]
click at [705, 340] on div "helper.buil d(type) press enter helper. end Buil d() press enter helper. start …" at bounding box center [691, 375] width 275 height 87
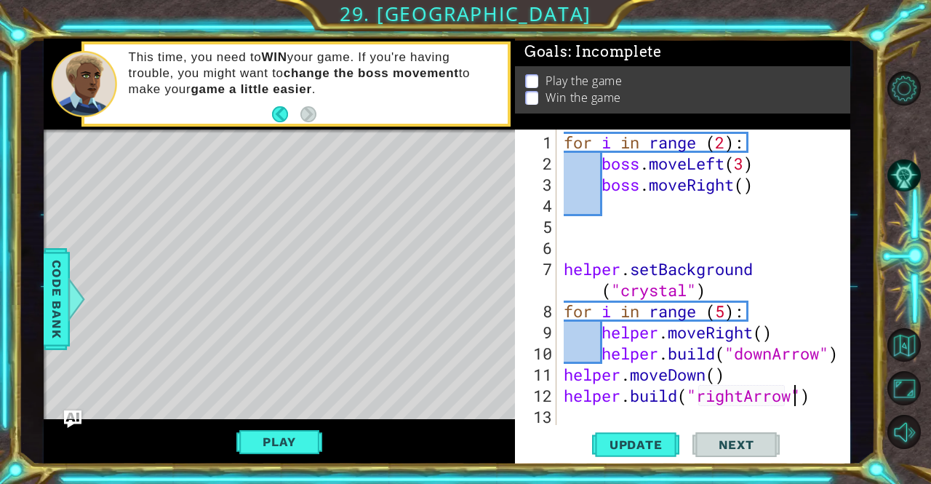
scroll to position [0, 10]
click at [644, 445] on span "Update" at bounding box center [636, 444] width 82 height 15
click at [270, 442] on button "Play" at bounding box center [278, 442] width 85 height 28
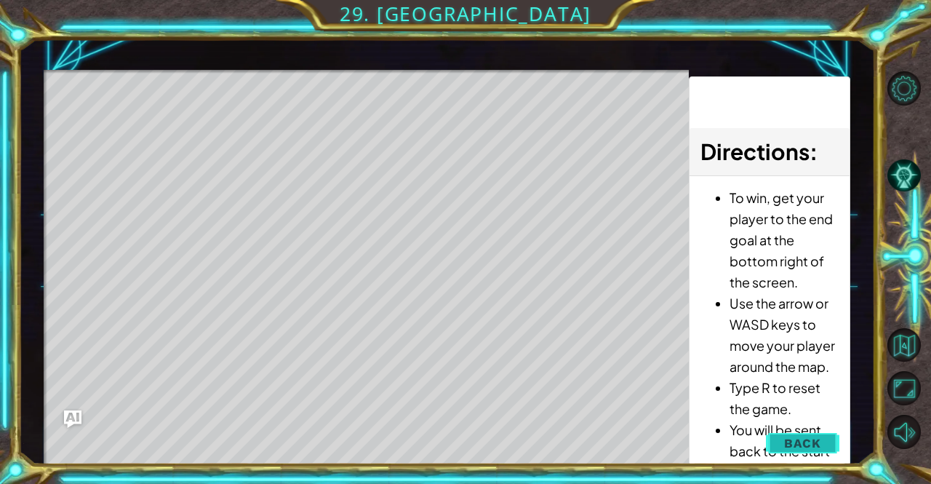
click at [802, 437] on span "Back" at bounding box center [802, 443] width 37 height 15
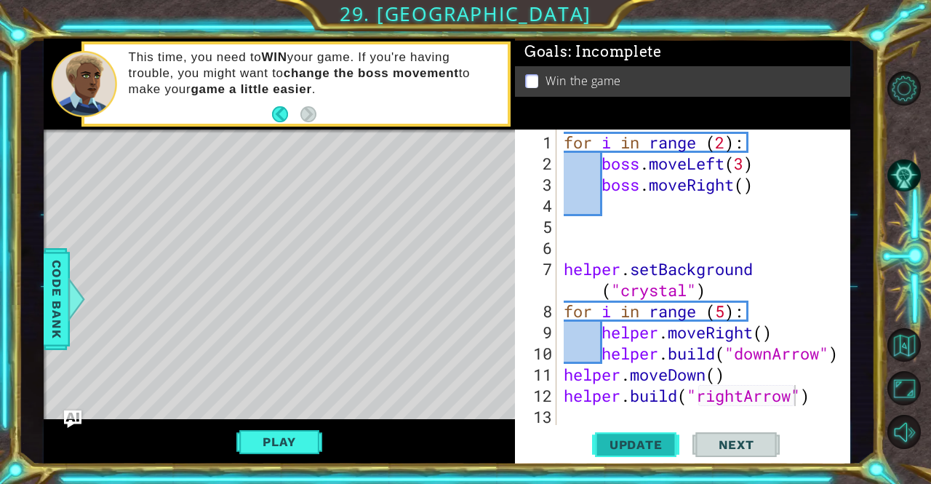
click at [646, 445] on span "Update" at bounding box center [636, 444] width 82 height 15
click at [747, 388] on div "for i in range ( 2 ) : boss . moveLeft ( 3 ) boss . moveRight ( ) helper . setB…" at bounding box center [708, 301] width 294 height 338
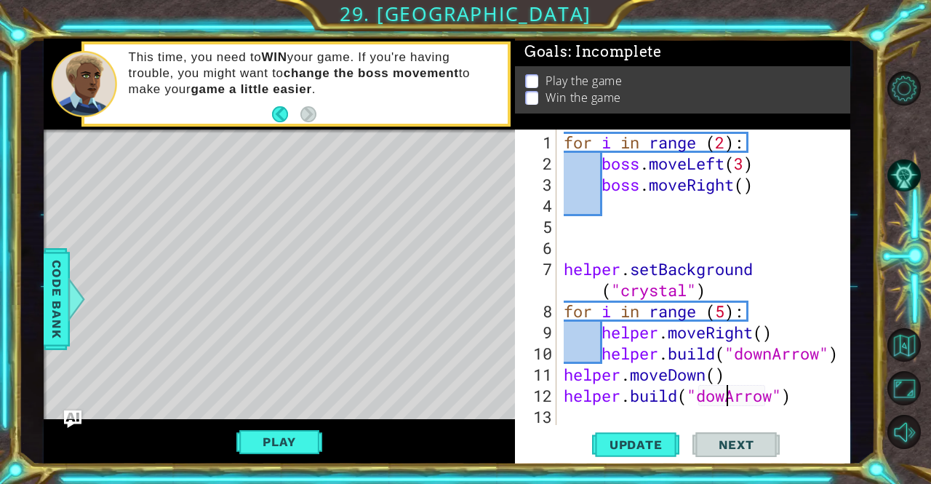
type textarea "[DOMAIN_NAME]("downArrow")"
click at [658, 414] on div "for i in range ( 2 ) : boss . moveLeft ( 3 ) boss . moveRight ( ) helper . setB…" at bounding box center [708, 301] width 294 height 338
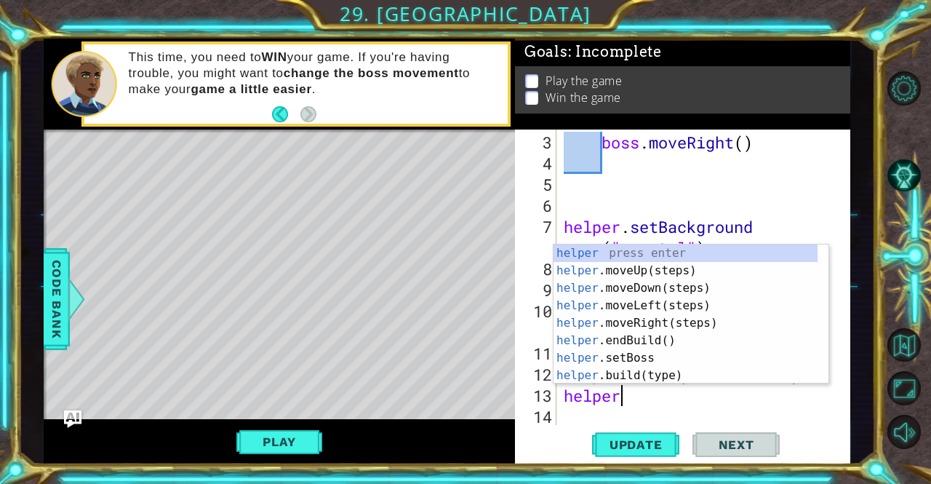
type textarea "helper."
click at [685, 268] on div "helper. moveUp(steps) press enter helper. moveDown(steps) press enter helper. m…" at bounding box center [686, 331] width 264 height 175
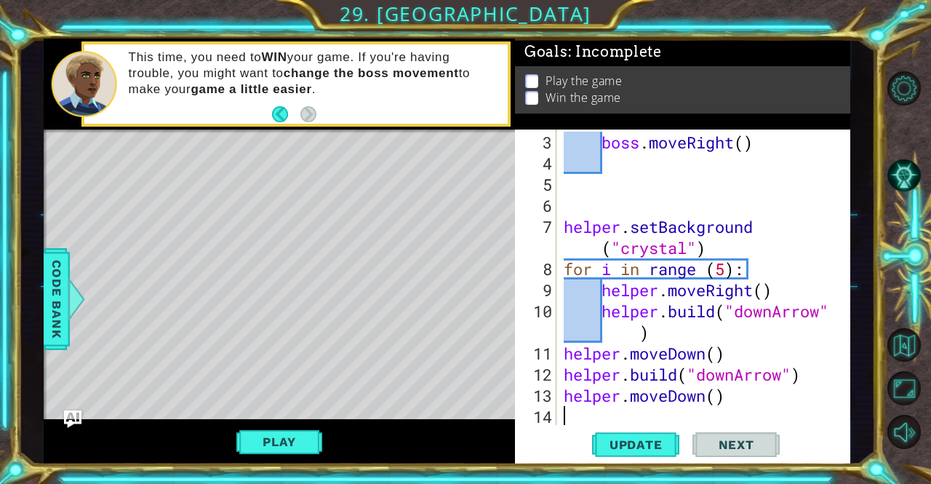
scroll to position [63, 0]
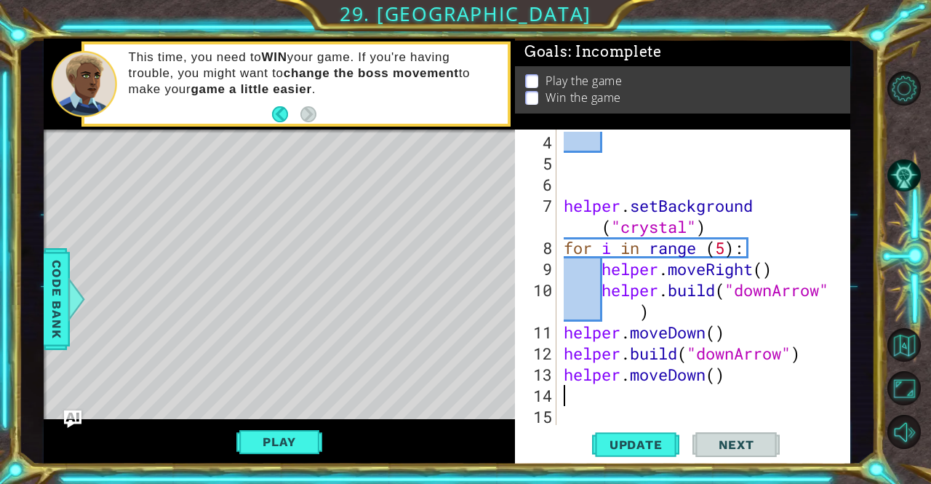
click at [667, 395] on div "helper . setBackground ( "crystal" ) for i in range ( 5 ) : helper . moveRight …" at bounding box center [702, 301] width 282 height 338
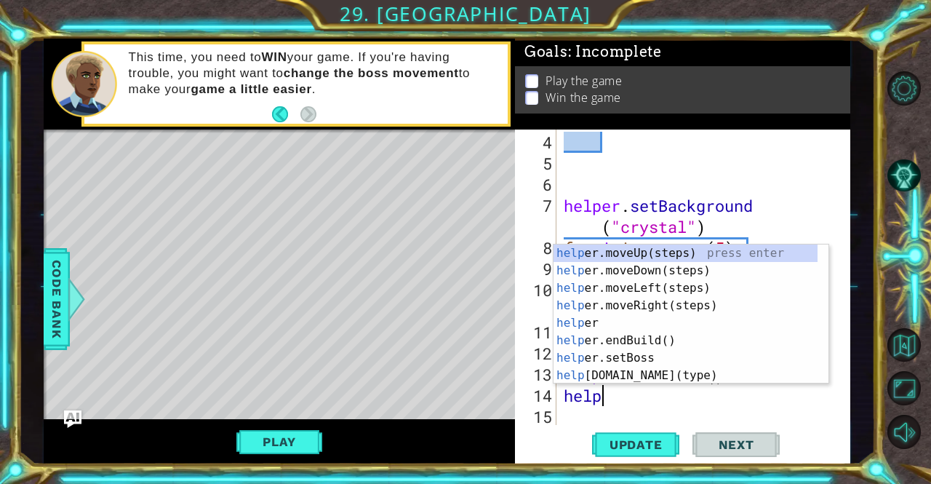
scroll to position [0, 1]
click at [668, 378] on div "helpe [PERSON_NAME]moveUp(steps) press enter helpe r.moveDown(steps) press ente…" at bounding box center [686, 331] width 264 height 175
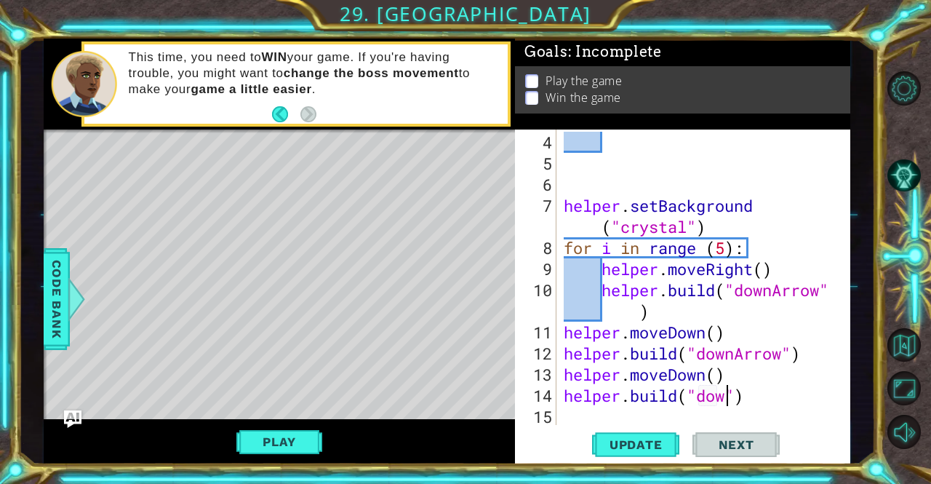
scroll to position [0, 8]
type textarea "[DOMAIN_NAME]("downArrow")"
click at [648, 419] on div "helper . setBackground ( "crystal" ) for i in range ( 5 ) : helper . moveRight …" at bounding box center [702, 301] width 282 height 338
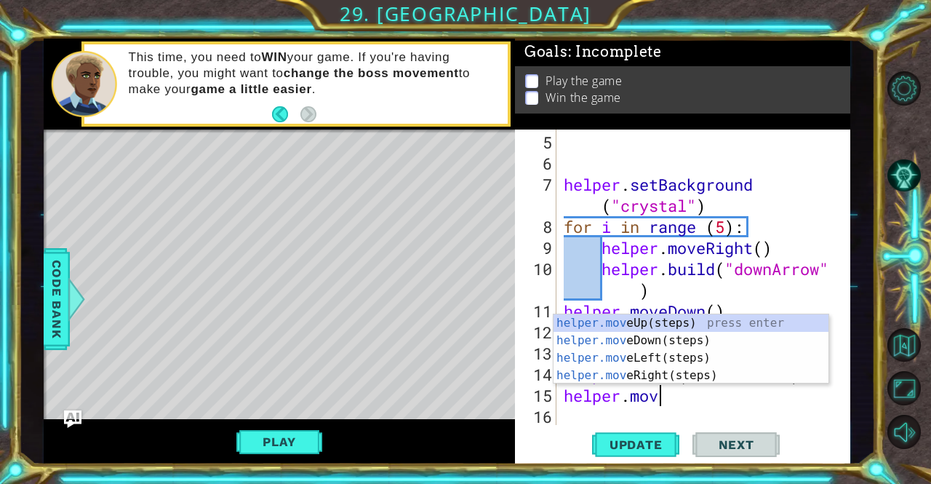
scroll to position [0, 4]
type textarea "helper.move"
click at [685, 343] on div "helper.move Up(steps) press enter helper.move Down(steps) press enter helper.mo…" at bounding box center [691, 366] width 275 height 105
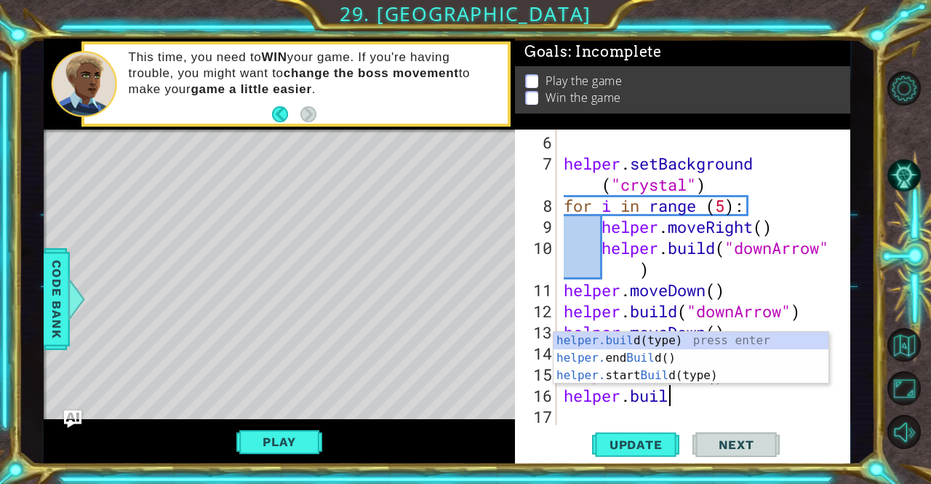
click at [683, 345] on div "helper.buil d(type) press enter helper. end Buil d() press enter helper. start …" at bounding box center [691, 375] width 275 height 87
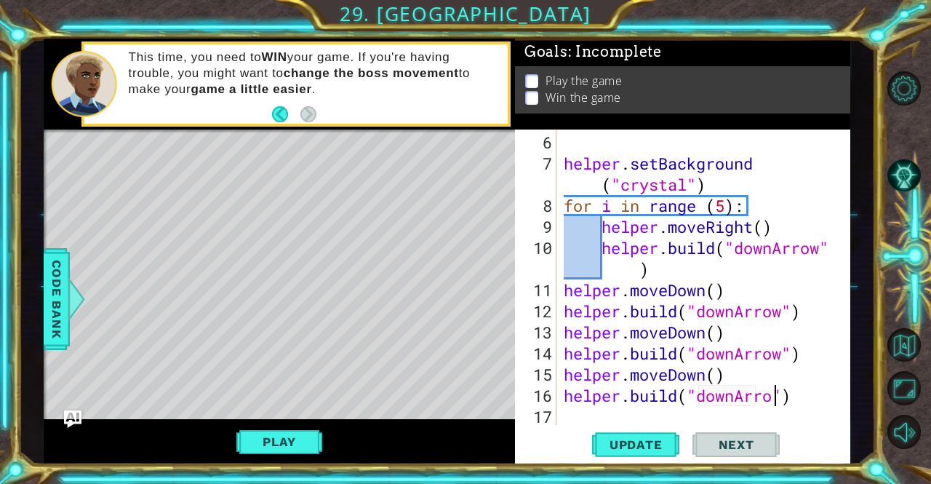
type textarea "[DOMAIN_NAME]("downArrow")"
click at [663, 412] on div "helper . setBackground ( "crystal" ) for i in range ( 5 ) : helper . moveRight …" at bounding box center [702, 301] width 282 height 338
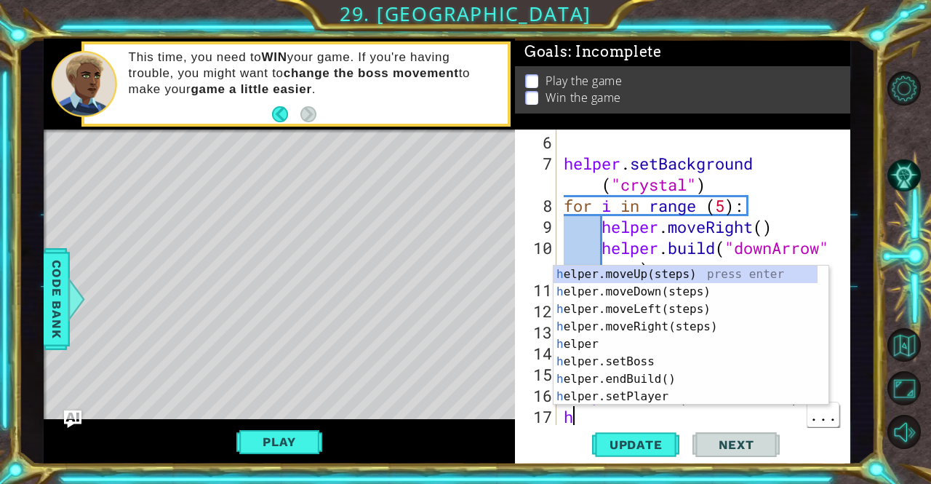
scroll to position [127, 0]
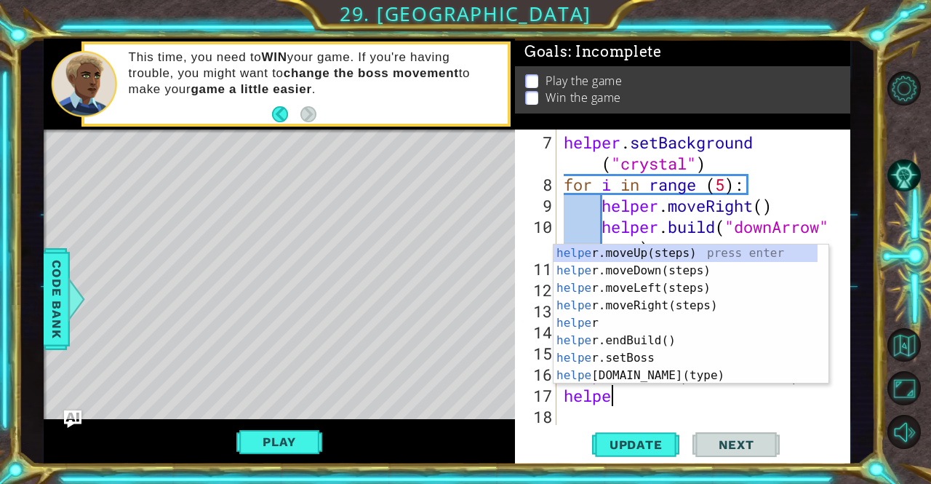
type textarea "helper"
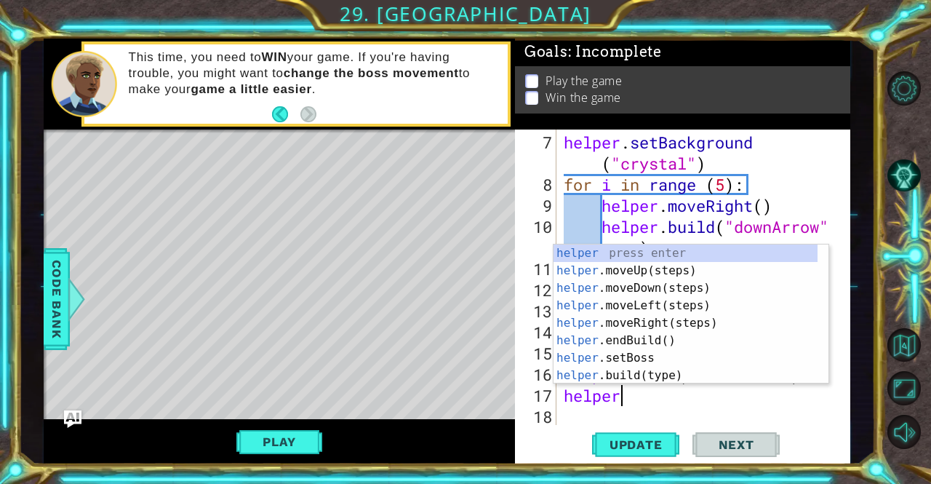
click at [672, 290] on div "helper press enter helper .moveUp(steps) press enter helper .moveDown(steps) pr…" at bounding box center [686, 331] width 264 height 175
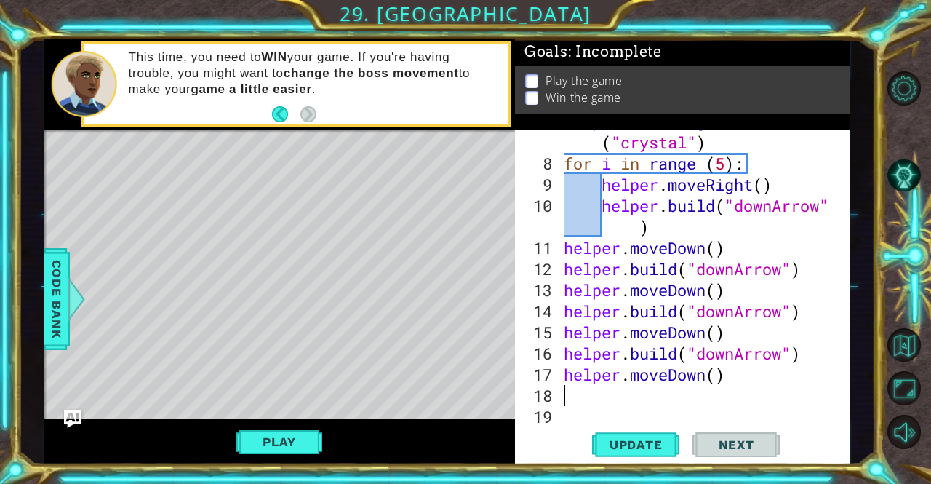
scroll to position [148, 0]
click at [646, 449] on span "Update" at bounding box center [636, 444] width 82 height 15
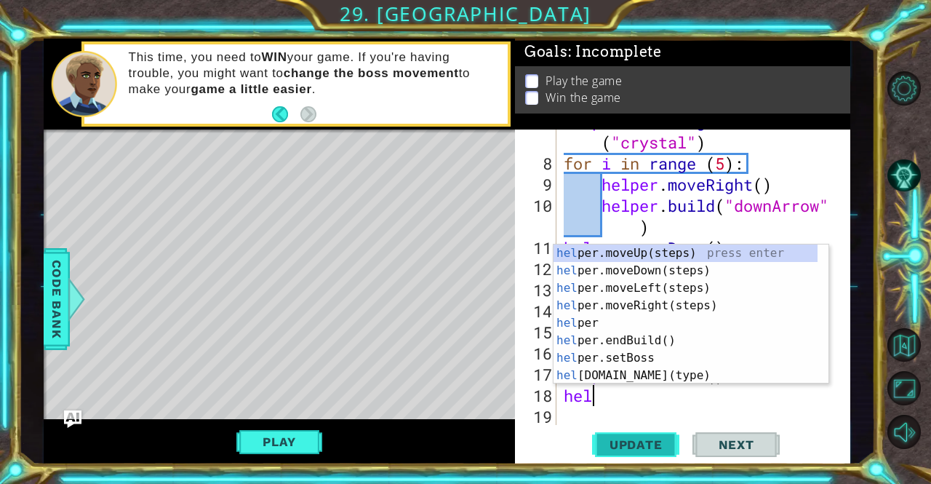
scroll to position [0, 1]
click at [676, 377] on div "helpe [PERSON_NAME]moveUp(steps) press enter helpe r.moveDown(steps) press ente…" at bounding box center [686, 331] width 264 height 175
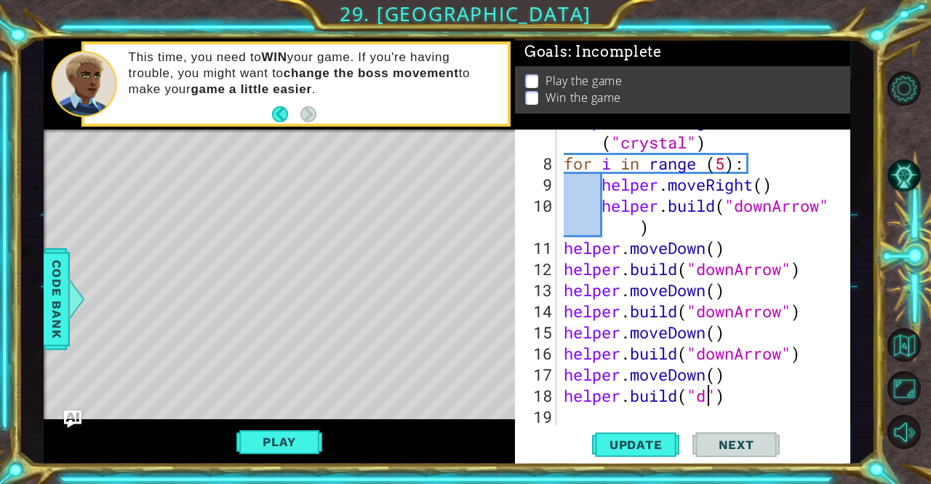
scroll to position [0, 7]
type textarea "[DOMAIN_NAME]("downArrow")"
click at [628, 416] on div "helper . setBackground ( "crystal" ) for i in range ( 5 ) : helper . moveRight …" at bounding box center [702, 290] width 282 height 359
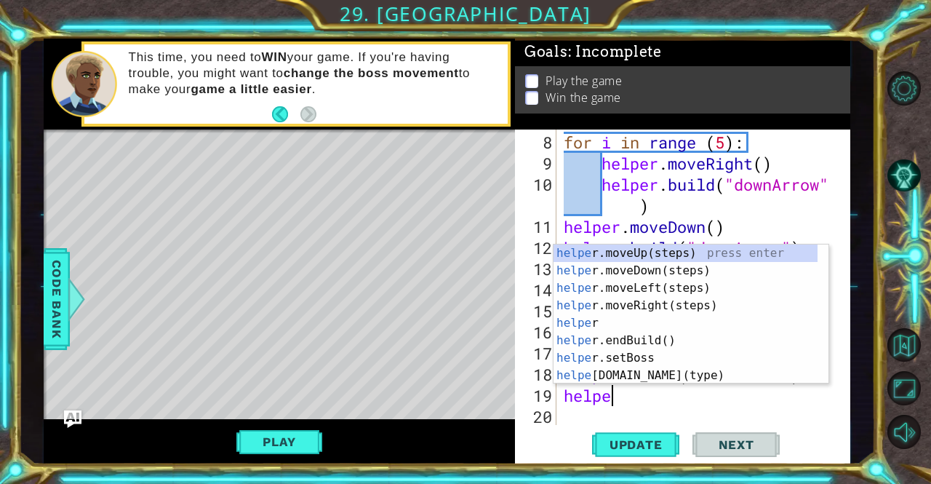
type textarea "helper"
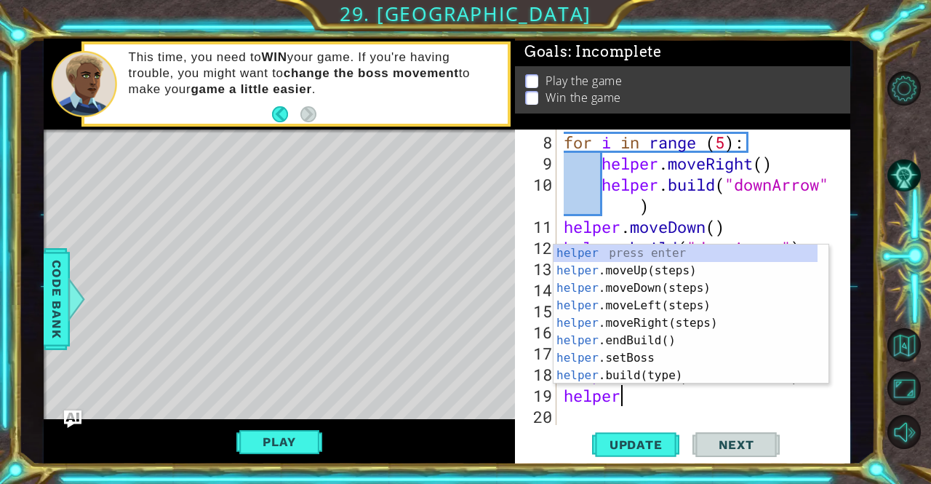
scroll to position [0, 1]
click at [681, 293] on div "helper press enter helper .moveUp(steps) press enter helper .moveDown(steps) pr…" at bounding box center [686, 331] width 264 height 175
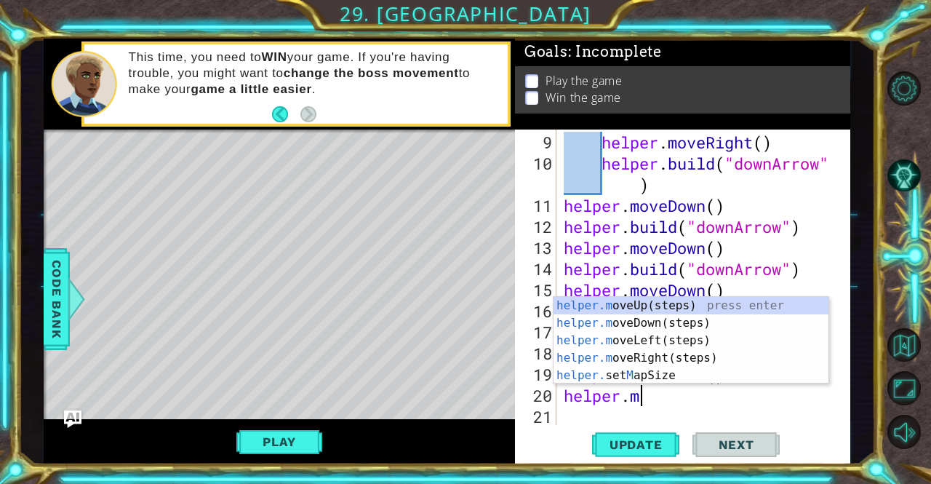
scroll to position [0, 0]
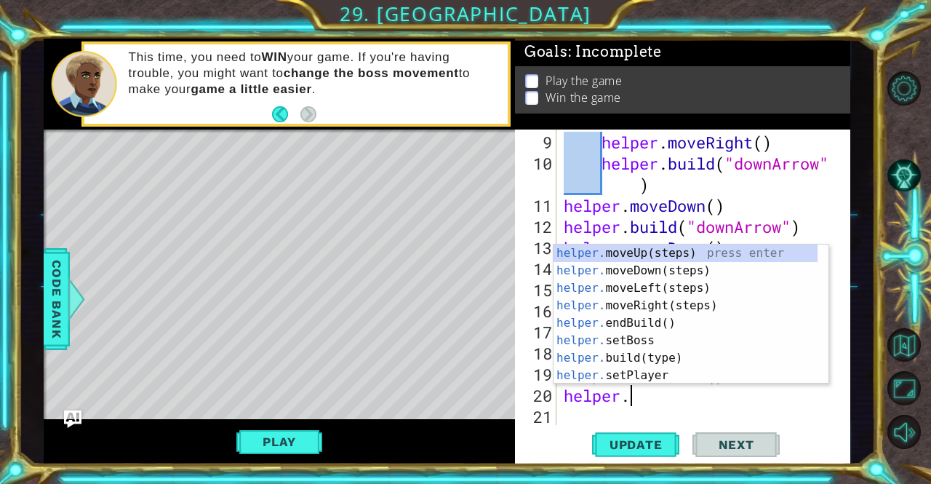
click at [656, 359] on div "helper. moveUp(steps) press enter helper. moveDown(steps) press enter helper. m…" at bounding box center [686, 331] width 264 height 175
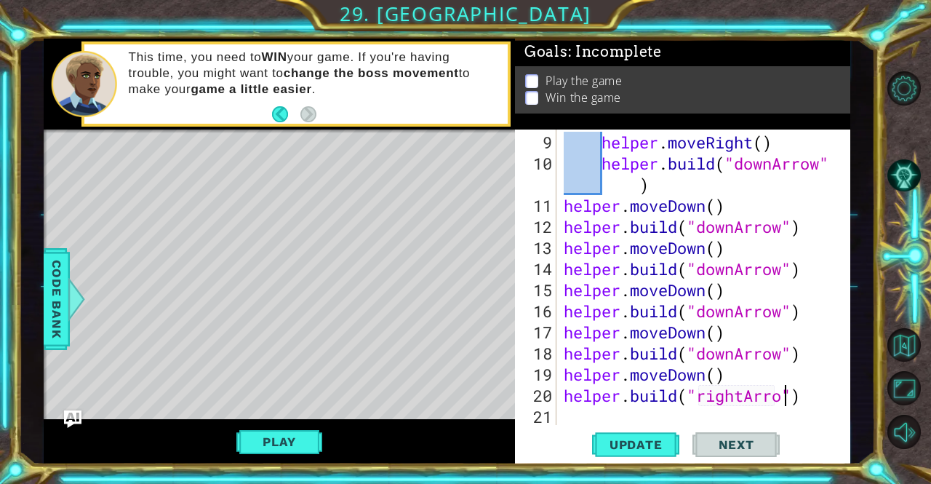
scroll to position [0, 10]
type textarea "[DOMAIN_NAME]("rightArrow")"
click at [642, 458] on button "Update" at bounding box center [635, 444] width 87 height 33
click at [650, 442] on span "Update" at bounding box center [636, 444] width 82 height 15
click at [263, 450] on button "Play" at bounding box center [278, 442] width 85 height 28
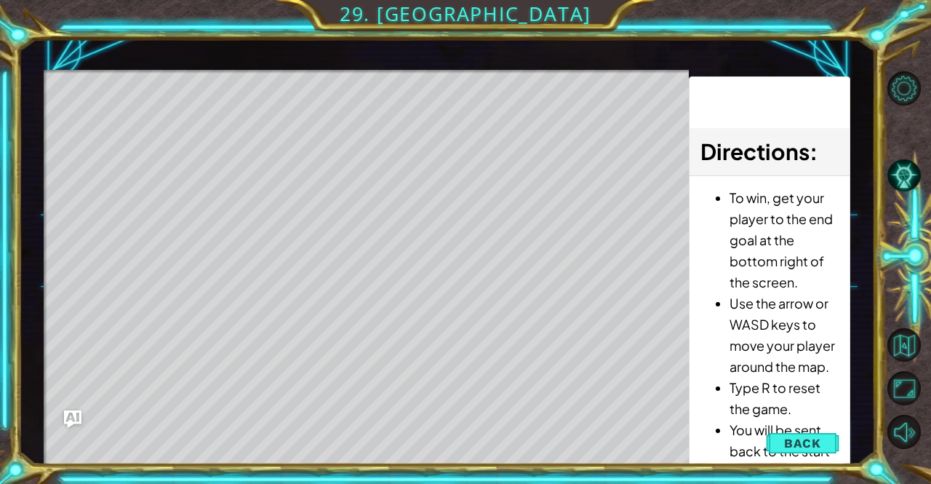
click at [110, 123] on div "Level Map" at bounding box center [380, 284] width 672 height 429
click at [105, 122] on div "Level Map" at bounding box center [380, 284] width 672 height 429
click at [826, 438] on button "Back" at bounding box center [802, 443] width 73 height 29
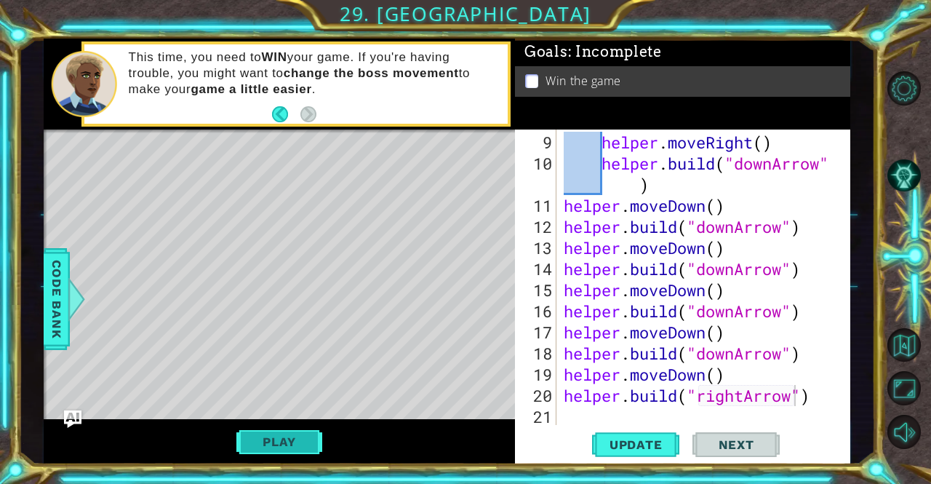
click at [266, 450] on button "Play" at bounding box center [278, 442] width 85 height 28
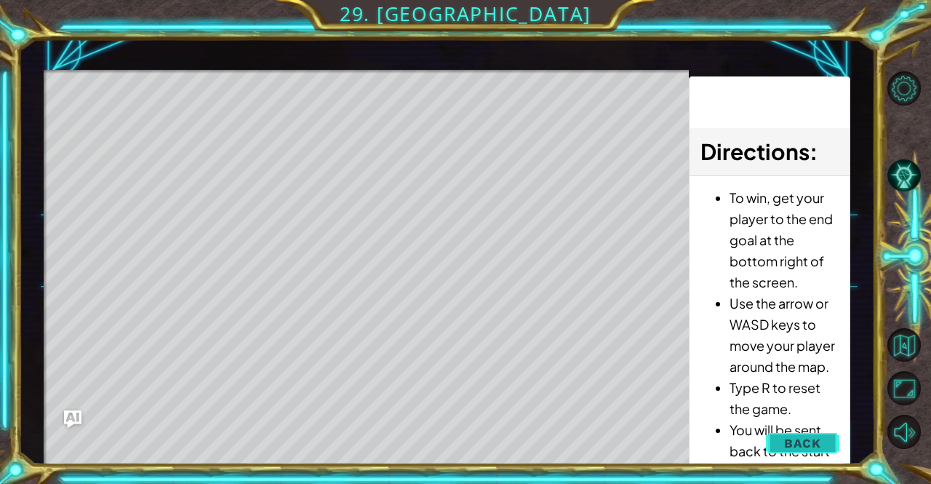
click at [805, 439] on span "Back" at bounding box center [802, 443] width 37 height 15
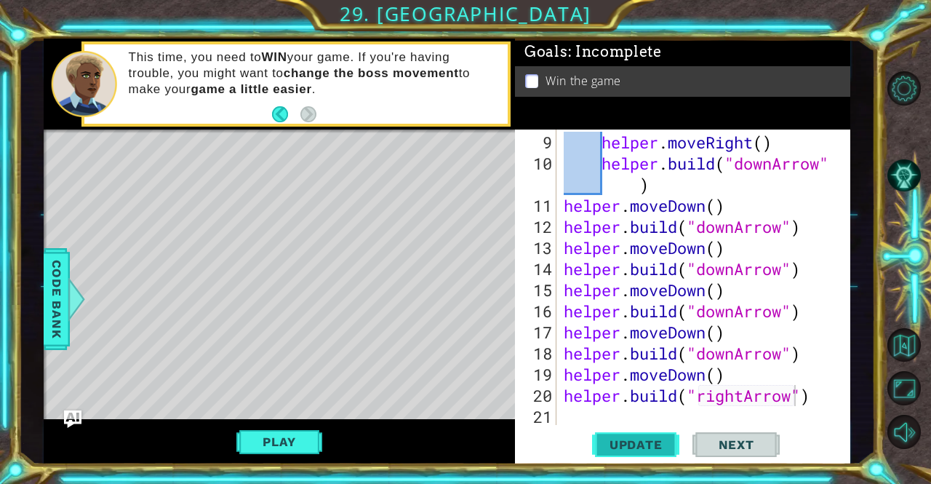
click at [661, 447] on span "Update" at bounding box center [636, 444] width 82 height 15
click at [656, 447] on span "Update" at bounding box center [636, 444] width 82 height 15
click at [675, 419] on div "helper . moveRight ( ) helper . build ( "downArrow" ) helper . moveDown ( ) hel…" at bounding box center [702, 301] width 282 height 338
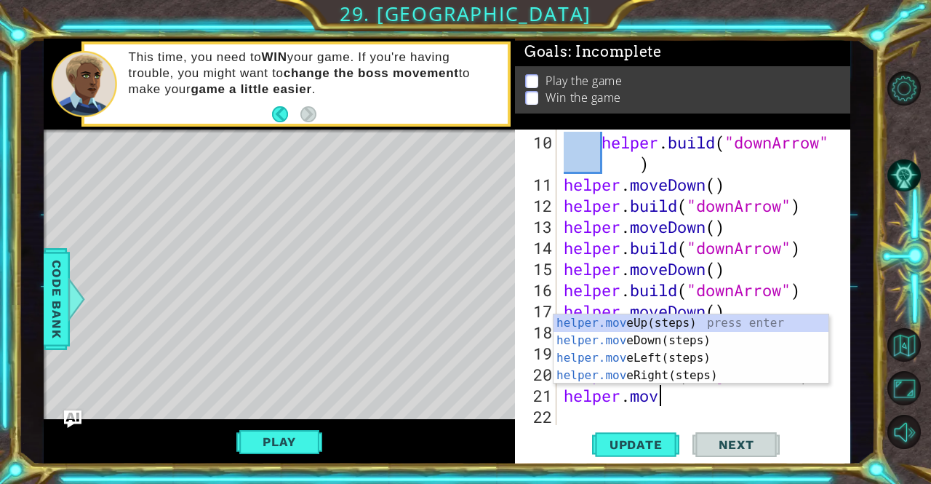
scroll to position [0, 4]
type textarea "helper.move"
click at [673, 377] on div "helper.move Up(steps) press enter helper.move Down(steps) press enter helper.mo…" at bounding box center [691, 366] width 275 height 105
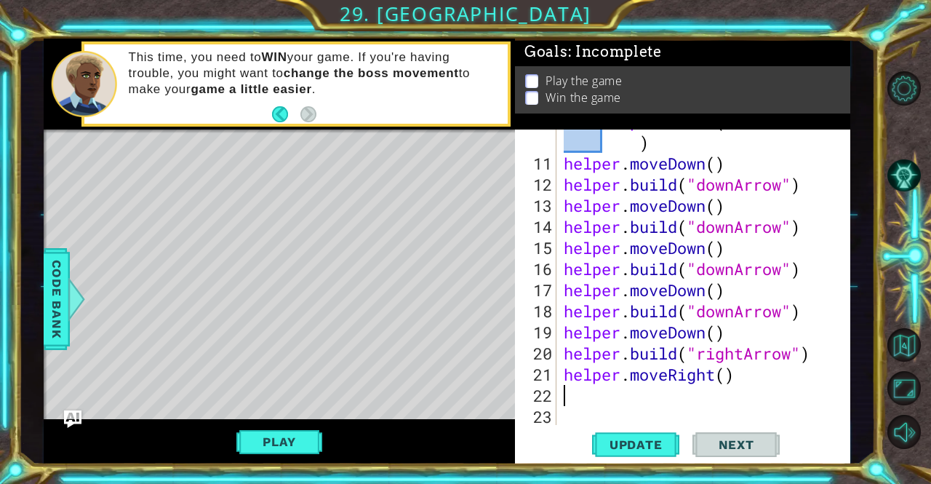
scroll to position [232, 0]
click at [652, 450] on span "Update" at bounding box center [636, 444] width 82 height 15
click at [278, 445] on button "Play" at bounding box center [278, 442] width 85 height 28
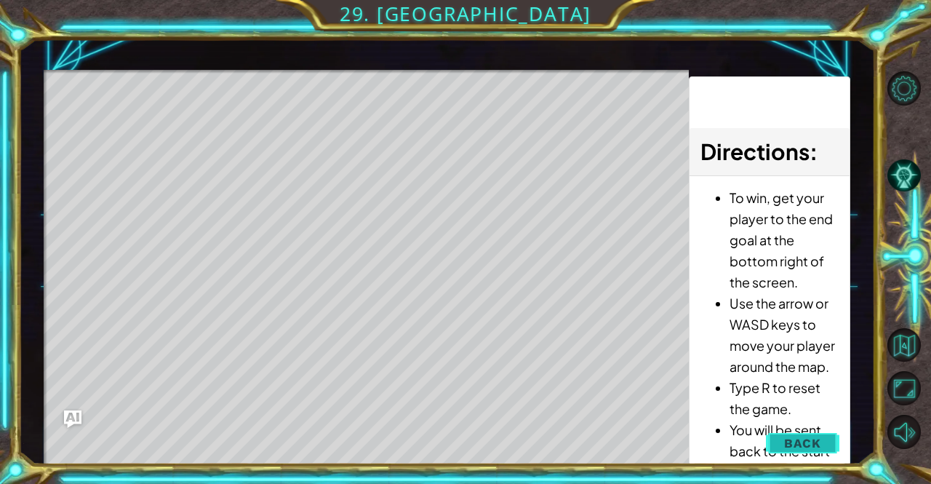
click at [816, 440] on span "Back" at bounding box center [802, 443] width 37 height 15
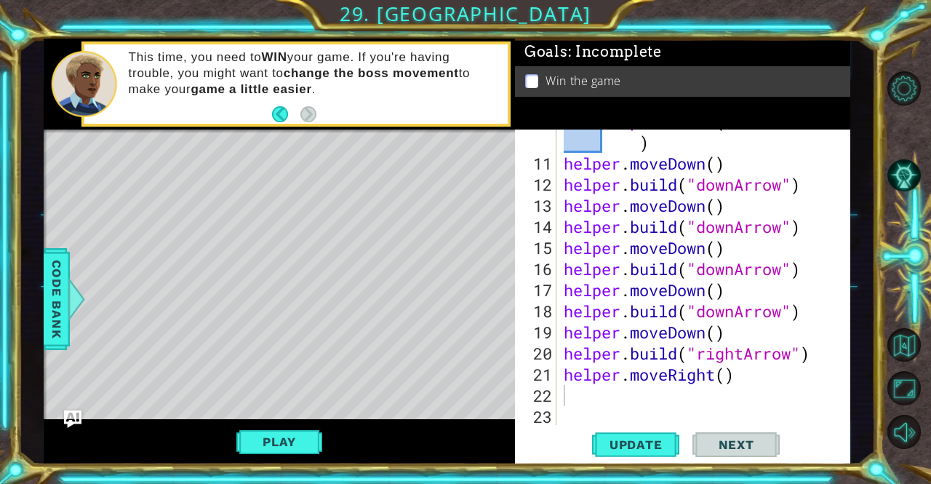
click at [754, 392] on div "helper . build ( "downArrow" ) helper . moveDown ( ) helper . build ( "downArro…" at bounding box center [702, 290] width 282 height 359
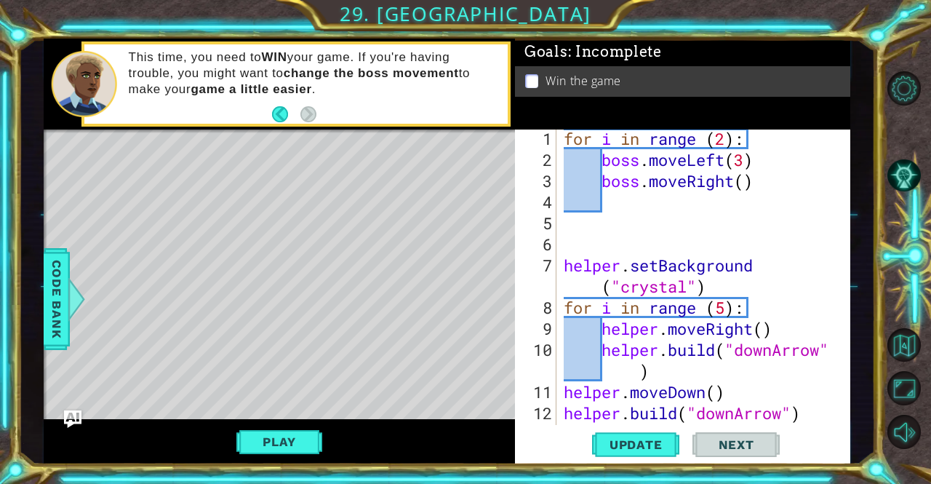
scroll to position [4, 0]
click at [724, 164] on div "for i in range ( 2 ) : boss . moveLeft ( 3 ) boss . moveRight ( ) helper . setB…" at bounding box center [702, 297] width 282 height 338
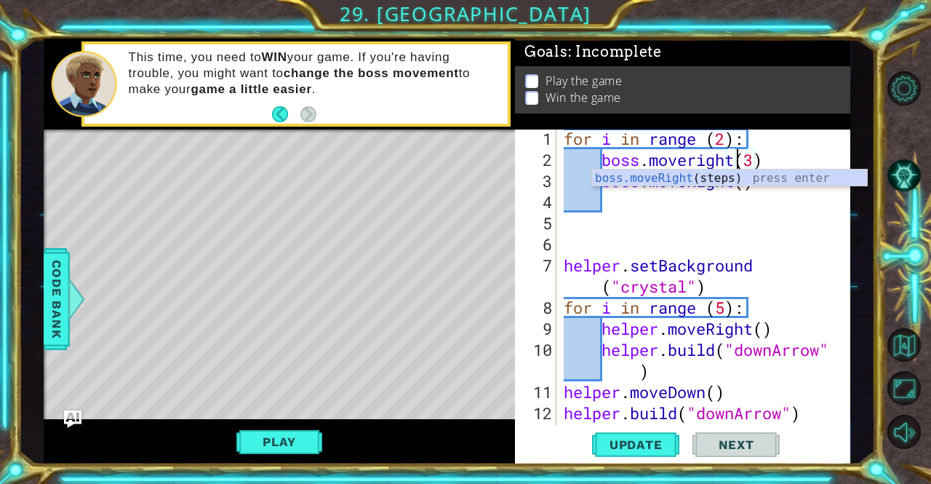
scroll to position [0, 8]
click at [641, 438] on span "Update" at bounding box center [636, 444] width 82 height 15
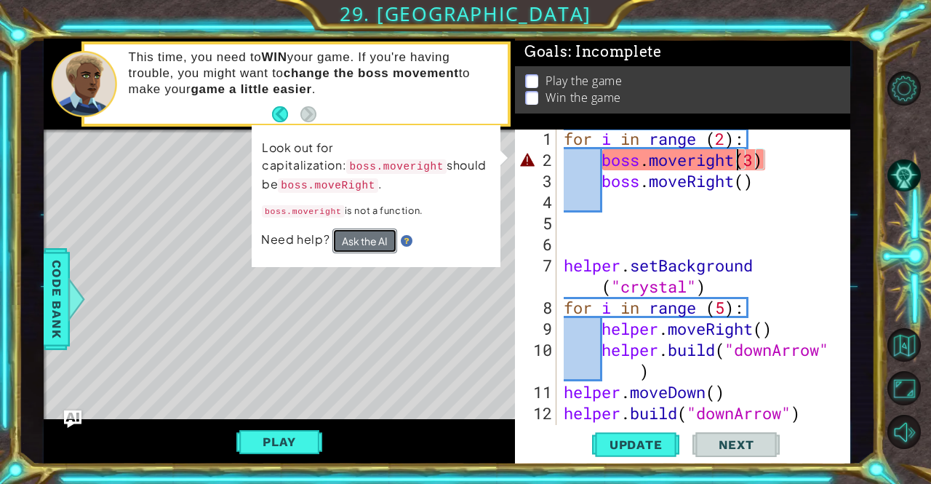
click at [372, 245] on button "Ask the AI" at bounding box center [364, 240] width 65 height 25
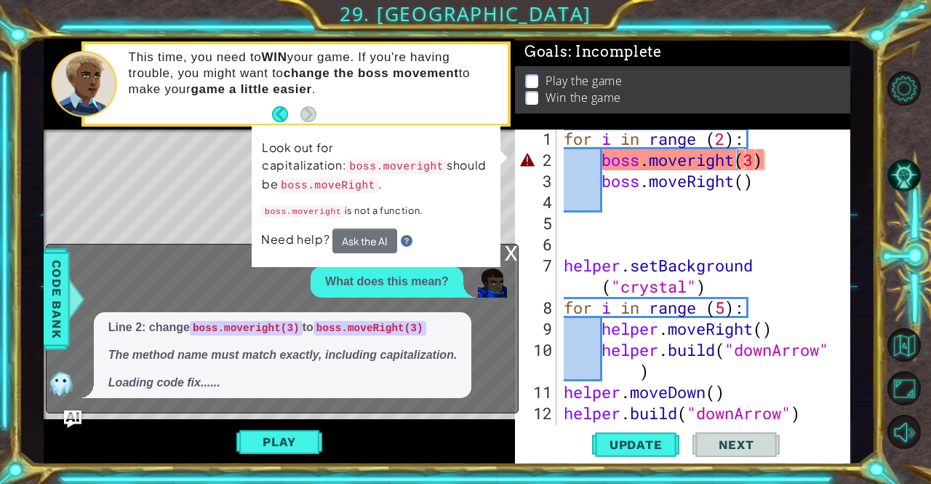
click at [134, 187] on div "Level Map" at bounding box center [380, 343] width 672 height 429
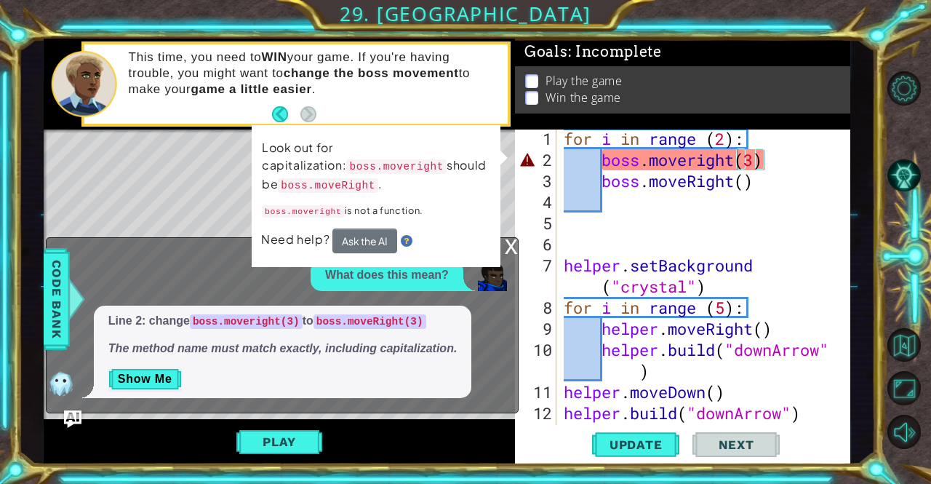
click at [708, 153] on div "for i in range ( 2 ) : boss . moveright ( 3 ) boss . moveRight ( ) helper . set…" at bounding box center [702, 297] width 282 height 338
click at [704, 163] on div "for i in range ( 2 ) : boss . moveright ( 3 ) boss . moveRight ( ) helper . set…" at bounding box center [702, 297] width 282 height 338
click at [696, 161] on div "for i in range ( 2 ) : boss . moveright ( 3 ) boss . moveRight ( ) helper . set…" at bounding box center [702, 297] width 282 height 338
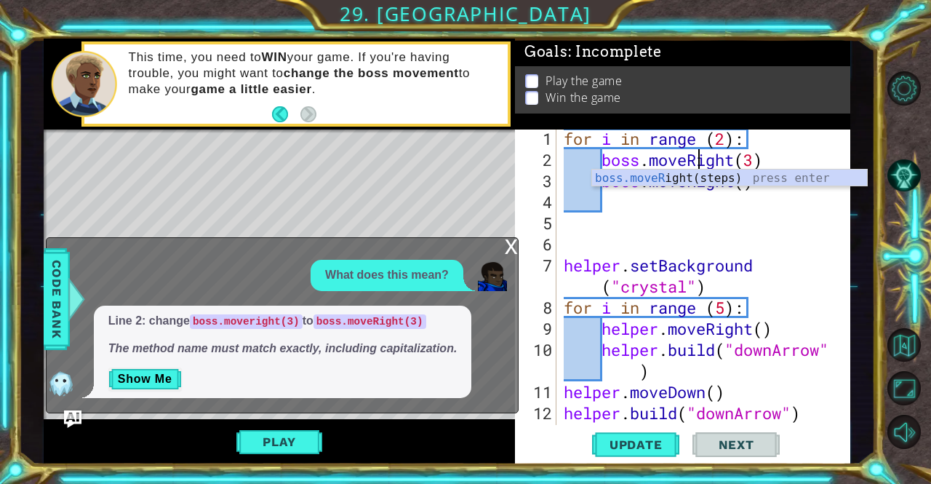
scroll to position [0, 7]
click at [626, 439] on span "Update" at bounding box center [636, 444] width 82 height 15
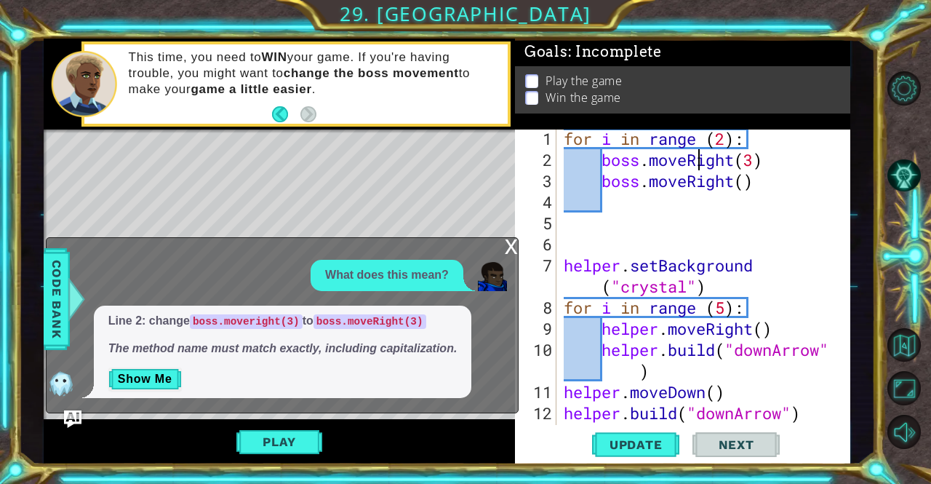
click at [517, 247] on div "x" at bounding box center [511, 245] width 13 height 15
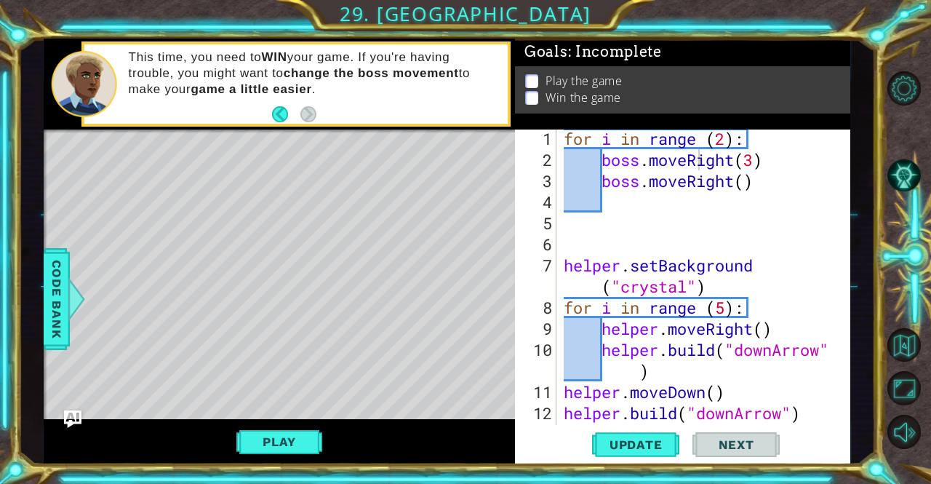
click at [572, 142] on div "for i in range ( 2 ) : boss . moveRight ( 3 ) boss . moveRight ( ) helper . set…" at bounding box center [702, 297] width 282 height 338
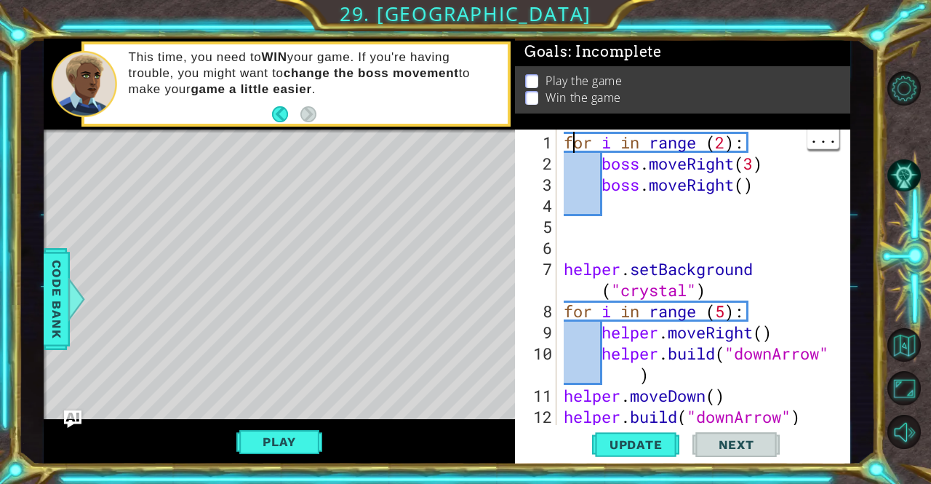
scroll to position [0, 0]
drag, startPoint x: 557, startPoint y: 141, endPoint x: 800, endPoint y: 394, distance: 350.9
click at [800, 394] on div "for i in range (2): 1 2 3 4 5 6 7 8 9 10 11 12 13 for i in range ( 2 ) : boss .…" at bounding box center [681, 276] width 332 height 295
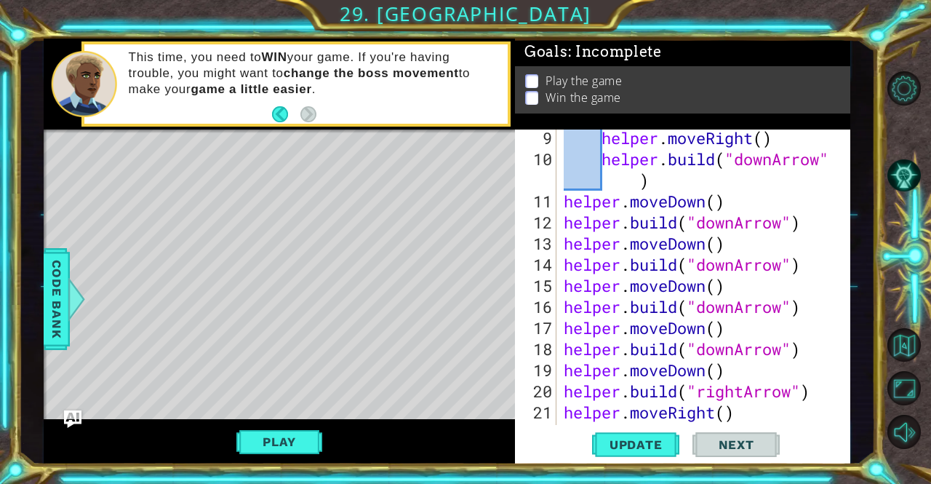
scroll to position [232, 0]
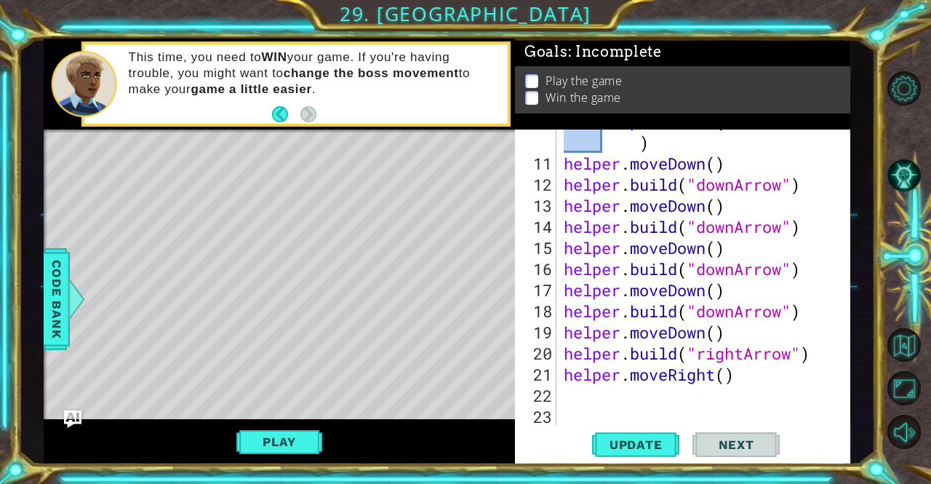
drag, startPoint x: 558, startPoint y: 380, endPoint x: 672, endPoint y: 299, distance: 140.3
click at [672, 299] on div "fr i in range (2): 10 11 12 13 14 15 16 17 18 19 20 21 22 23 helper . build ( "…" at bounding box center [681, 276] width 332 height 295
click at [750, 377] on div "helper . build ( "downArrow" ) helper . moveDown ( ) helper . build ( "downArro…" at bounding box center [702, 290] width 282 height 359
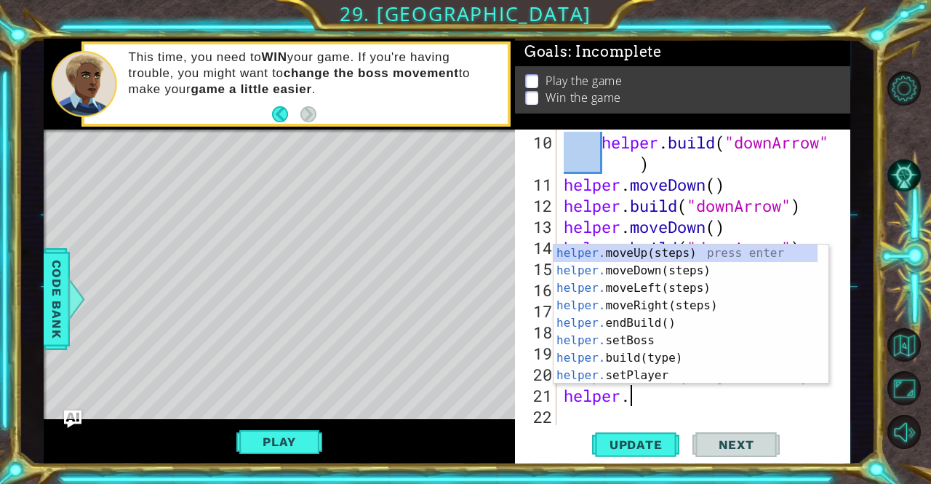
scroll to position [0, 1]
type textarea "h"
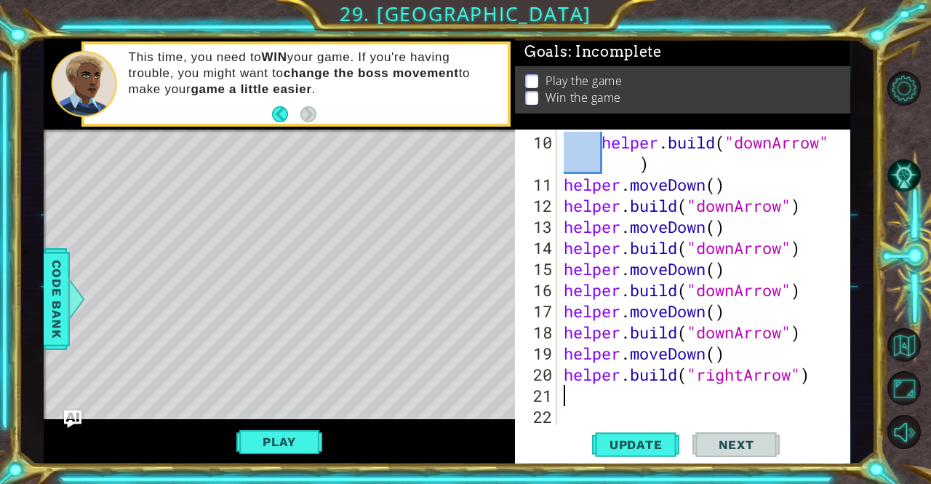
scroll to position [0, 0]
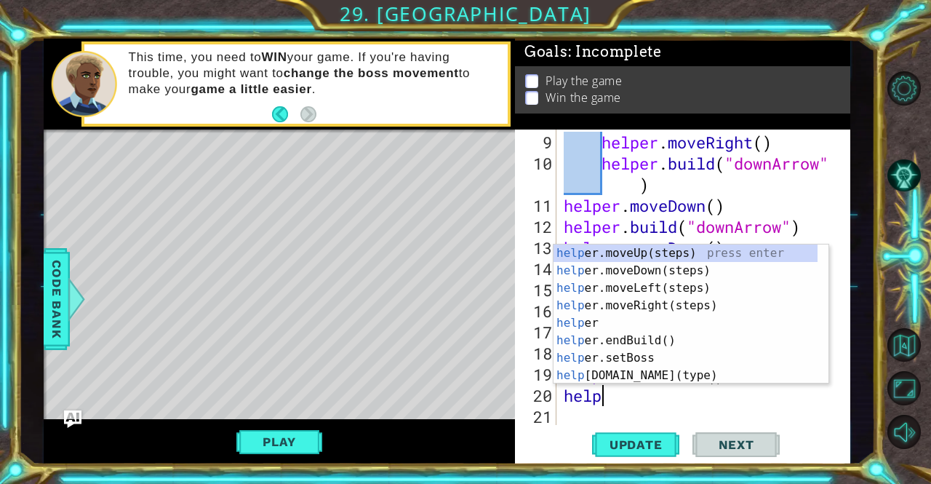
type textarea "h"
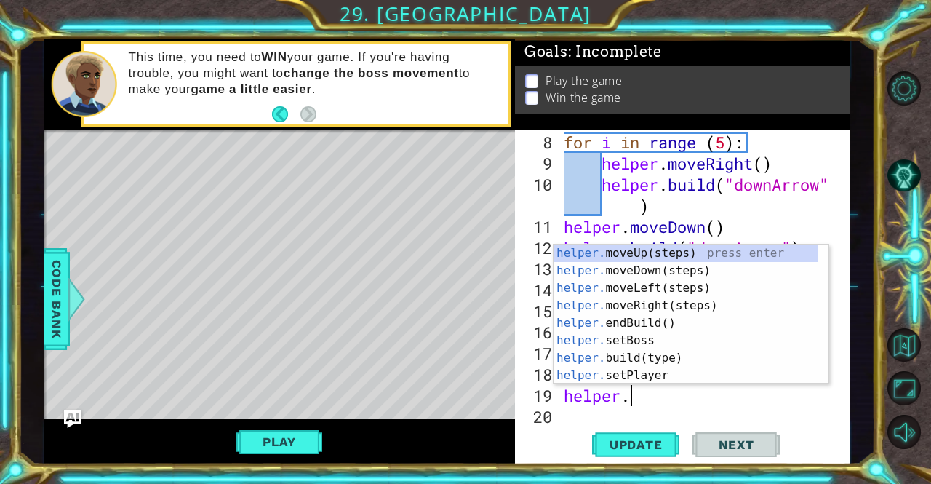
type textarea "h"
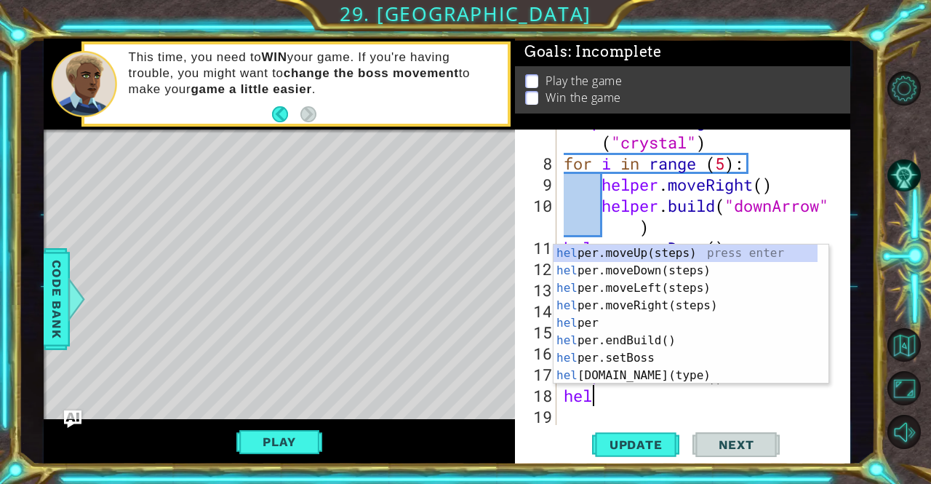
type textarea "h"
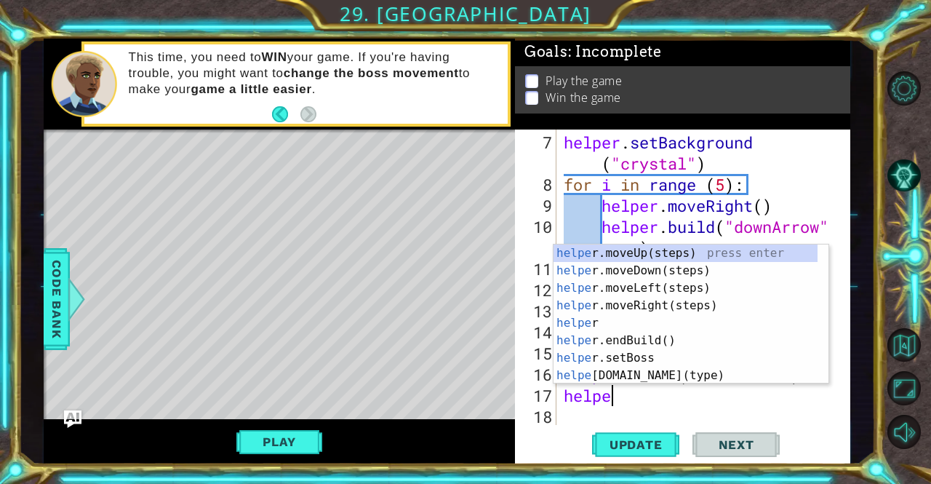
type textarea "h"
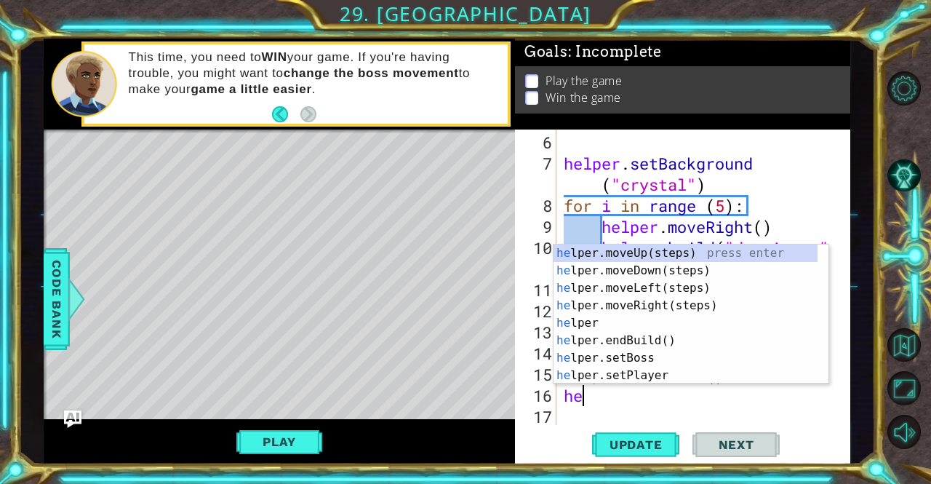
type textarea "h"
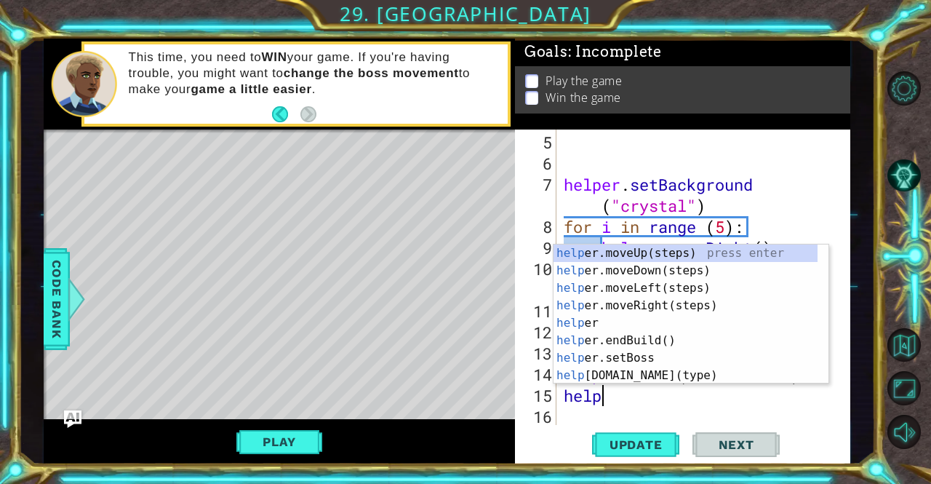
type textarea "h"
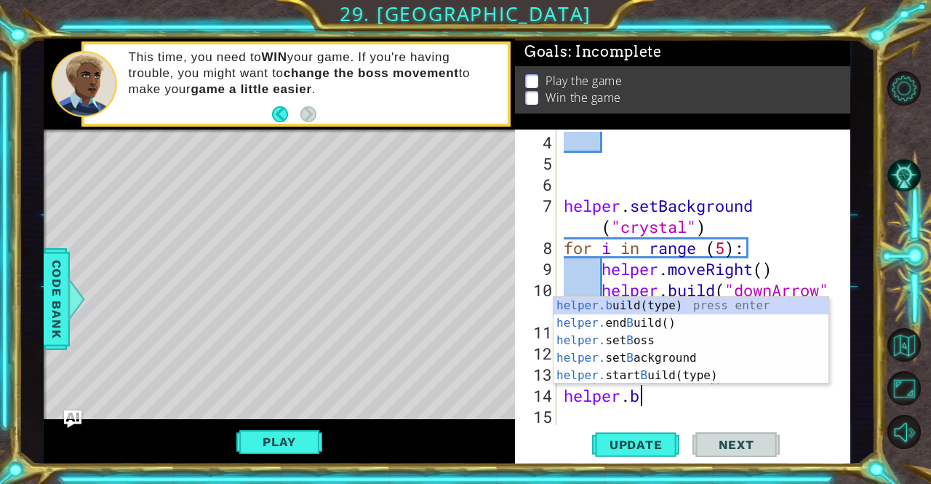
type textarea "h"
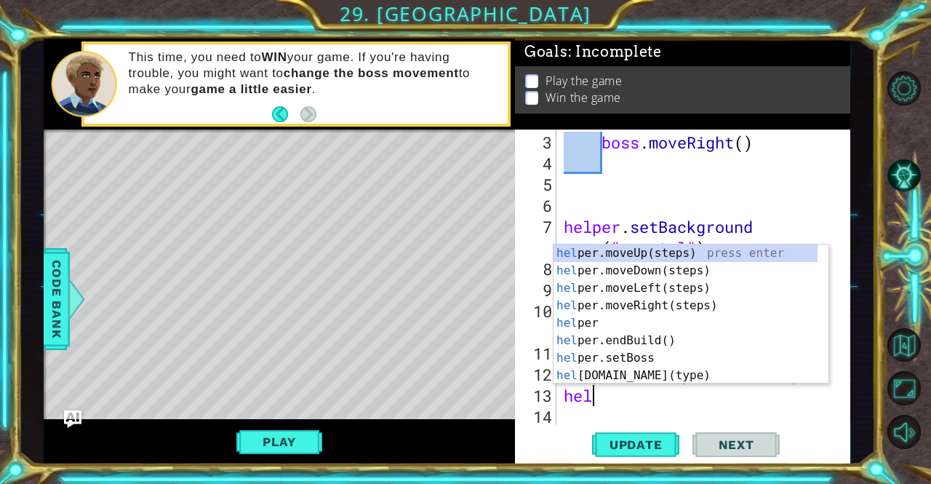
type textarea "h"
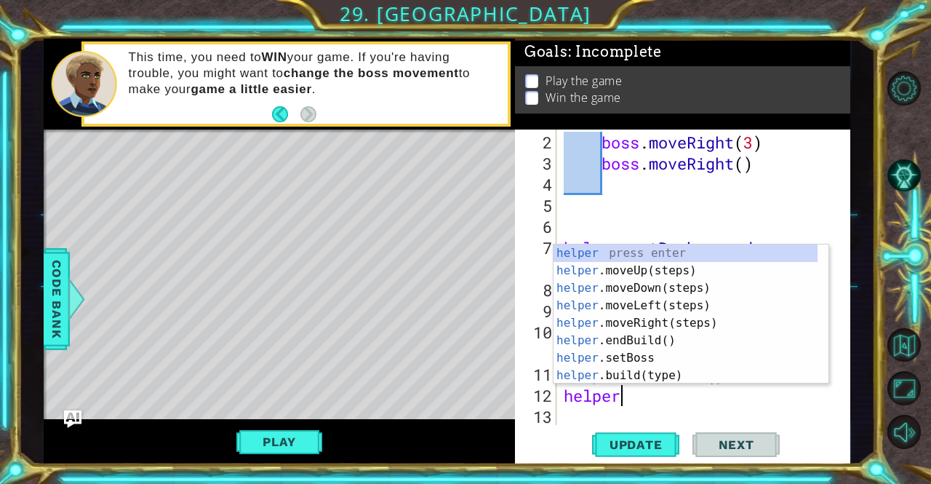
type textarea "h"
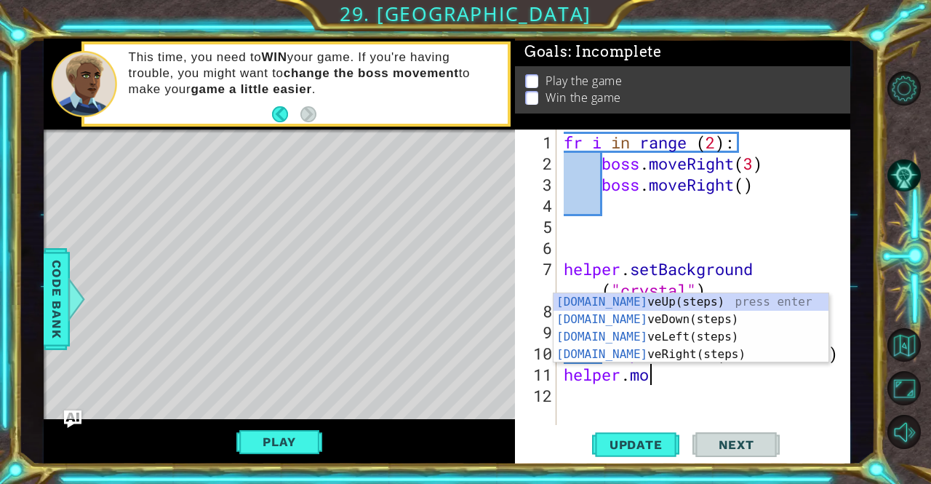
type textarea "h"
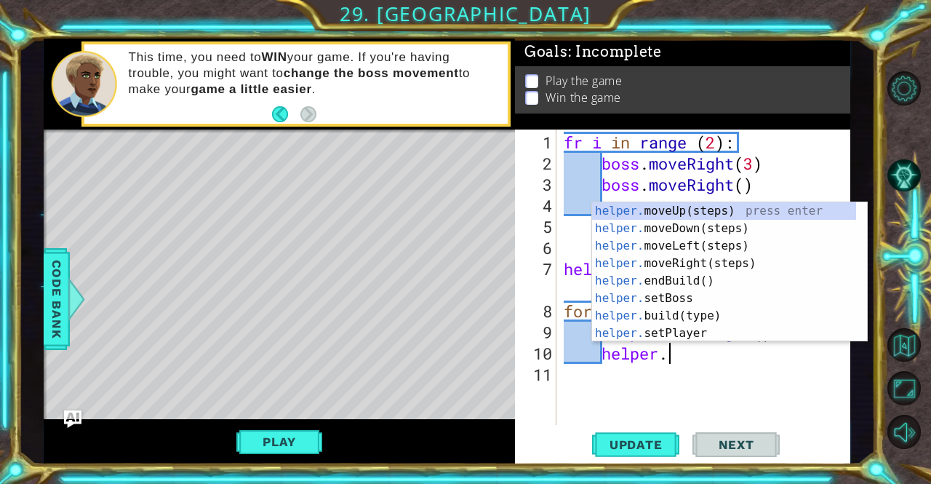
type textarea "h"
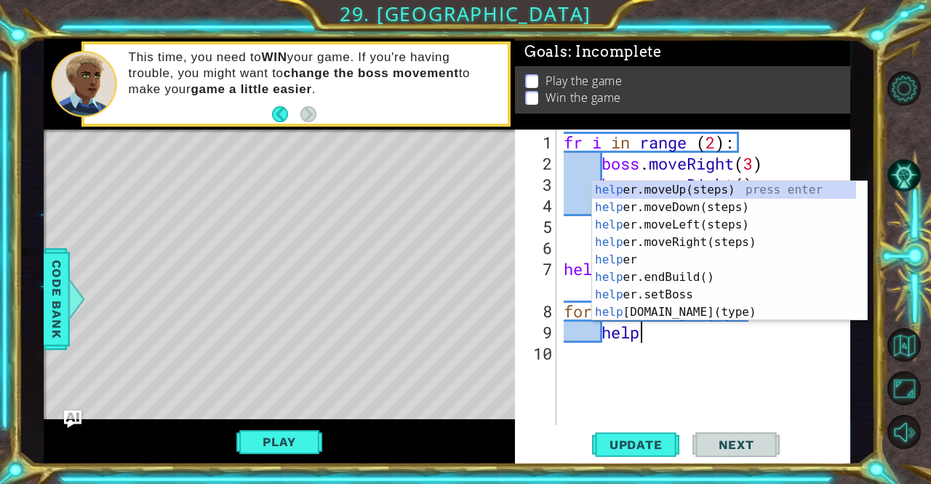
type textarea "h"
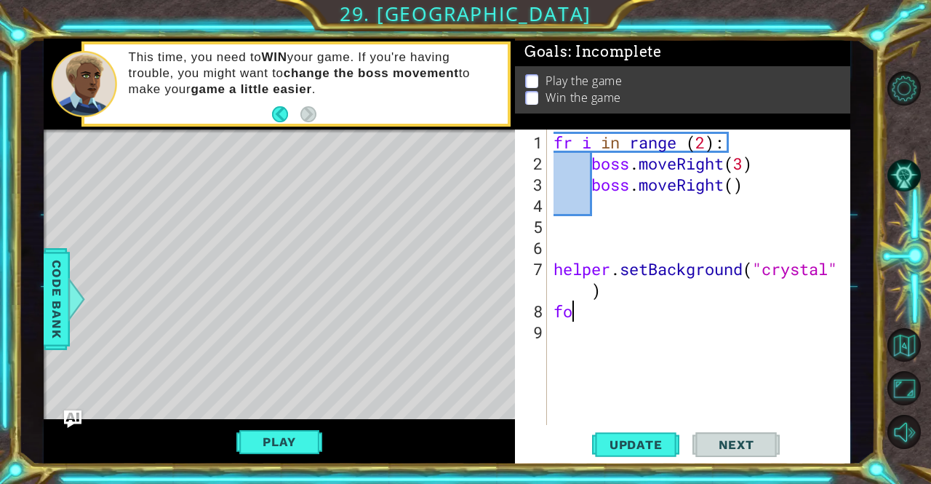
type textarea "f"
click at [639, 458] on button "Update" at bounding box center [635, 444] width 87 height 33
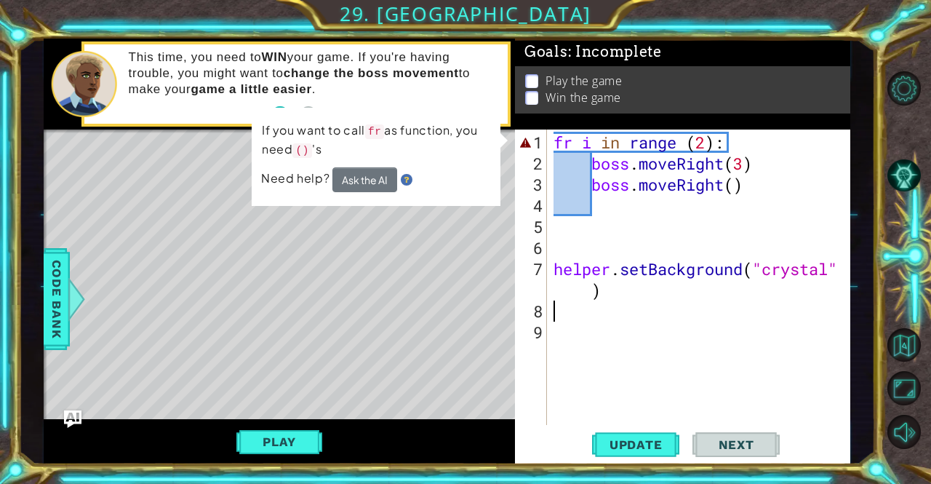
click at [605, 148] on div "fr i in range ( 2 ) : boss . moveRight ( 3 ) boss . moveRight ( ) helper . setB…" at bounding box center [702, 301] width 303 height 338
click at [572, 146] on div "fr i in range ( 2 ) : boss . moveRight ( 3 ) boss . moveRight ( ) helper . setB…" at bounding box center [702, 301] width 303 height 338
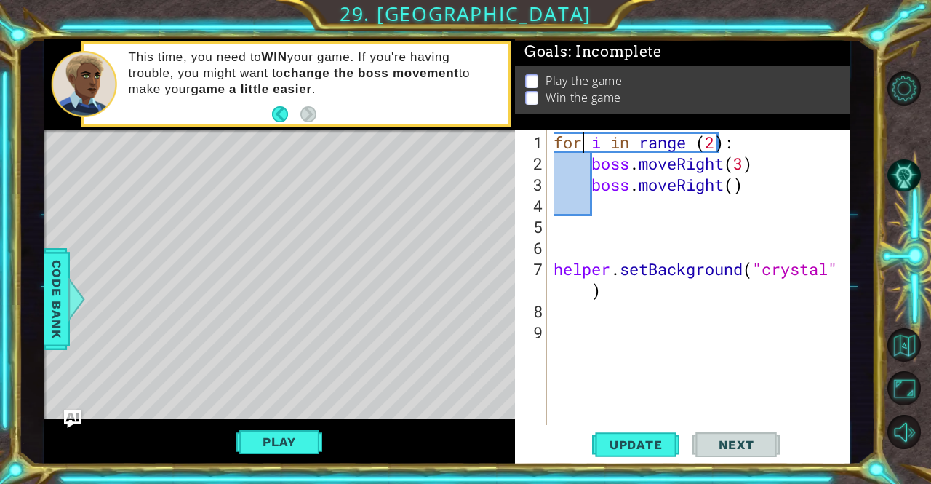
scroll to position [0, 1]
click at [655, 454] on button "Update" at bounding box center [635, 444] width 87 height 33
click at [656, 295] on div "for i in range ( 2 ) : boss . moveRight ( 3 ) boss . moveRight ( ) helper . set…" at bounding box center [702, 301] width 303 height 338
type textarea "helper.setBackground("crystal")"
click at [629, 324] on div "for i in range ( 2 ) : boss . moveRight ( 3 ) boss . moveRight ( ) helper . set…" at bounding box center [702, 301] width 303 height 338
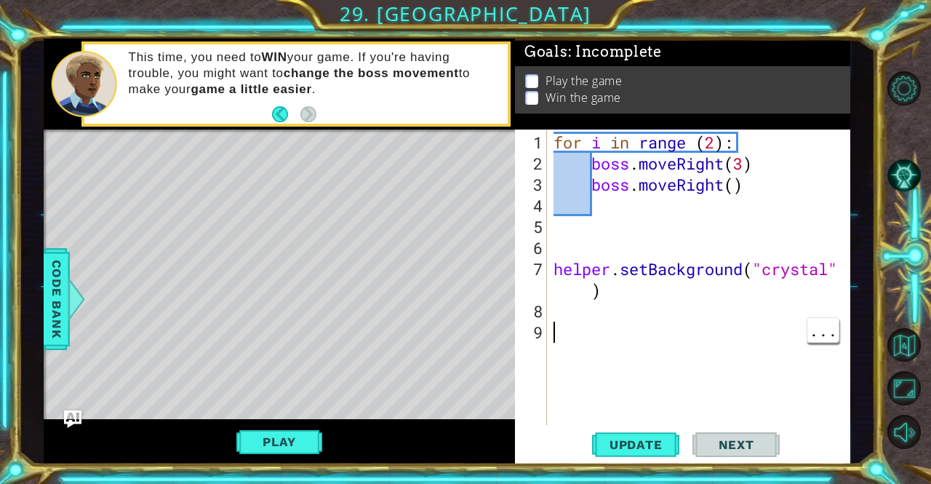
scroll to position [0, 0]
click at [628, 321] on div "for i in range ( 2 ) : boss . moveRight ( 3 ) boss . moveRight ( ) helper . set…" at bounding box center [702, 301] width 303 height 338
click at [612, 306] on div "for i in range ( 2 ) : boss . moveRight ( 3 ) boss . moveRight ( ) helper . set…" at bounding box center [702, 301] width 303 height 338
click at [269, 447] on button "Play" at bounding box center [278, 442] width 85 height 28
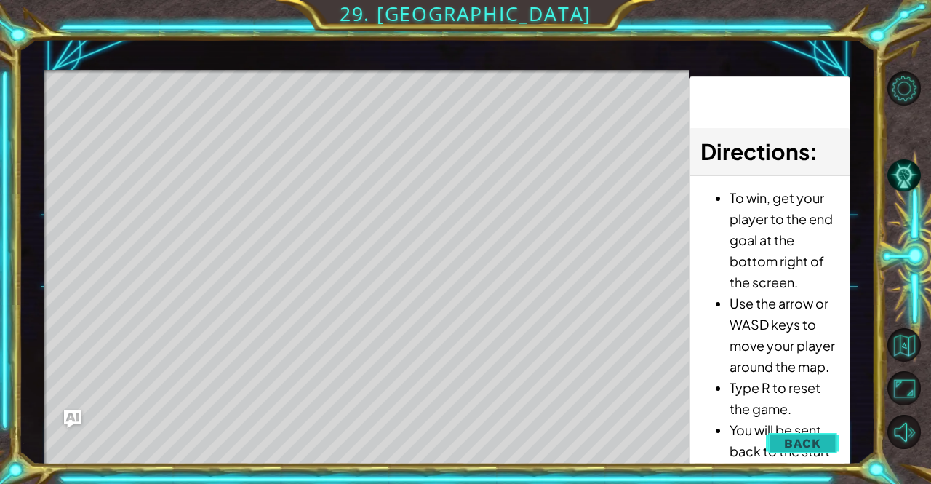
click at [805, 439] on span "Back" at bounding box center [802, 443] width 37 height 15
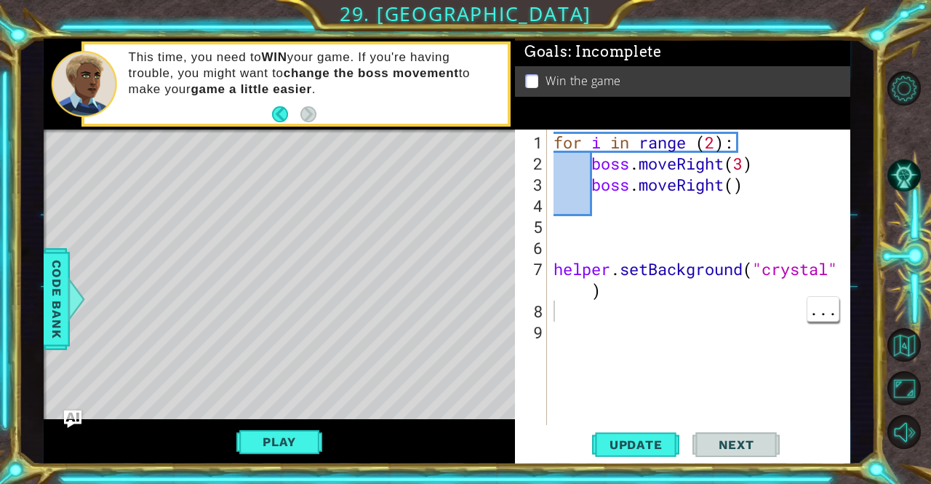
click at [602, 318] on div "for i in range ( 2 ) : boss . moveRight ( 3 ) boss . moveRight ( ) helper . set…" at bounding box center [702, 301] width 303 height 338
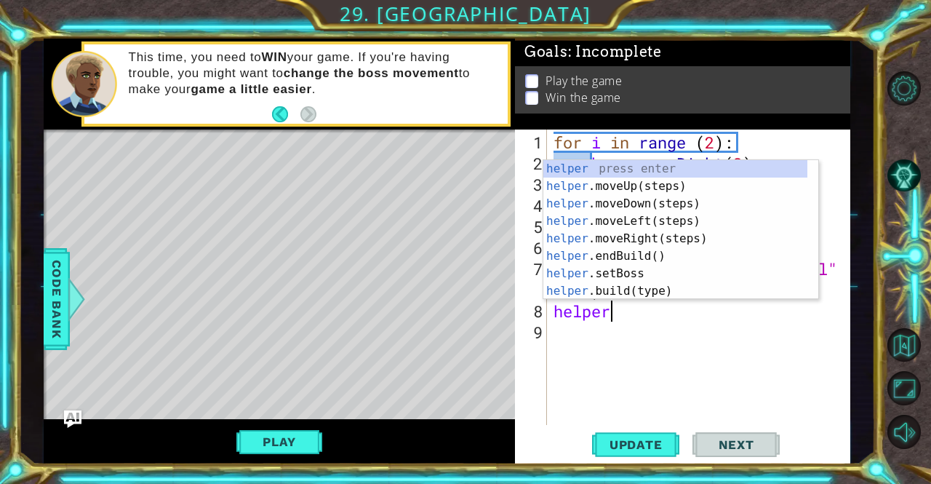
type textarea "helper."
click at [660, 229] on div "helper. moveUp(steps) press enter helper. moveDown(steps) press enter helper. m…" at bounding box center [675, 247] width 264 height 175
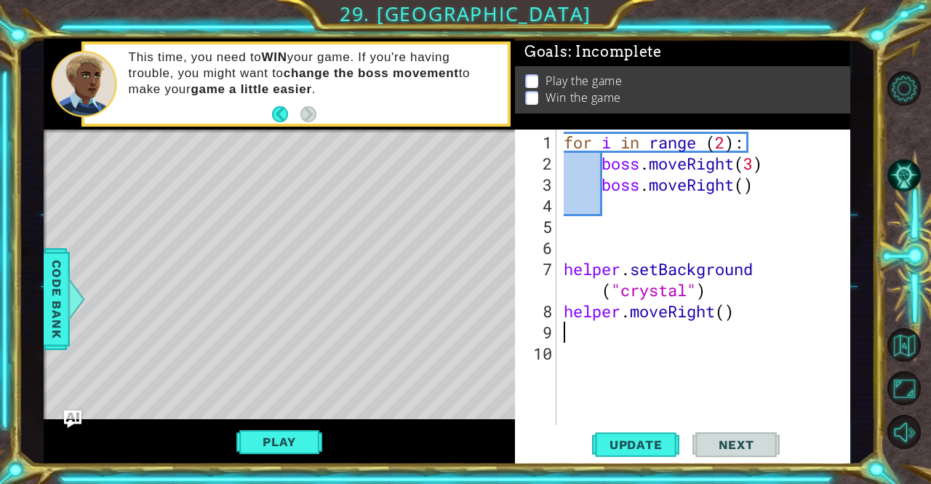
click at [726, 312] on div "for i in range ( 2 ) : boss . moveRight ( 3 ) boss . moveRight ( ) helper . set…" at bounding box center [708, 301] width 294 height 338
click at [287, 444] on button "Play" at bounding box center [278, 442] width 85 height 28
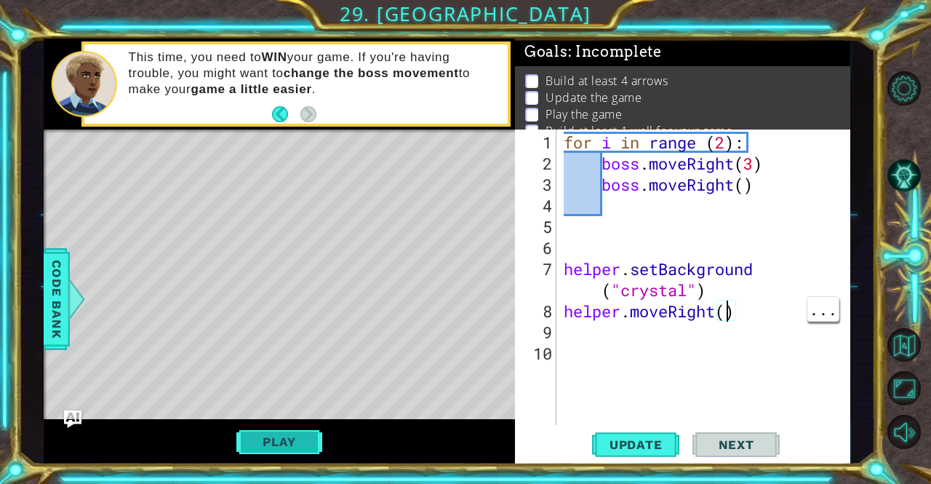
click at [266, 444] on button "Play" at bounding box center [278, 442] width 85 height 28
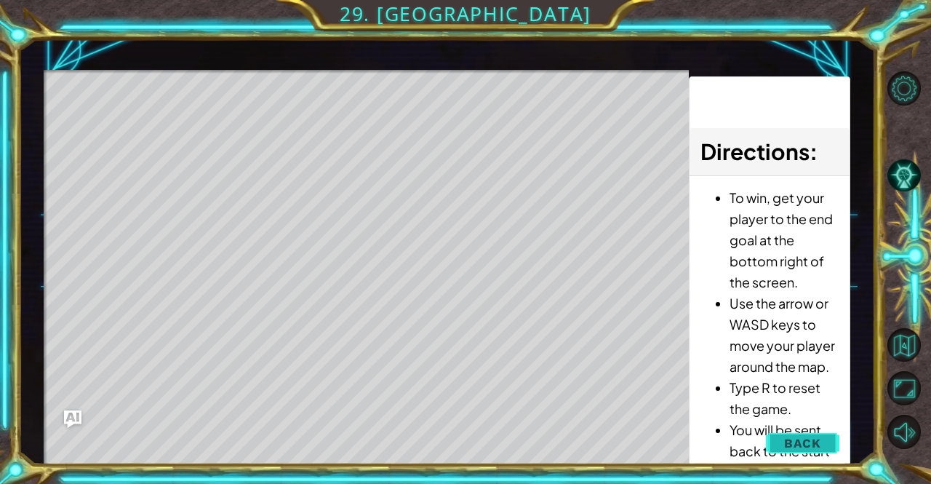
click at [810, 437] on span "Back" at bounding box center [802, 443] width 37 height 15
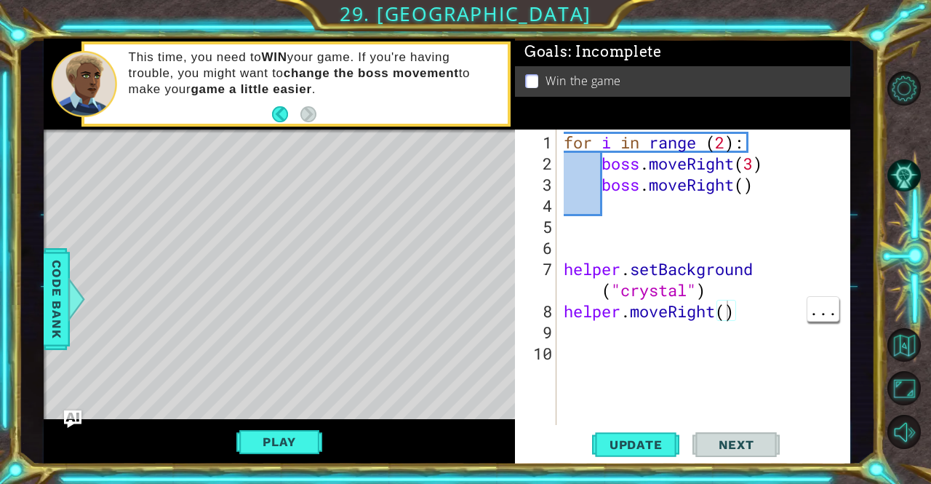
click at [724, 312] on div "for i in range ( 2 ) : boss . moveRight ( 3 ) boss . moveRight ( ) helper . set…" at bounding box center [708, 301] width 294 height 338
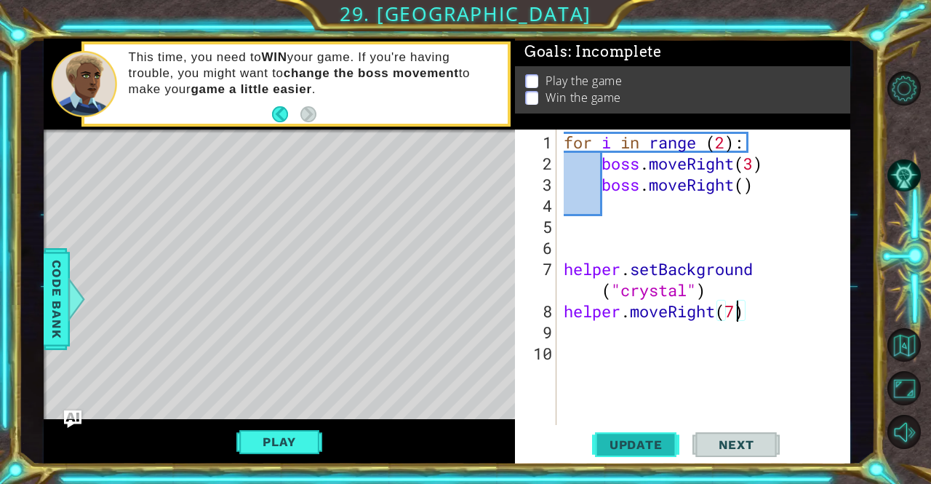
click at [642, 443] on span "Update" at bounding box center [636, 444] width 82 height 15
click at [272, 450] on button "Play" at bounding box center [278, 442] width 85 height 28
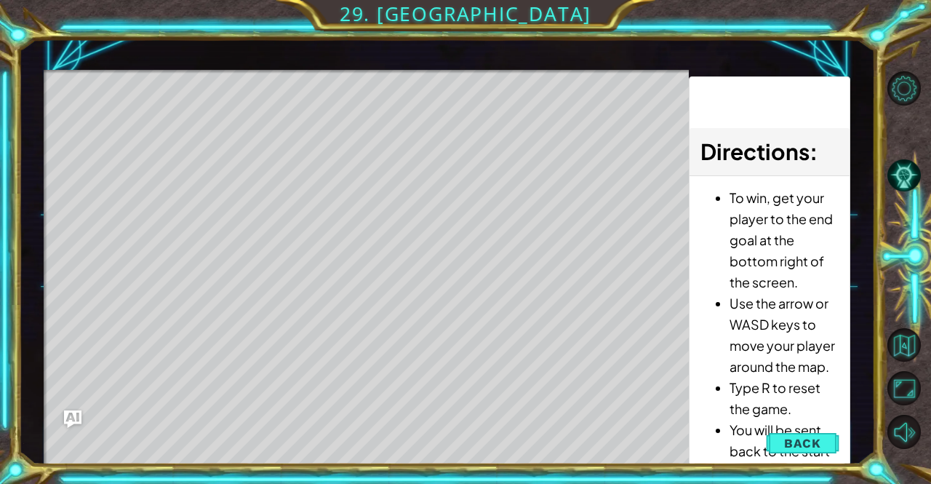
click at [207, 331] on div "Level Map" at bounding box center [380, 284] width 672 height 429
click at [183, 326] on div "Level Map" at bounding box center [380, 284] width 672 height 429
click at [811, 442] on span "Back" at bounding box center [802, 443] width 37 height 15
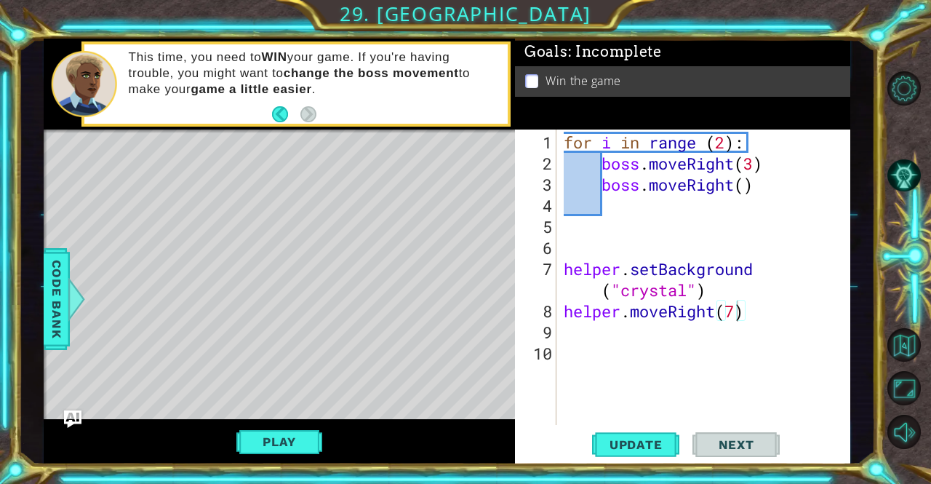
click at [734, 306] on div "for i in range ( 2 ) : boss . moveRight ( 3 ) boss . moveRight ( ) helper . set…" at bounding box center [708, 301] width 294 height 338
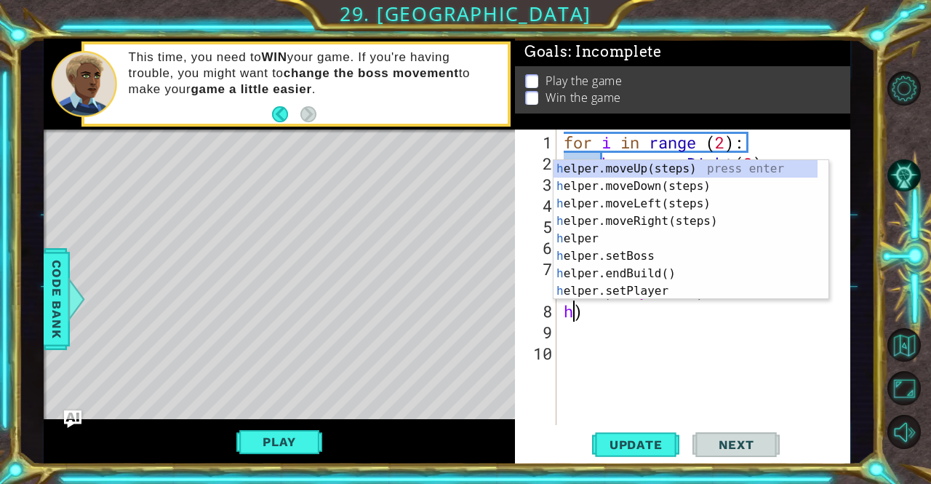
scroll to position [0, 0]
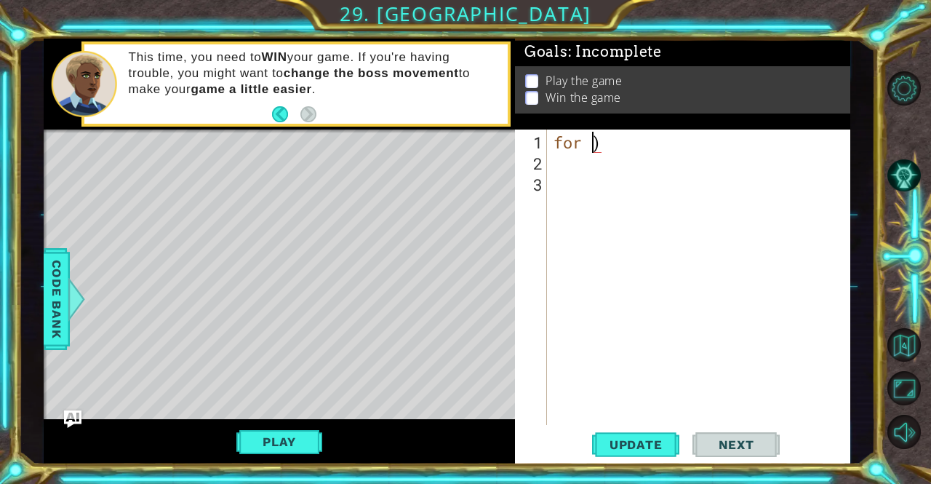
type textarea ")"
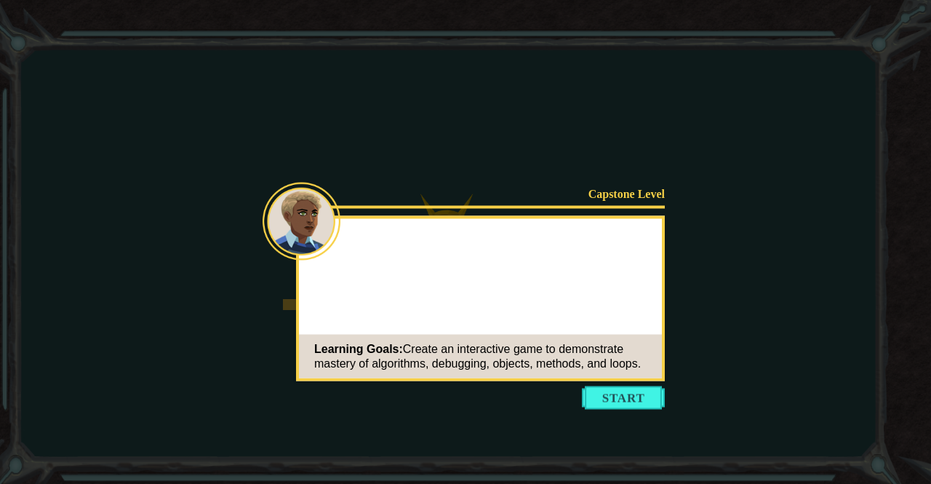
click at [602, 407] on button "Start" at bounding box center [623, 397] width 83 height 23
click at [359, 253] on icon at bounding box center [465, 242] width 931 height 484
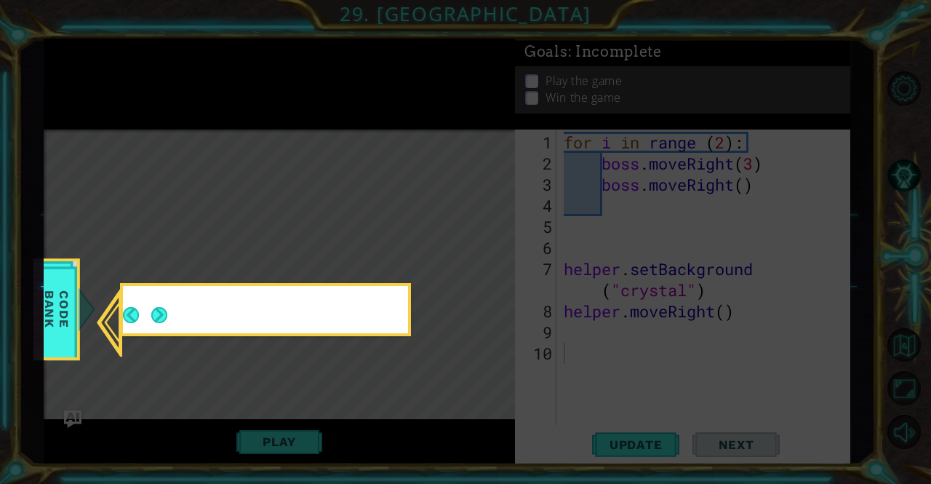
click at [359, 254] on icon at bounding box center [465, 242] width 931 height 484
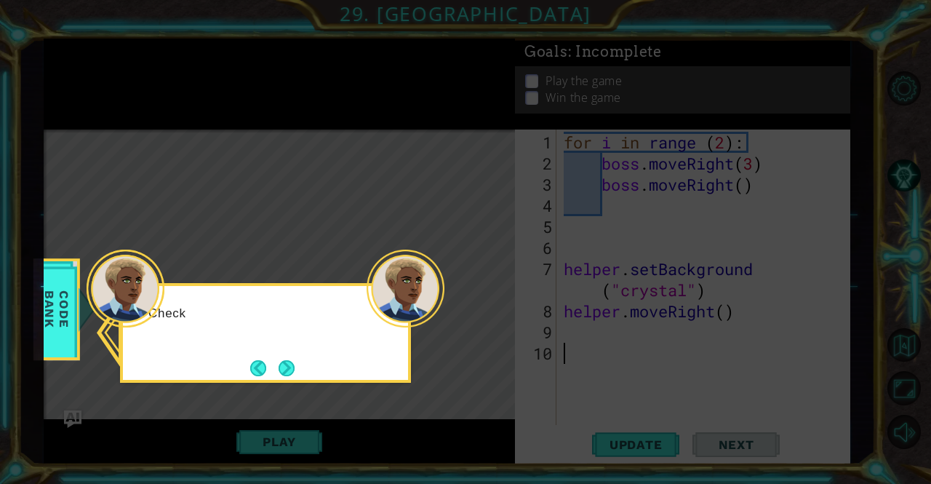
click at [458, 252] on icon at bounding box center [465, 242] width 931 height 484
click at [290, 371] on button "Next" at bounding box center [287, 368] width 16 height 16
click at [287, 373] on div "Level Map" at bounding box center [380, 343] width 672 height 429
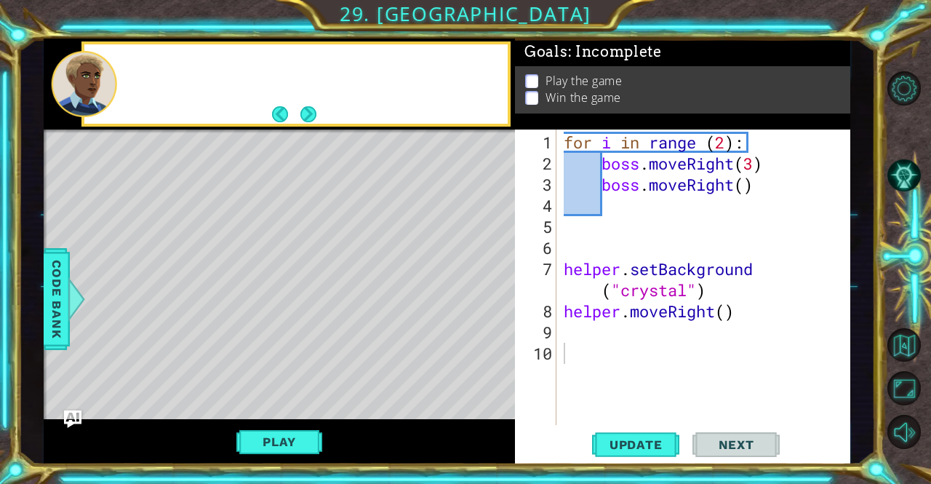
click at [290, 373] on div "Level Map" at bounding box center [380, 343] width 672 height 429
click at [605, 379] on div "for i in range ( 2 ) : boss . moveRight ( 3 ) boss . moveRight ( ) helper . set…" at bounding box center [707, 301] width 293 height 338
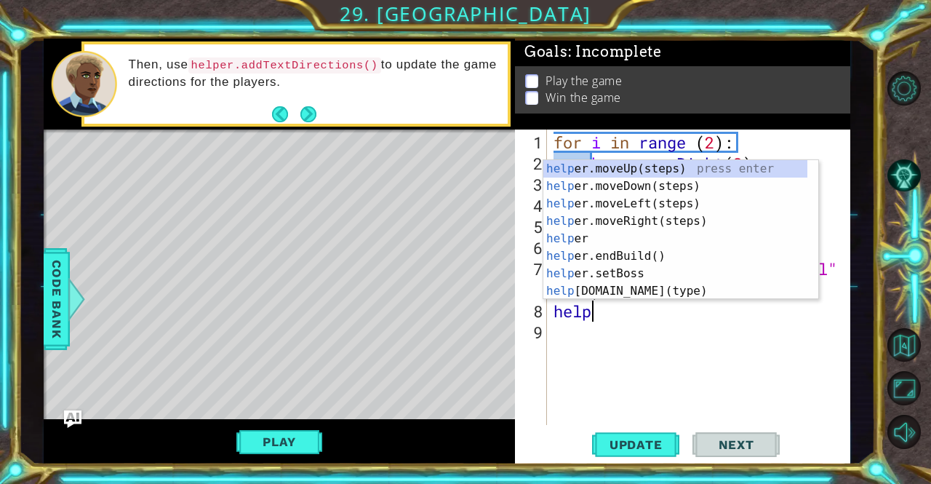
type textarea "h"
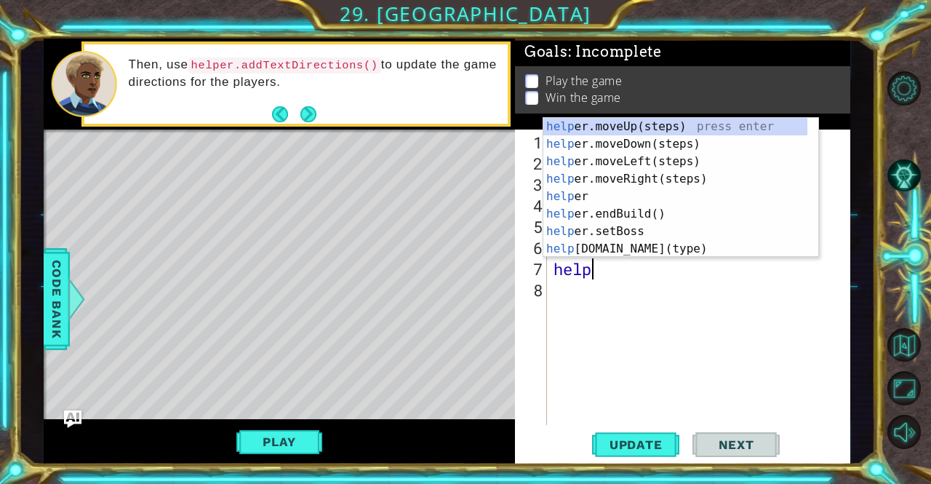
type textarea "h"
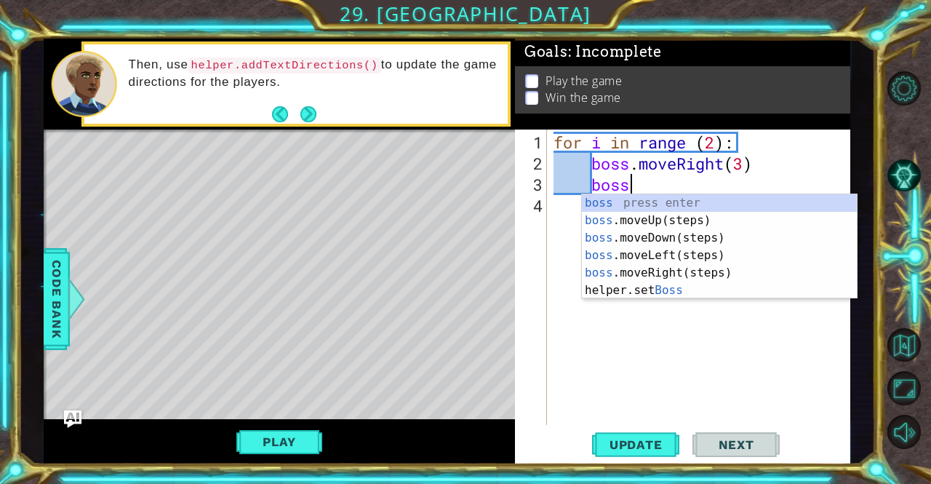
type textarea "b"
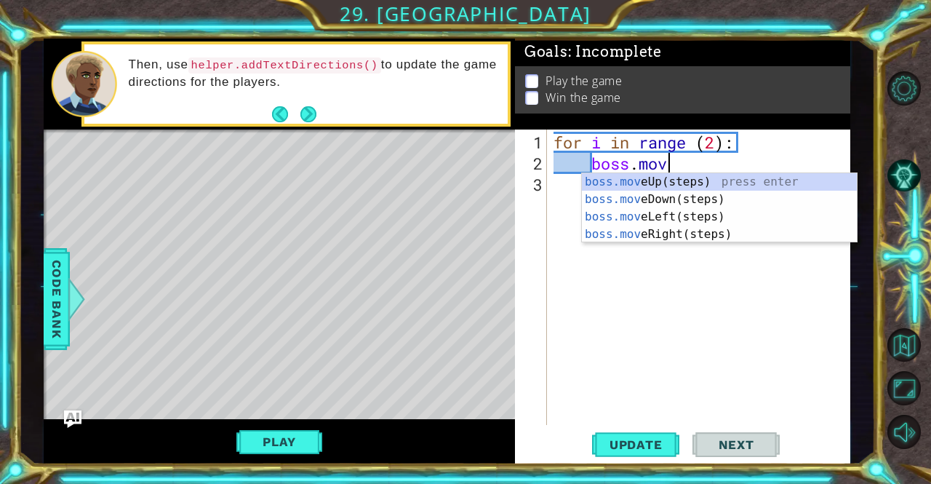
type textarea "b"
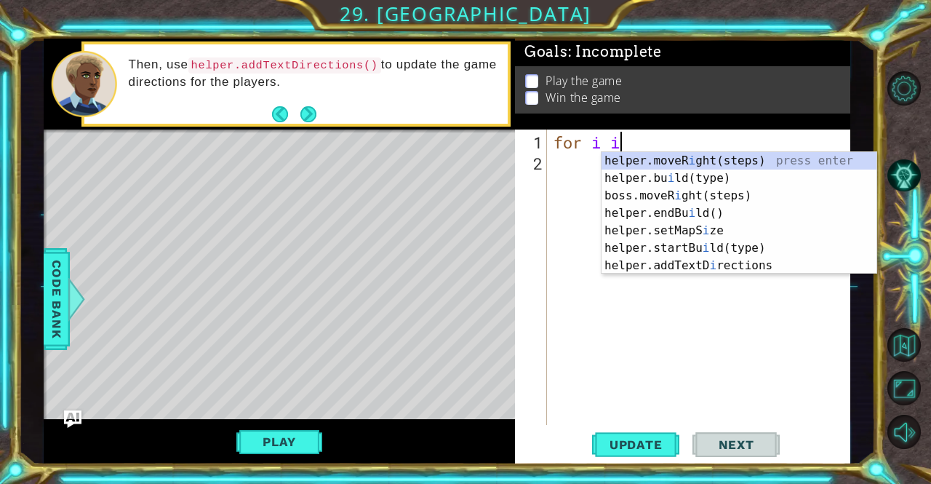
type textarea "f"
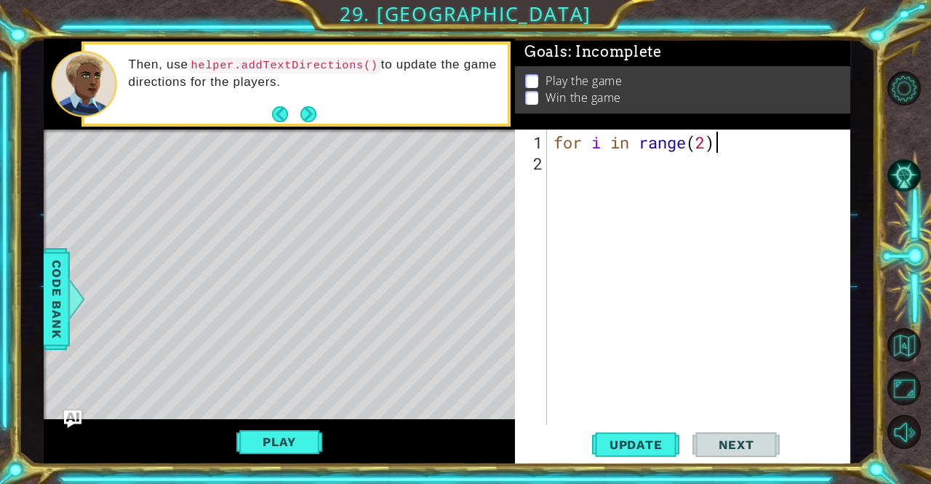
scroll to position [0, 7]
type textarea "for i in range(2):"
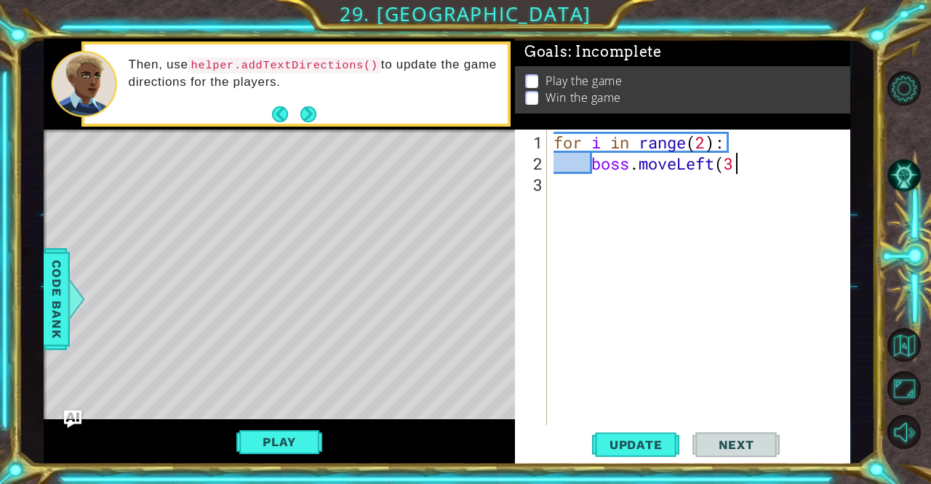
type textarea "boss.moveLeft(3)"
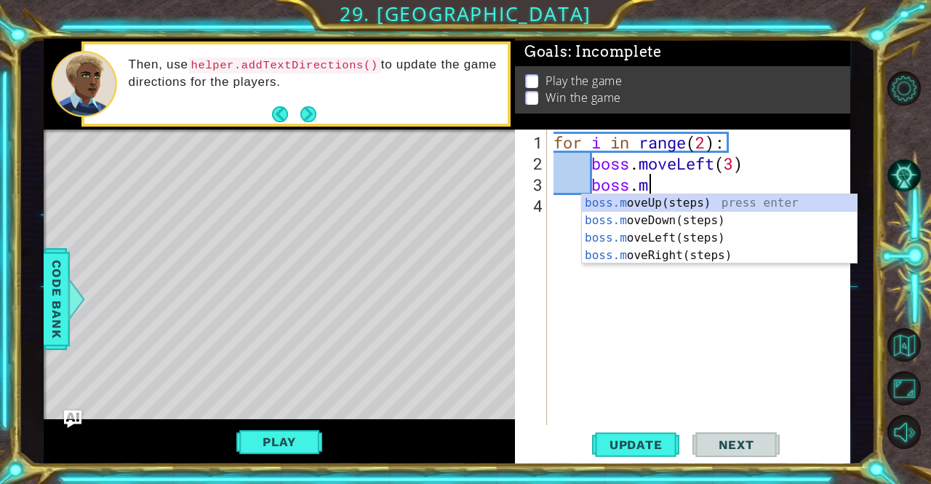
type textarea "[DOMAIN_NAME]"
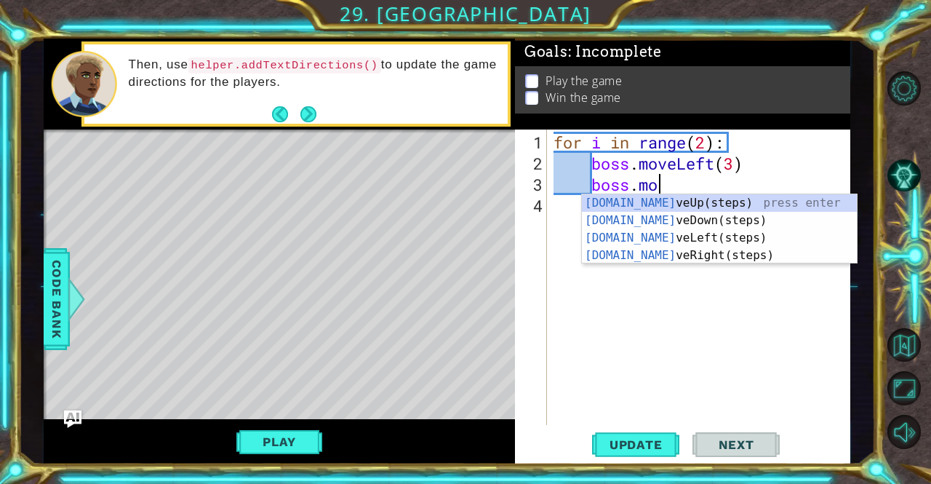
click at [682, 252] on div "boss.mo veUp(steps) press enter boss.mo veDown(steps) press enter boss.mo veLef…" at bounding box center [719, 246] width 275 height 105
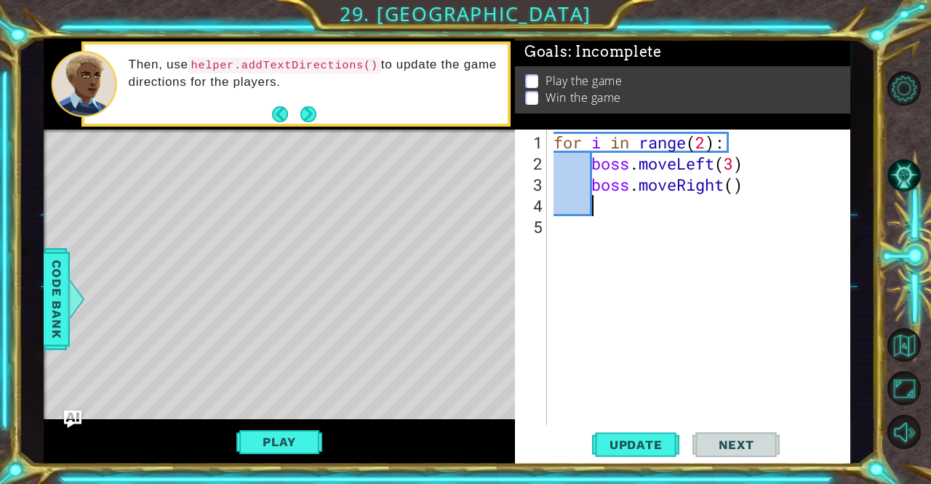
scroll to position [0, 1]
click at [585, 229] on div "for i in range ( 2 ) : boss . moveLeft ( 3 ) boss . moveRight ( )" at bounding box center [702, 301] width 303 height 338
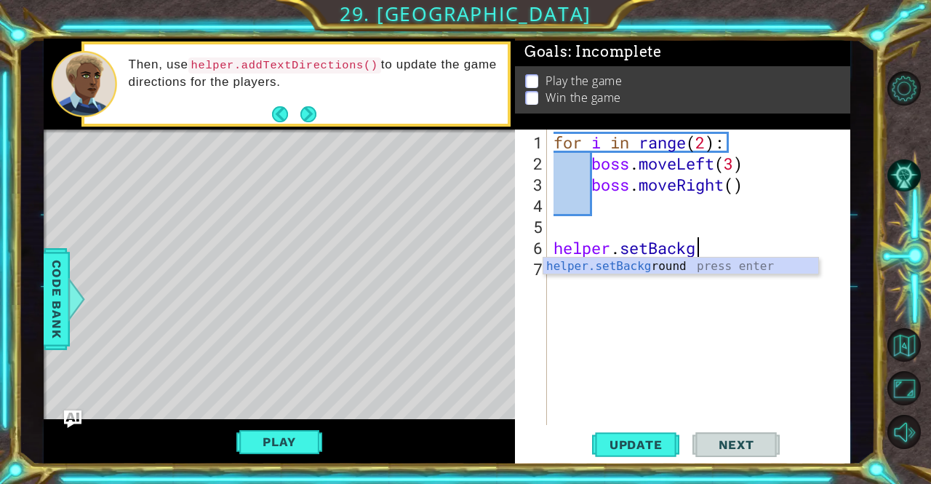
scroll to position [0, 6]
type textarea "helper.setBackground"
click at [755, 274] on div "for i in range ( 2 ) : boss . moveLeft ( 3 ) boss . moveRight ( ) helper . setB…" at bounding box center [702, 301] width 303 height 338
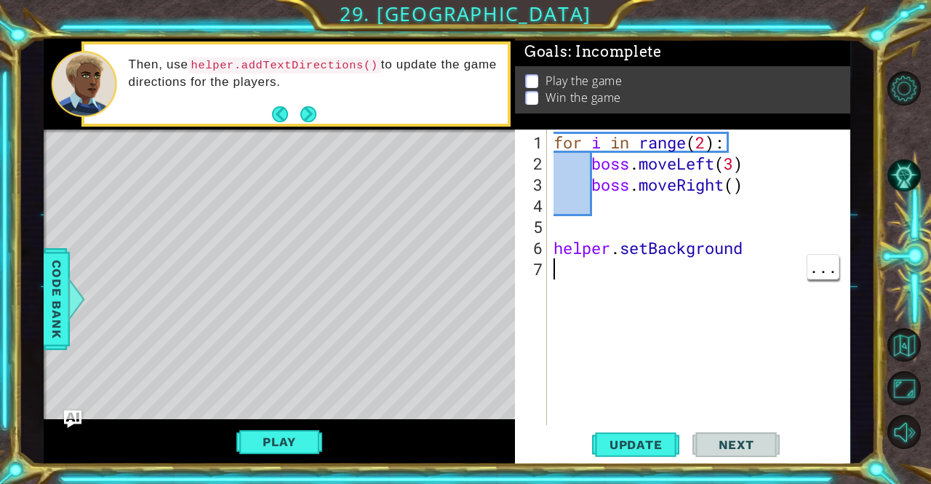
click at [740, 242] on div "for i in range ( 2 ) : boss . moveLeft ( 3 ) boss . moveRight ( ) helper . setB…" at bounding box center [702, 301] width 303 height 338
click at [762, 242] on div "for i in range ( 2 ) : boss . moveLeft ( 3 ) boss . moveRight ( ) helper . setB…" at bounding box center [702, 301] width 303 height 338
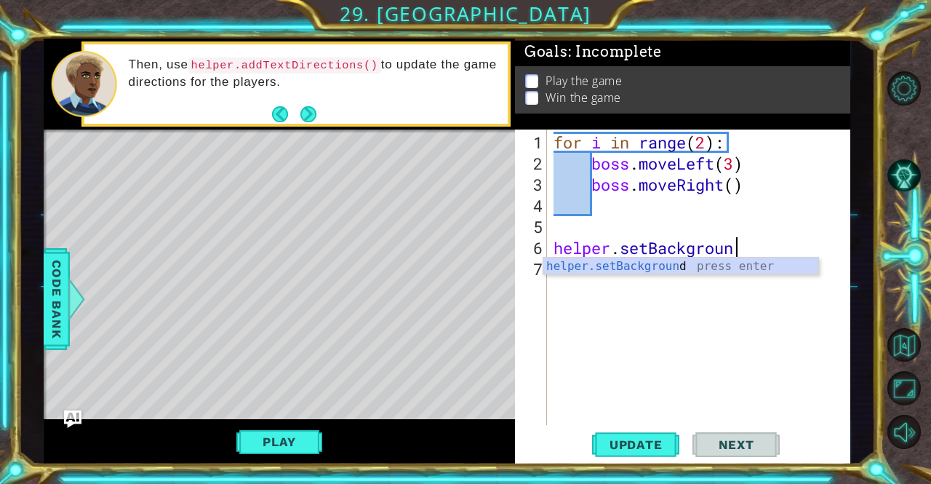
click at [694, 269] on div "helper.setBackgroun d press enter" at bounding box center [680, 284] width 275 height 52
type textarea "helper.setBackground("crystal")"
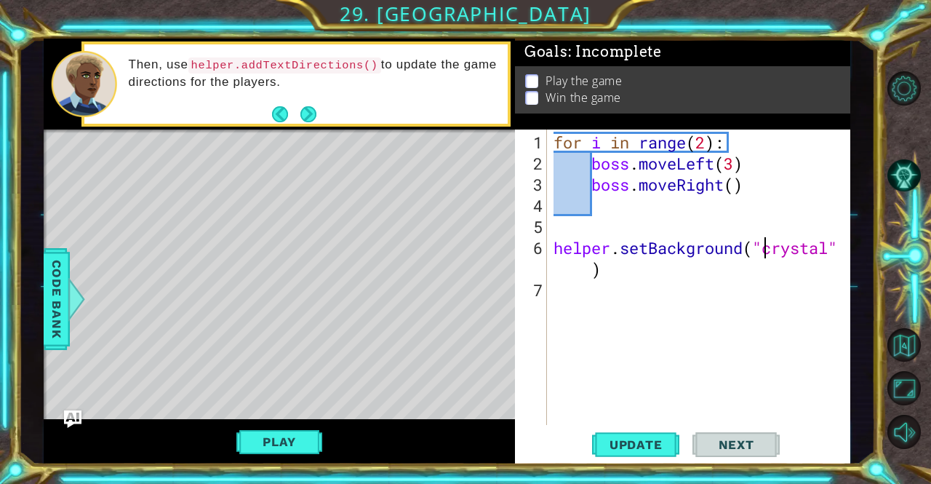
click at [615, 304] on div "for i in range ( 2 ) : boss . moveLeft ( 3 ) boss . moveRight ( ) helper . setB…" at bounding box center [702, 301] width 303 height 338
type textarea "for i in range (5)"
click at [757, 295] on div "for i in range ( 2 ) : boss . moveLeft ( 3 ) boss . moveRight ( ) helper . setB…" at bounding box center [702, 301] width 303 height 338
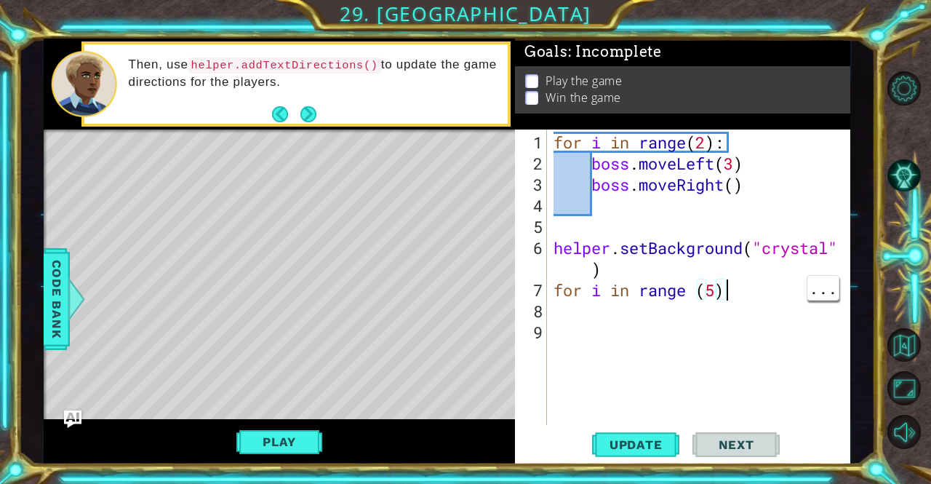
type textarea "for i in range (5):"
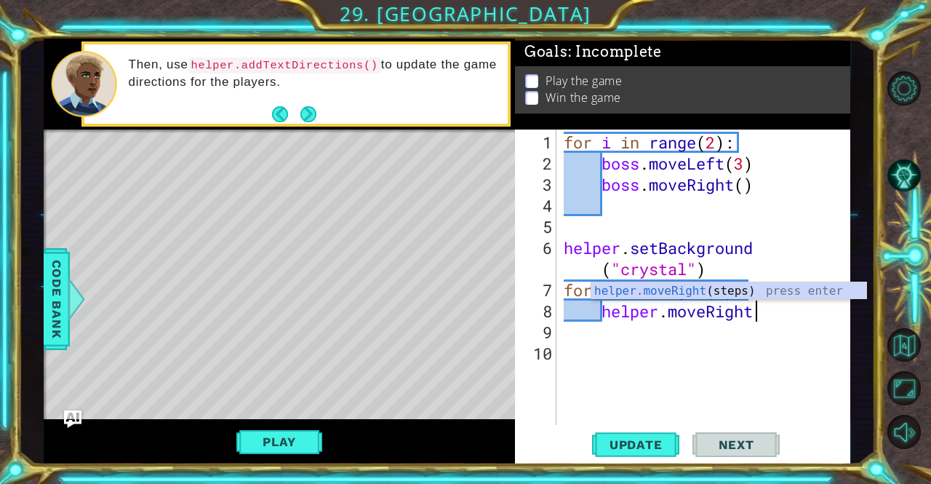
scroll to position [0, 8]
type textarea "helper.moveRight"
click at [794, 298] on body "1 ההההההההההההההההההההההההההההההההההההההההההההההההההההההההההההההההההההההההההההה…" at bounding box center [465, 242] width 931 height 484
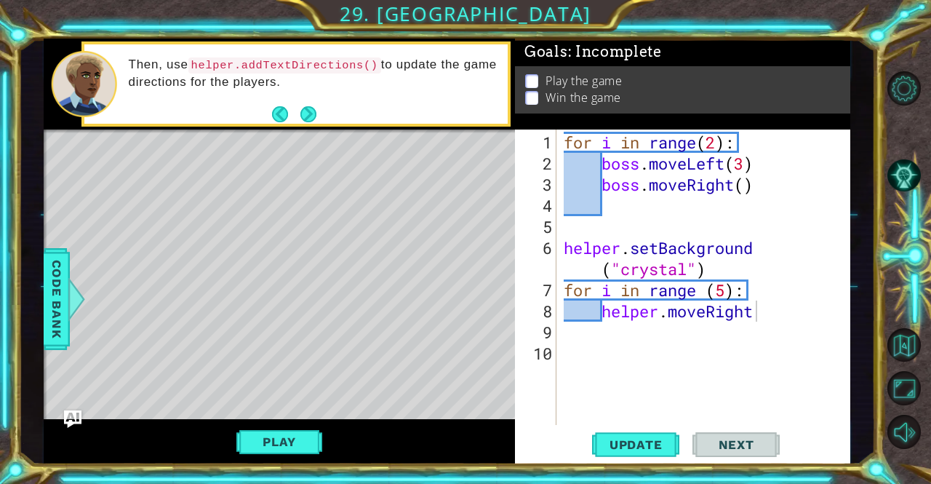
click at [766, 320] on div "for i in range ( 2 ) : boss . moveLeft ( 3 ) boss . moveRight ( ) helper . setB…" at bounding box center [708, 301] width 294 height 338
click at [766, 311] on div "for i in range ( 2 ) : boss . moveLeft ( 3 ) boss . moveRight ( ) helper . setB…" at bounding box center [708, 301] width 294 height 338
type textarea "helper.moveRight()"
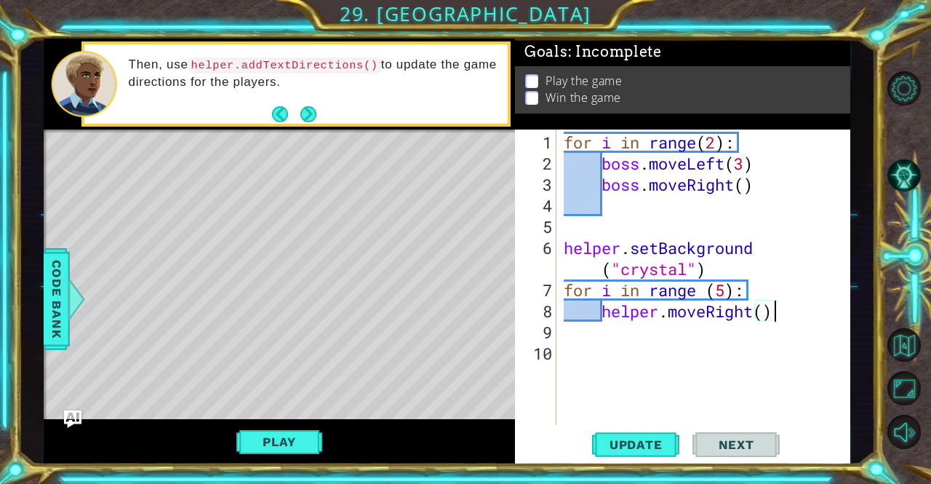
click at [669, 343] on div "for i in range ( 2 ) : boss . moveLeft ( 3 ) boss . moveRight ( ) helper . setB…" at bounding box center [708, 301] width 294 height 338
click at [700, 328] on div "for i in range ( 2 ) : boss . moveLeft ( 3 ) boss . moveRight ( ) helper . setB…" at bounding box center [708, 301] width 294 height 338
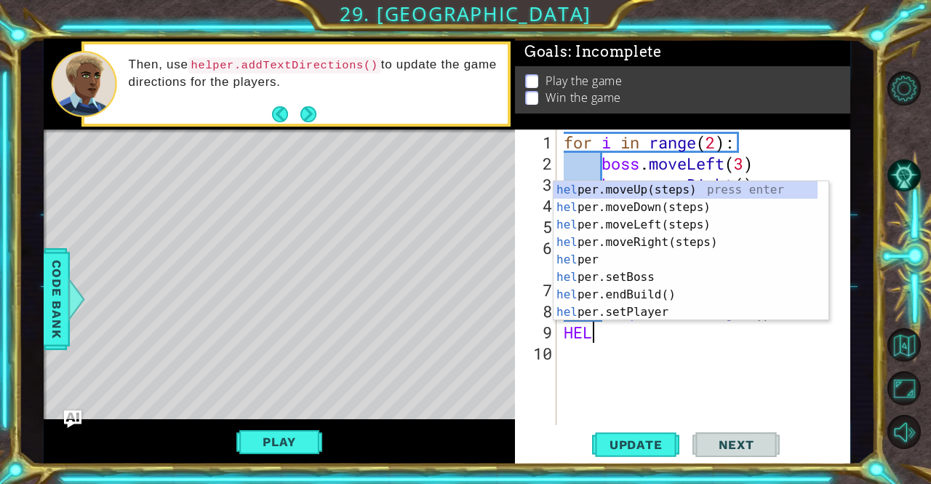
type textarea "H"
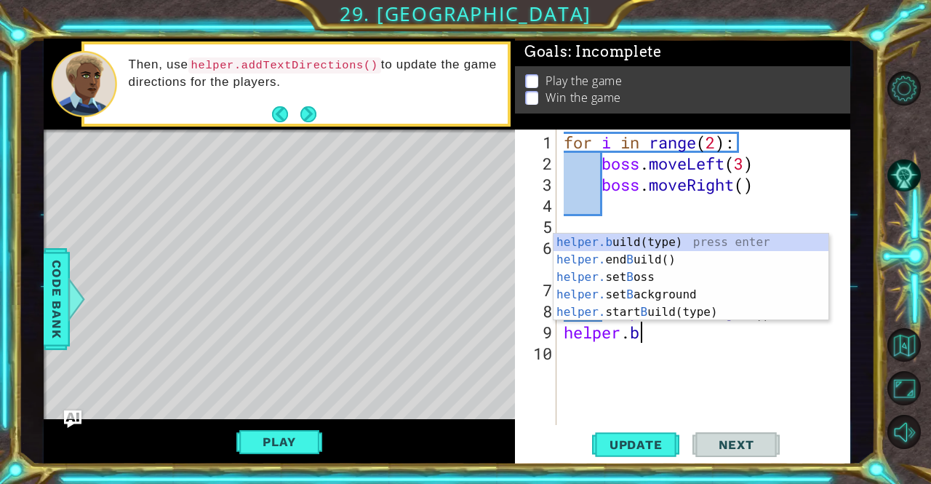
scroll to position [0, 3]
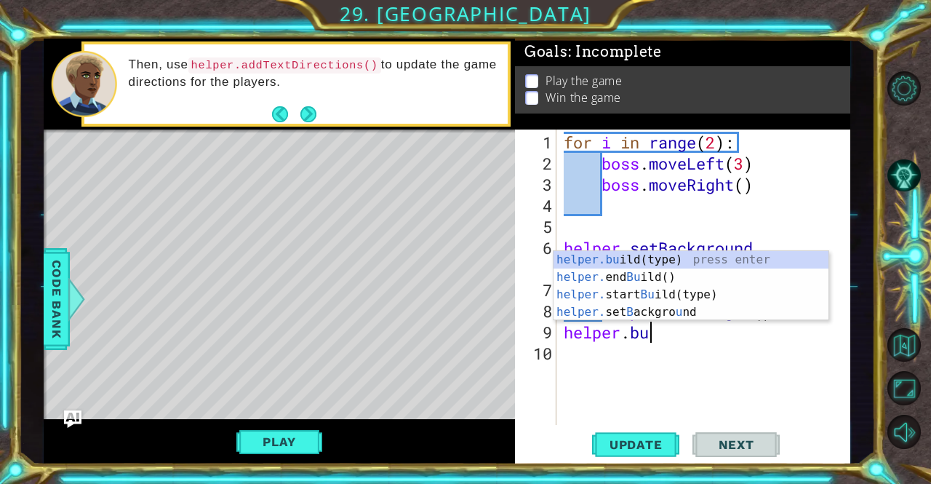
click at [684, 260] on div "helper.bu ild(type) press enter helper. end Bu ild() press enter helper. start …" at bounding box center [691, 303] width 275 height 105
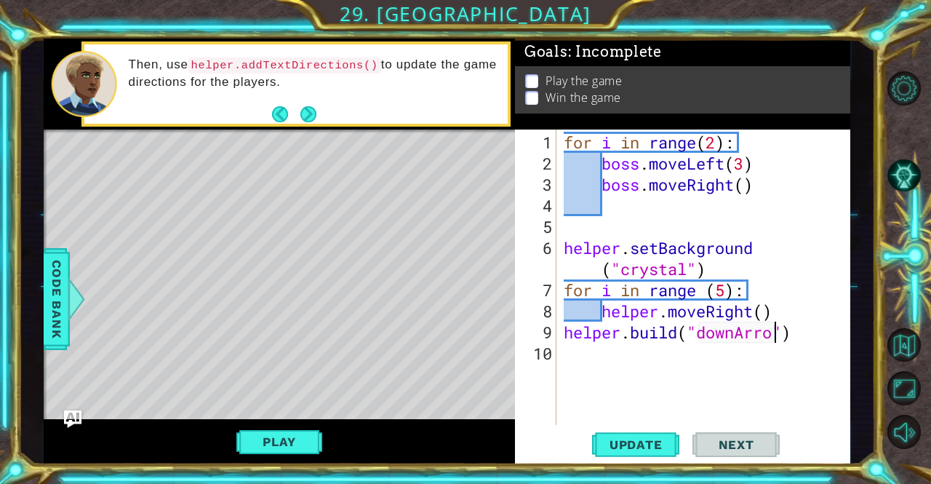
type textarea "[DOMAIN_NAME]("downArrow")"
click at [631, 359] on div "for i in range ( 2 ) : boss . moveLeft ( 3 ) boss . moveRight ( ) helper . setB…" at bounding box center [708, 301] width 294 height 338
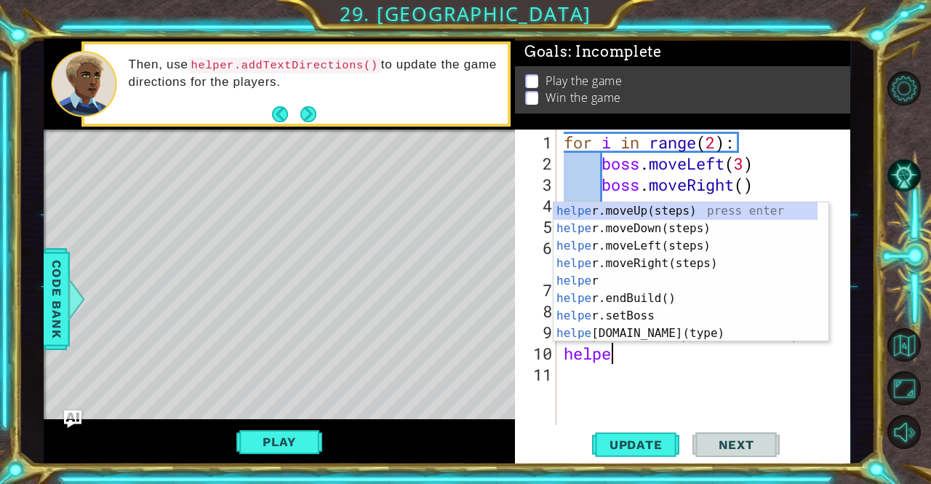
scroll to position [0, 1]
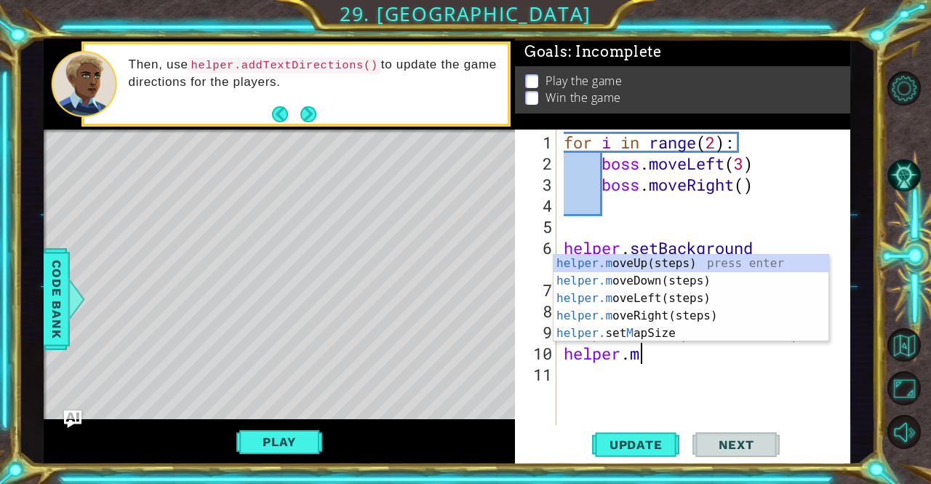
type textarea "[DOMAIN_NAME]"
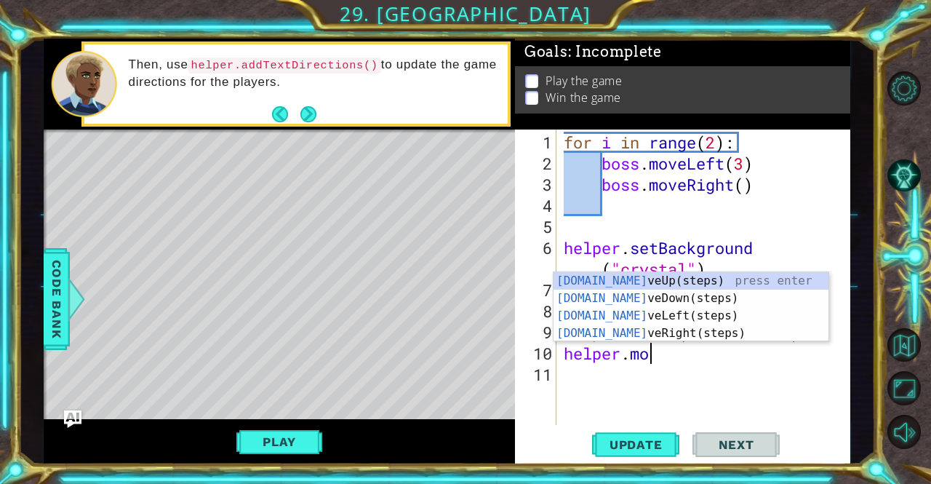
click at [669, 300] on div "helper.mo veUp(steps) press enter helper.mo veDown(steps) press enter helper.mo…" at bounding box center [691, 324] width 275 height 105
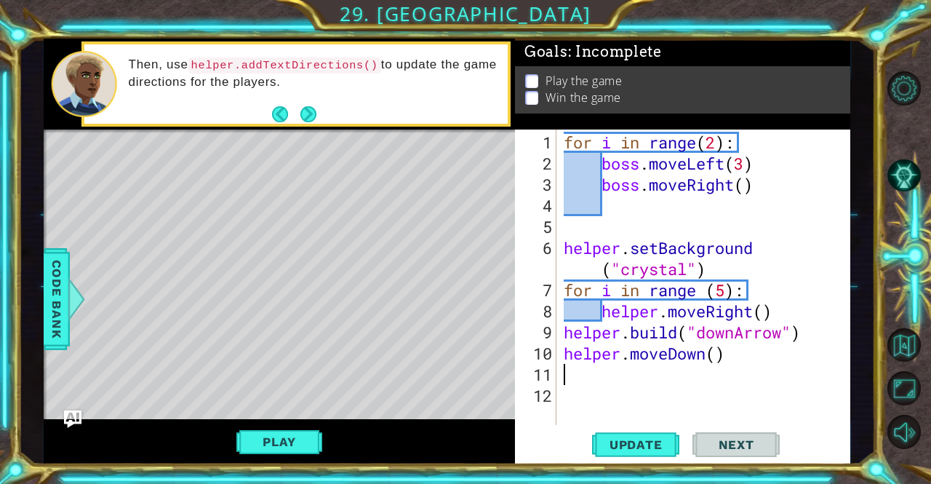
scroll to position [0, 0]
click at [653, 372] on div "for i in range ( 2 ) : boss . moveLeft ( 3 ) boss . moveRight ( ) helper . setB…" at bounding box center [708, 301] width 294 height 338
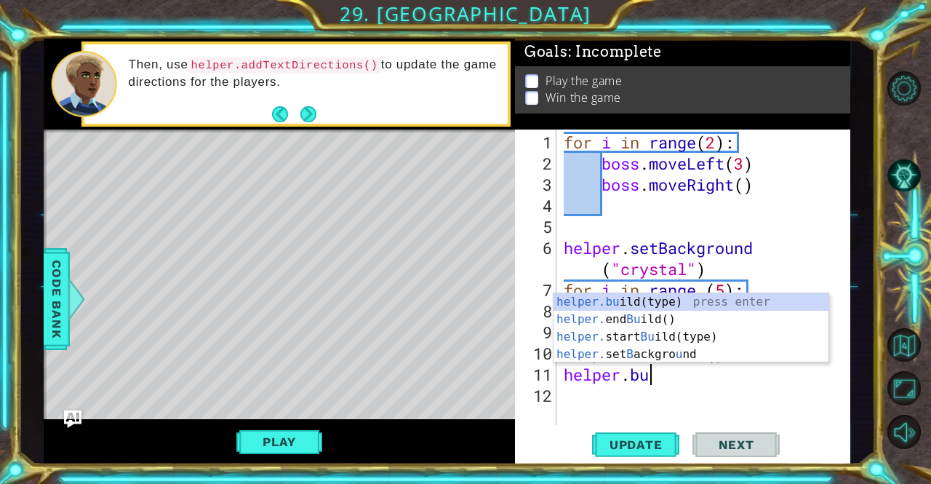
scroll to position [0, 3]
click at [677, 301] on div "helper.bu ild(type) press enter helper. end Bu ild() press enter helper. start …" at bounding box center [691, 345] width 275 height 105
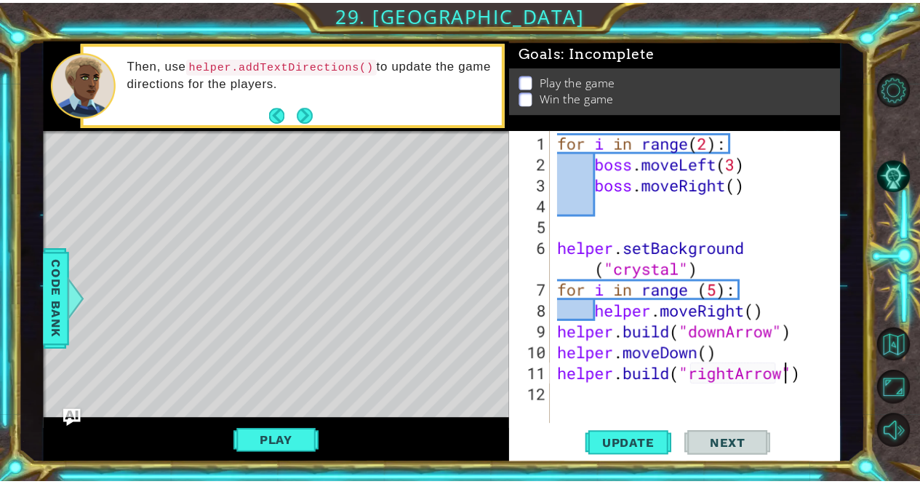
scroll to position [0, 10]
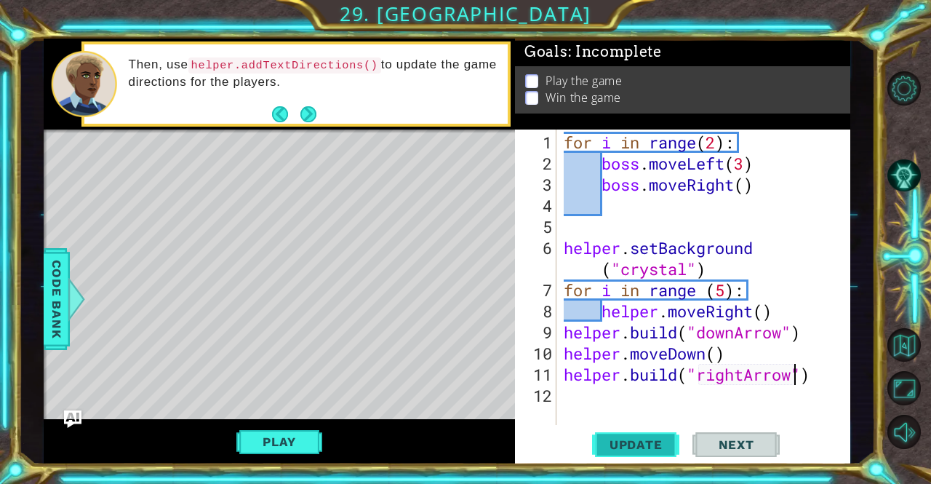
type textarea "[DOMAIN_NAME]("rightArrow")"
click at [647, 435] on button "Update" at bounding box center [635, 444] width 87 height 33
click at [278, 440] on button "Play" at bounding box center [278, 442] width 85 height 28
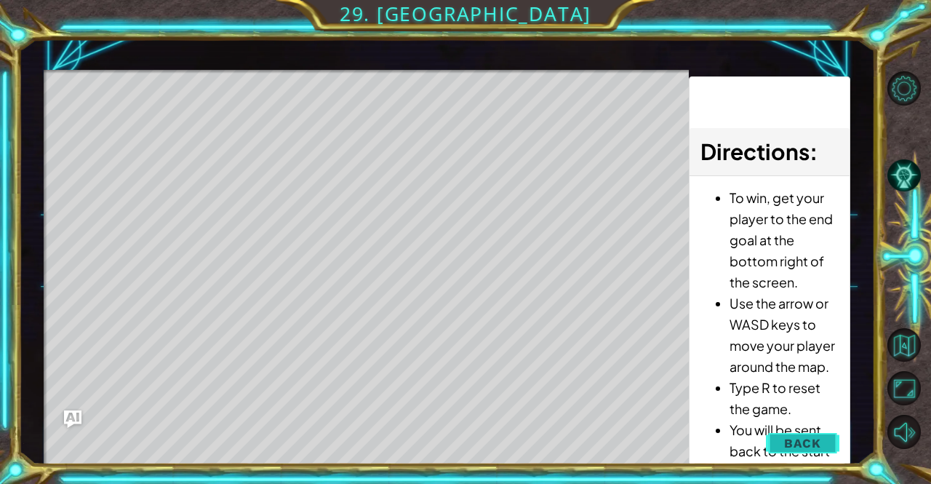
click at [835, 438] on button "Back" at bounding box center [802, 443] width 73 height 29
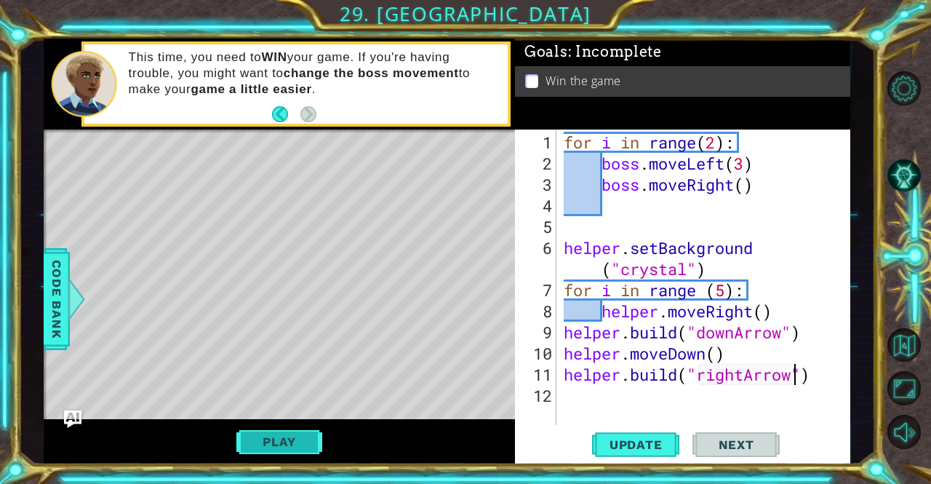
click at [283, 440] on button "Play" at bounding box center [278, 442] width 85 height 28
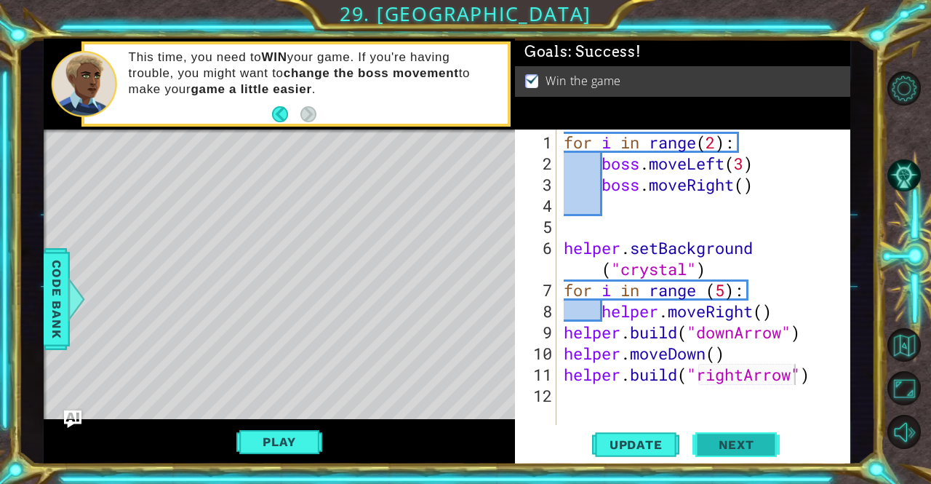
click at [736, 447] on span "Next" at bounding box center [736, 445] width 65 height 15
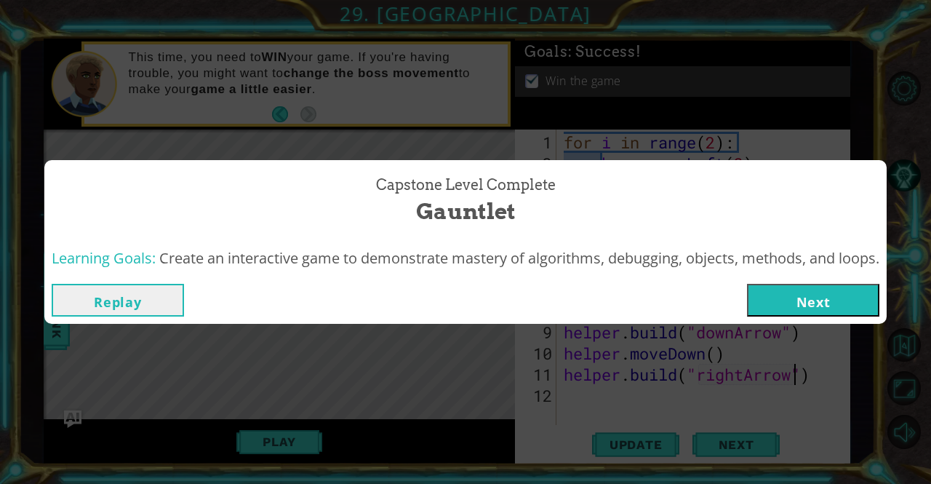
click at [838, 295] on button "Next" at bounding box center [813, 300] width 132 height 33
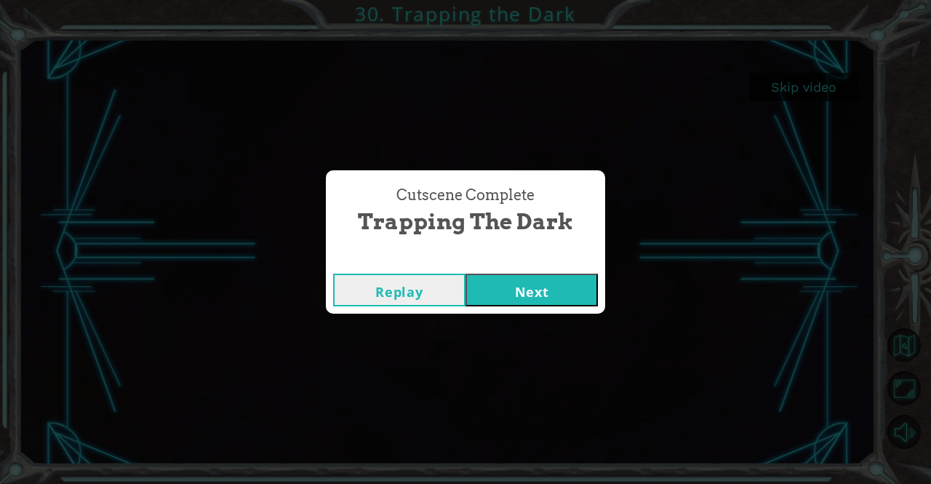
click at [546, 300] on button "Next" at bounding box center [532, 290] width 132 height 33
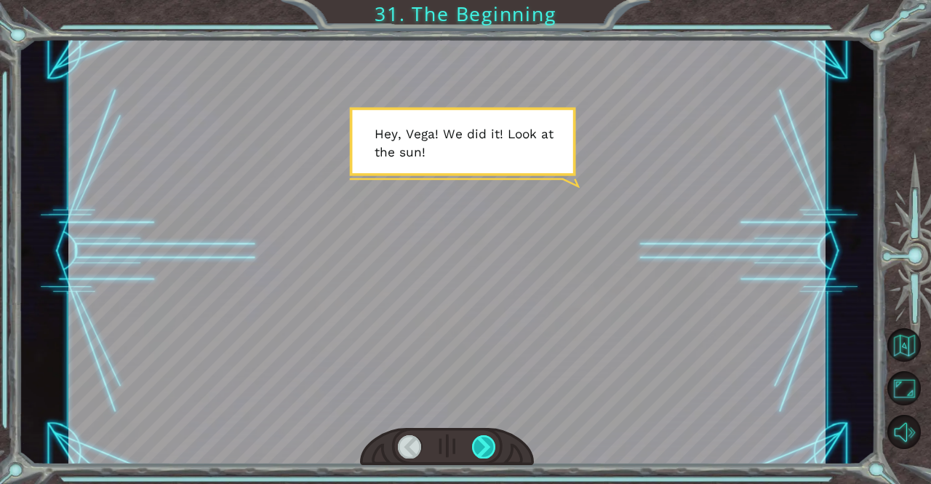
click at [472, 444] on div at bounding box center [484, 446] width 24 height 23
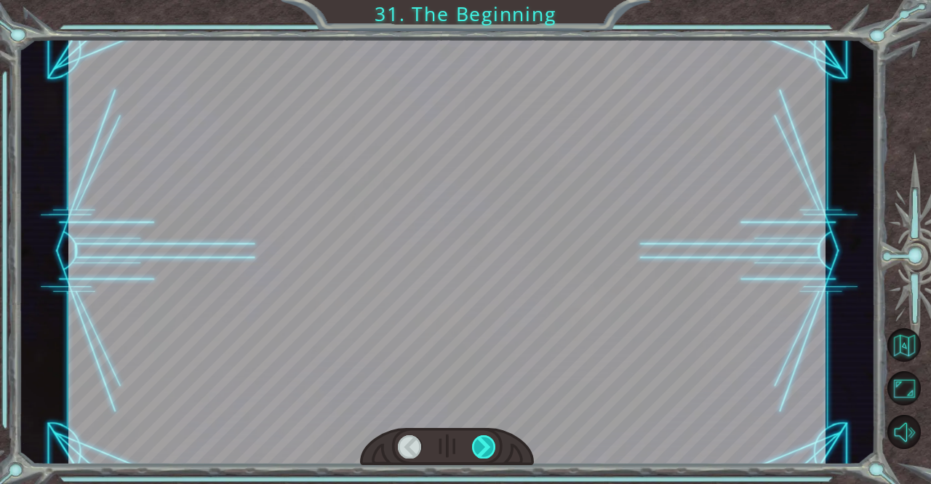
click at [490, 440] on div at bounding box center [484, 446] width 24 height 23
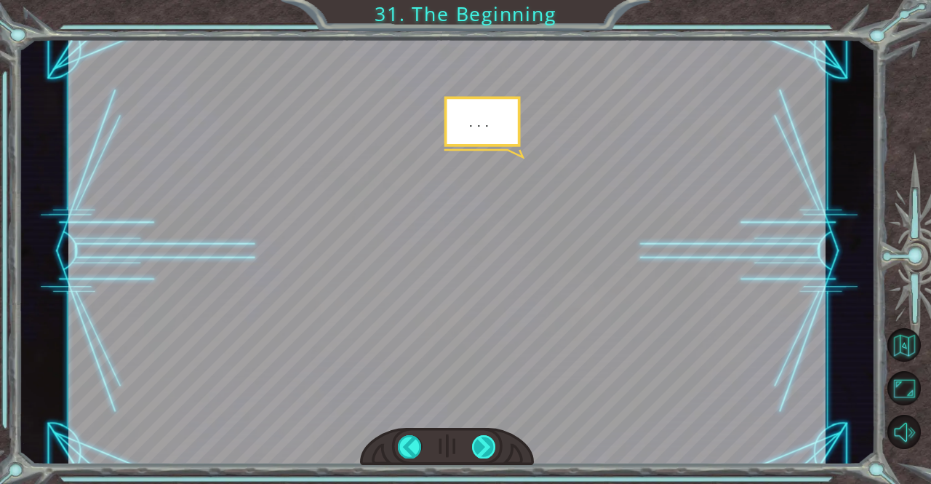
click at [482, 446] on div at bounding box center [484, 446] width 24 height 23
click at [488, 452] on div at bounding box center [484, 446] width 24 height 23
click at [485, 444] on div at bounding box center [484, 446] width 24 height 23
click at [487, 450] on div at bounding box center [484, 446] width 24 height 23
click at [493, 452] on div at bounding box center [484, 446] width 24 height 23
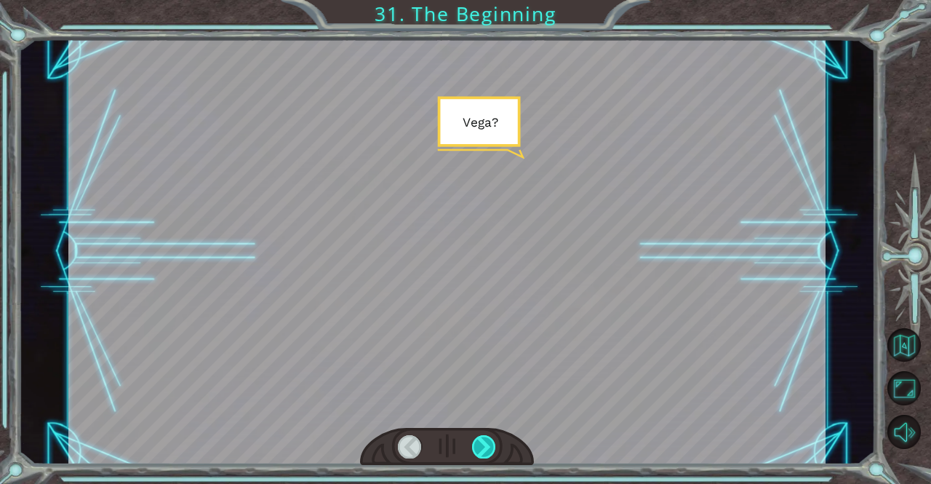
click at [495, 453] on div at bounding box center [484, 446] width 24 height 23
click at [499, 459] on div at bounding box center [447, 447] width 174 height 39
click at [497, 463] on div at bounding box center [447, 447] width 174 height 39
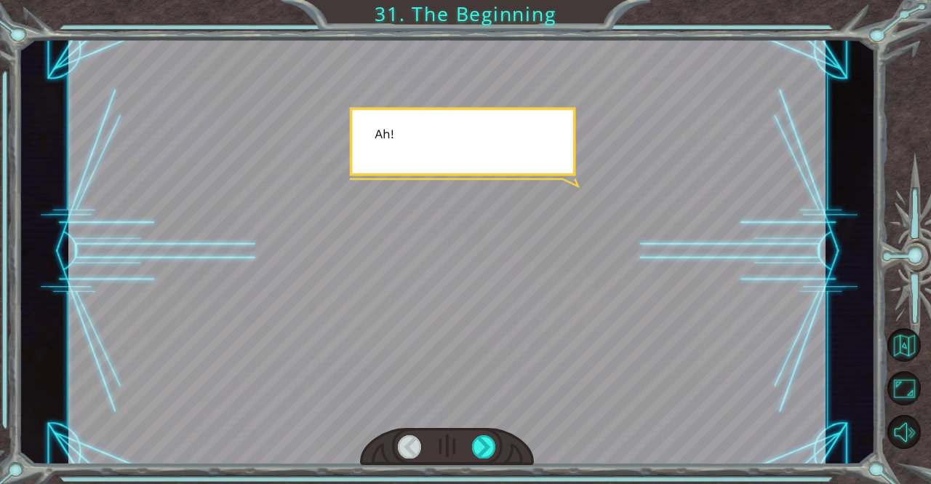
click at [503, 461] on div at bounding box center [447, 447] width 174 height 39
click at [501, 461] on div at bounding box center [447, 447] width 174 height 39
click at [502, 461] on div at bounding box center [447, 447] width 174 height 39
click at [503, 456] on div at bounding box center [447, 447] width 174 height 39
click at [503, 457] on div at bounding box center [447, 447] width 174 height 39
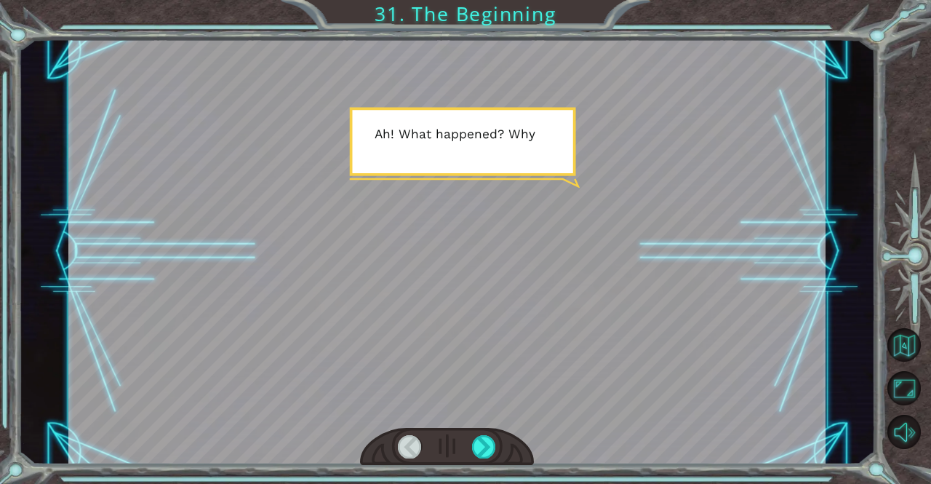
click at [501, 459] on div at bounding box center [447, 447] width 174 height 39
click at [506, 457] on div at bounding box center [447, 447] width 174 height 39
click at [508, 452] on div at bounding box center [447, 447] width 174 height 39
click at [510, 458] on div at bounding box center [447, 447] width 174 height 39
click at [514, 452] on div at bounding box center [447, 447] width 174 height 39
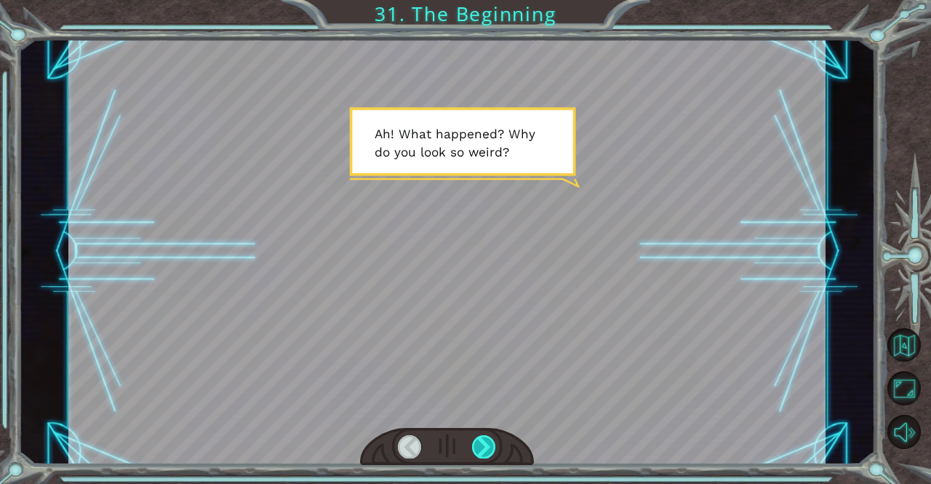
click at [493, 446] on div at bounding box center [484, 446] width 24 height 23
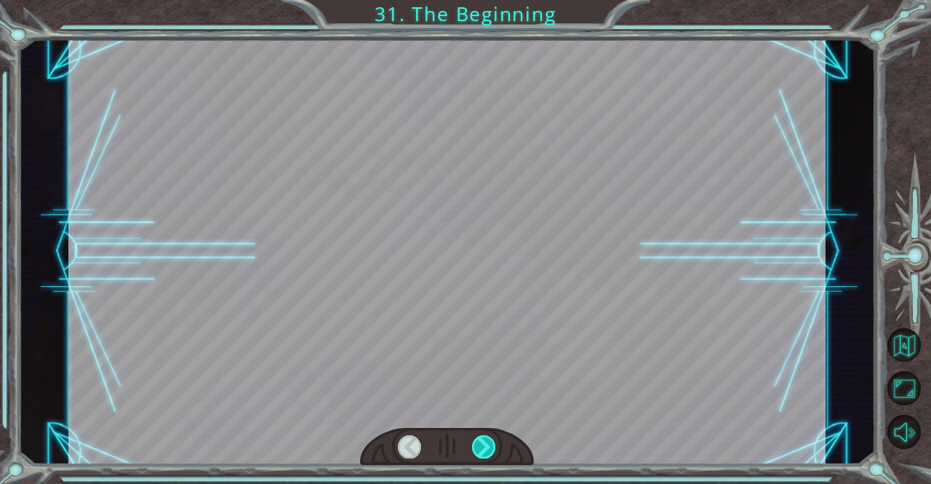
click at [493, 447] on div at bounding box center [484, 446] width 24 height 23
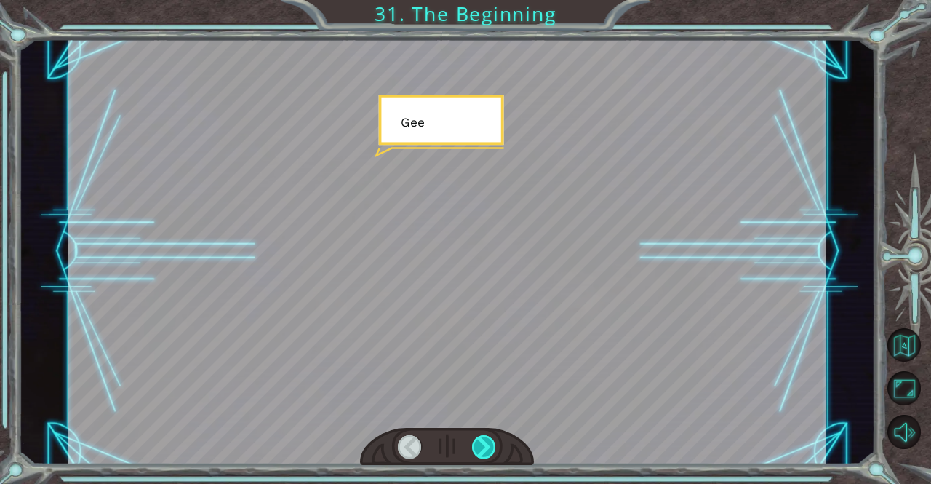
click at [493, 446] on div at bounding box center [484, 446] width 24 height 23
click at [493, 445] on div at bounding box center [484, 446] width 24 height 23
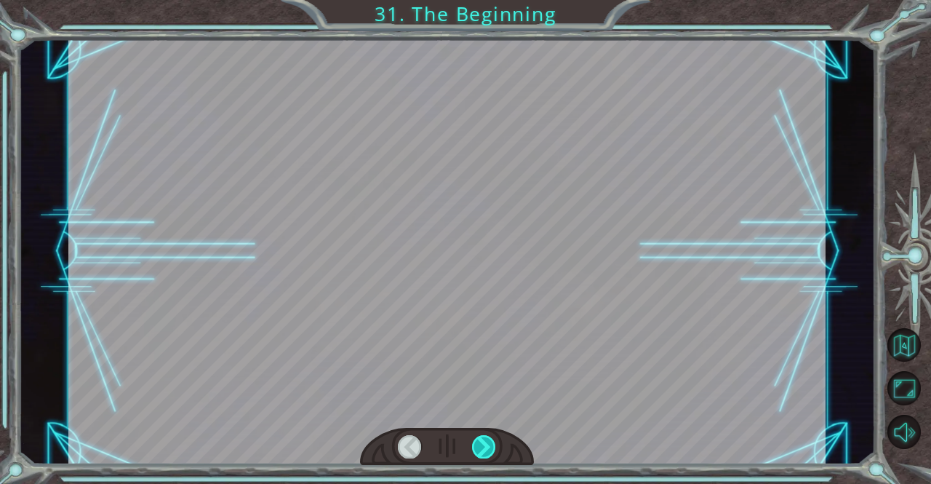
click at [492, 444] on div at bounding box center [484, 446] width 24 height 23
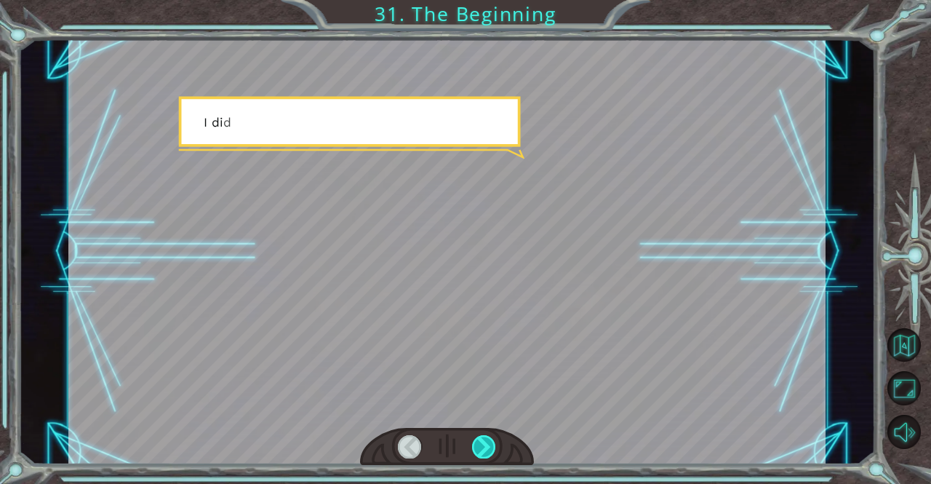
click at [491, 443] on div at bounding box center [484, 446] width 24 height 23
click at [493, 441] on div at bounding box center [484, 446] width 24 height 23
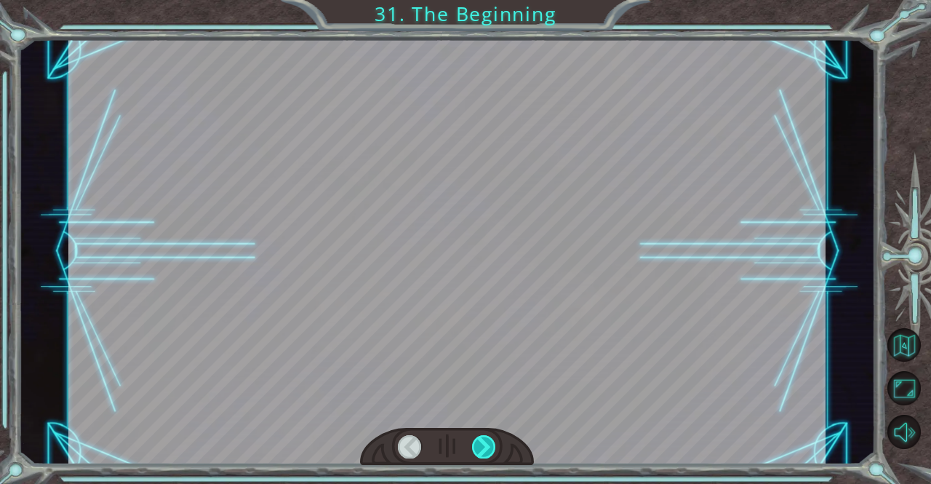
click at [493, 445] on div at bounding box center [484, 446] width 24 height 23
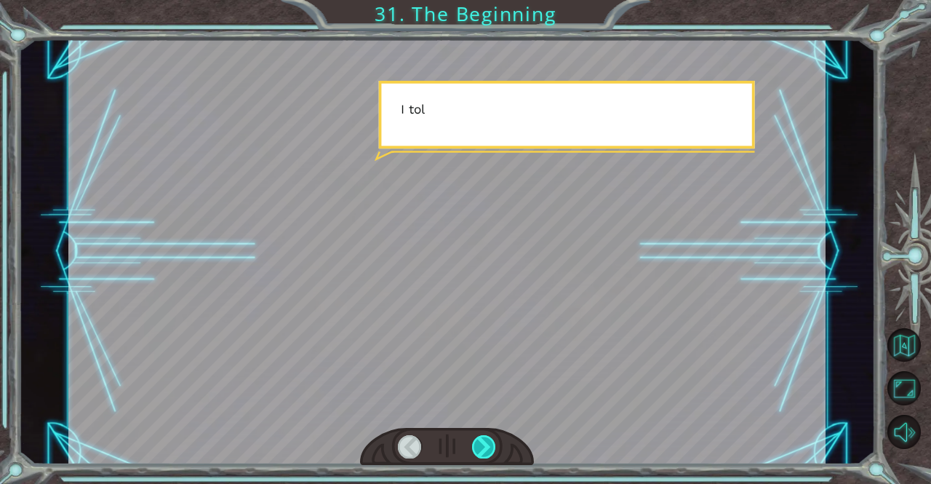
click at [495, 435] on div at bounding box center [484, 446] width 24 height 23
click at [490, 439] on div at bounding box center [484, 446] width 24 height 23
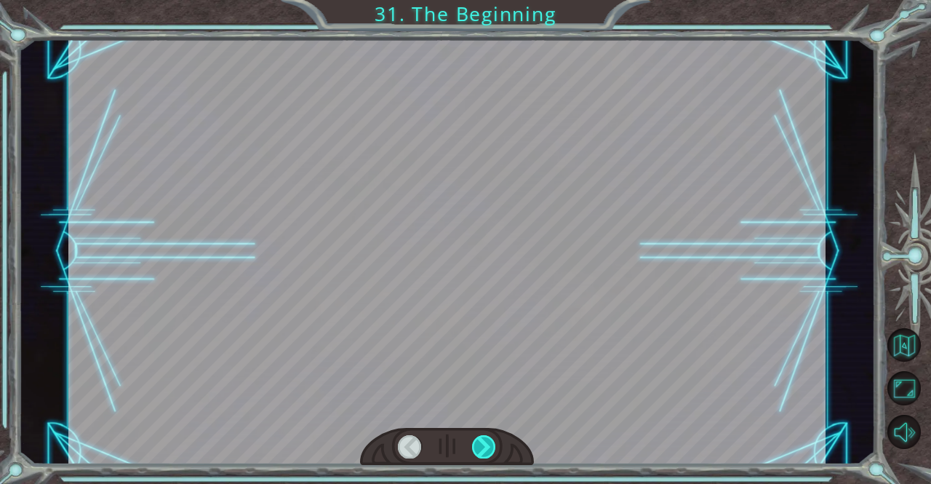
click at [492, 439] on div at bounding box center [484, 446] width 24 height 23
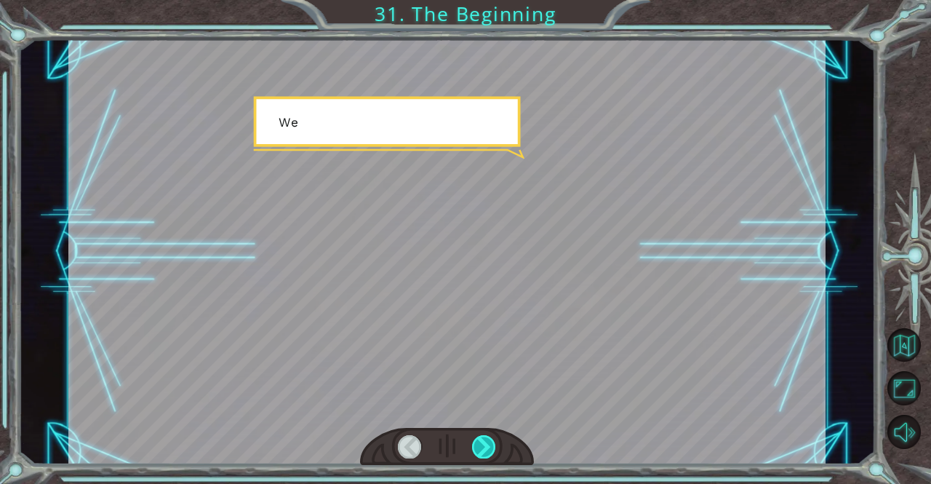
click at [491, 439] on div at bounding box center [484, 446] width 24 height 23
click at [490, 436] on div at bounding box center [484, 446] width 24 height 23
click at [487, 436] on div at bounding box center [484, 446] width 24 height 23
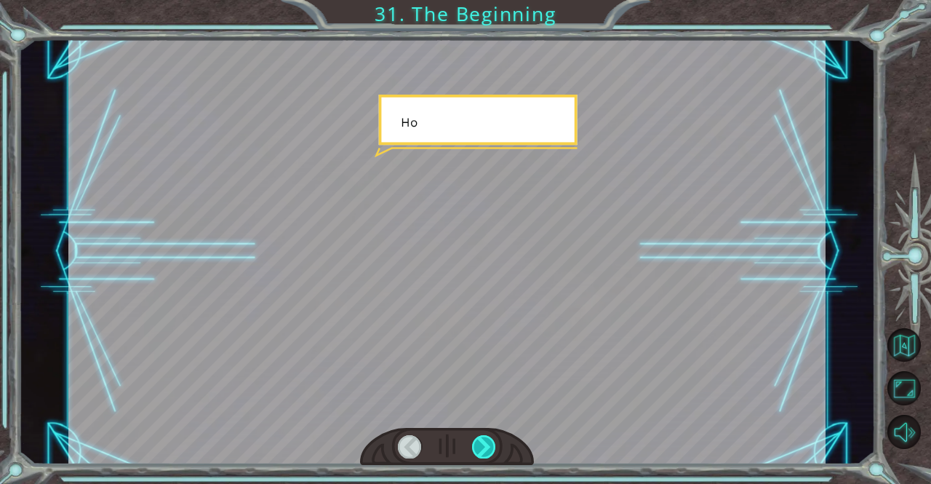
click at [493, 438] on div at bounding box center [484, 446] width 24 height 23
click at [490, 444] on div at bounding box center [484, 446] width 24 height 23
click at [487, 447] on div at bounding box center [484, 446] width 24 height 23
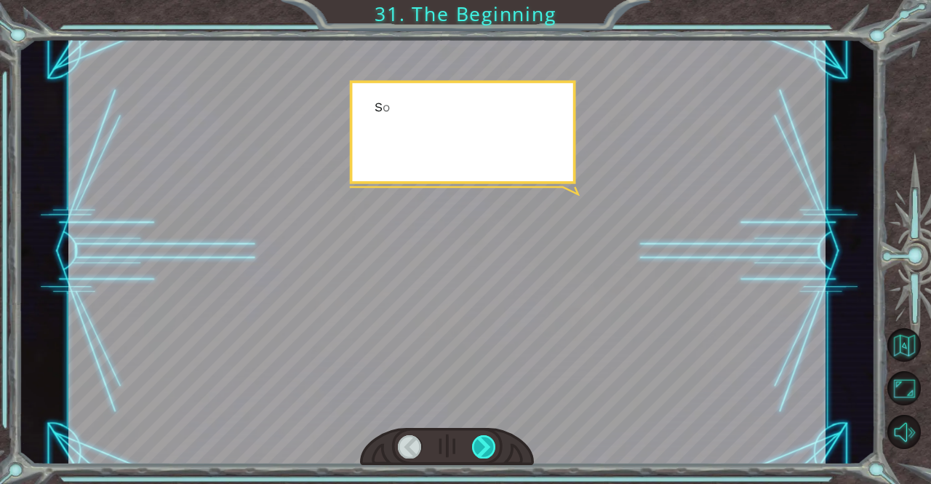
click at [488, 440] on div at bounding box center [484, 446] width 24 height 23
click at [485, 437] on div at bounding box center [484, 446] width 24 height 23
click at [486, 436] on div at bounding box center [484, 446] width 24 height 23
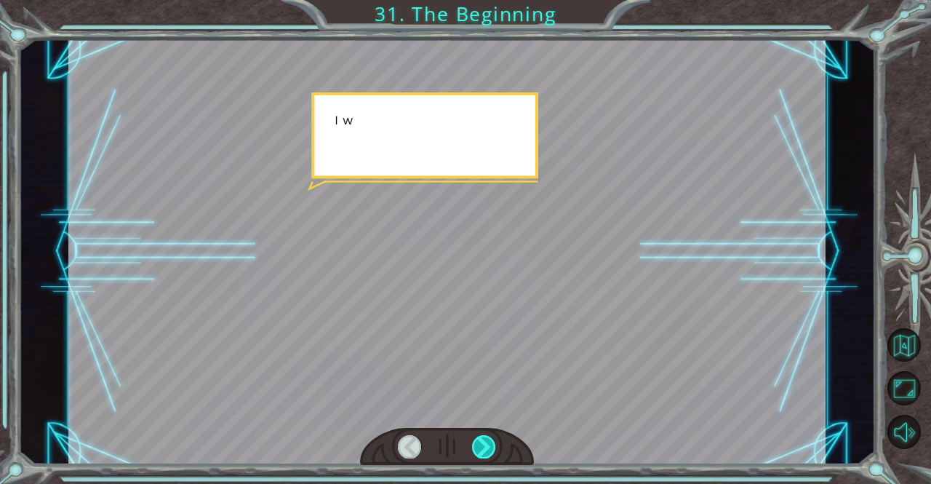
click at [487, 436] on div at bounding box center [484, 446] width 24 height 23
click at [489, 440] on div at bounding box center [484, 446] width 24 height 23
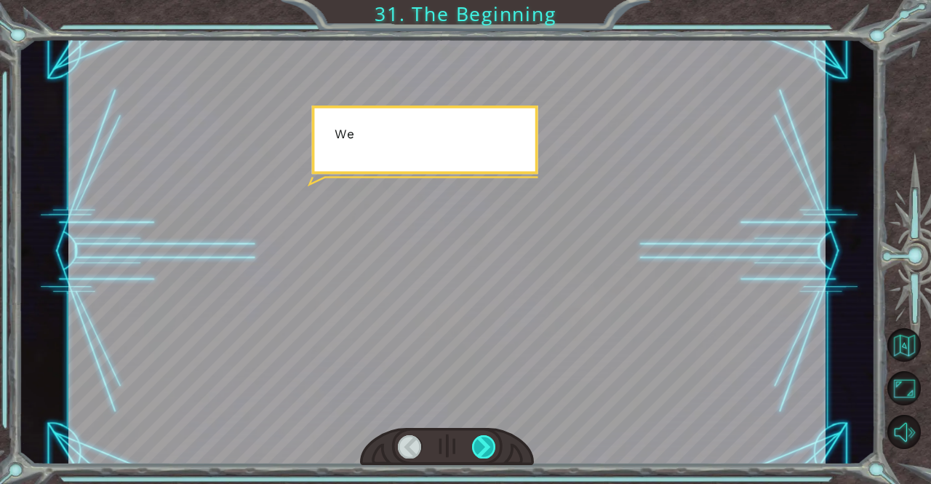
click at [489, 438] on div at bounding box center [484, 446] width 24 height 23
click at [487, 437] on div at bounding box center [484, 446] width 24 height 23
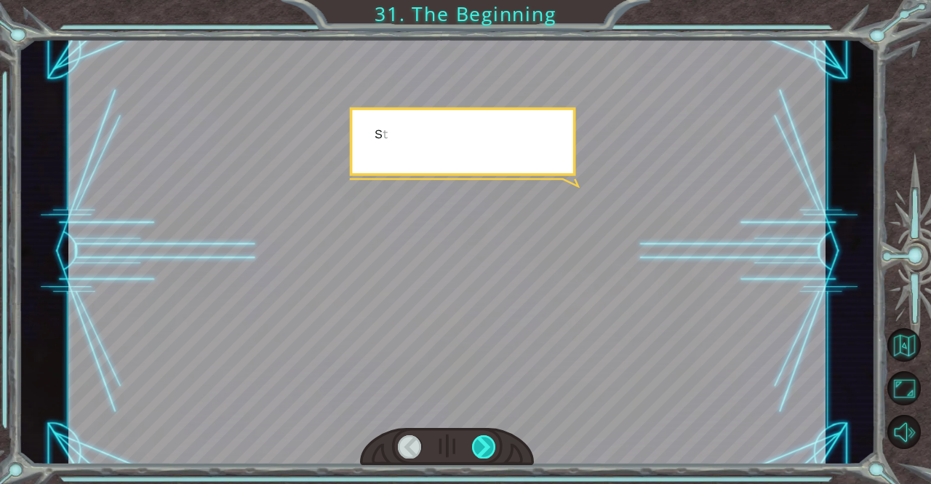
click at [486, 448] on div at bounding box center [484, 446] width 24 height 23
click at [482, 442] on div at bounding box center [484, 446] width 24 height 23
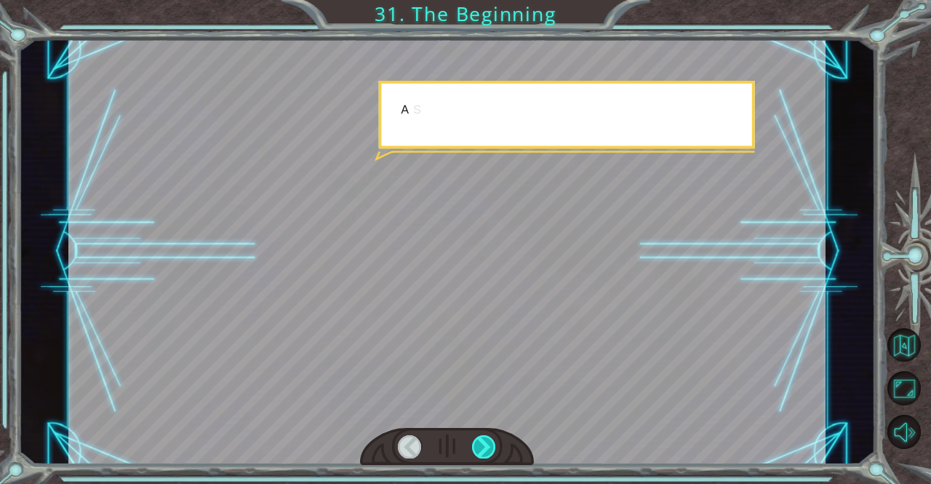
click at [485, 445] on div at bounding box center [484, 446] width 24 height 23
click at [479, 442] on div at bounding box center [484, 446] width 24 height 23
click at [485, 445] on div at bounding box center [484, 446] width 24 height 23
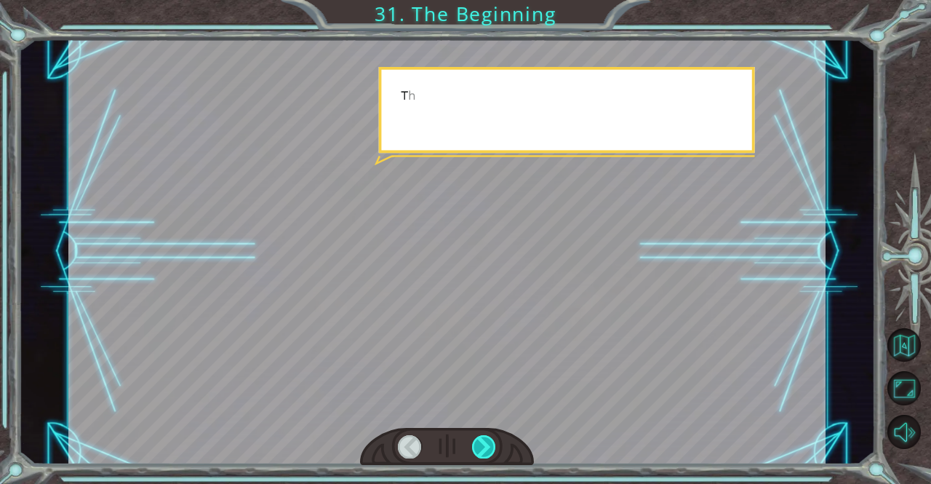
click at [490, 458] on div at bounding box center [484, 446] width 24 height 23
click at [494, 447] on div at bounding box center [484, 446] width 24 height 23
click at [493, 442] on div at bounding box center [484, 446] width 24 height 23
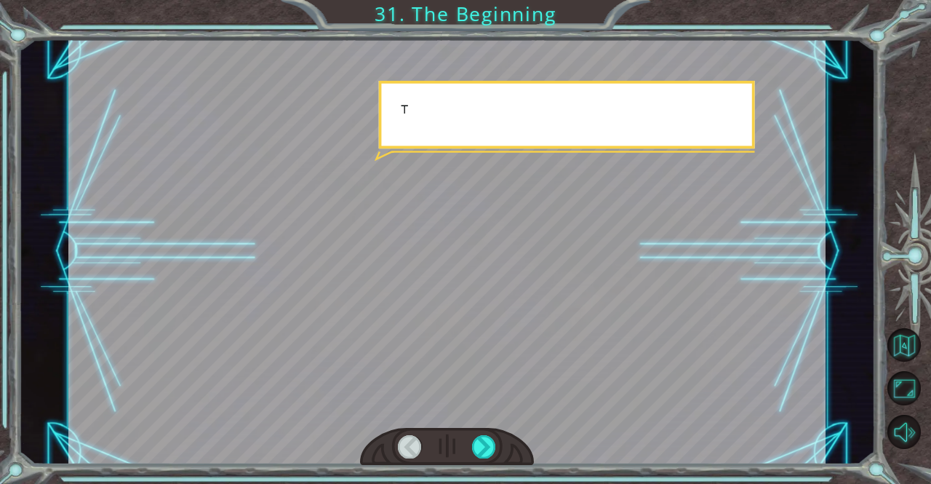
click at [494, 459] on div at bounding box center [447, 447] width 174 height 39
click at [491, 460] on div at bounding box center [447, 447] width 174 height 39
click at [486, 462] on div at bounding box center [447, 447] width 174 height 39
click at [493, 450] on div at bounding box center [484, 446] width 24 height 23
click at [490, 447] on div at bounding box center [484, 446] width 24 height 23
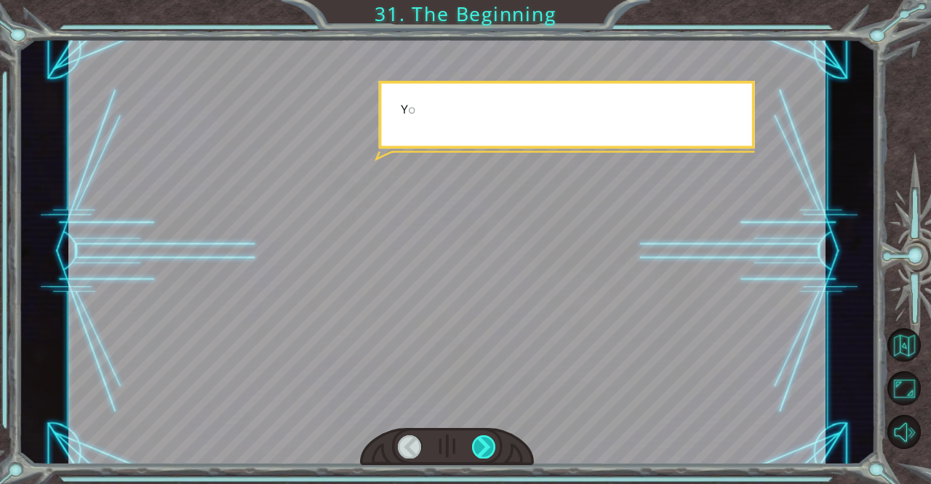
click at [493, 443] on div at bounding box center [484, 446] width 24 height 23
click at [493, 445] on div at bounding box center [484, 446] width 24 height 23
click at [495, 440] on div at bounding box center [484, 446] width 24 height 23
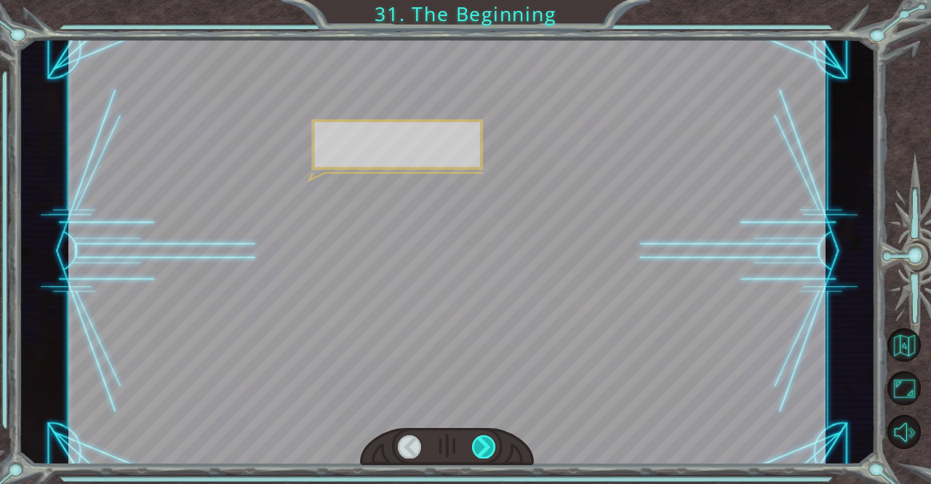
click at [493, 442] on div at bounding box center [484, 446] width 24 height 23
click at [493, 443] on div at bounding box center [484, 446] width 24 height 23
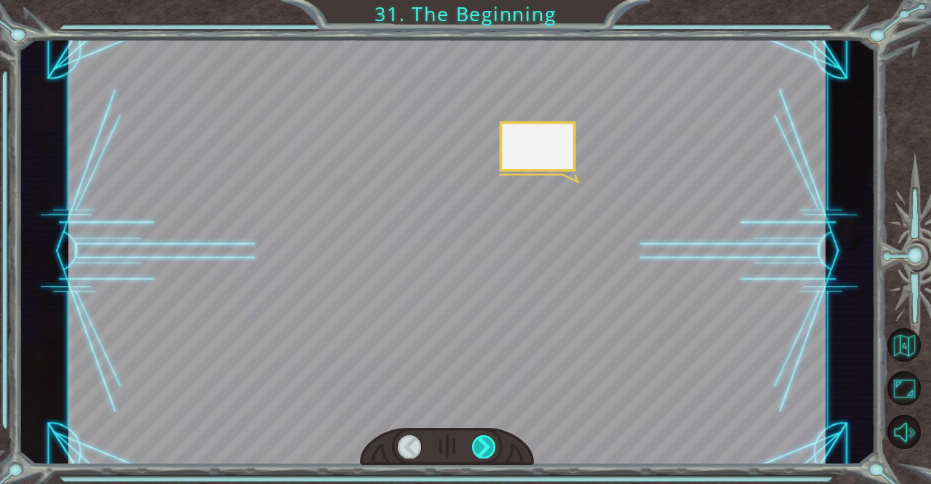
click at [492, 445] on div at bounding box center [484, 446] width 24 height 23
click at [488, 445] on div at bounding box center [484, 446] width 24 height 23
click at [486, 445] on div at bounding box center [484, 446] width 24 height 23
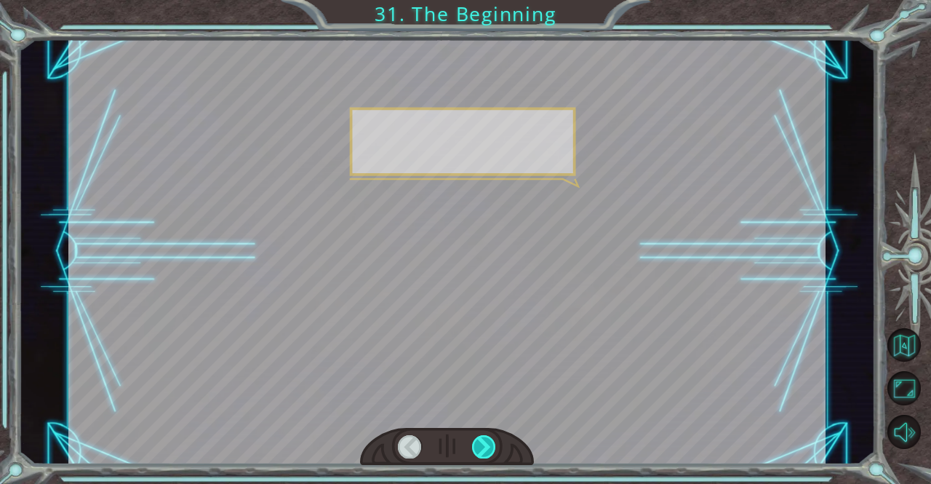
click at [483, 444] on div at bounding box center [484, 446] width 24 height 23
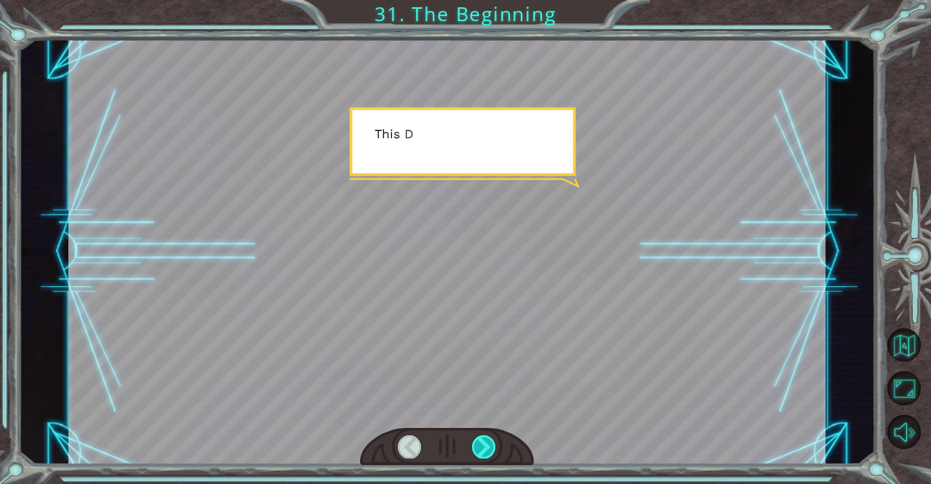
click at [488, 442] on div at bounding box center [484, 446] width 24 height 23
click at [491, 445] on div at bounding box center [484, 446] width 24 height 23
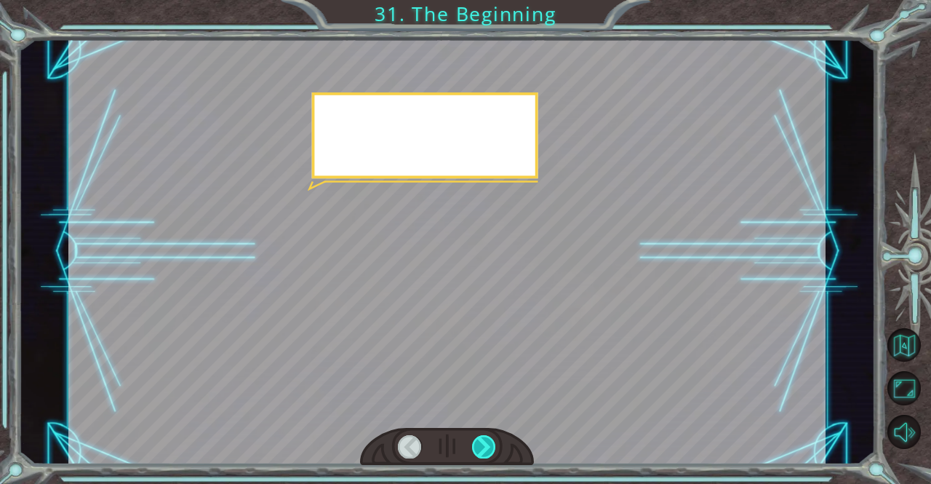
click at [490, 447] on div at bounding box center [484, 446] width 24 height 23
click at [491, 454] on div at bounding box center [484, 446] width 24 height 23
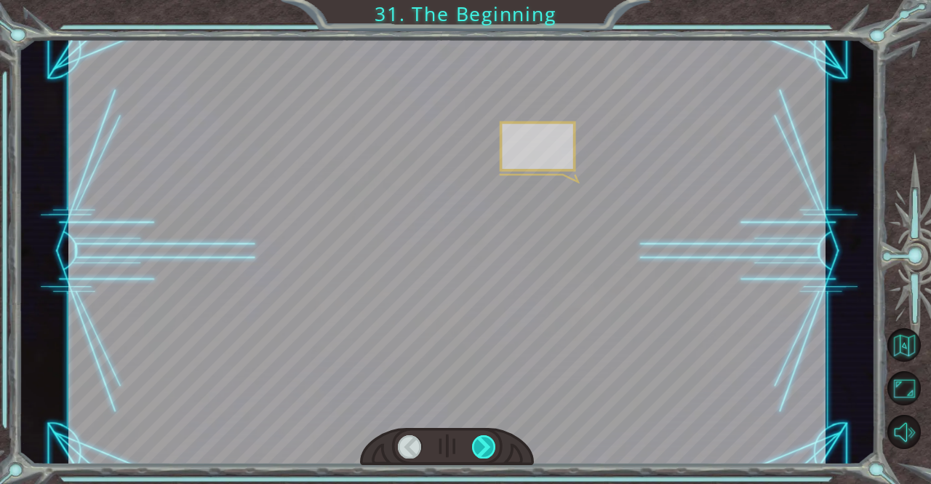
click at [493, 452] on div at bounding box center [484, 446] width 24 height 23
click at [495, 451] on div at bounding box center [484, 446] width 24 height 23
click at [493, 447] on div at bounding box center [484, 446] width 24 height 23
click at [487, 447] on div at bounding box center [484, 446] width 24 height 23
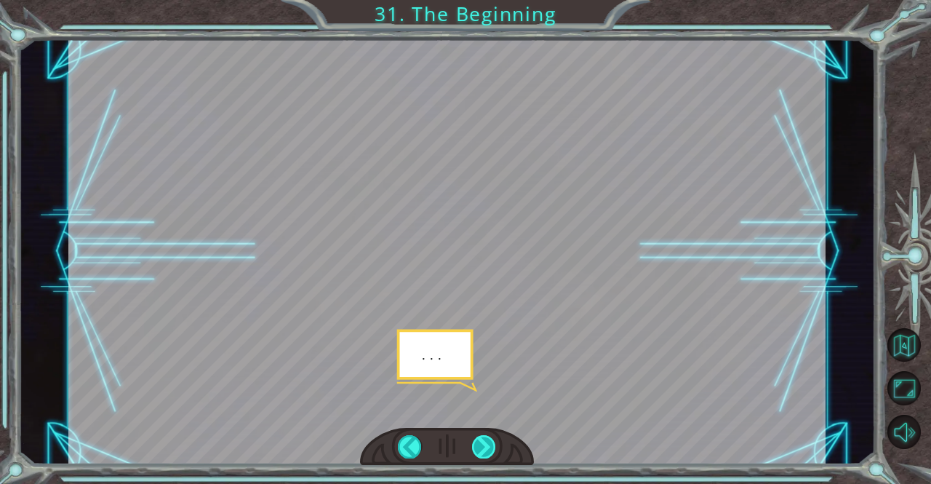
click at [483, 446] on div at bounding box center [484, 446] width 24 height 23
click at [493, 444] on div at bounding box center [484, 446] width 24 height 23
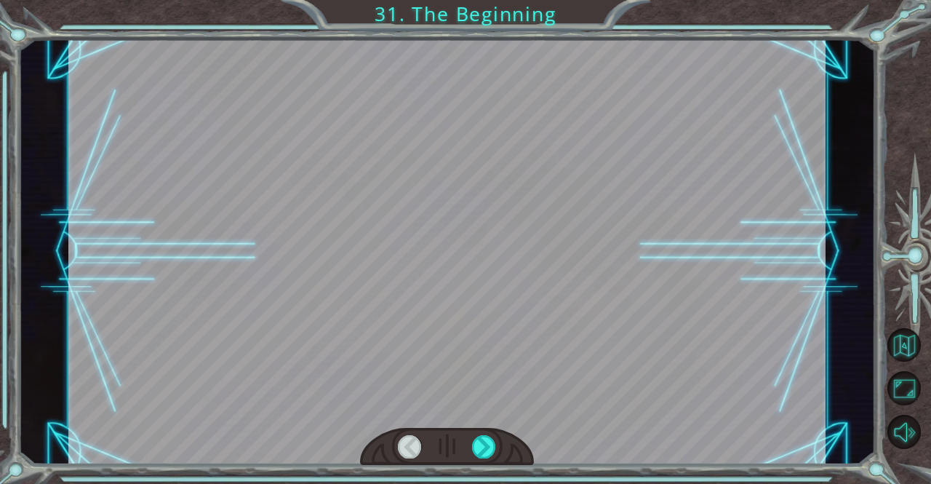
click at [503, 463] on div at bounding box center [447, 447] width 174 height 39
click at [497, 460] on div at bounding box center [447, 447] width 174 height 39
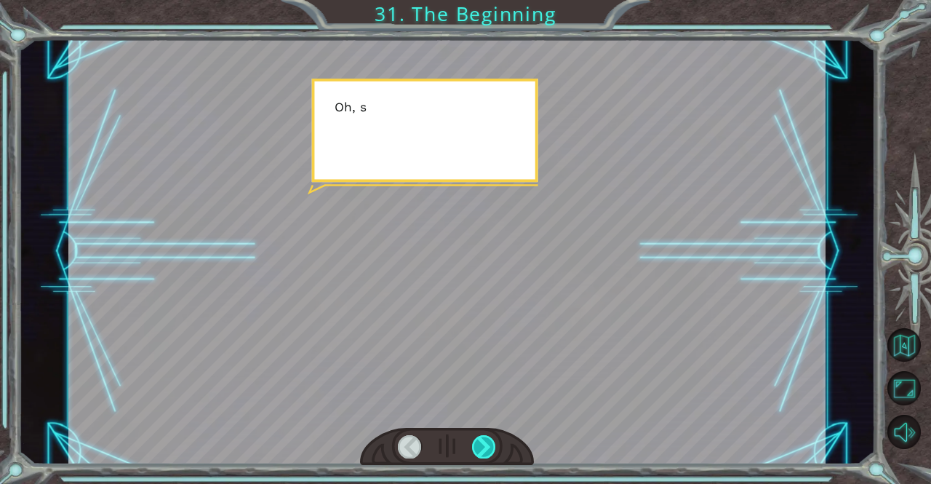
click at [495, 445] on div at bounding box center [484, 446] width 24 height 23
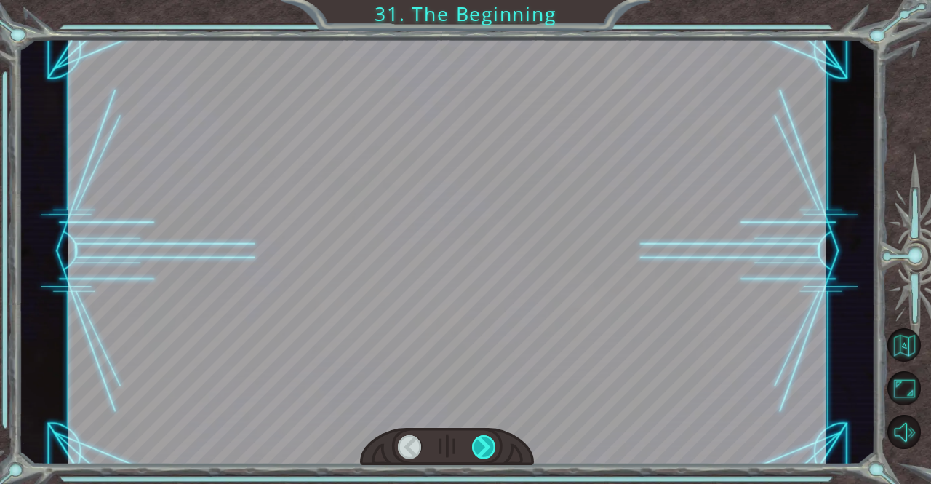
click at [493, 442] on div at bounding box center [484, 446] width 24 height 23
click at [489, 442] on div at bounding box center [484, 446] width 24 height 23
click at [465, 461] on div at bounding box center [447, 447] width 174 height 39
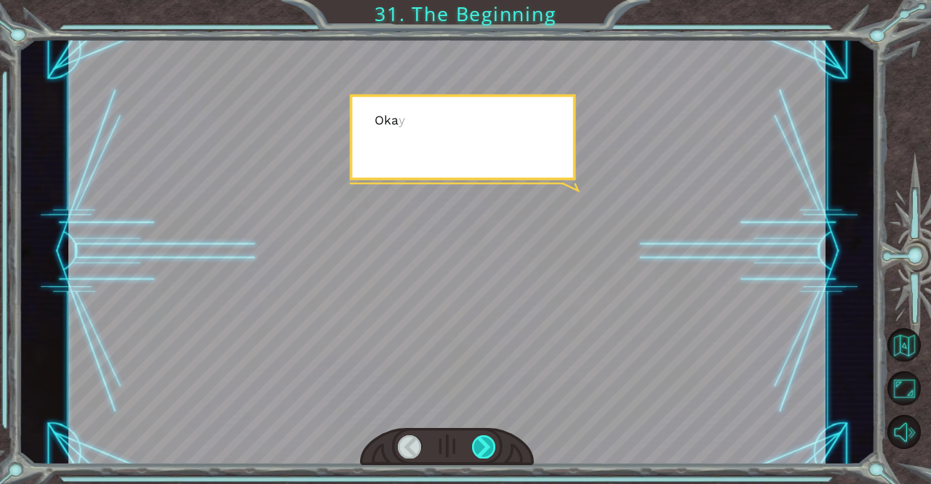
click at [487, 450] on div at bounding box center [484, 446] width 24 height 23
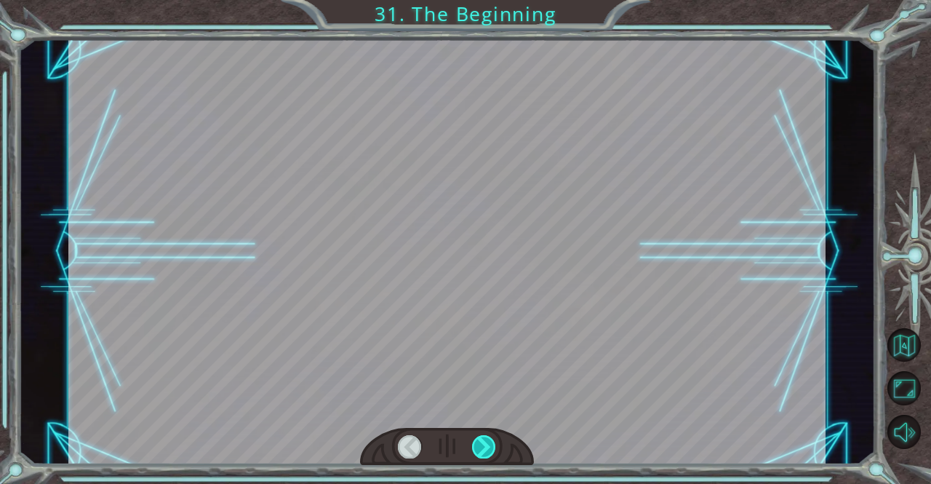
click at [476, 454] on div at bounding box center [484, 446] width 24 height 23
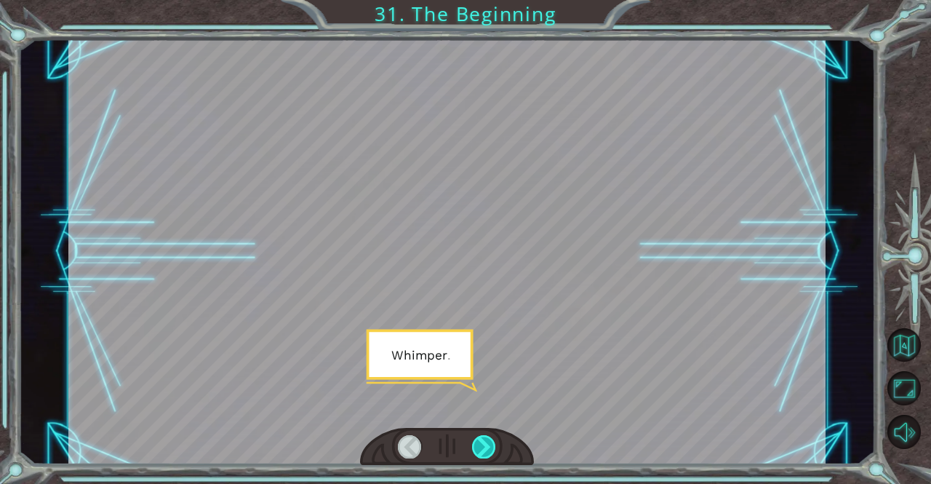
click at [485, 440] on div at bounding box center [484, 446] width 24 height 23
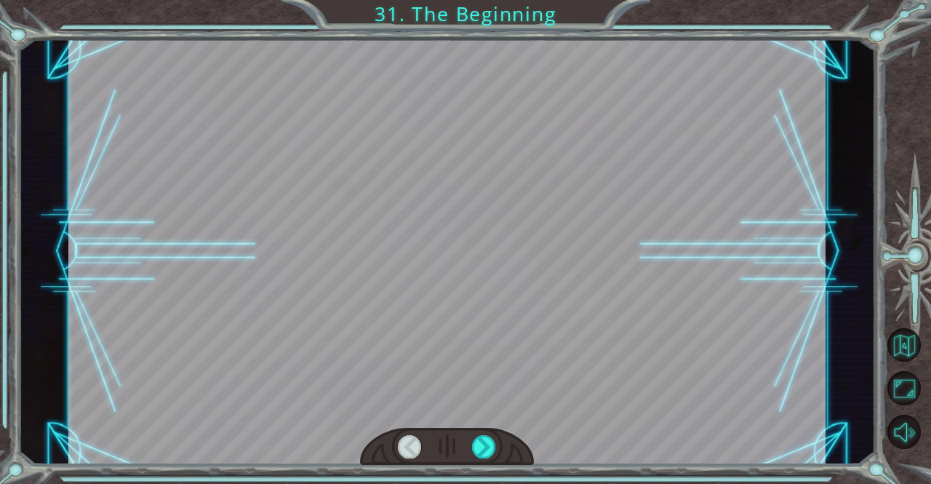
click at [508, 426] on div at bounding box center [446, 252] width 757 height 426
click at [491, 439] on div at bounding box center [484, 446] width 24 height 23
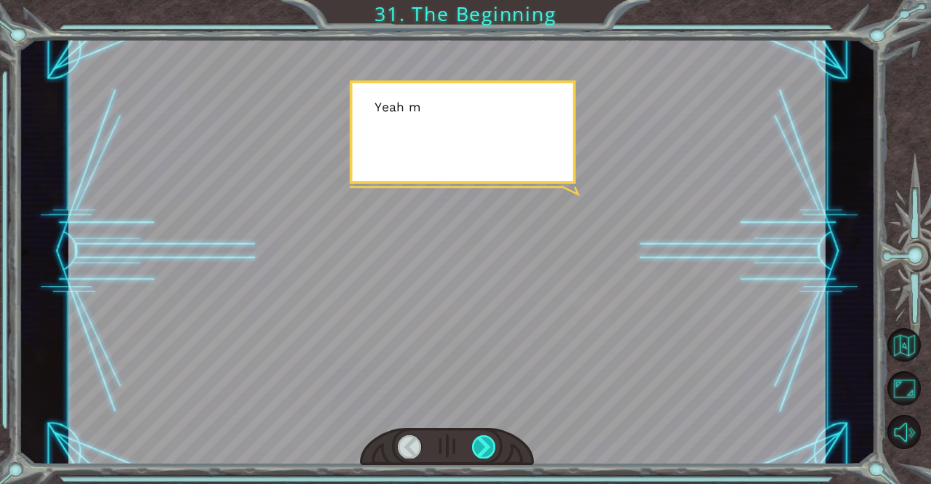
click at [489, 439] on div at bounding box center [484, 446] width 24 height 23
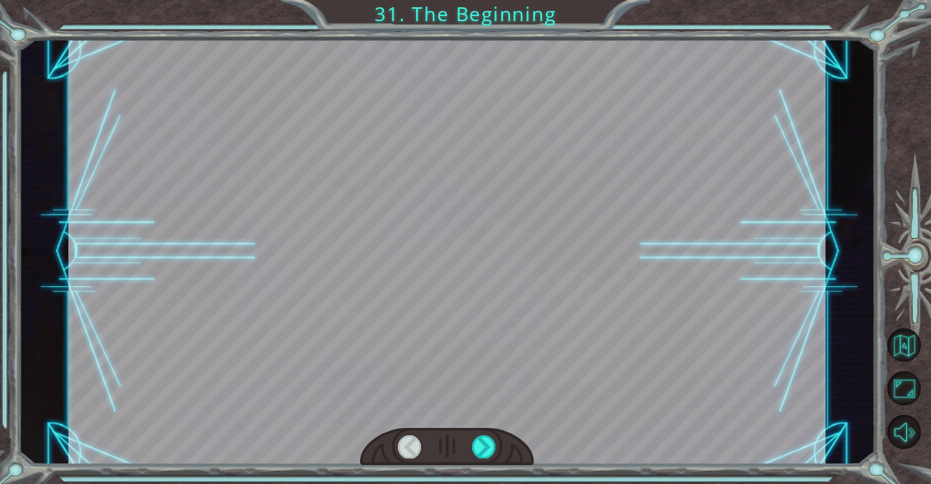
click at [492, 405] on div at bounding box center [446, 252] width 757 height 426
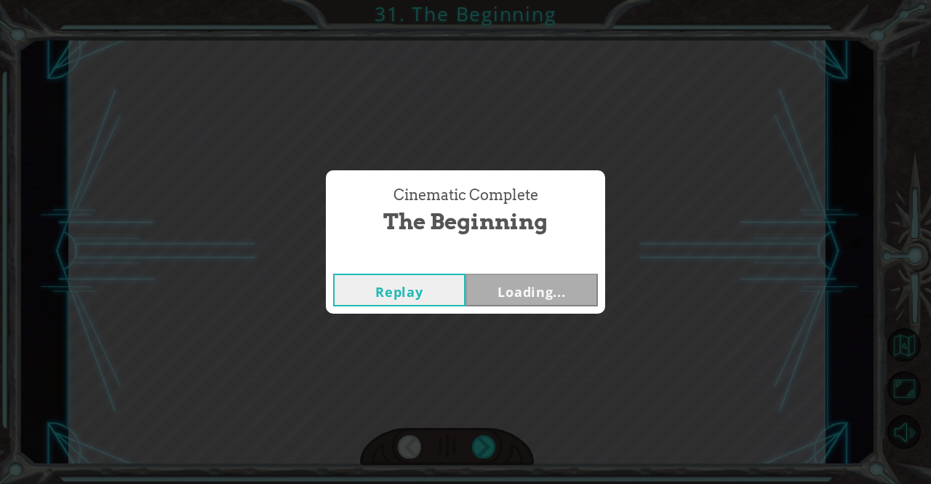
click at [486, 450] on div "Cinematic Complete The Beginning Replay Loading..." at bounding box center [465, 242] width 931 height 484
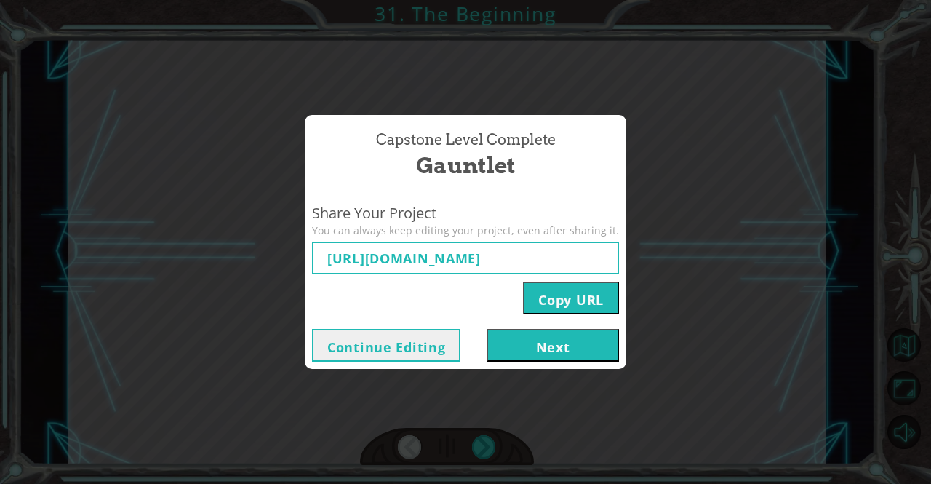
type input "https://www.ozaria.com/play/game-dev-level/1fhcapstoneb/68b1f11dc488469e205e821…"
click at [575, 297] on button "Copy URL" at bounding box center [571, 298] width 96 height 33
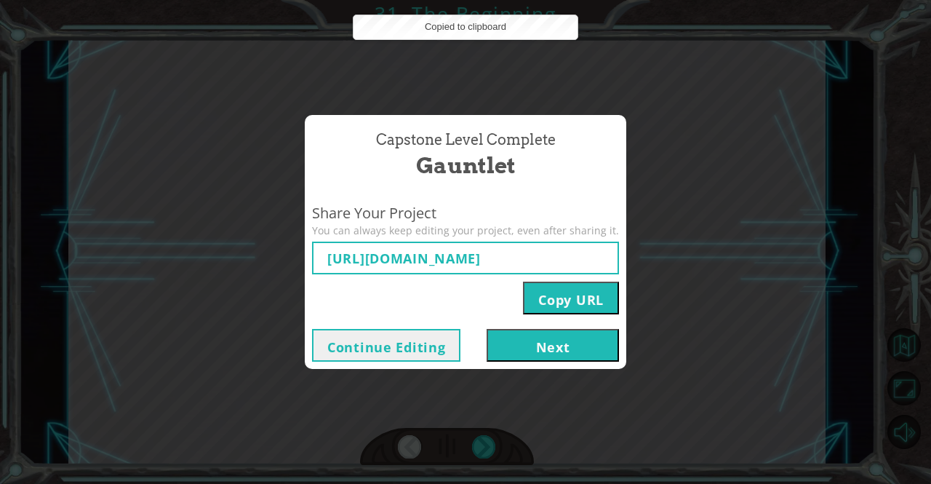
click at [567, 354] on button "Next" at bounding box center [553, 345] width 132 height 33
